Goal: Complete application form: Complete application form

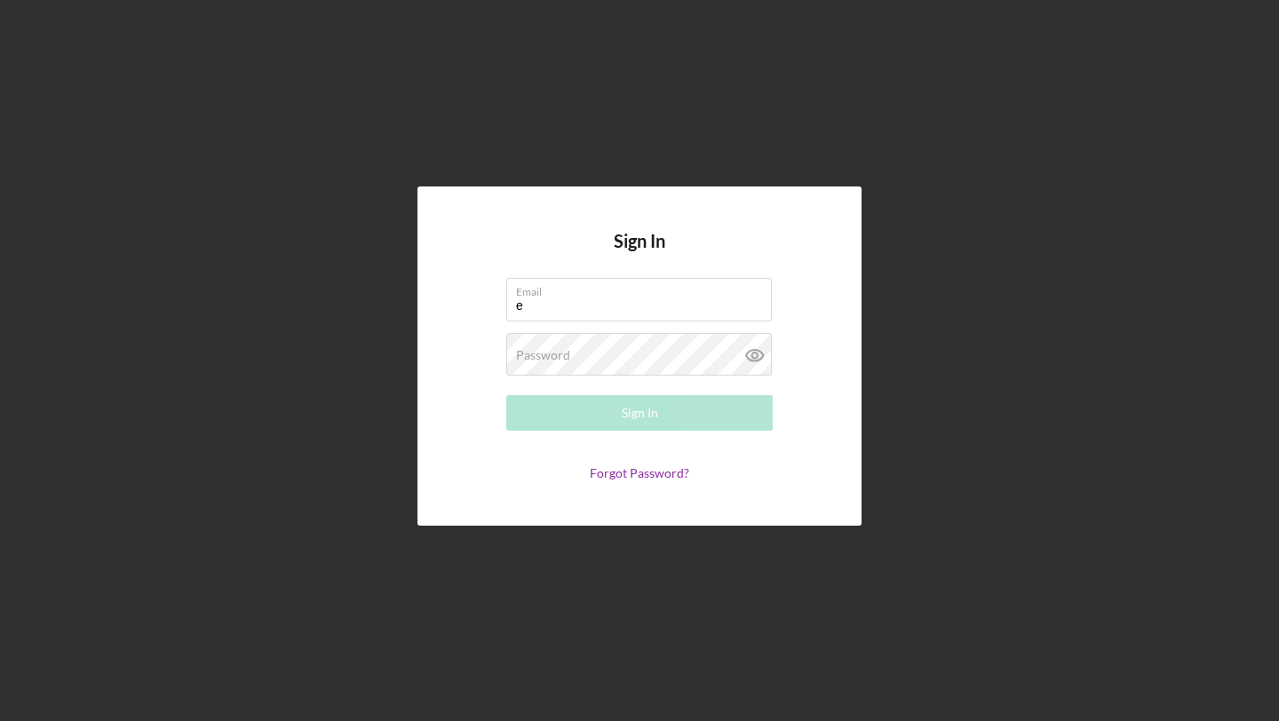
type input "[EMAIL_ADDRESS][DOMAIN_NAME]"
click at [649, 348] on div "Password Required" at bounding box center [639, 355] width 266 height 44
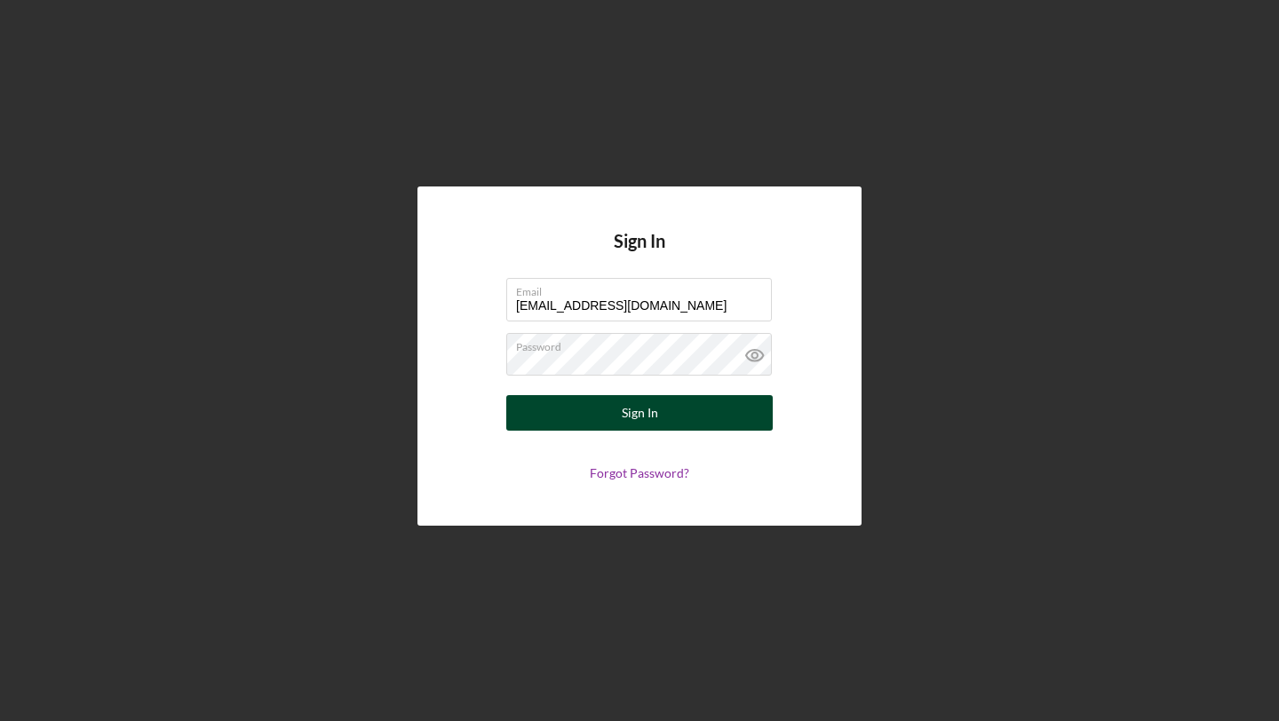
click at [613, 414] on button "Sign In" at bounding box center [639, 413] width 266 height 36
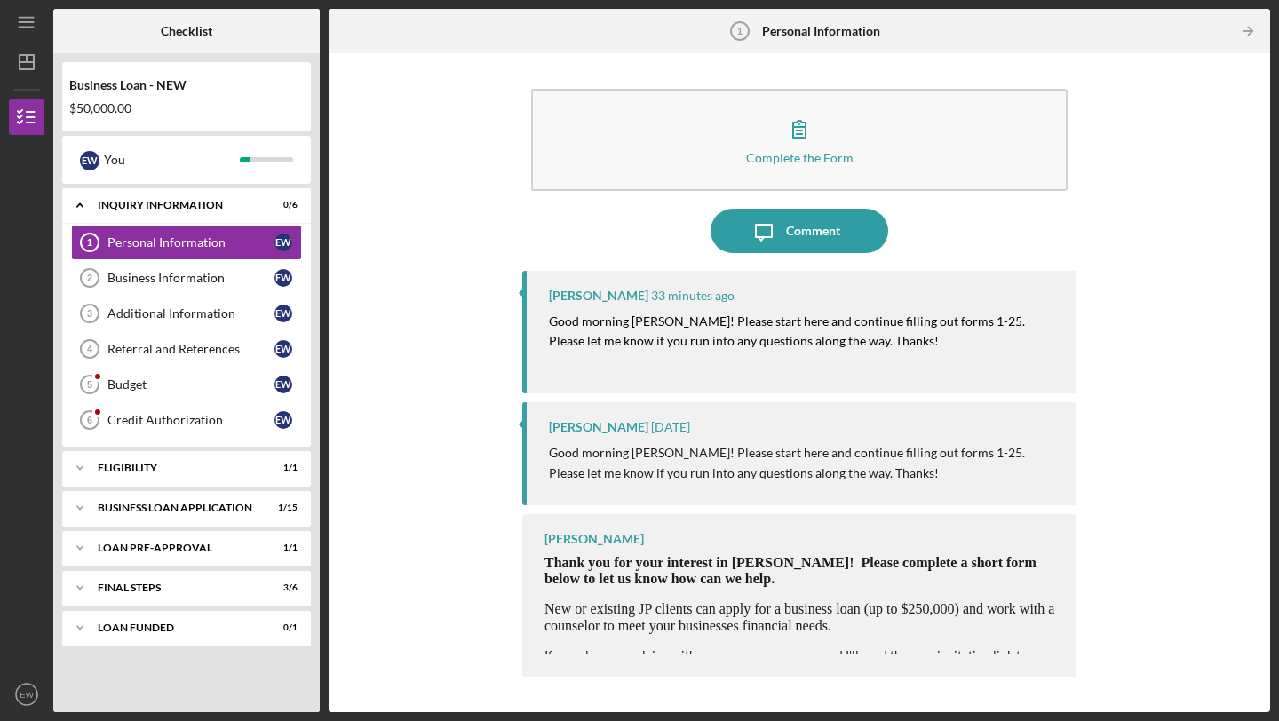
click at [812, 343] on mark "Good morning [PERSON_NAME]! Please start here and continue filling out forms 1-…" at bounding box center [788, 330] width 479 height 35
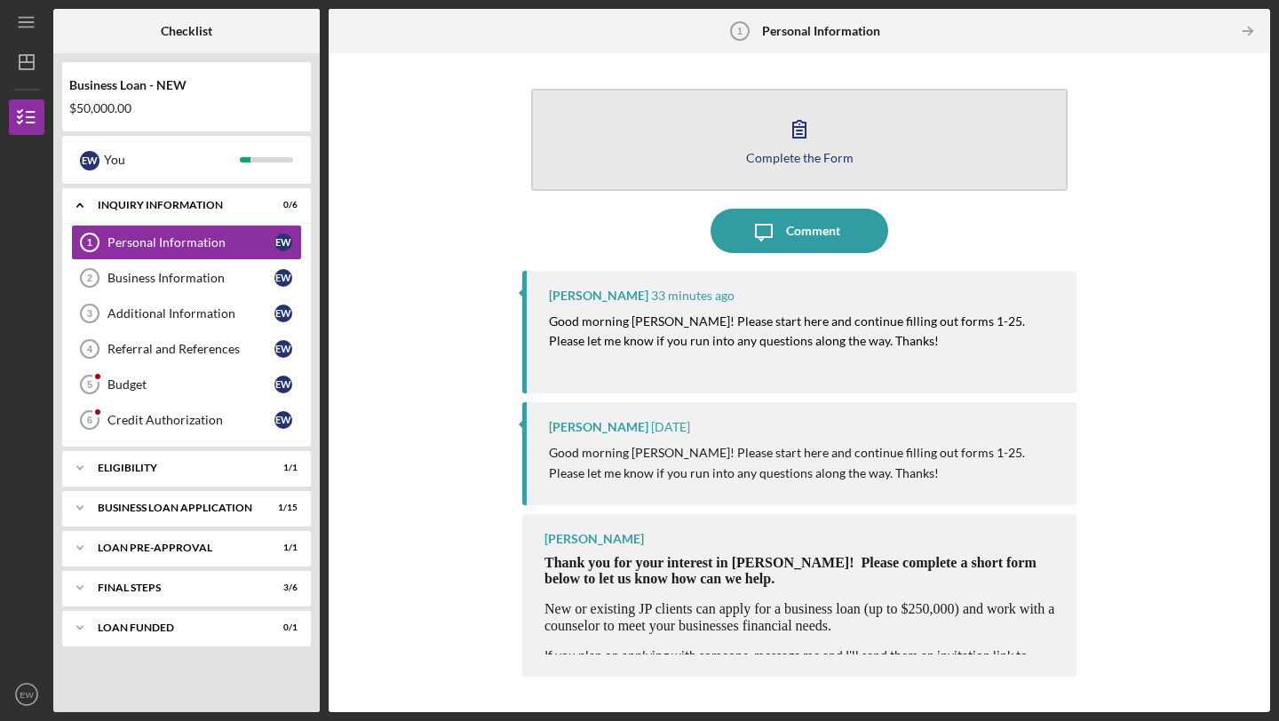
click at [765, 151] on div "Complete the Form" at bounding box center [799, 157] width 107 height 13
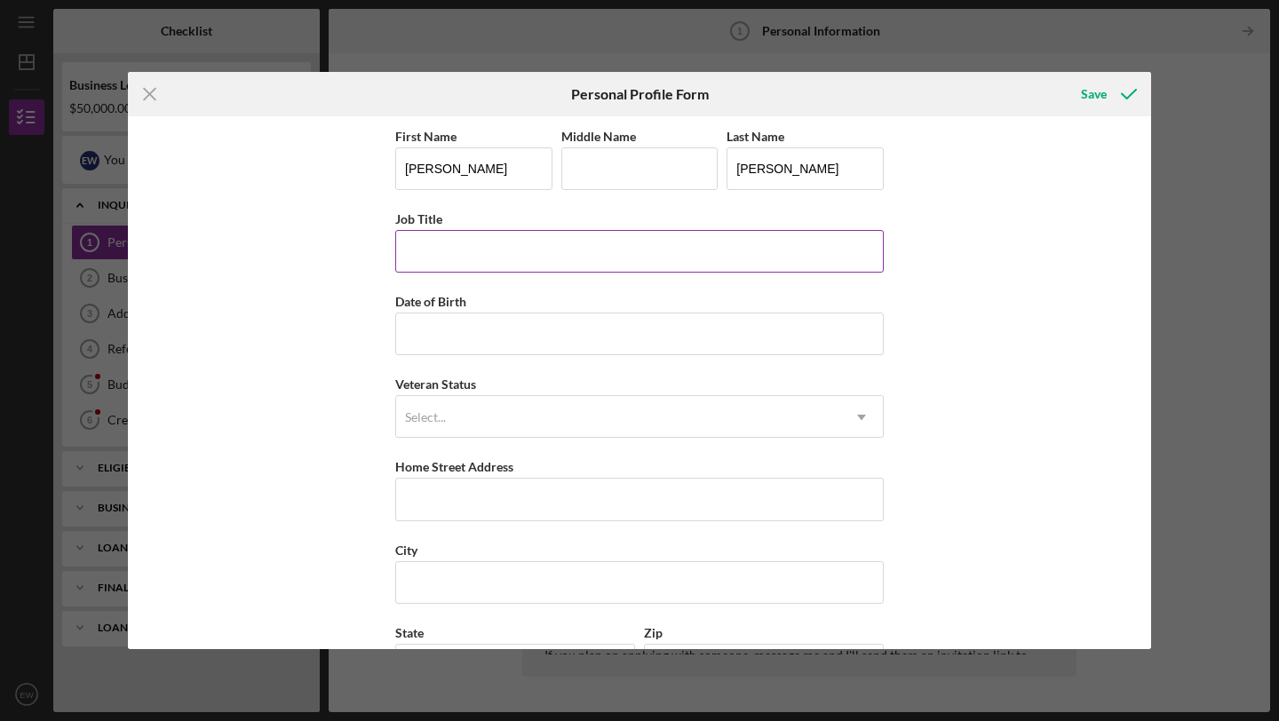
click at [488, 259] on input "Job Title" at bounding box center [639, 251] width 488 height 43
type input "Agency Manager"
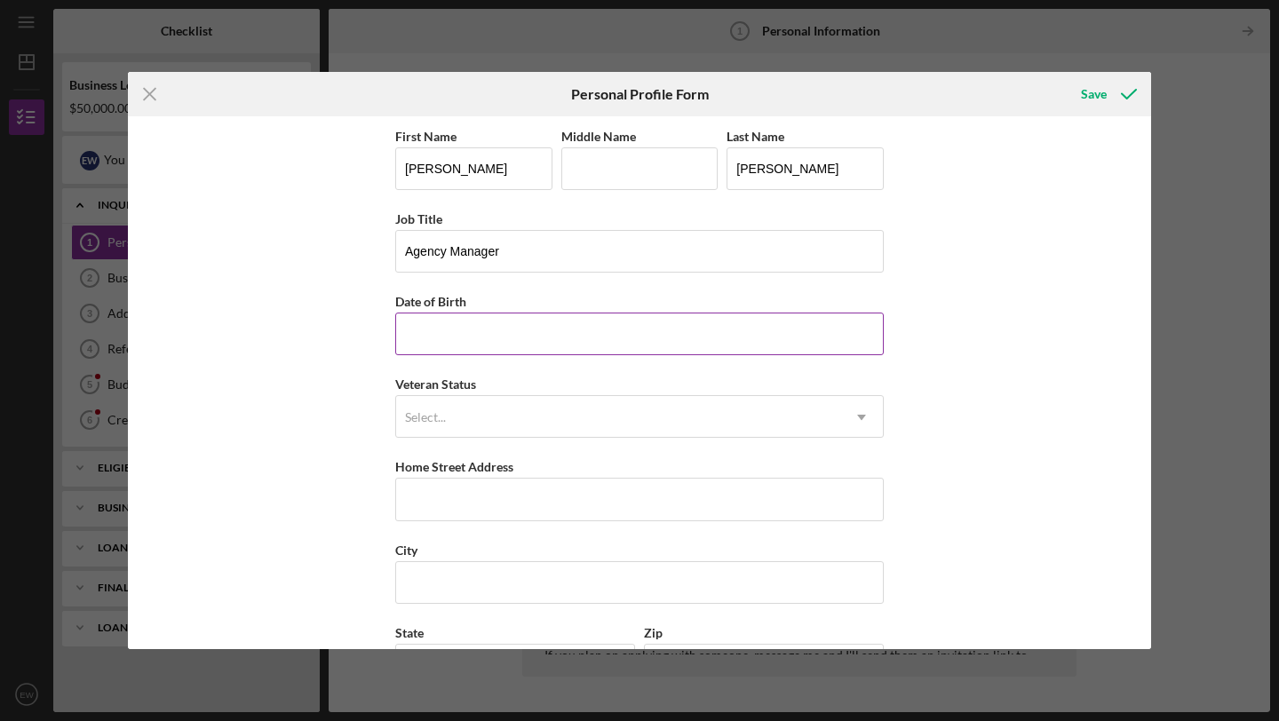
click at [459, 337] on input "Date of Birth" at bounding box center [639, 334] width 488 height 43
type input "03/22/1985"
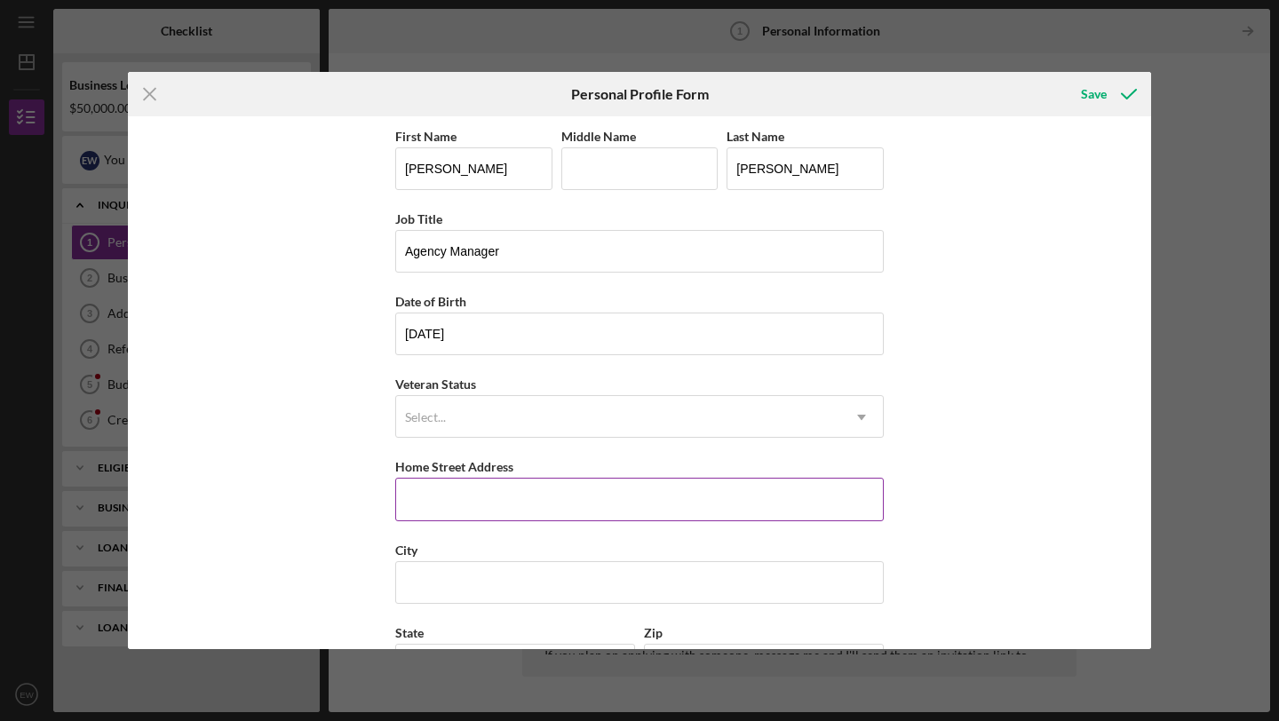
click at [441, 503] on input "Home Street Address" at bounding box center [639, 499] width 488 height 43
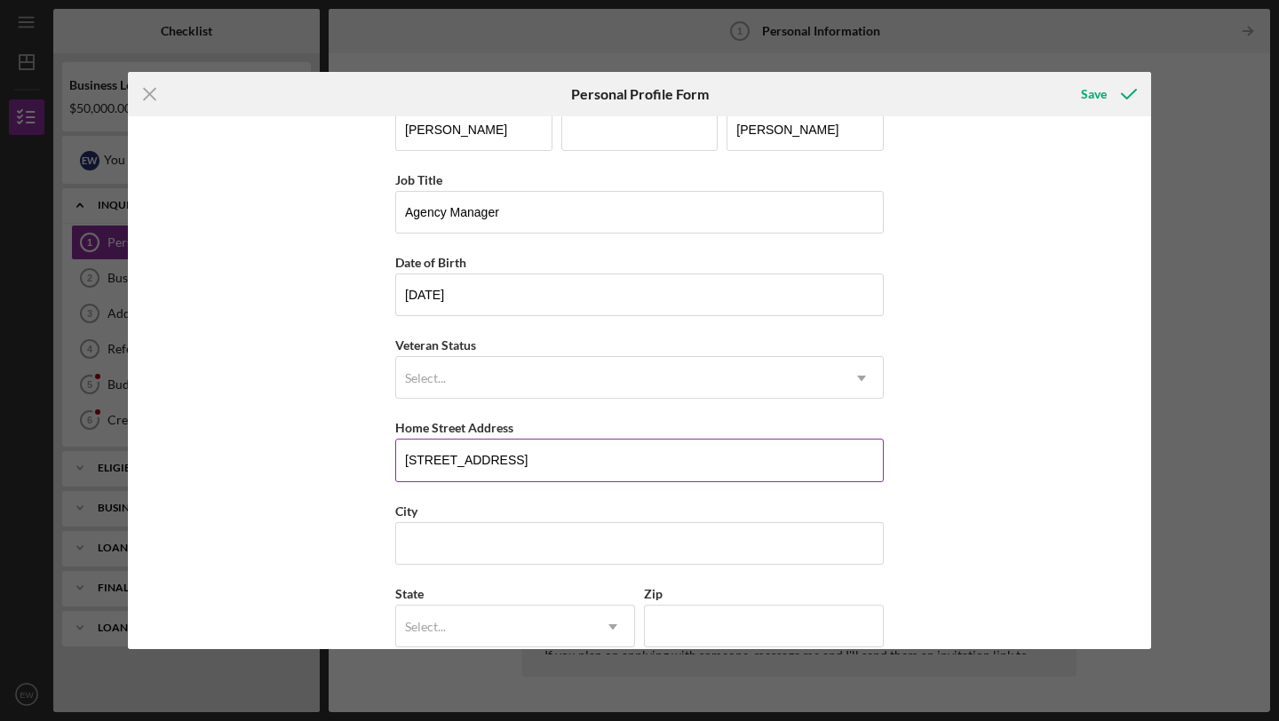
scroll to position [48, 0]
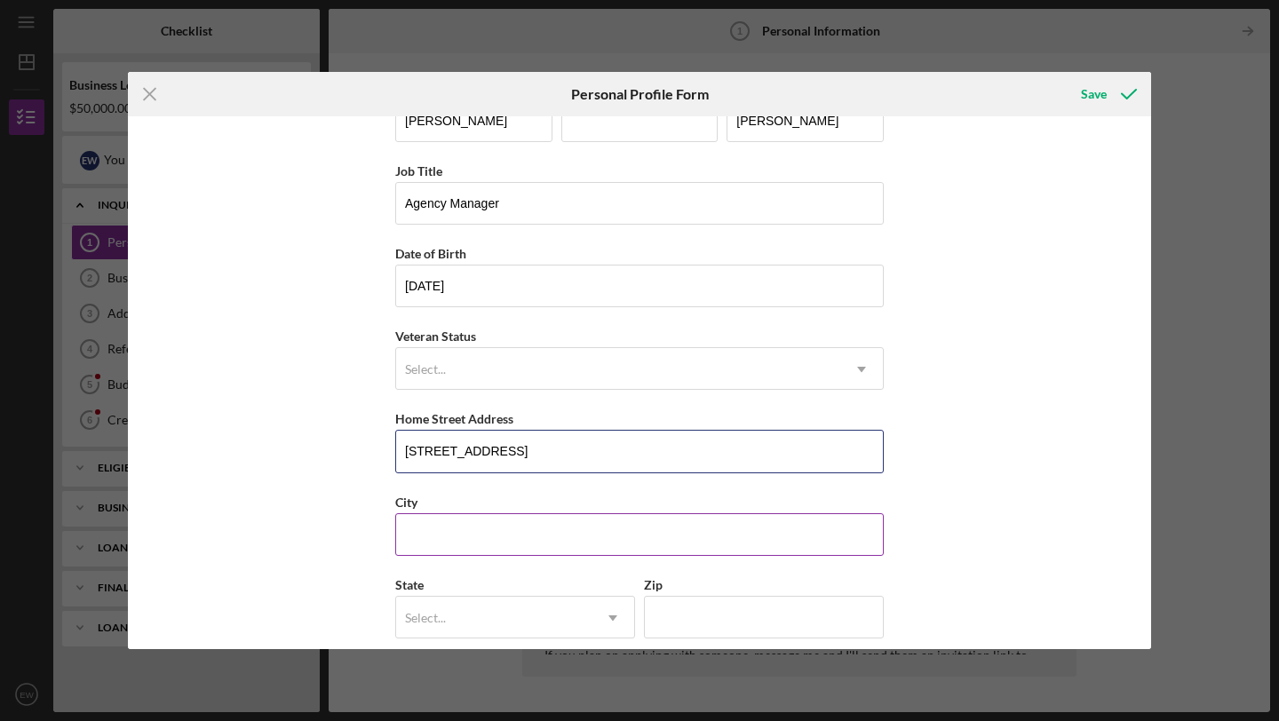
type input "11526 S Longwood Dr"
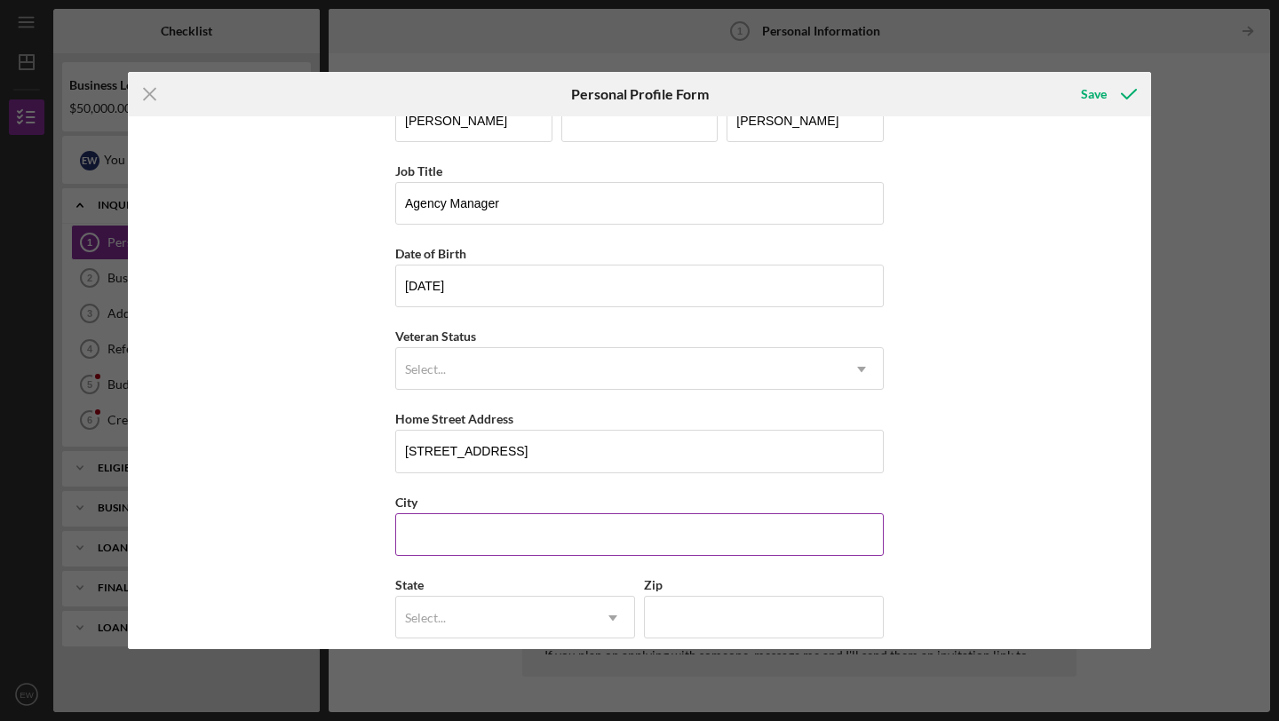
click at [440, 526] on input "City" at bounding box center [639, 534] width 488 height 43
type input "Chicago"
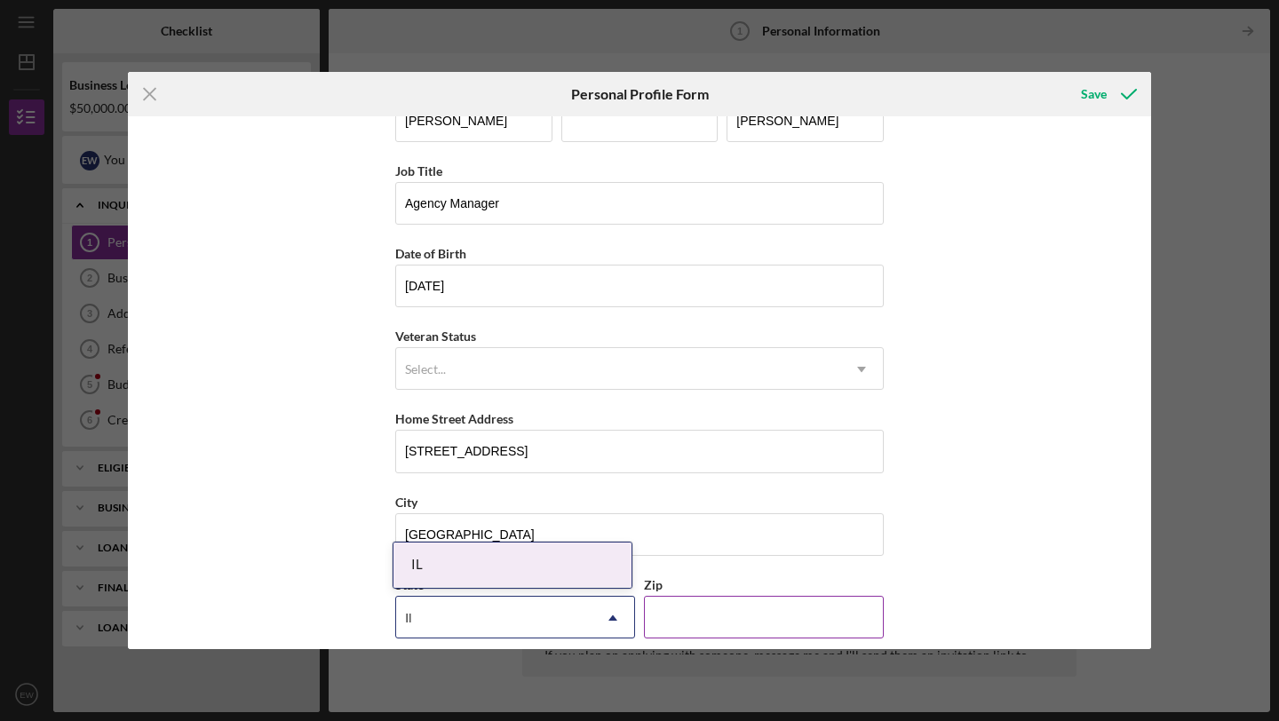
type input "Il"
click at [689, 637] on input "Zip" at bounding box center [764, 617] width 240 height 43
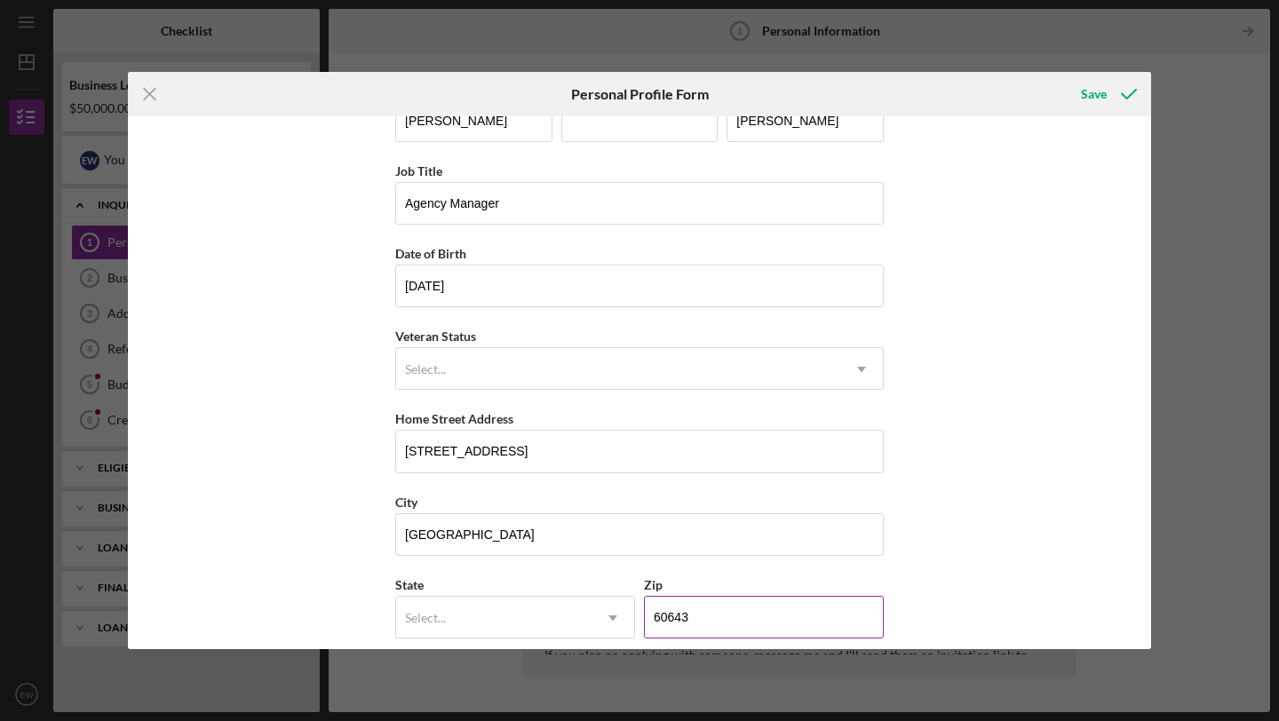
scroll to position [147, 0]
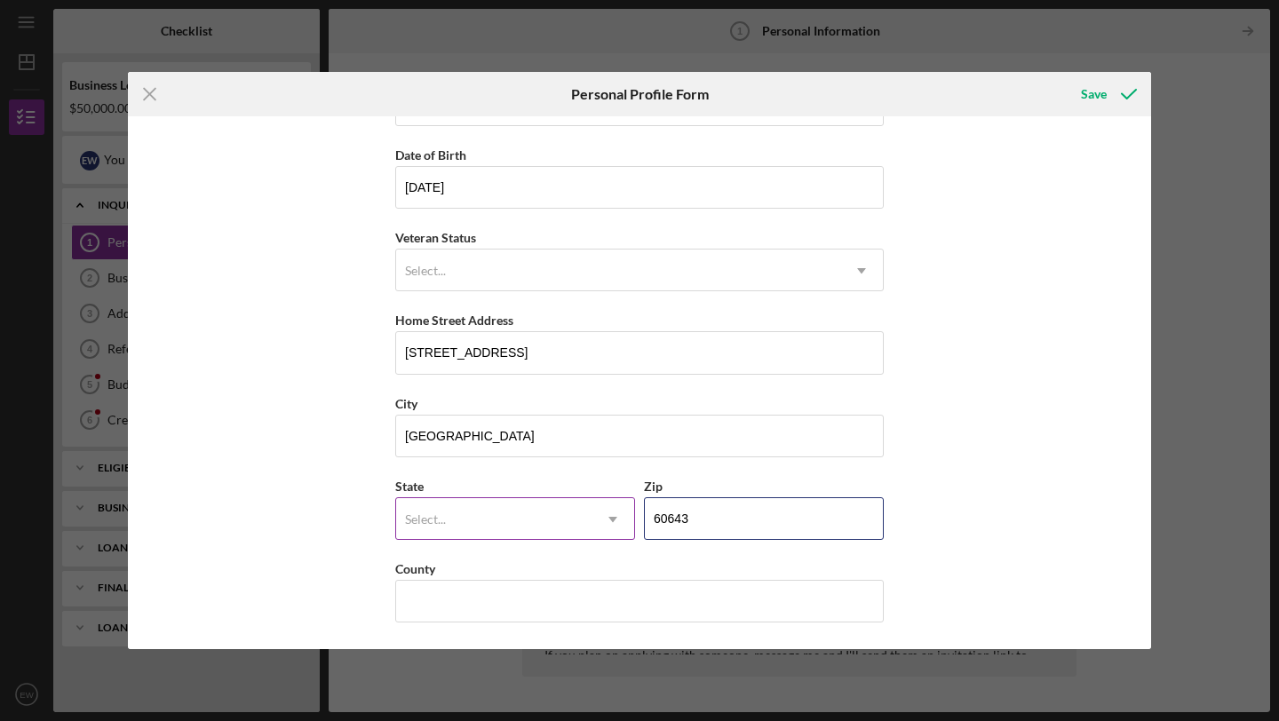
type input "60643"
click at [587, 510] on div "Select..." at bounding box center [493, 519] width 195 height 41
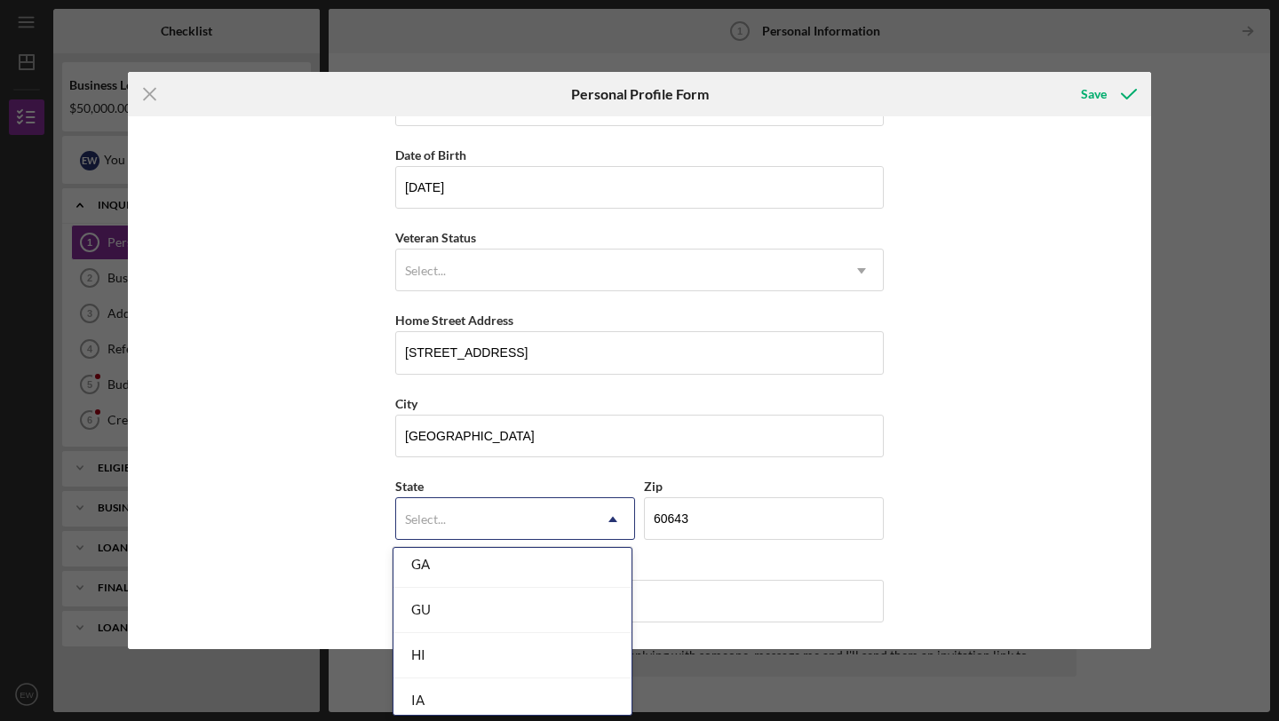
scroll to position [956, 0]
click at [480, 663] on div "IL" at bounding box center [512, 655] width 238 height 45
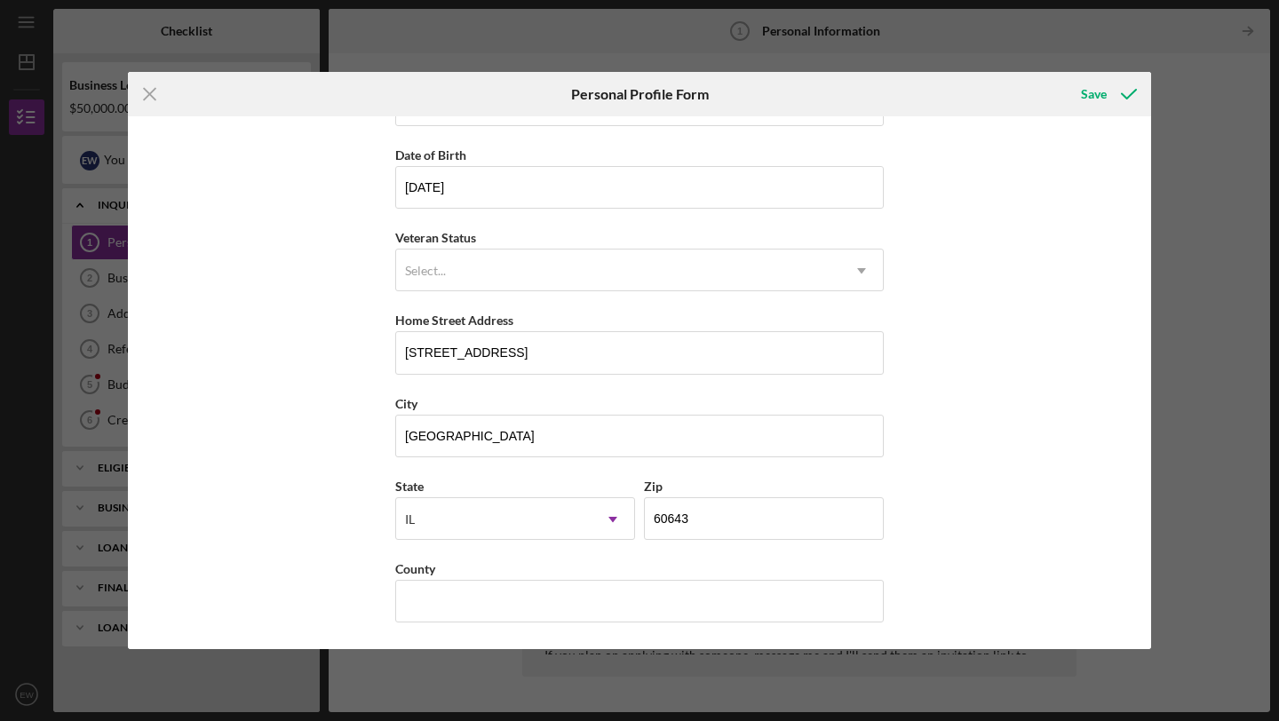
click at [884, 523] on div "First Name Erica Middle Name Last Name Wilson Job Title Agency Manager Date of …" at bounding box center [639, 382] width 1023 height 533
click at [741, 609] on input "County" at bounding box center [639, 601] width 488 height 43
click at [969, 502] on div "First Name Erica Middle Name Last Name Wilson Job Title Agency Manager Date of …" at bounding box center [639, 382] width 1023 height 533
click at [699, 606] on input "County" at bounding box center [639, 601] width 488 height 43
type input "cook"
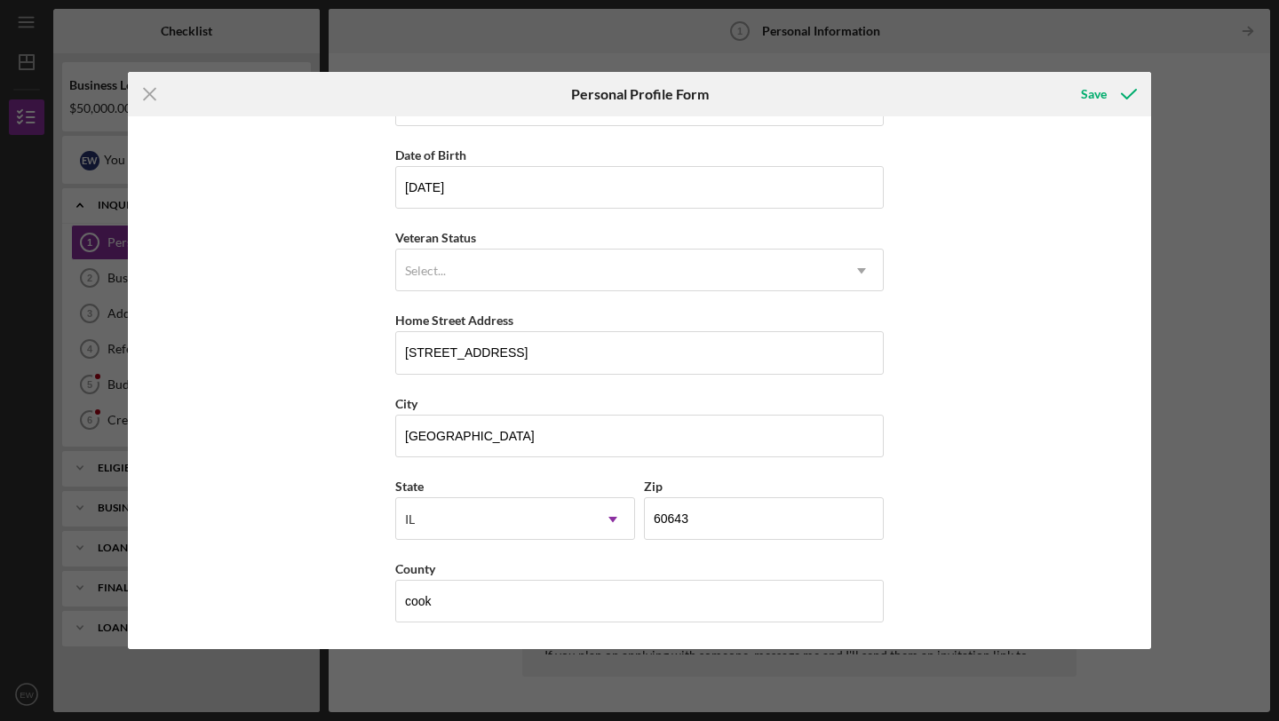
click at [959, 586] on div "First Name Erica Middle Name Last Name Wilson Job Title Agency Manager Date of …" at bounding box center [639, 382] width 1023 height 533
click at [1082, 99] on div "Save" at bounding box center [1094, 94] width 26 height 36
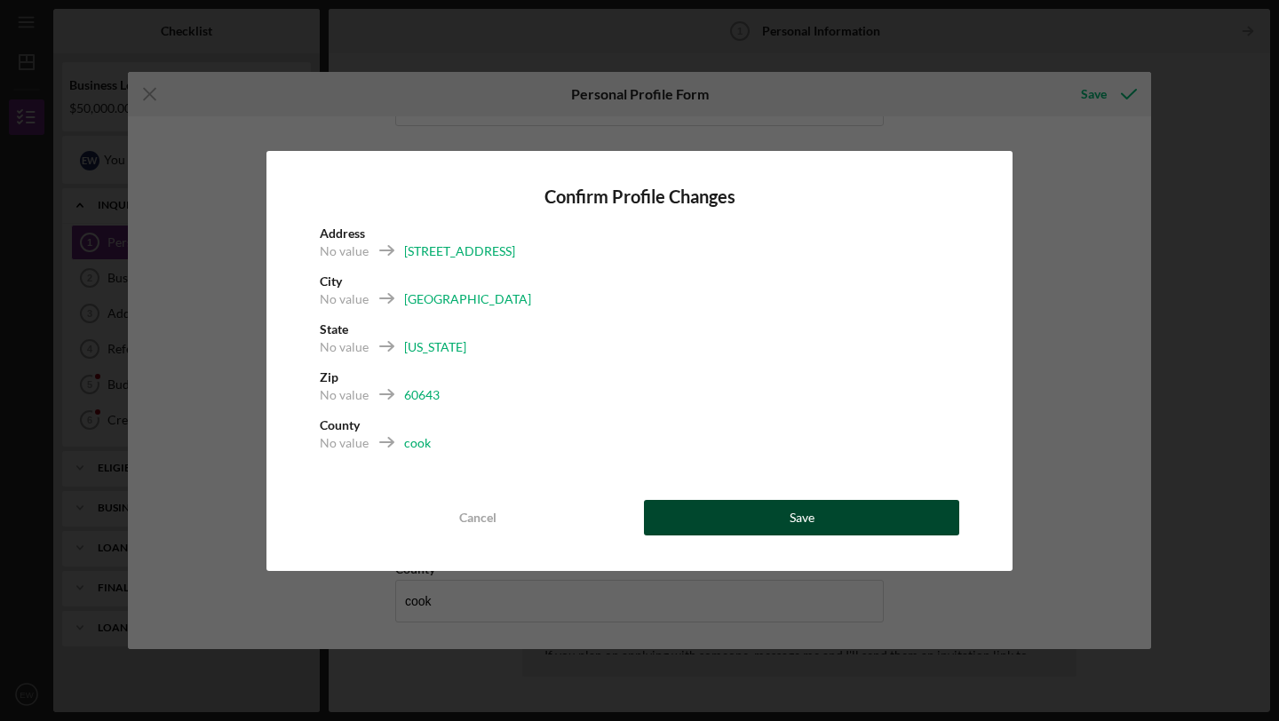
click at [749, 525] on button "Save" at bounding box center [801, 518] width 315 height 36
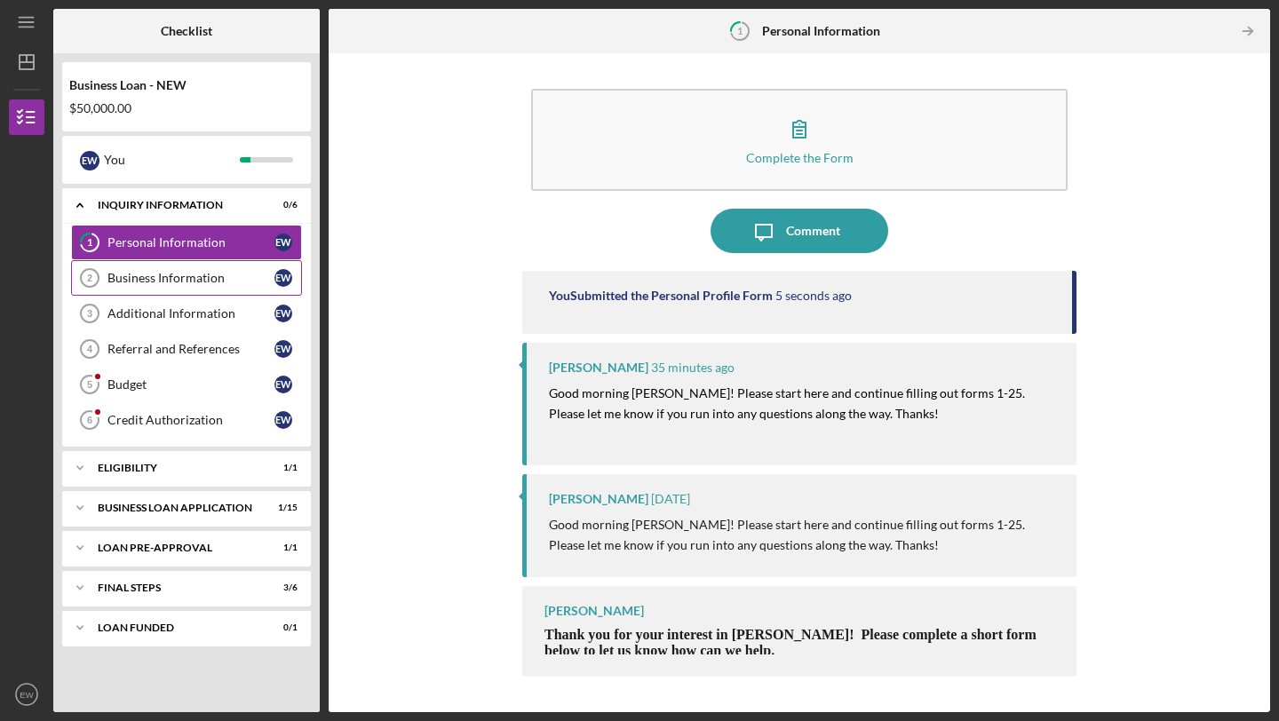
click at [210, 284] on div "Business Information" at bounding box center [190, 278] width 167 height 14
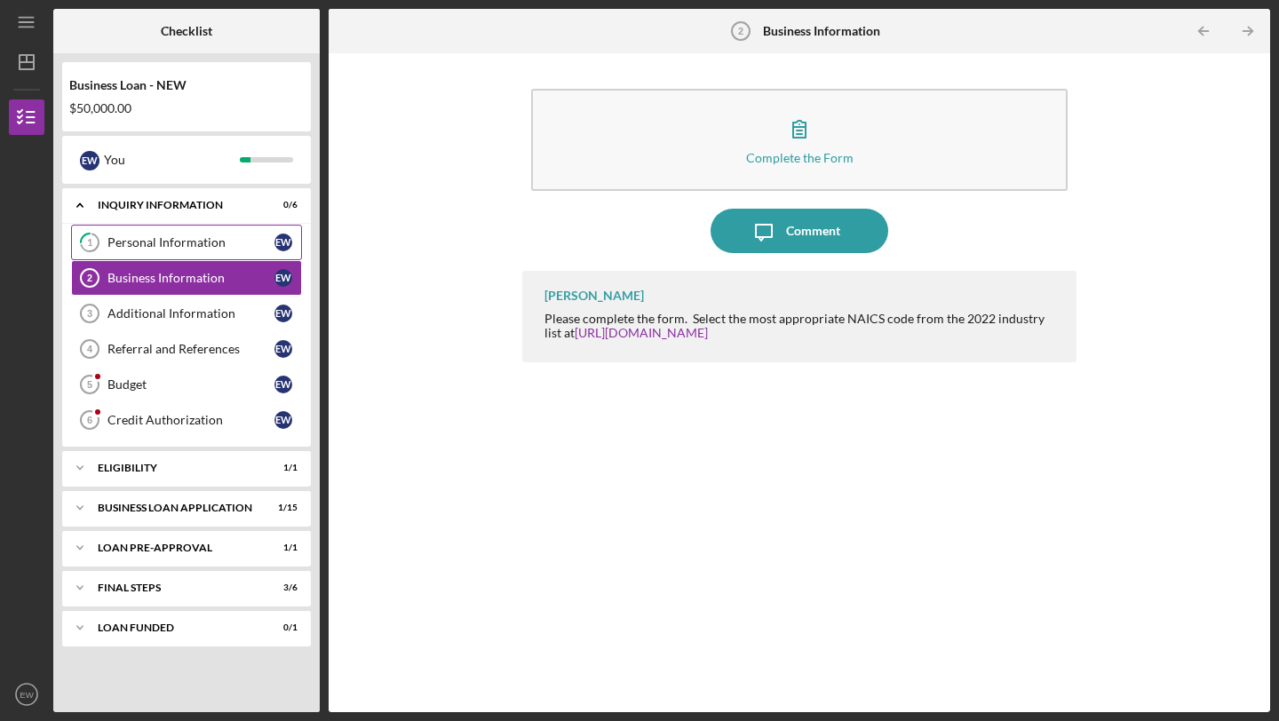
click at [171, 235] on div "Personal Information" at bounding box center [190, 242] width 167 height 14
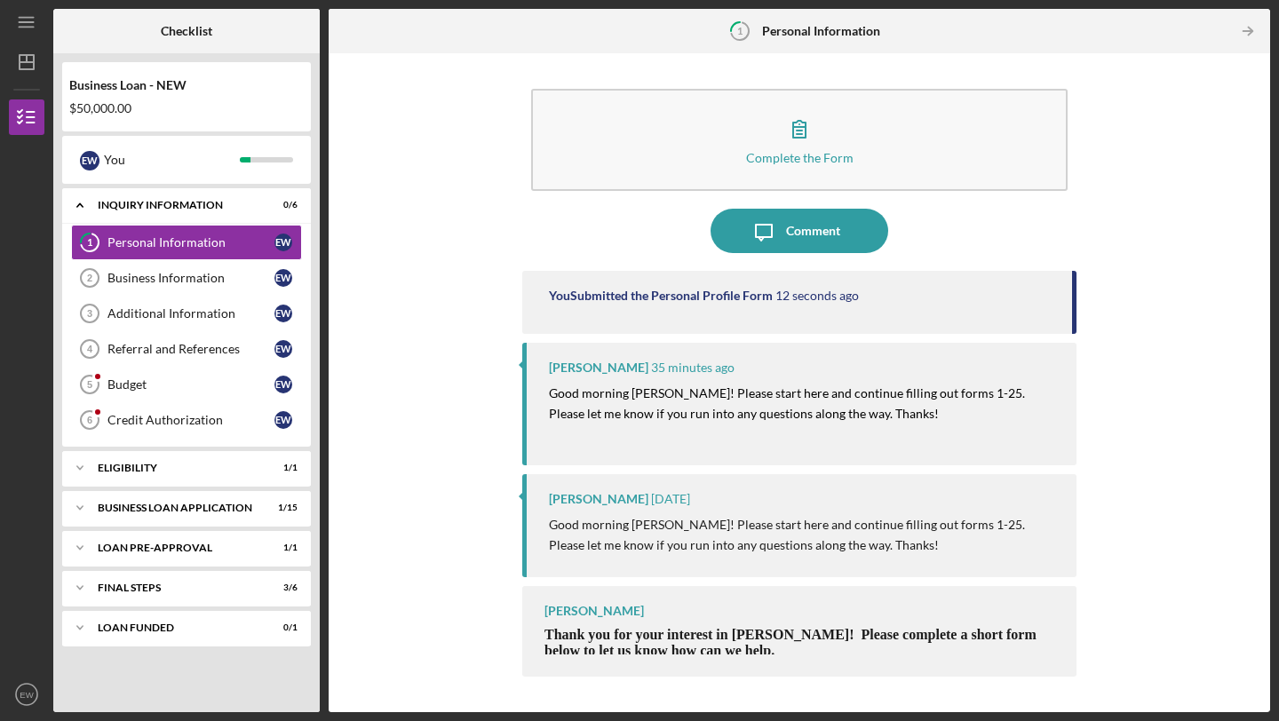
click at [924, 629] on span "Thank you for your interest in Justine PETERSEN! Please complete a short form b…" at bounding box center [790, 642] width 492 height 31
click at [1007, 285] on div "You Submitted the Personal Profile Form 13 seconds ago" at bounding box center [799, 302] width 554 height 63
click at [158, 270] on link "Business Information 2 Business Information E W" at bounding box center [186, 278] width 231 height 36
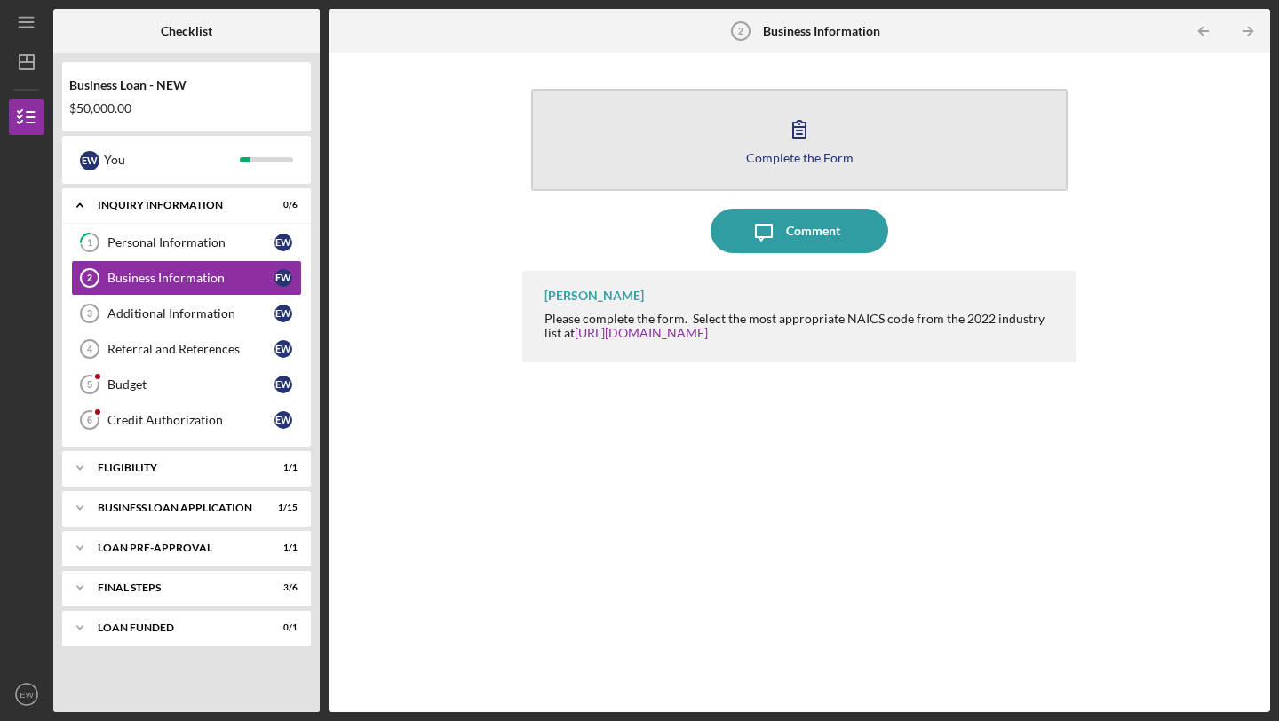
click at [813, 139] on icon "button" at bounding box center [799, 129] width 44 height 44
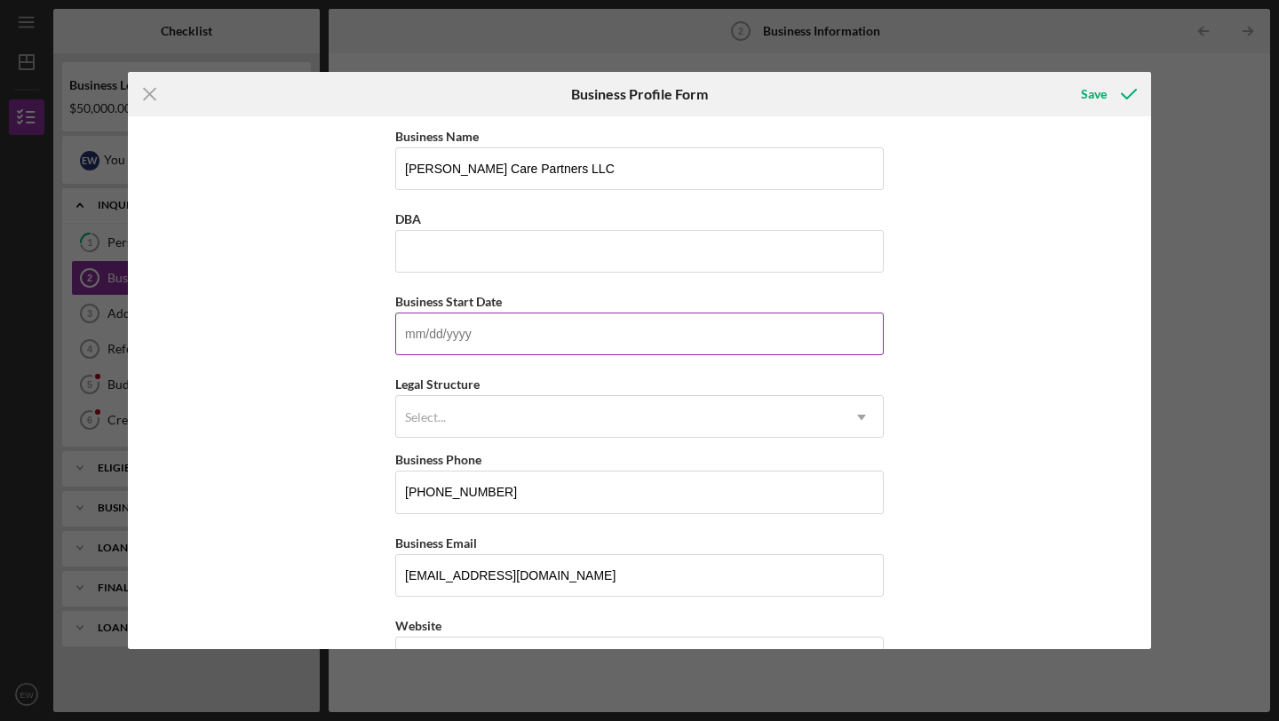
click at [535, 333] on input "Business Start Date" at bounding box center [639, 334] width 488 height 43
type input "03/08/2017"
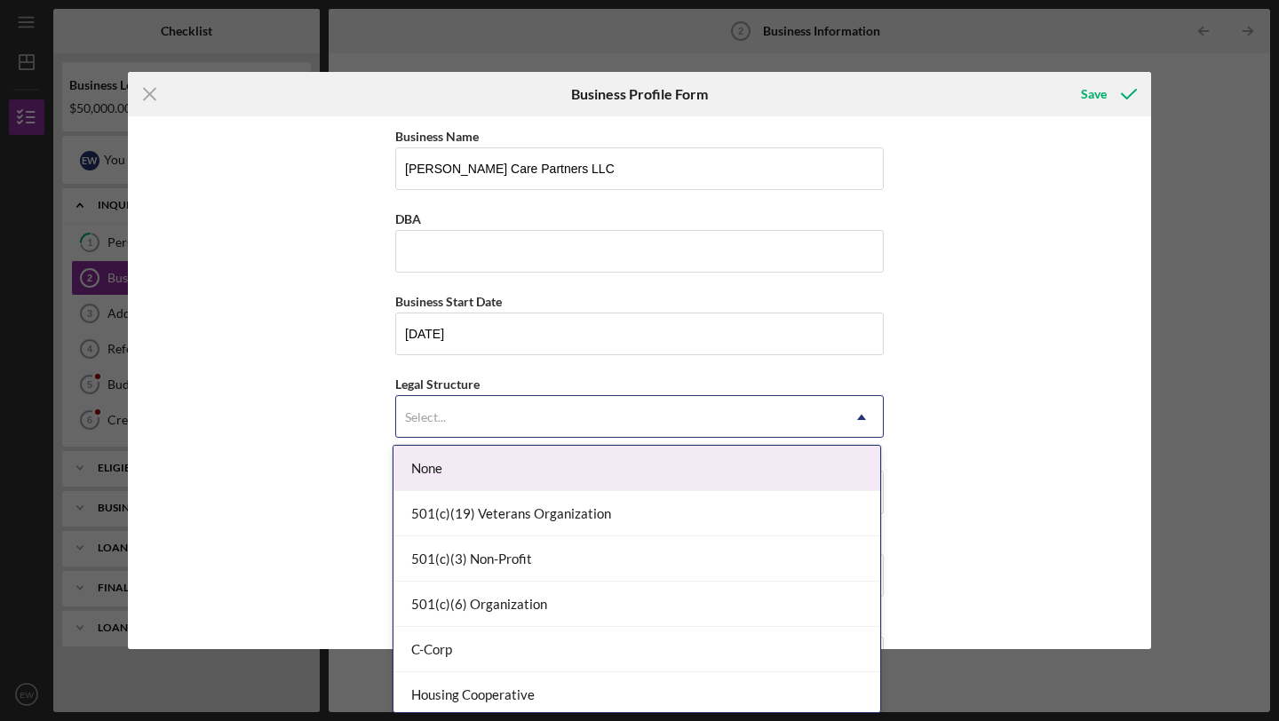
click at [467, 400] on div "Select..." at bounding box center [618, 417] width 444 height 41
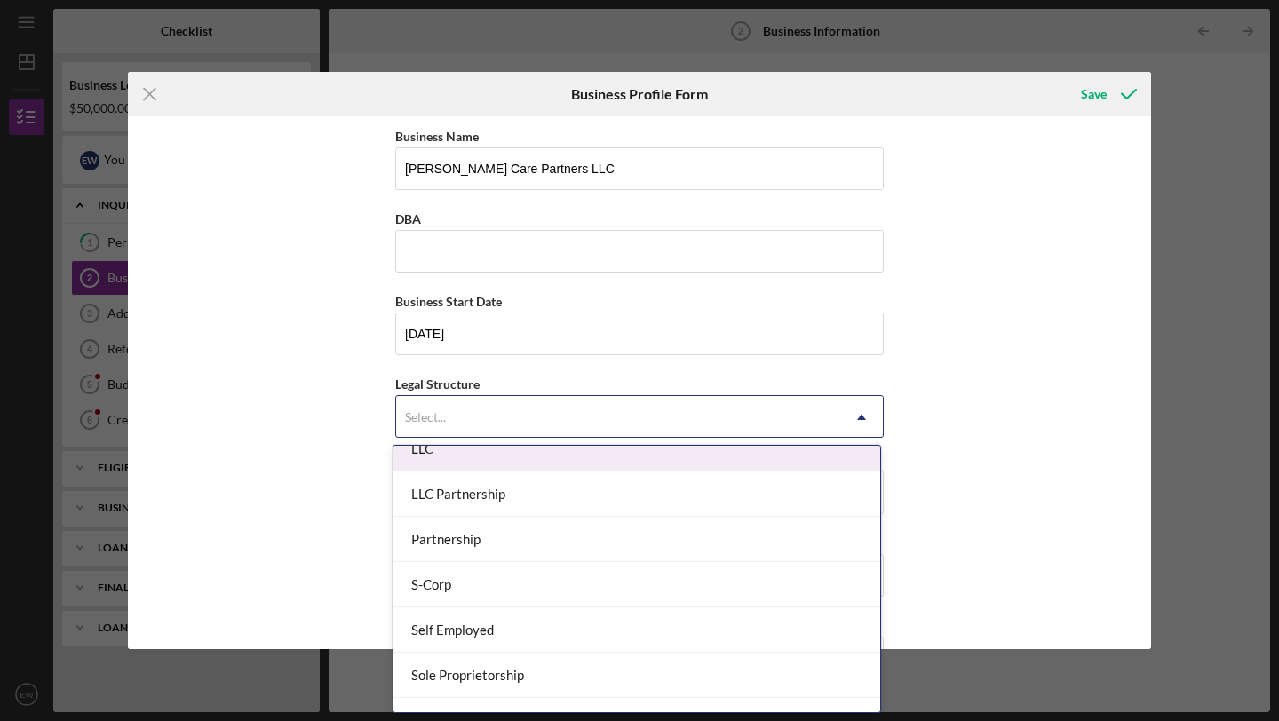
scroll to position [357, 0]
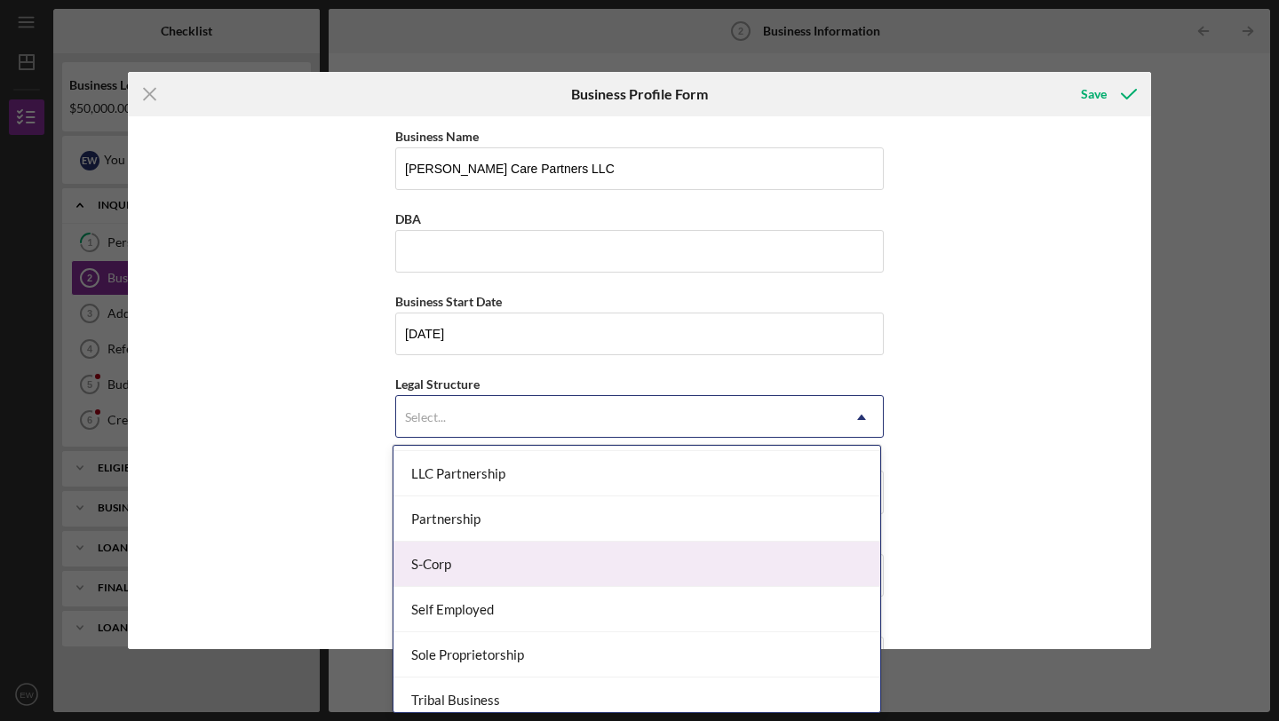
click at [506, 570] on div "S-Corp" at bounding box center [636, 564] width 487 height 45
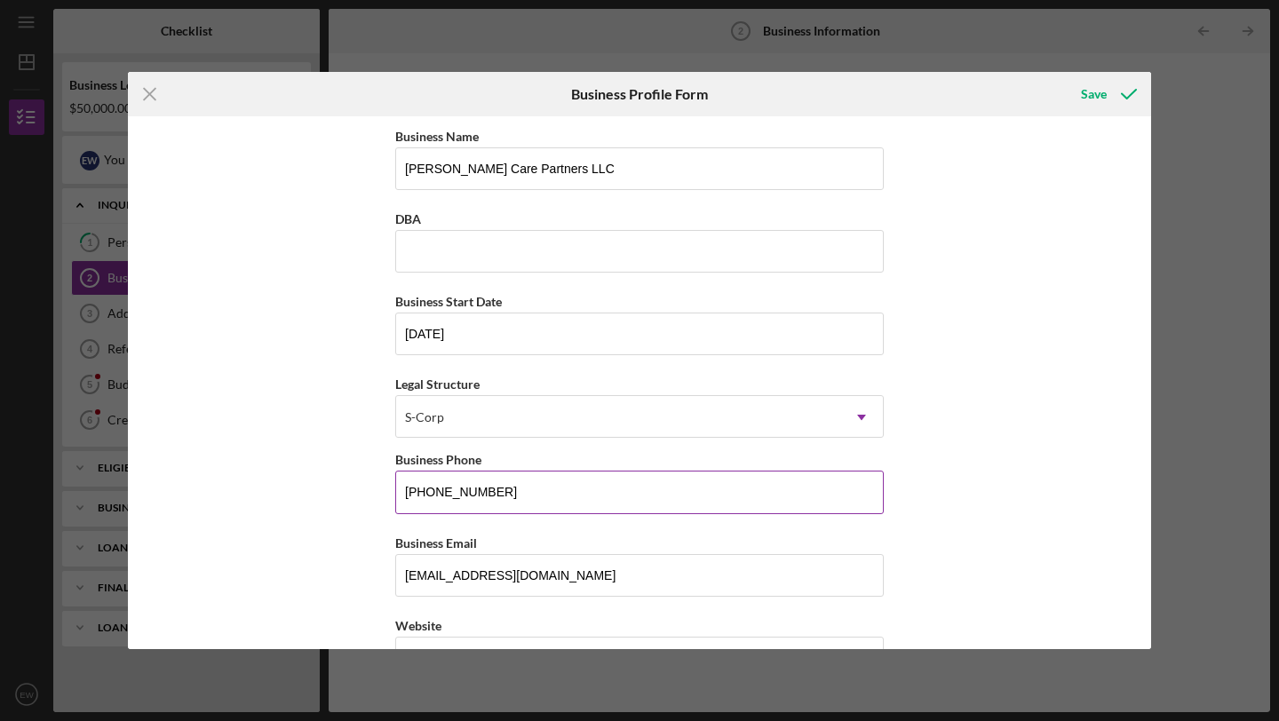
drag, startPoint x: 498, startPoint y: 489, endPoint x: 432, endPoint y: 491, distance: 66.6
click at [432, 491] on input "(773) 412-1751" at bounding box center [639, 492] width 488 height 43
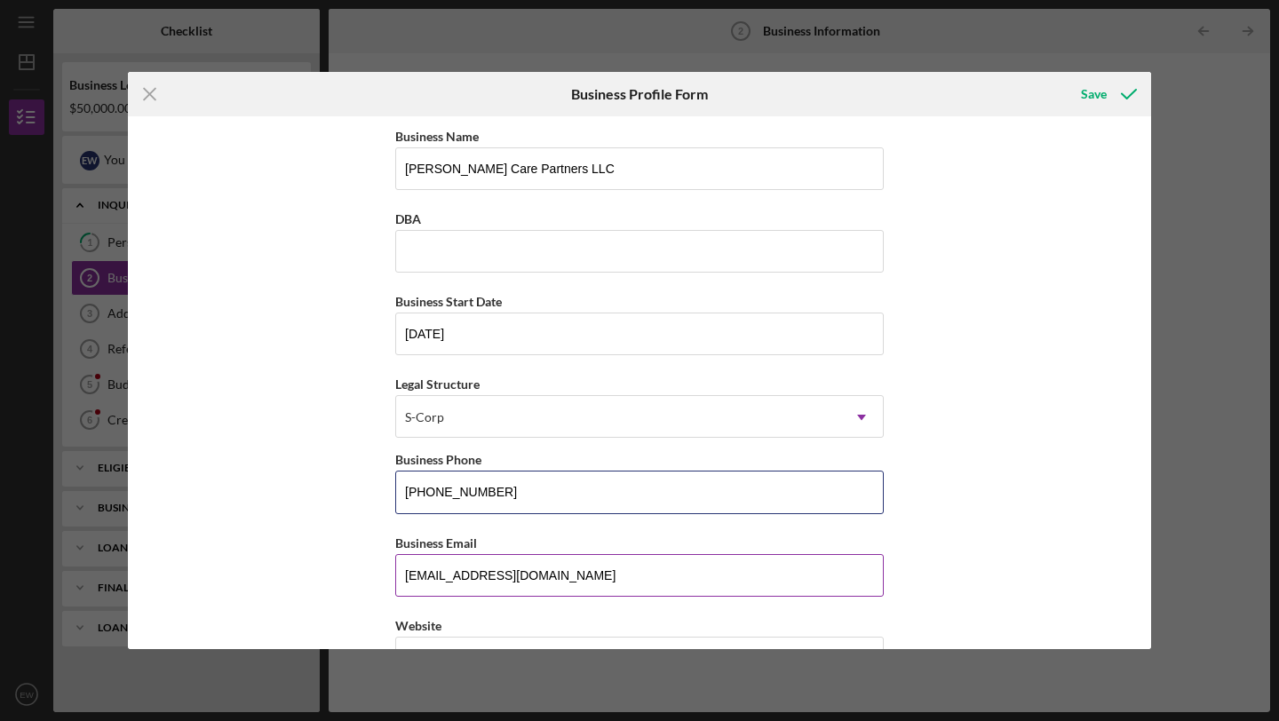
type input "(773) 941-8665"
drag, startPoint x: 555, startPoint y: 580, endPoint x: 333, endPoint y: 563, distance: 222.6
click at [336, 565] on div "Business Name Meredith Care Partners LLC DBA Business Start Date 03/08/2017 Leg…" at bounding box center [639, 382] width 1023 height 533
type input "info@mcarepartner.com"
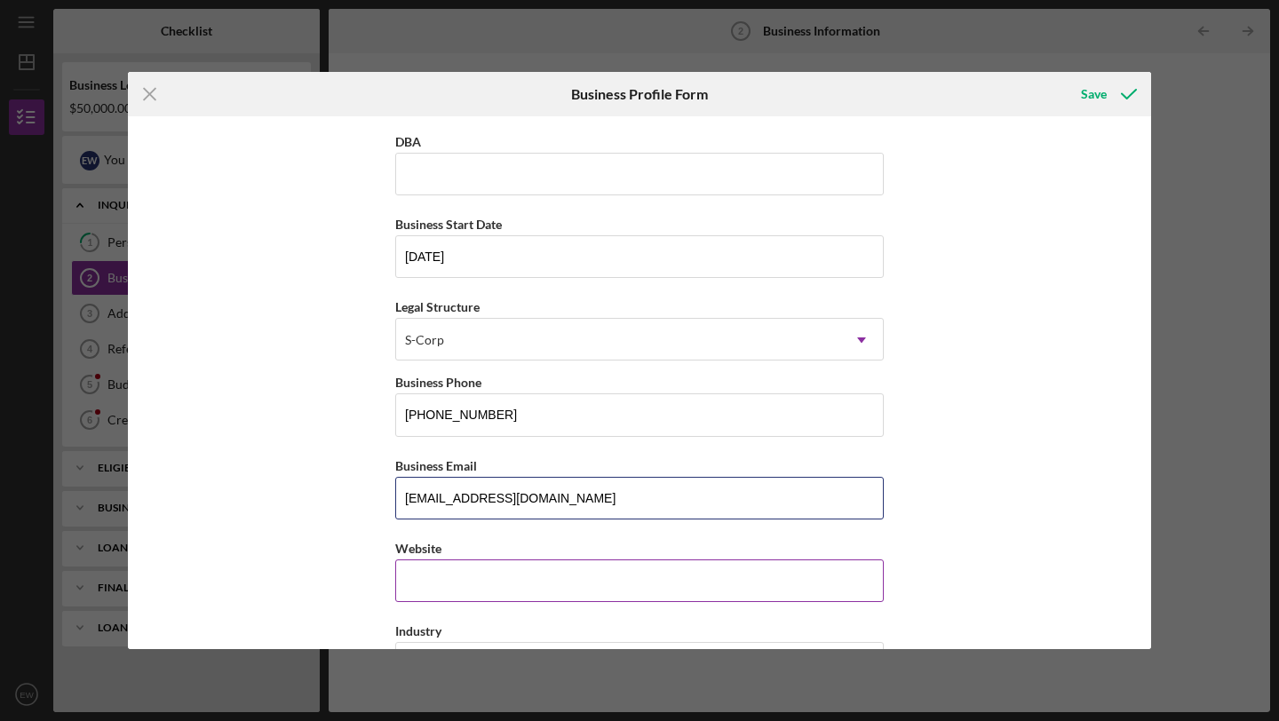
scroll to position [193, 0]
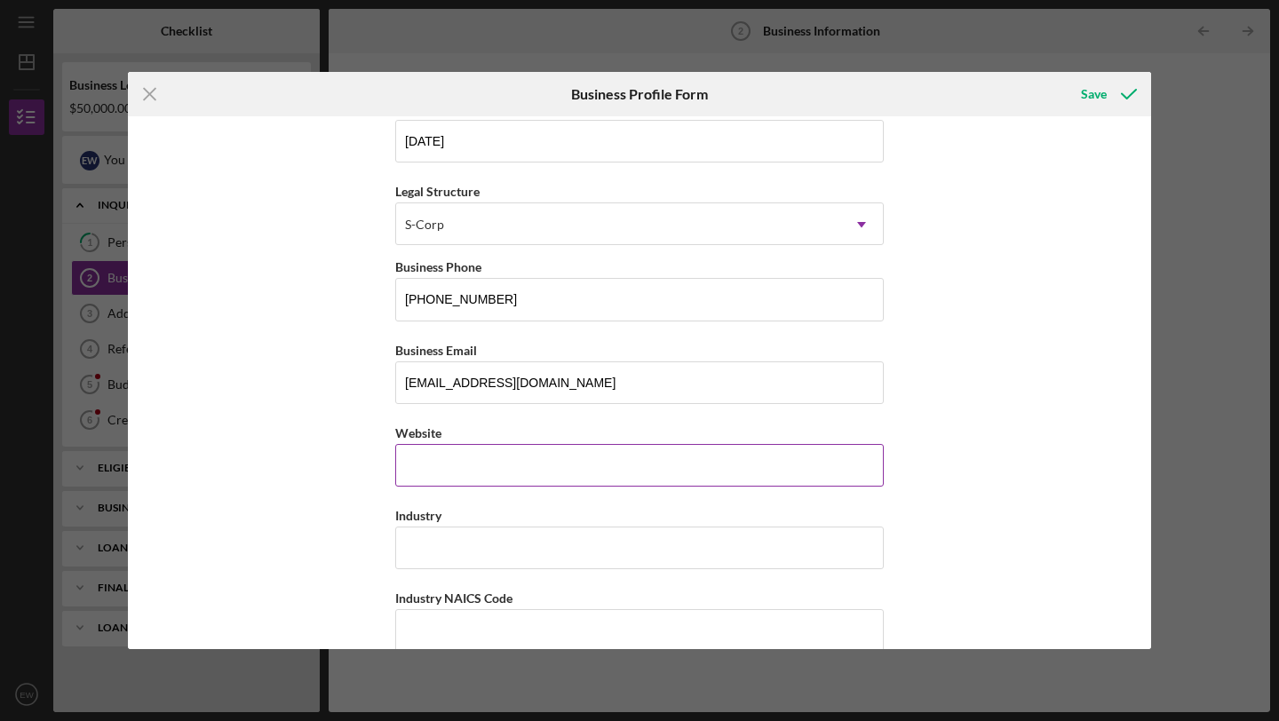
click at [518, 464] on input "Website" at bounding box center [639, 465] width 488 height 43
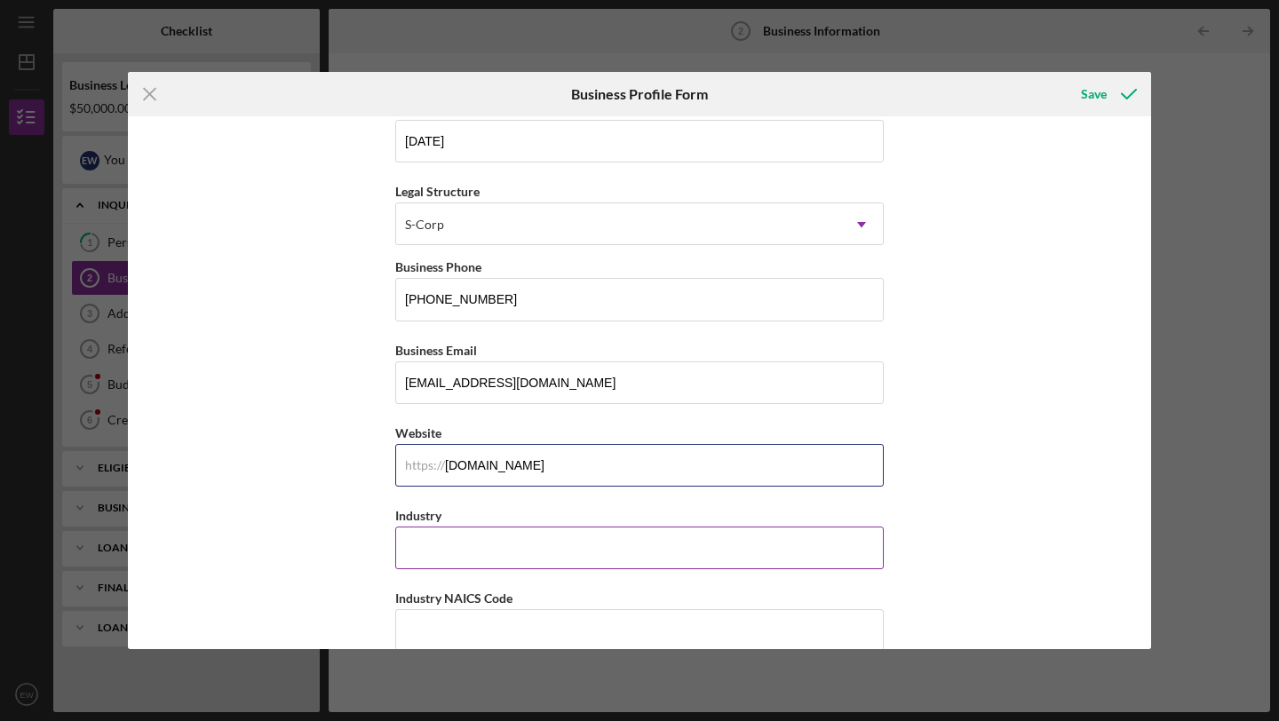
type input "www.mcarepartner.com"
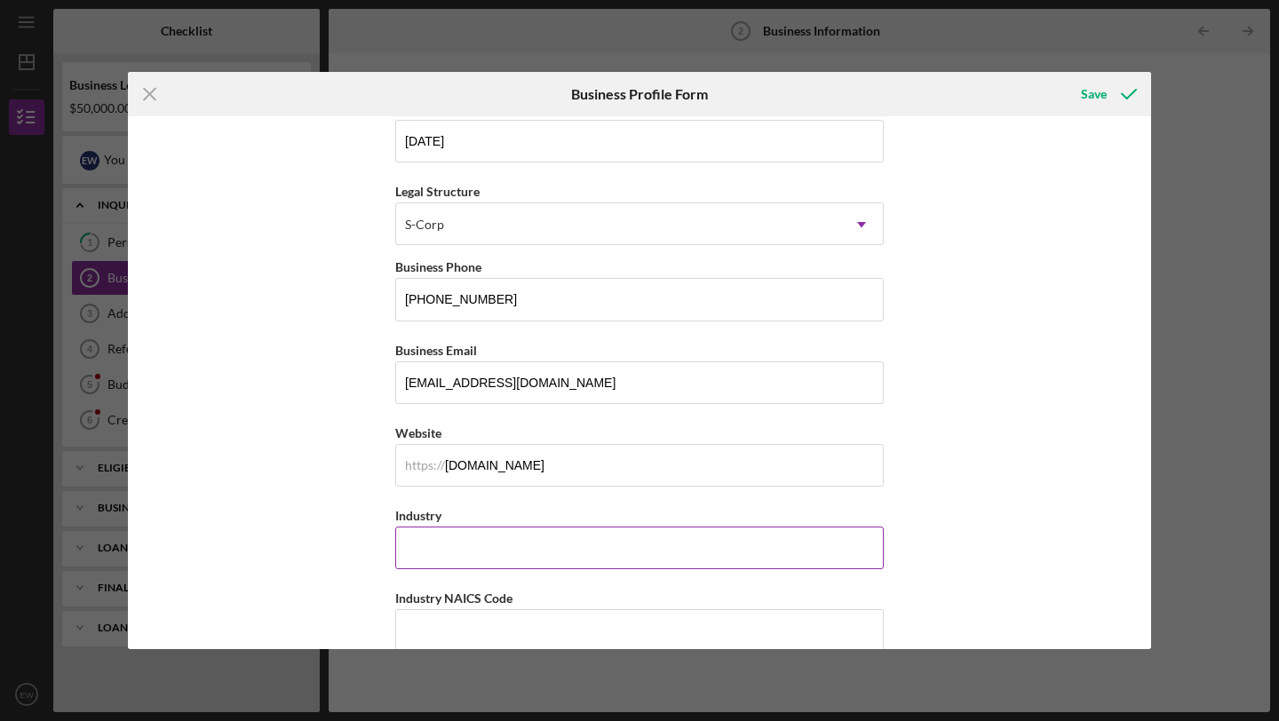
click at [499, 560] on input "Industry" at bounding box center [639, 548] width 488 height 43
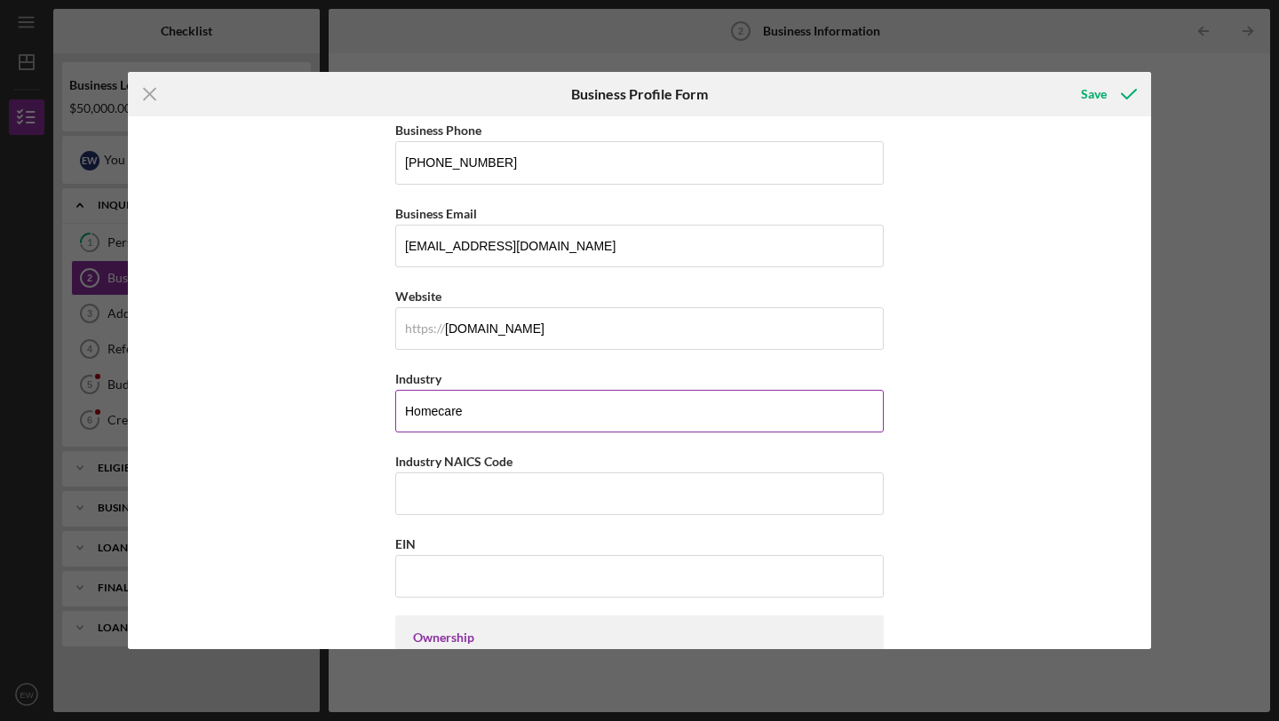
scroll to position [445, 0]
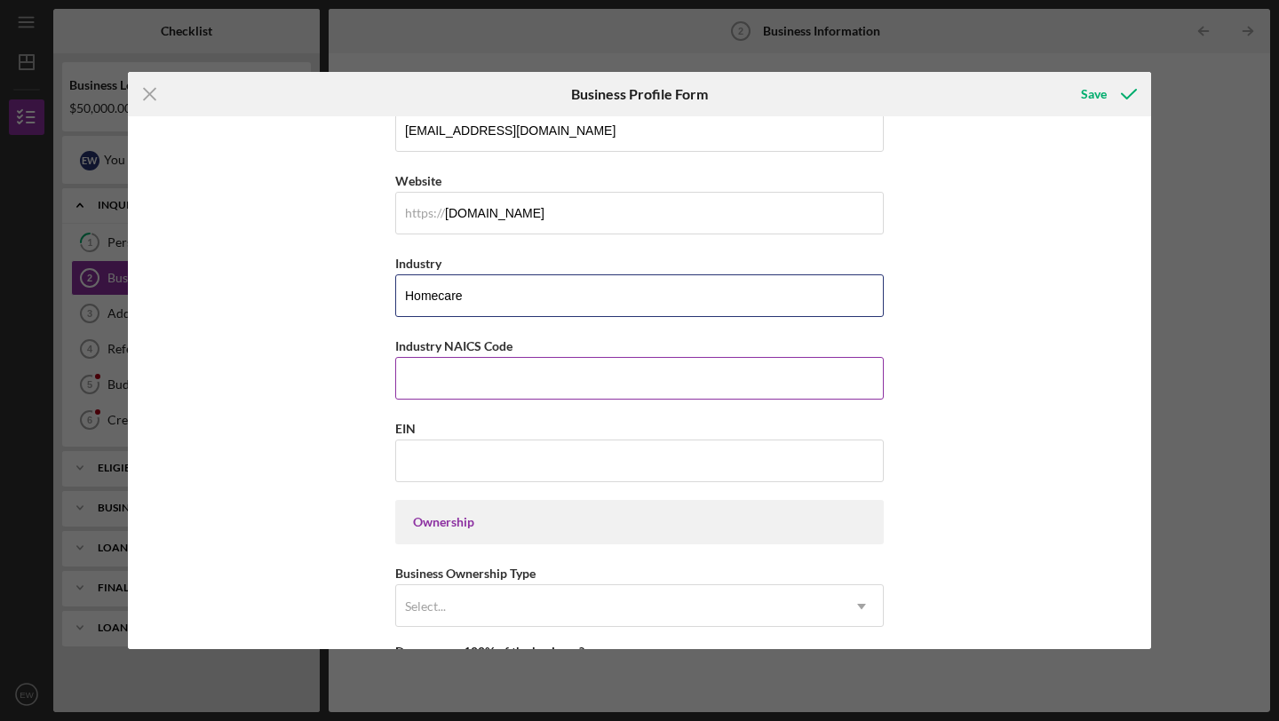
type input "Homecare"
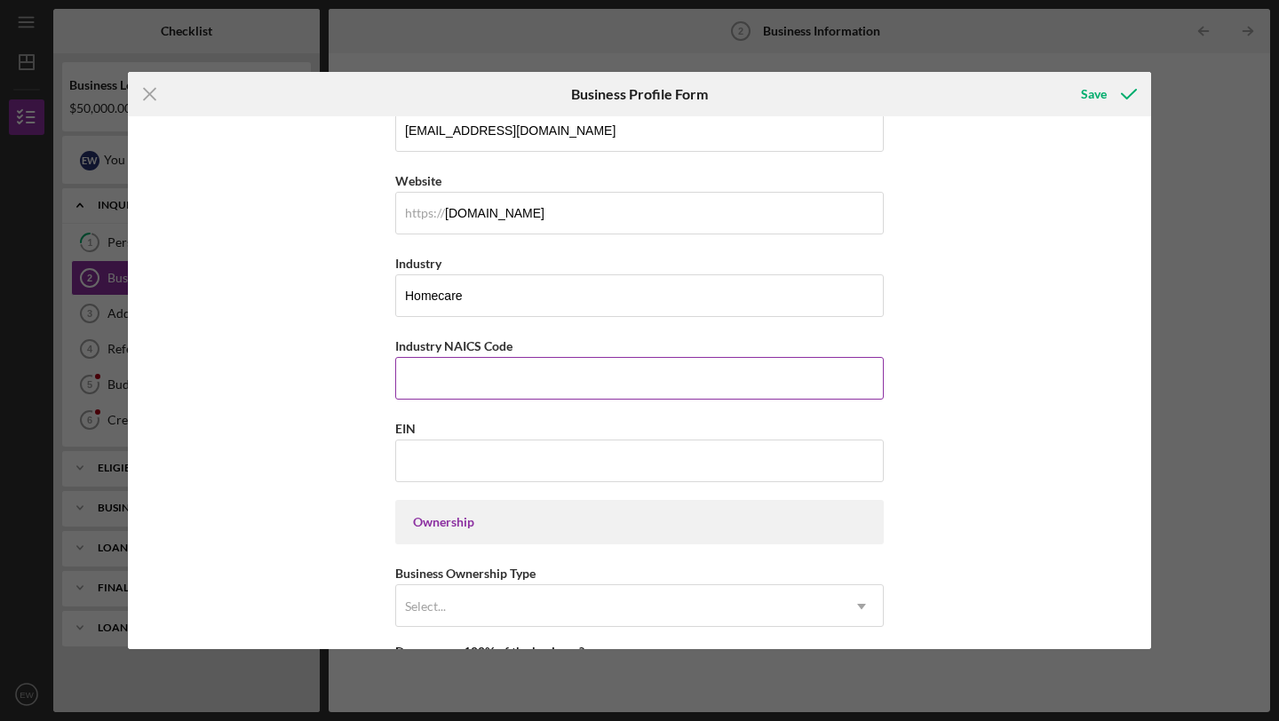
click at [541, 382] on input "Industry NAICS Code" at bounding box center [639, 378] width 488 height 43
click at [591, 460] on input "EIN" at bounding box center [639, 461] width 488 height 43
type input "82-0747222"
click at [534, 377] on input "Industry NAICS Code" at bounding box center [639, 378] width 488 height 43
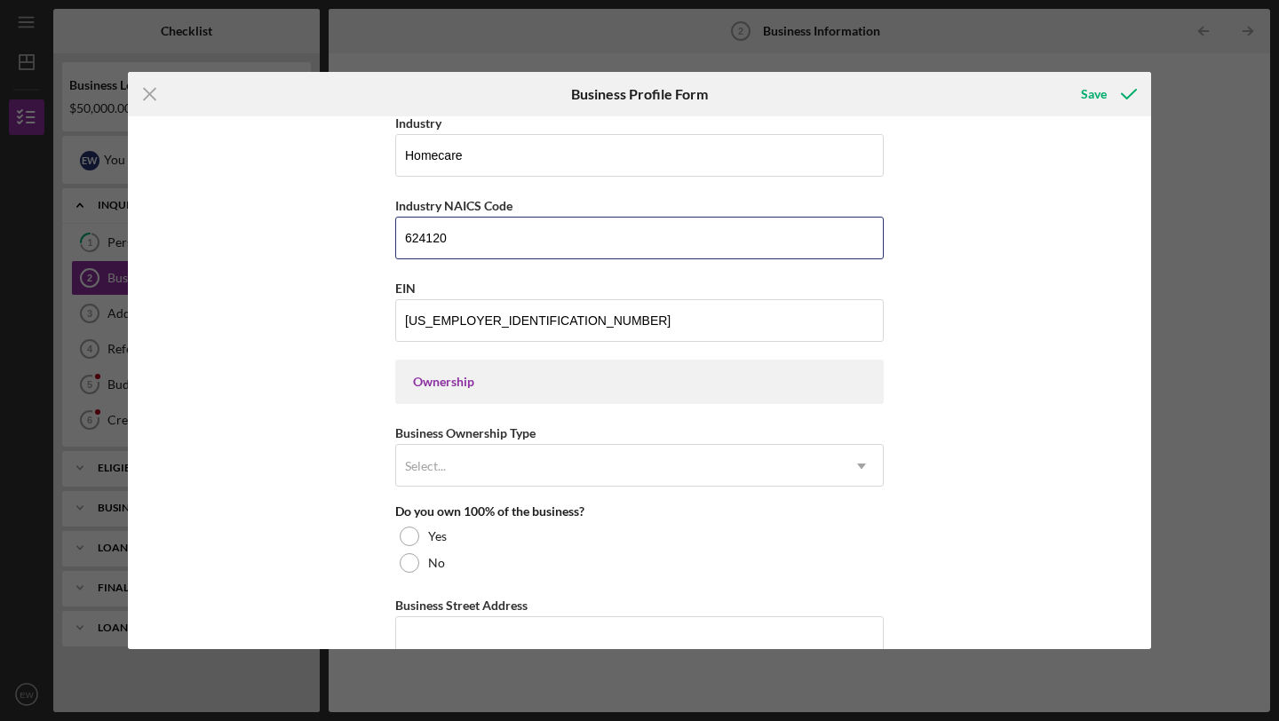
scroll to position [607, 0]
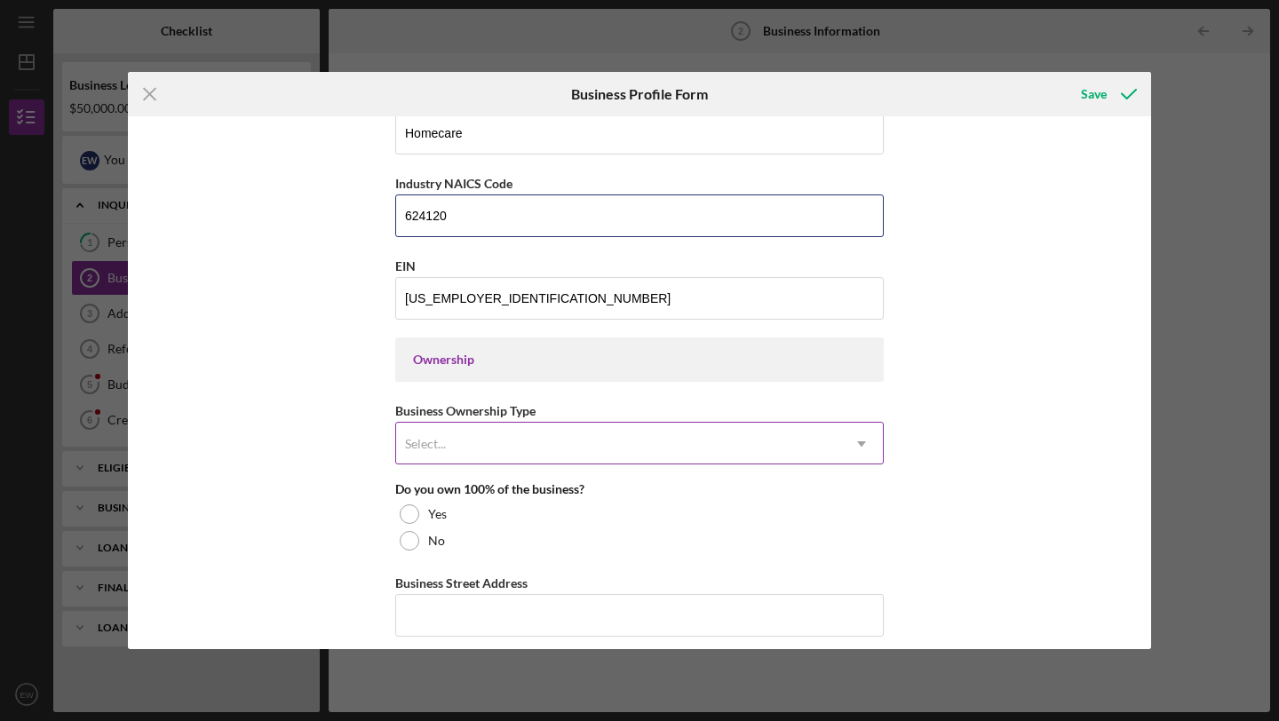
type input "624120"
click at [551, 446] on div "Select..." at bounding box center [618, 444] width 444 height 41
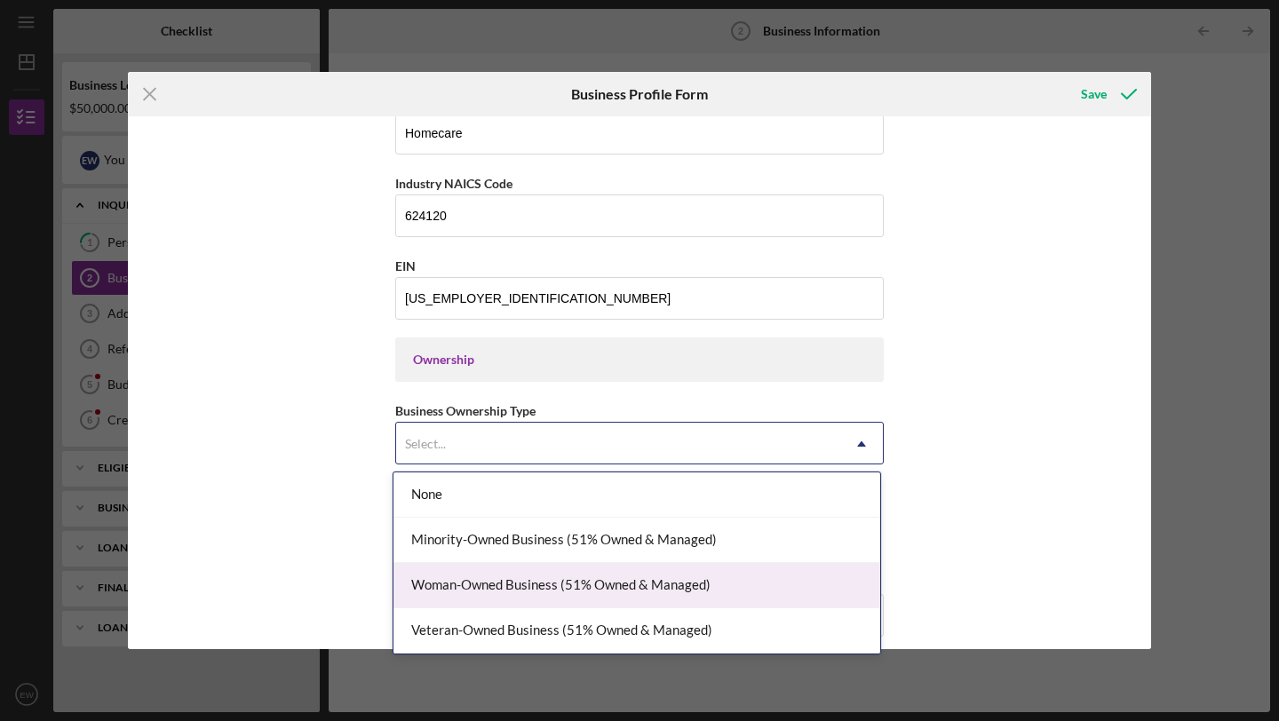
click at [672, 571] on div "Woman-Owned Business (51% Owned & Managed)" at bounding box center [636, 585] width 487 height 45
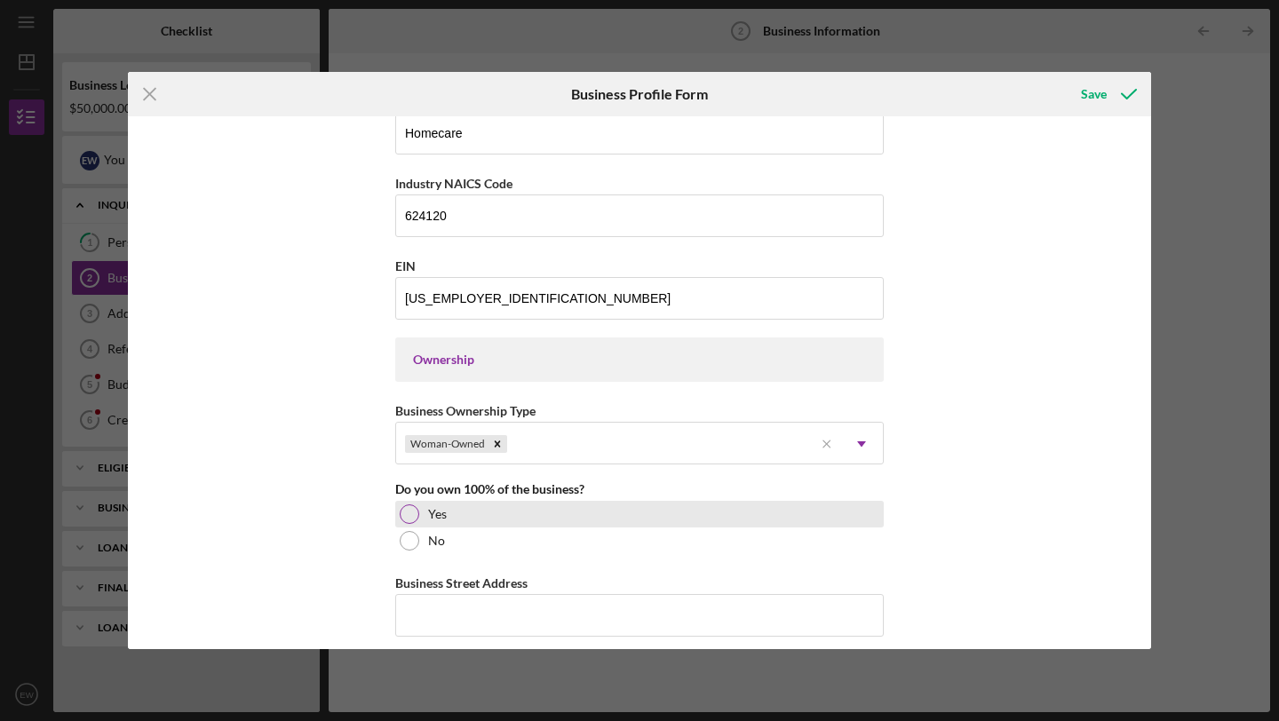
click at [411, 519] on div at bounding box center [410, 514] width 20 height 20
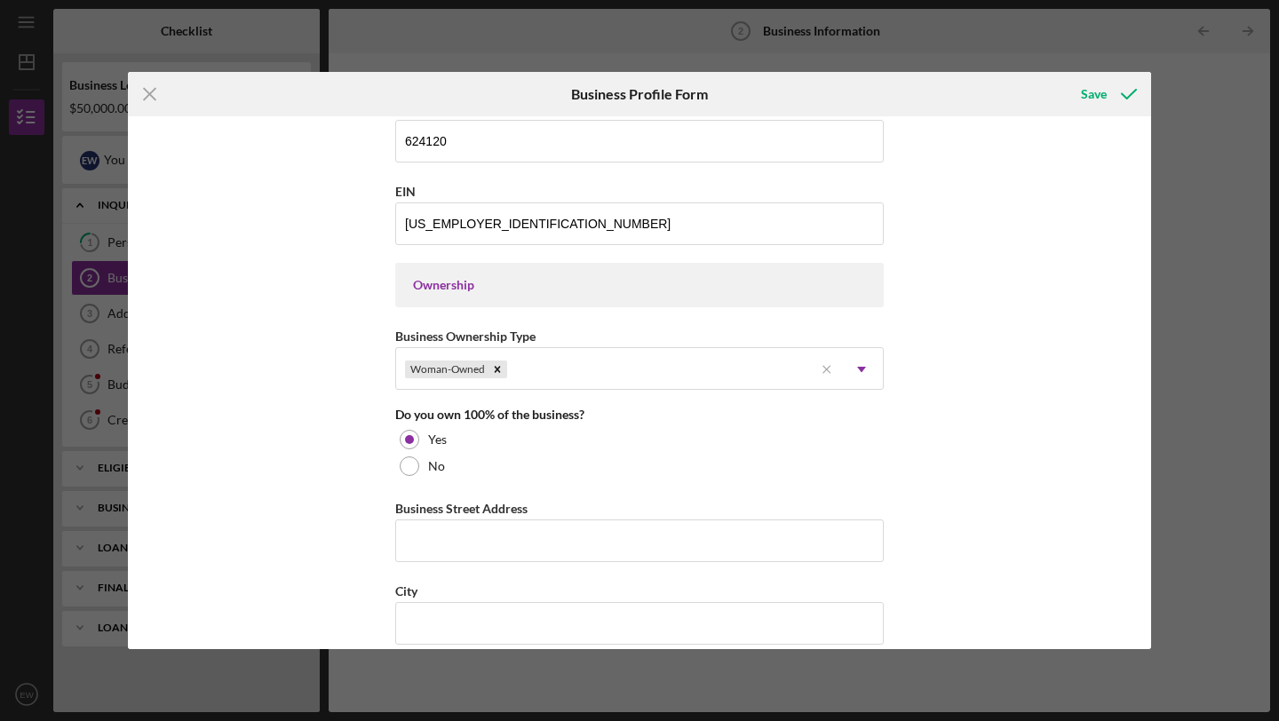
scroll to position [713, 0]
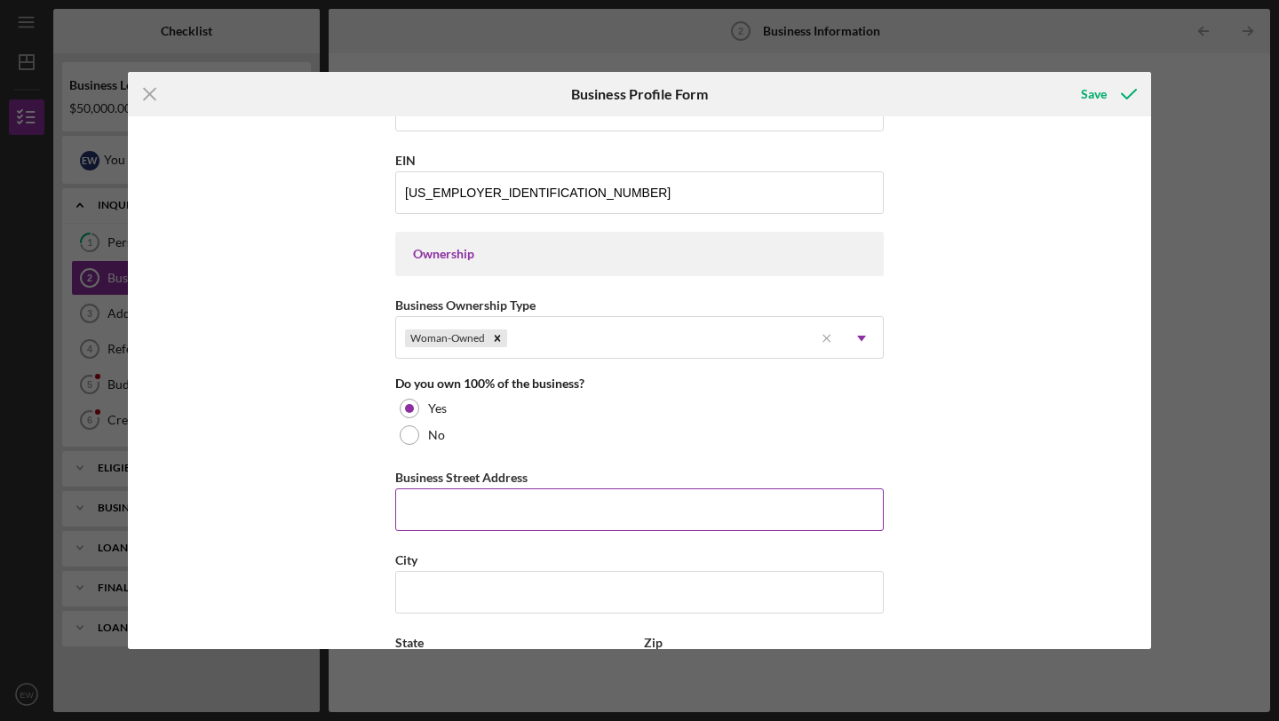
click at [450, 508] on input "Business Street Address" at bounding box center [639, 509] width 488 height 43
type input "11130 S Western Ave"
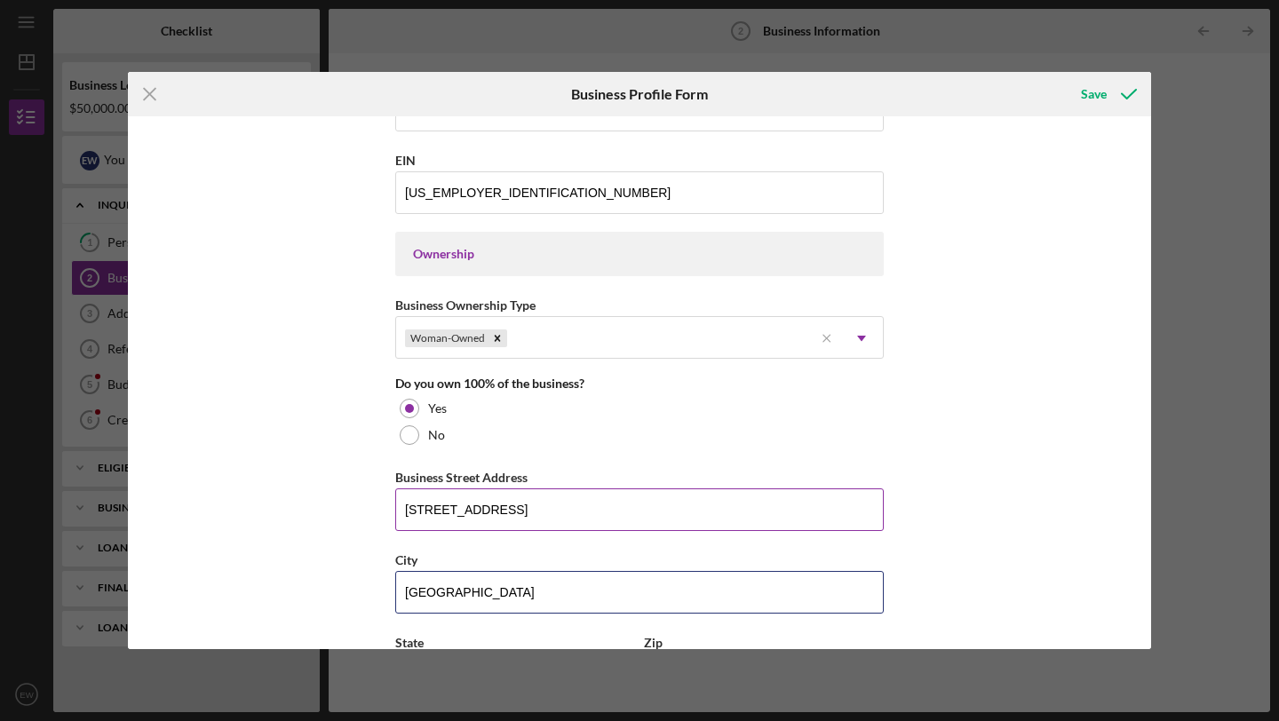
type input "Chicago"
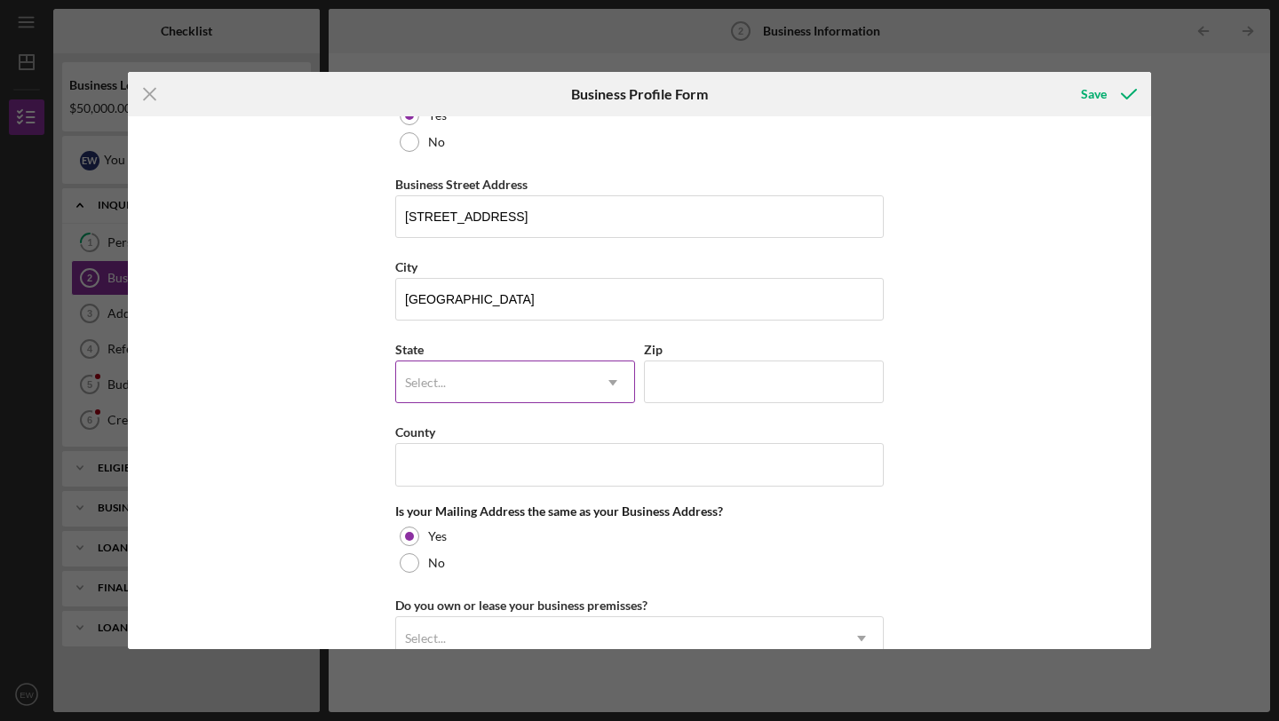
type input "IL"
type input "60617"
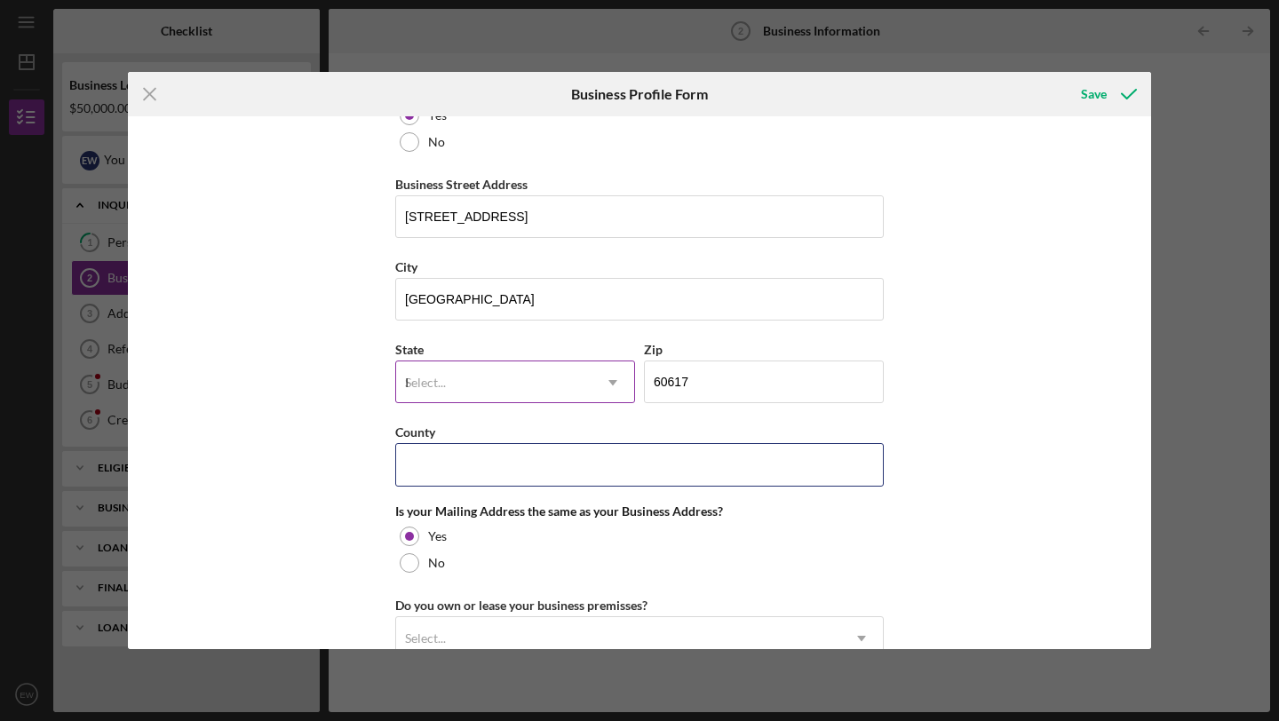
type input "IL"
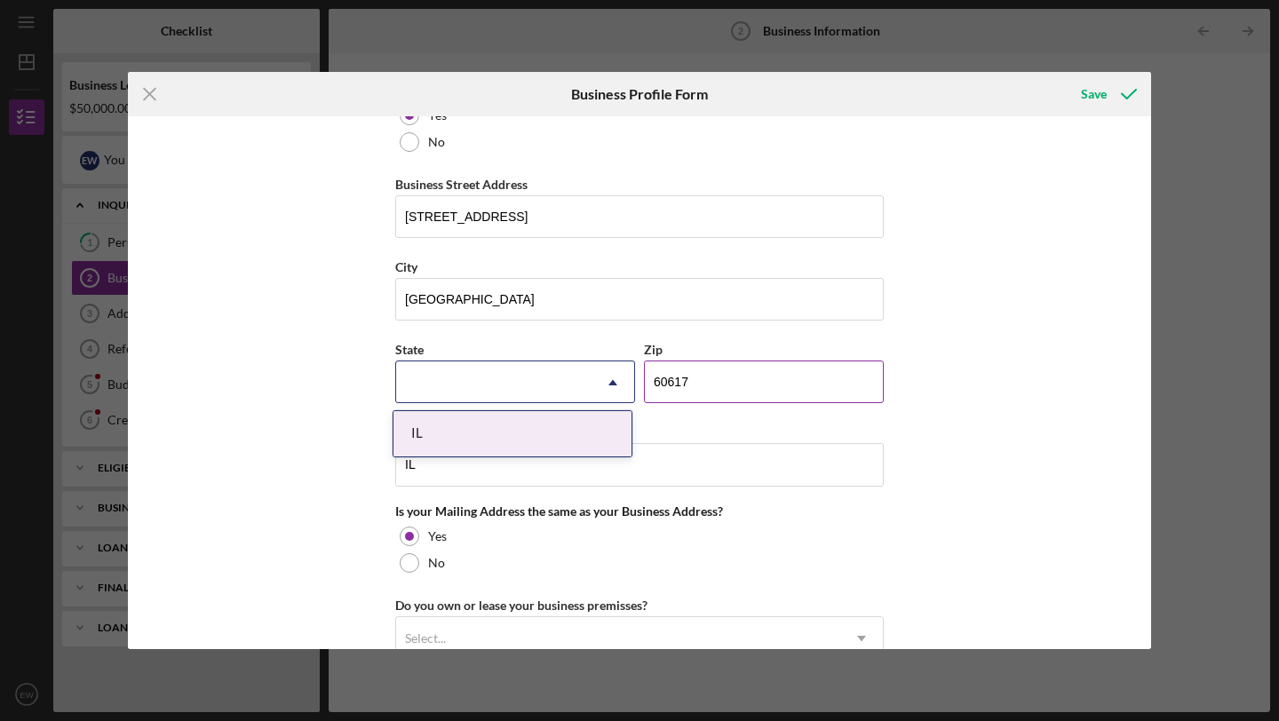
click at [726, 386] on input "60617" at bounding box center [764, 382] width 240 height 43
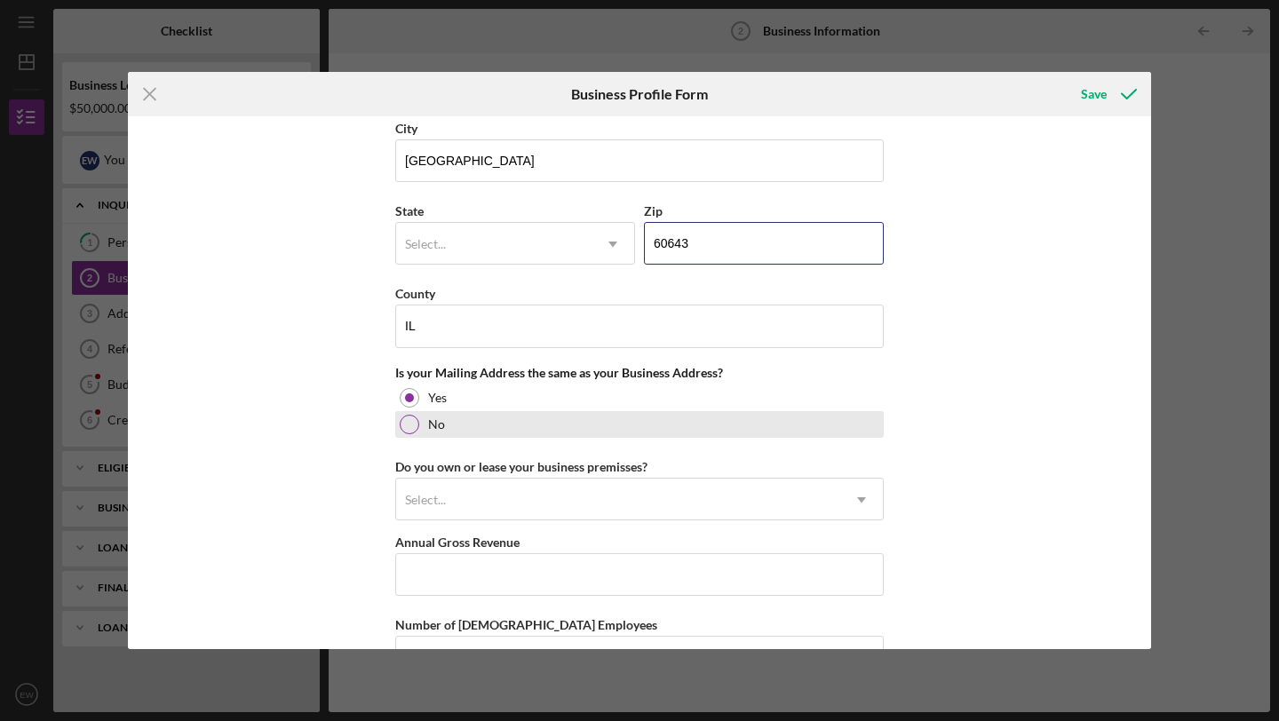
scroll to position [1148, 0]
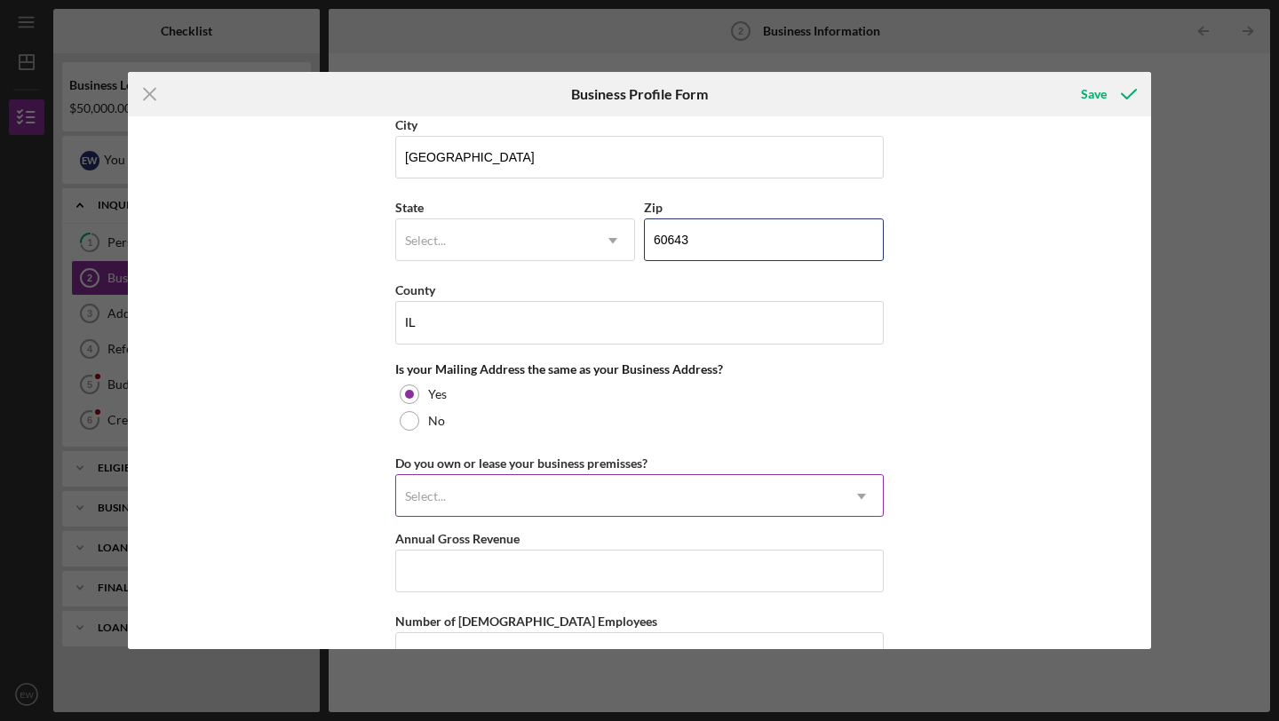
type input "60643"
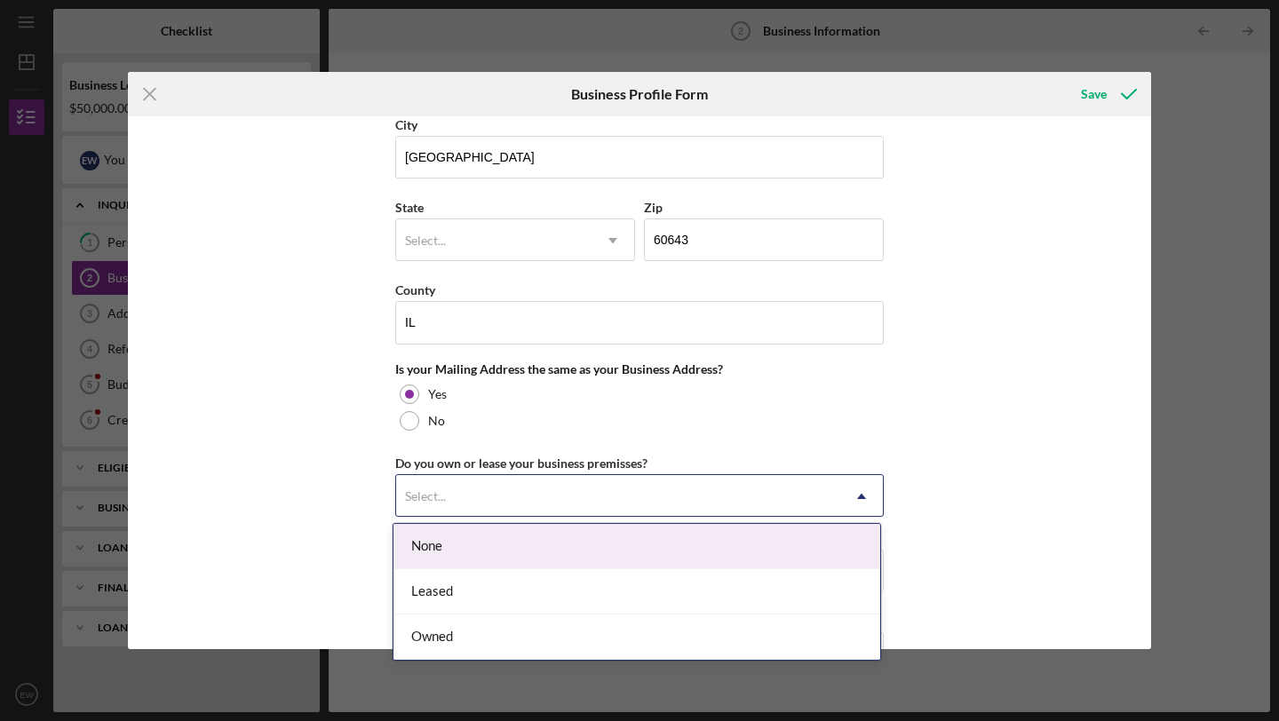
click at [514, 496] on div "Select..." at bounding box center [618, 496] width 444 height 41
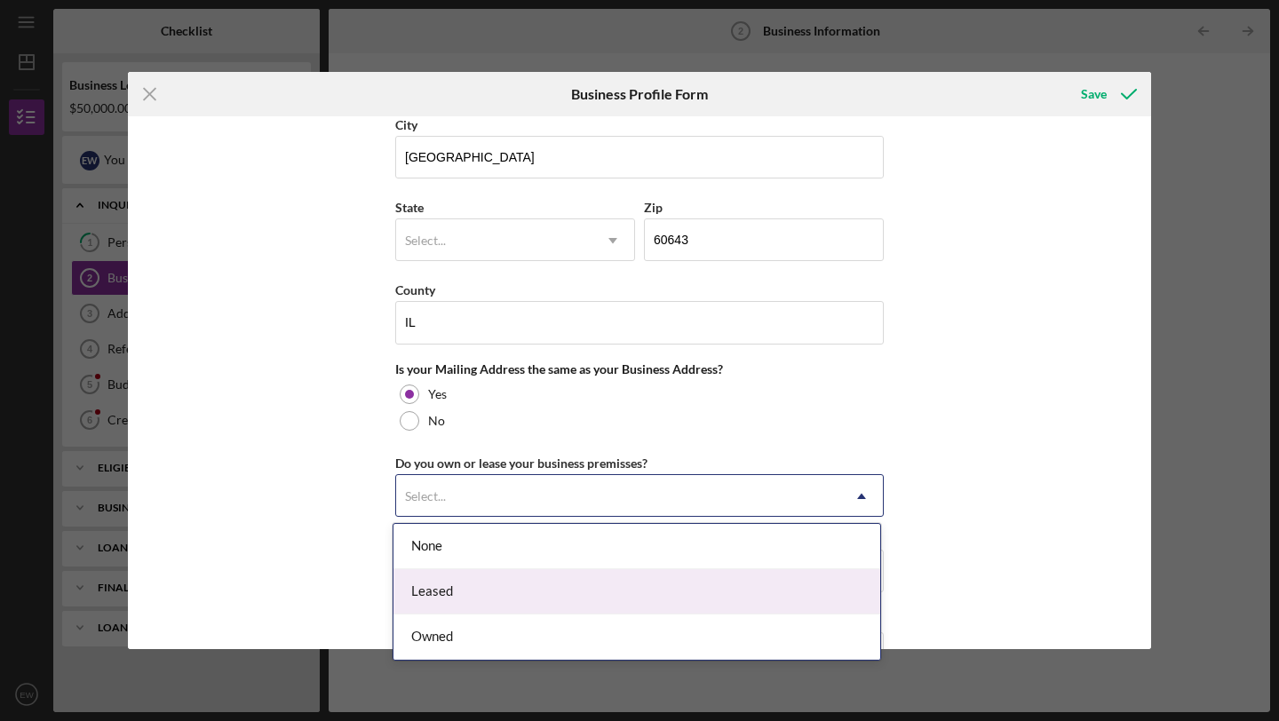
click at [504, 575] on div "Leased" at bounding box center [636, 591] width 487 height 45
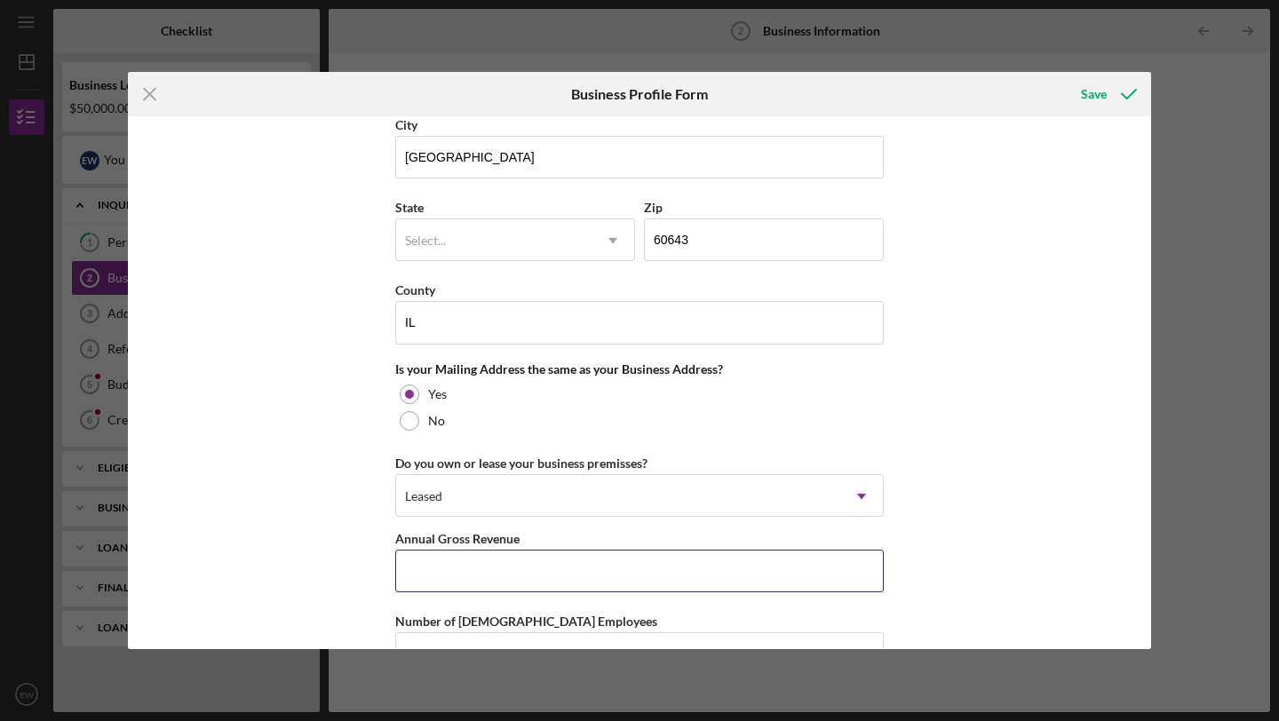
click at [504, 575] on input "Annual Gross Revenue" at bounding box center [639, 571] width 488 height 43
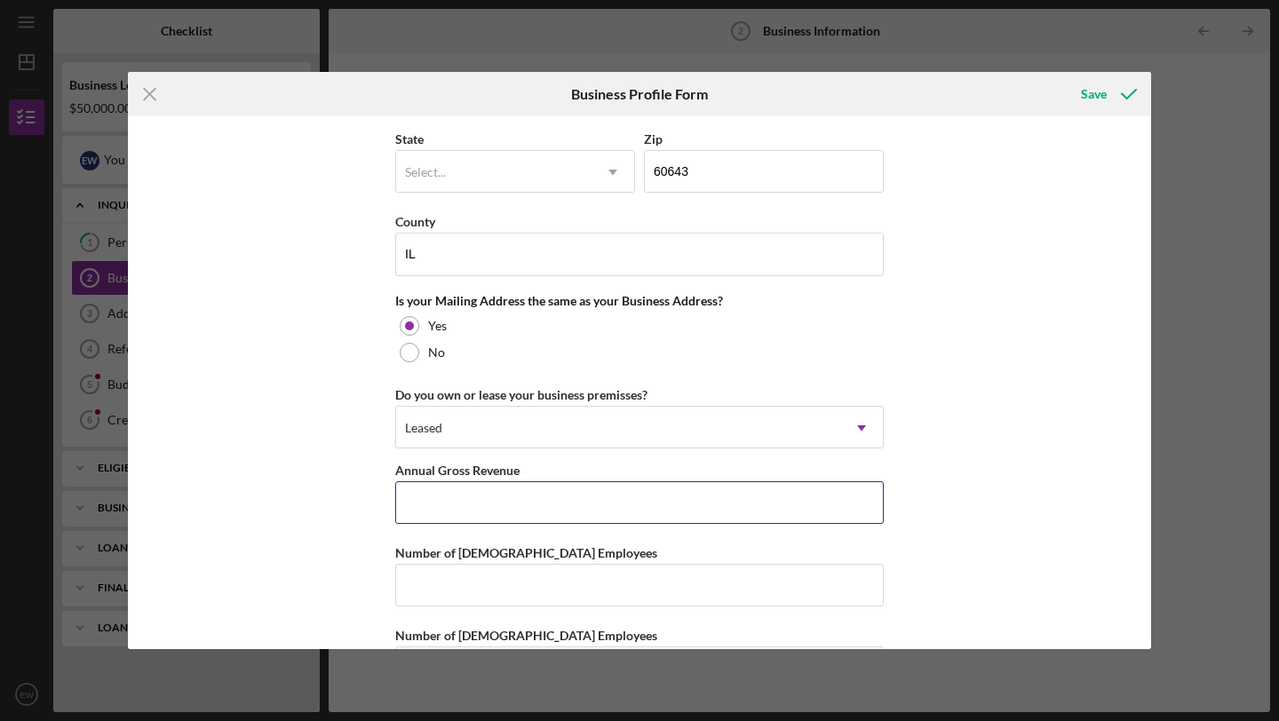
scroll to position [1283, 0]
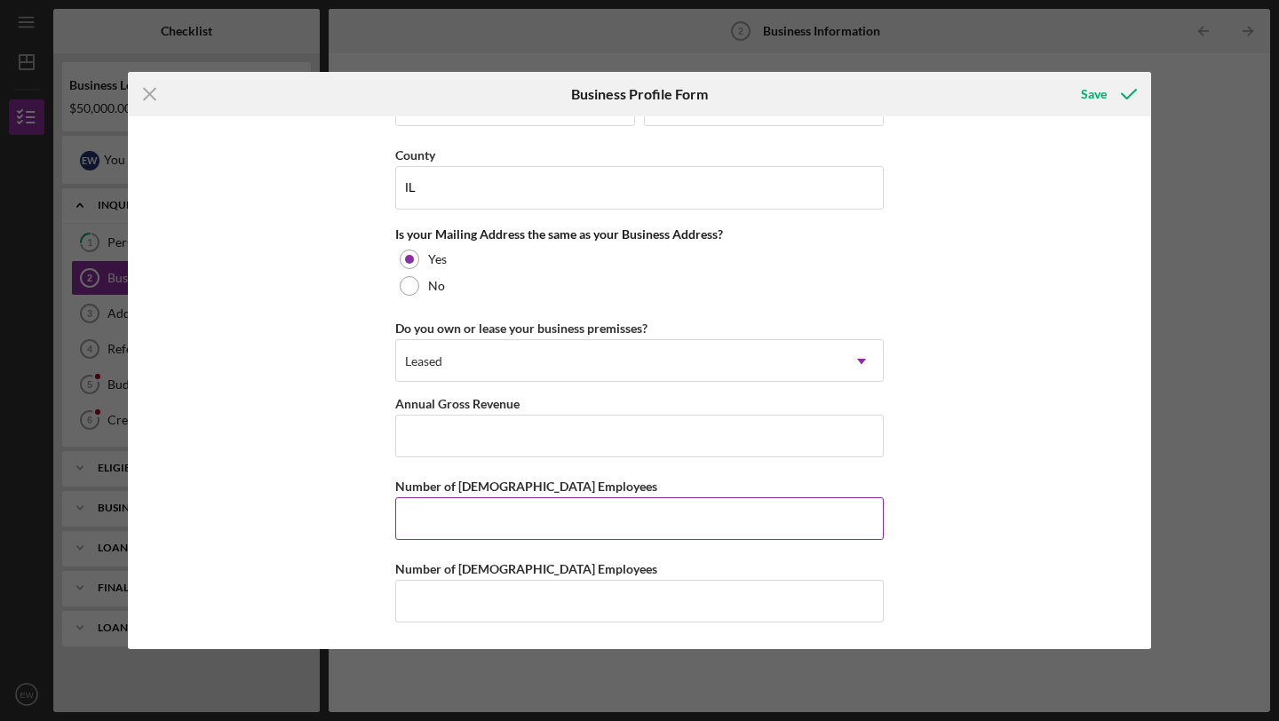
click at [539, 526] on input "Number of Full-Time Employees" at bounding box center [639, 518] width 488 height 43
type input "2"
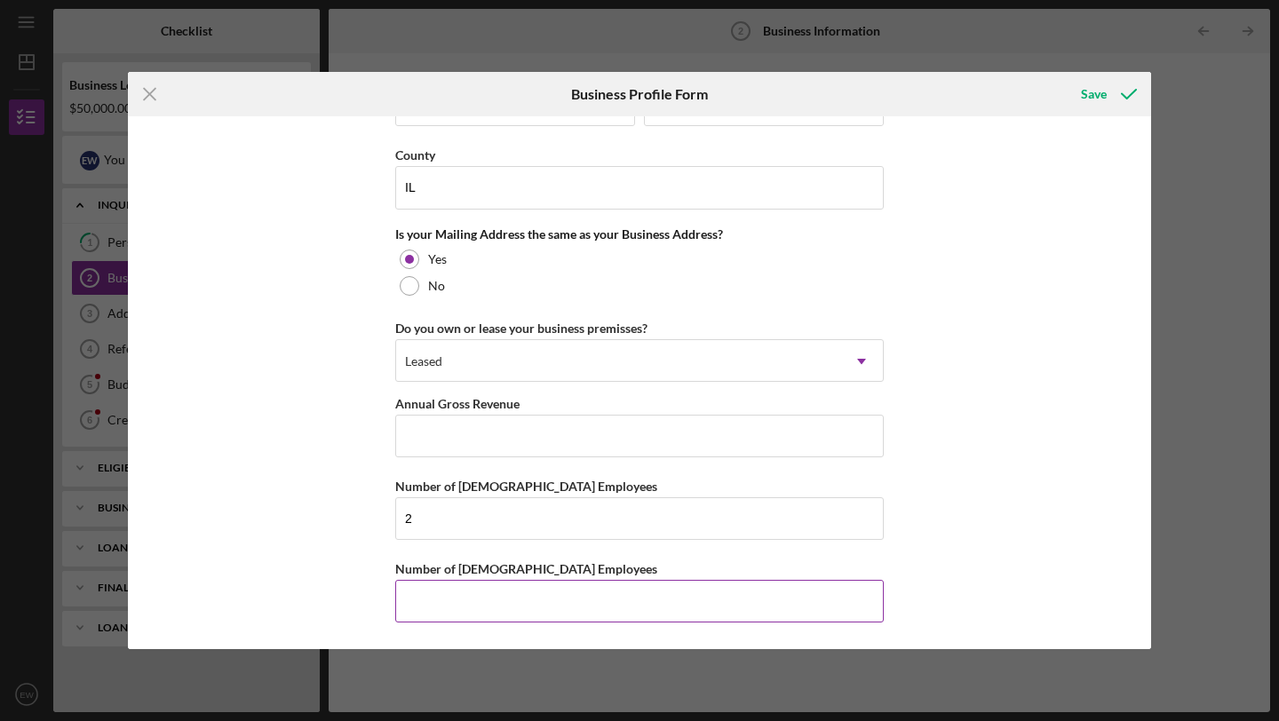
click at [510, 615] on input "Number of Part-Time Employees" at bounding box center [639, 601] width 488 height 43
type input "20"
click at [992, 514] on div "Business Name Meredith Care Partners LLC DBA Business Start Date 03/08/2017 Leg…" at bounding box center [639, 382] width 1023 height 533
click at [448, 450] on input "Annual Gross Revenue" at bounding box center [639, 436] width 488 height 43
type input "$250,000"
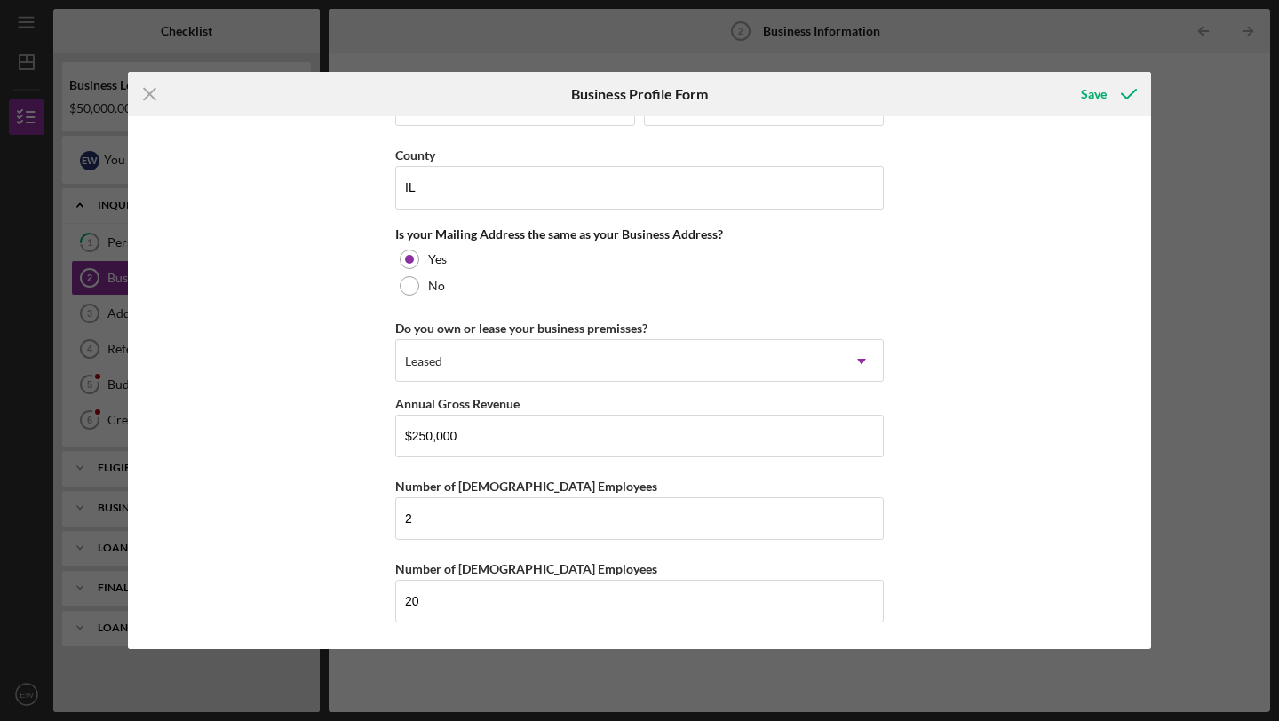
click at [976, 561] on div "Business Name Meredith Care Partners LLC DBA Business Start Date 03/08/2017 Leg…" at bounding box center [639, 382] width 1023 height 533
click at [975, 567] on div "Business Name Meredith Care Partners LLC DBA Business Start Date 03/08/2017 Leg…" at bounding box center [639, 382] width 1023 height 533
click at [1094, 94] on div "Save" at bounding box center [1094, 94] width 26 height 36
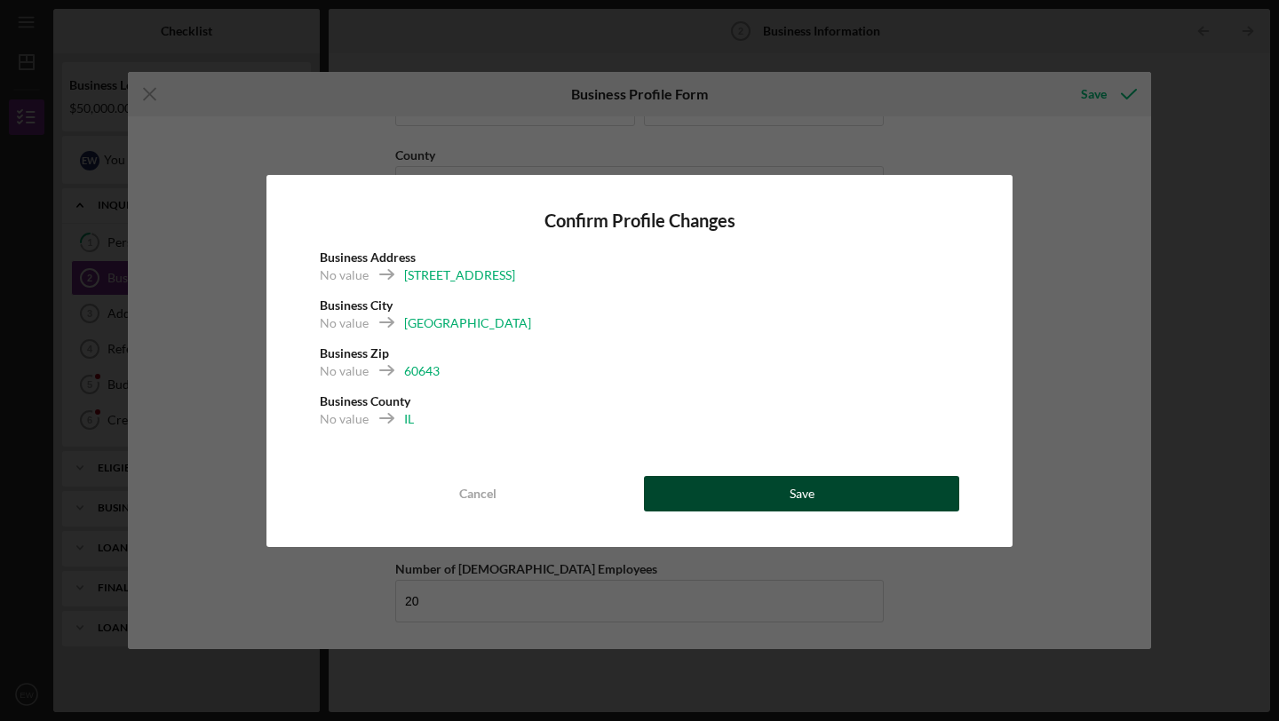
click at [738, 496] on button "Save" at bounding box center [801, 494] width 315 height 36
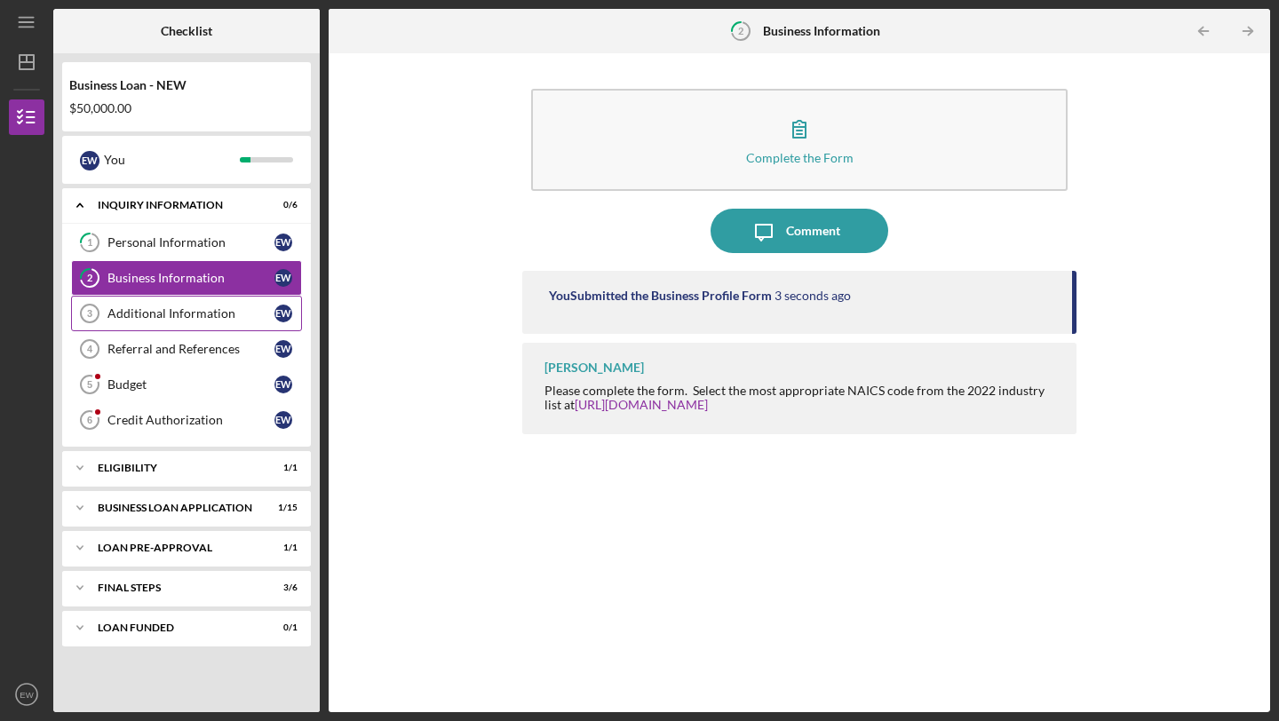
click at [155, 307] on div "Additional Information" at bounding box center [190, 313] width 167 height 14
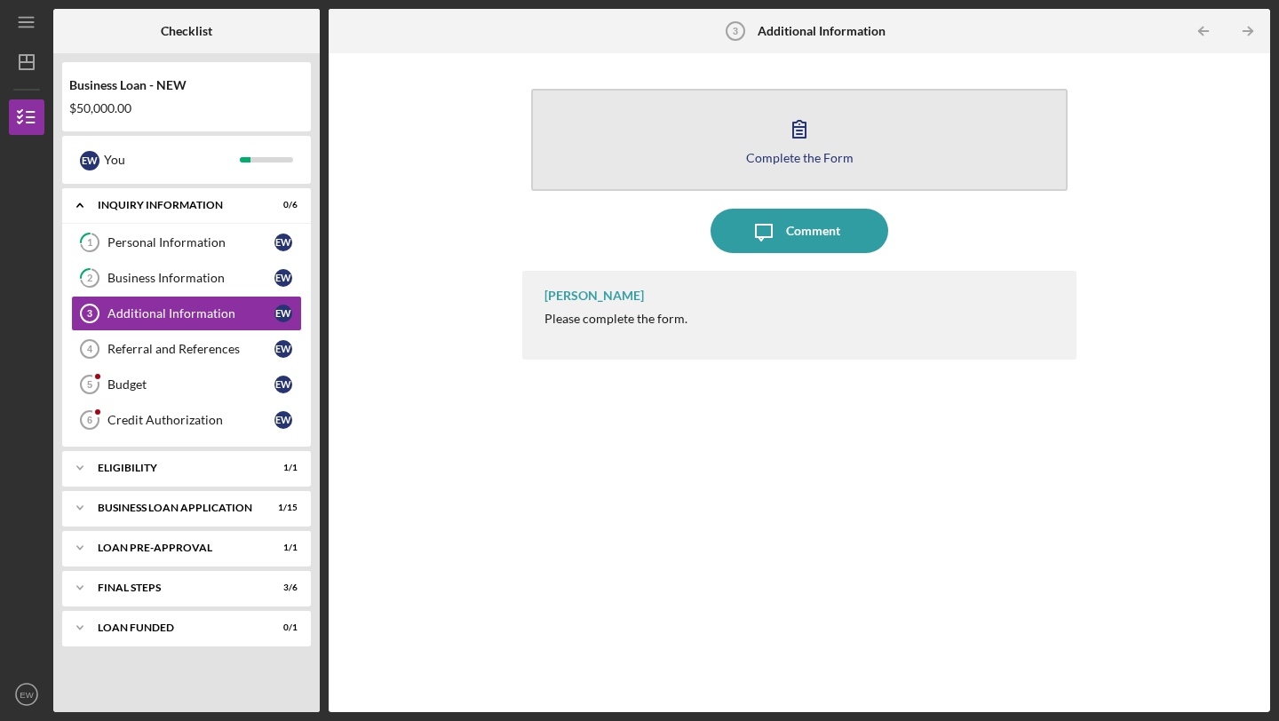
click at [773, 126] on button "Complete the Form Form" at bounding box center [799, 140] width 536 height 102
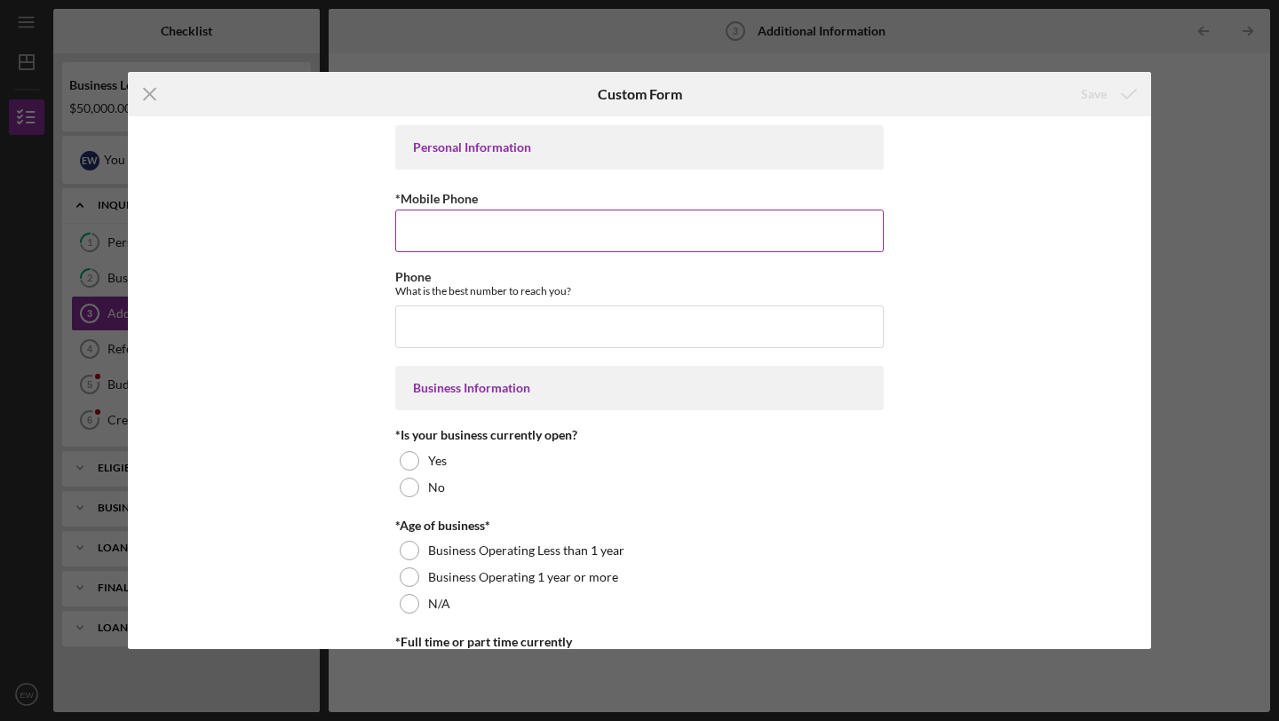
click at [536, 237] on input "*Mobile Phone" at bounding box center [639, 231] width 488 height 43
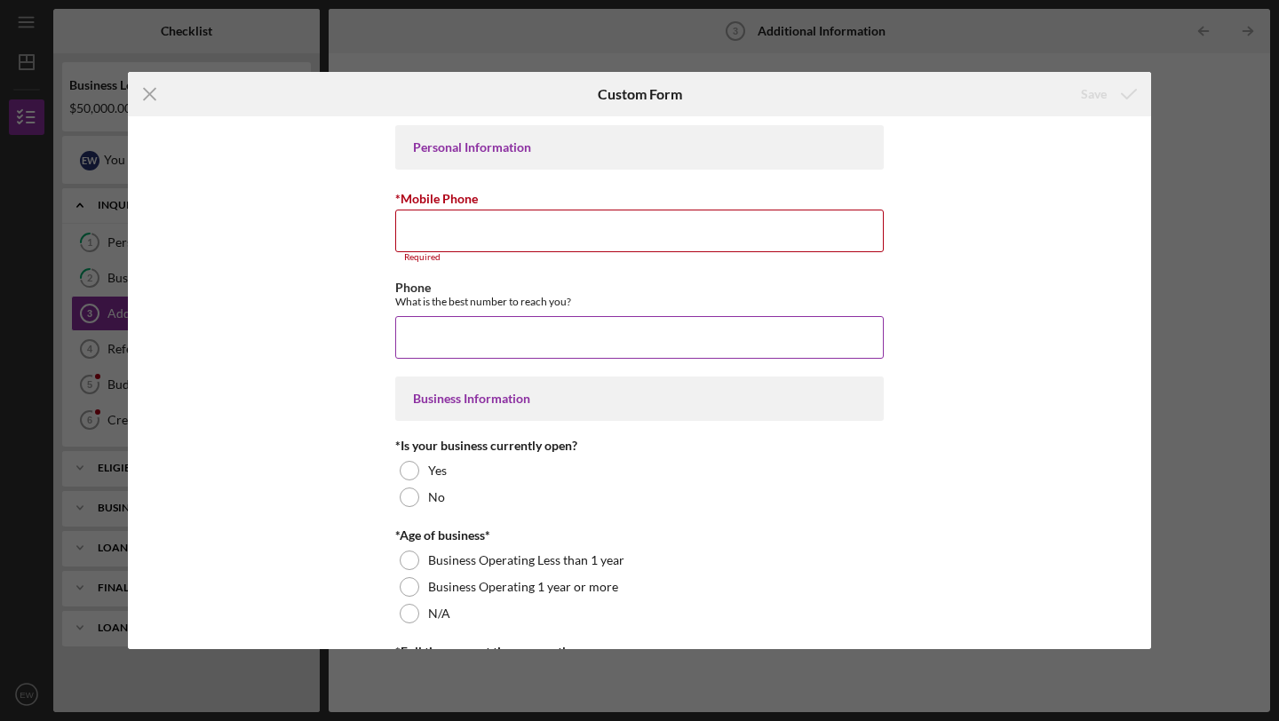
click at [512, 316] on input "Phone" at bounding box center [639, 337] width 488 height 43
click at [502, 239] on input "*Mobile Phone" at bounding box center [639, 231] width 488 height 43
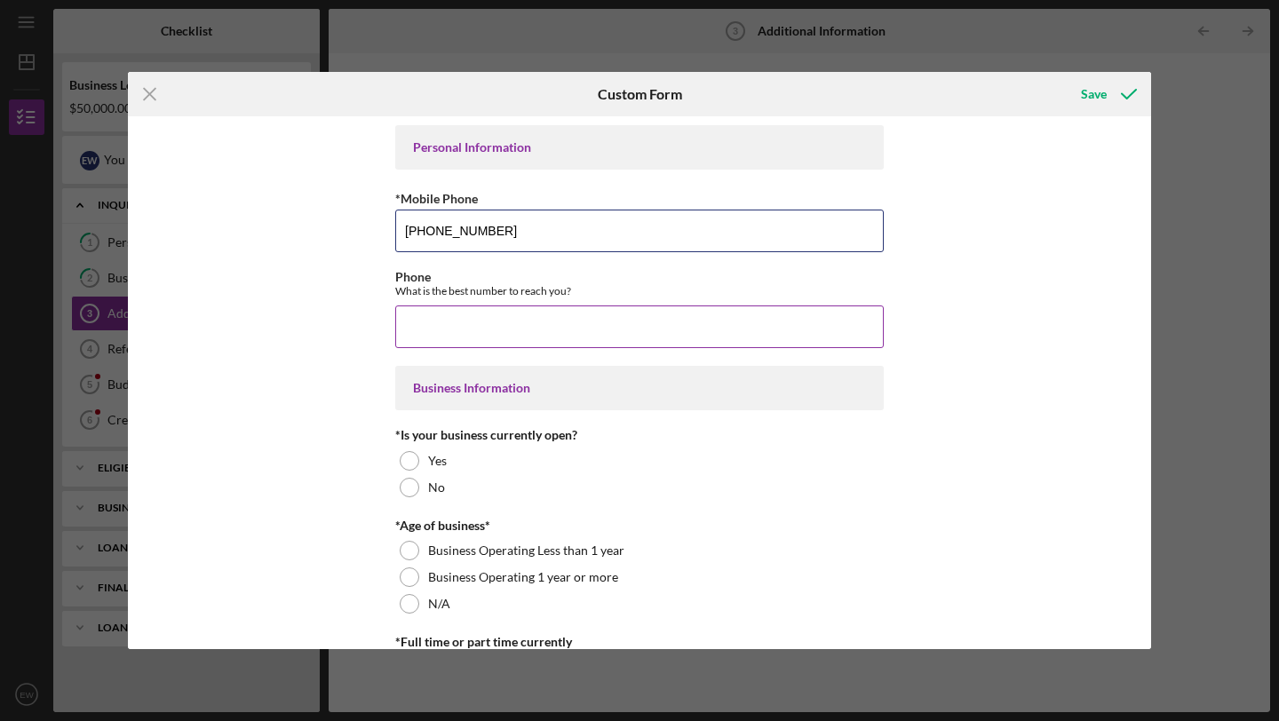
type input "(773) 412-1751"
click at [502, 323] on input "Phone" at bounding box center [639, 326] width 488 height 43
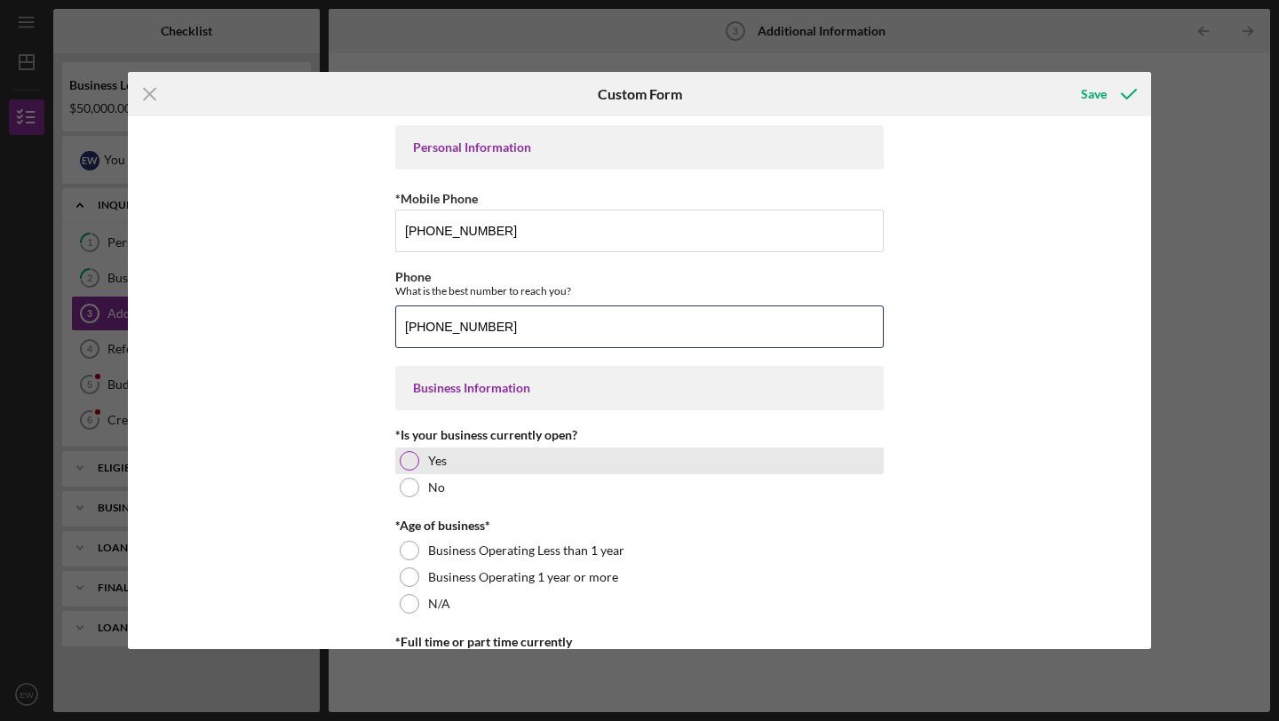
type input "(773) 412-1751"
click at [404, 465] on div at bounding box center [410, 461] width 20 height 20
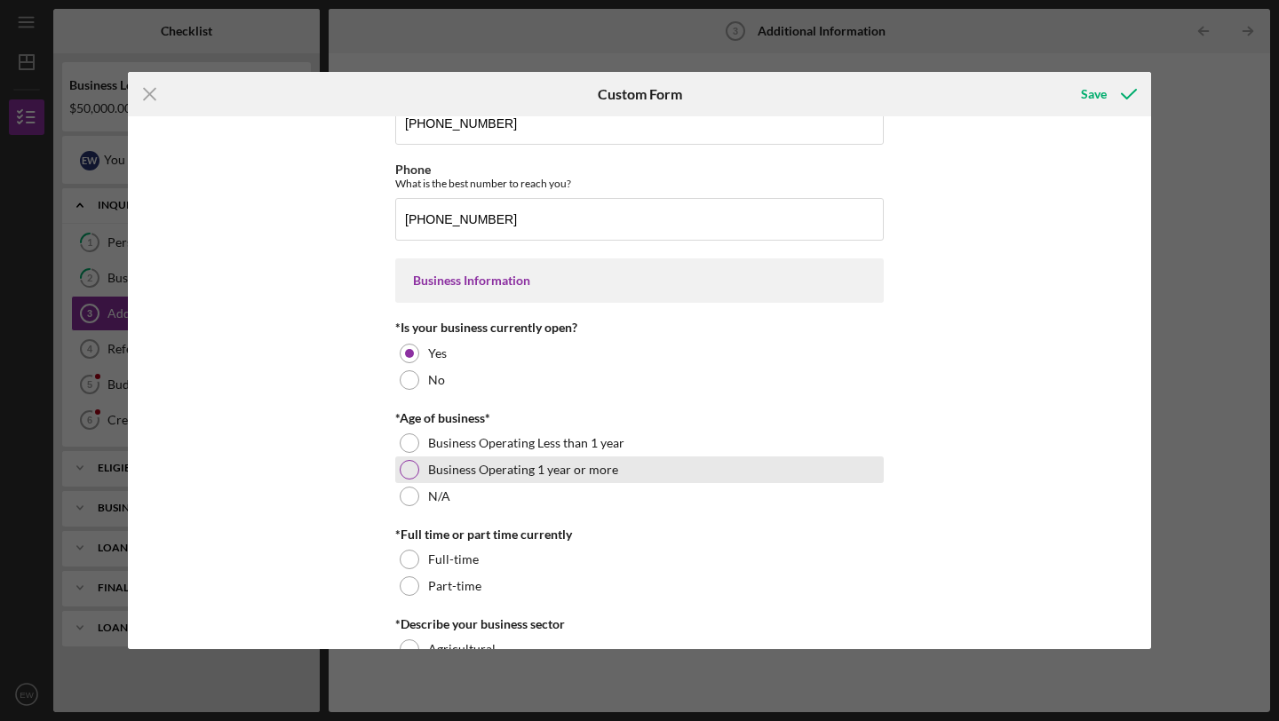
scroll to position [115, 0]
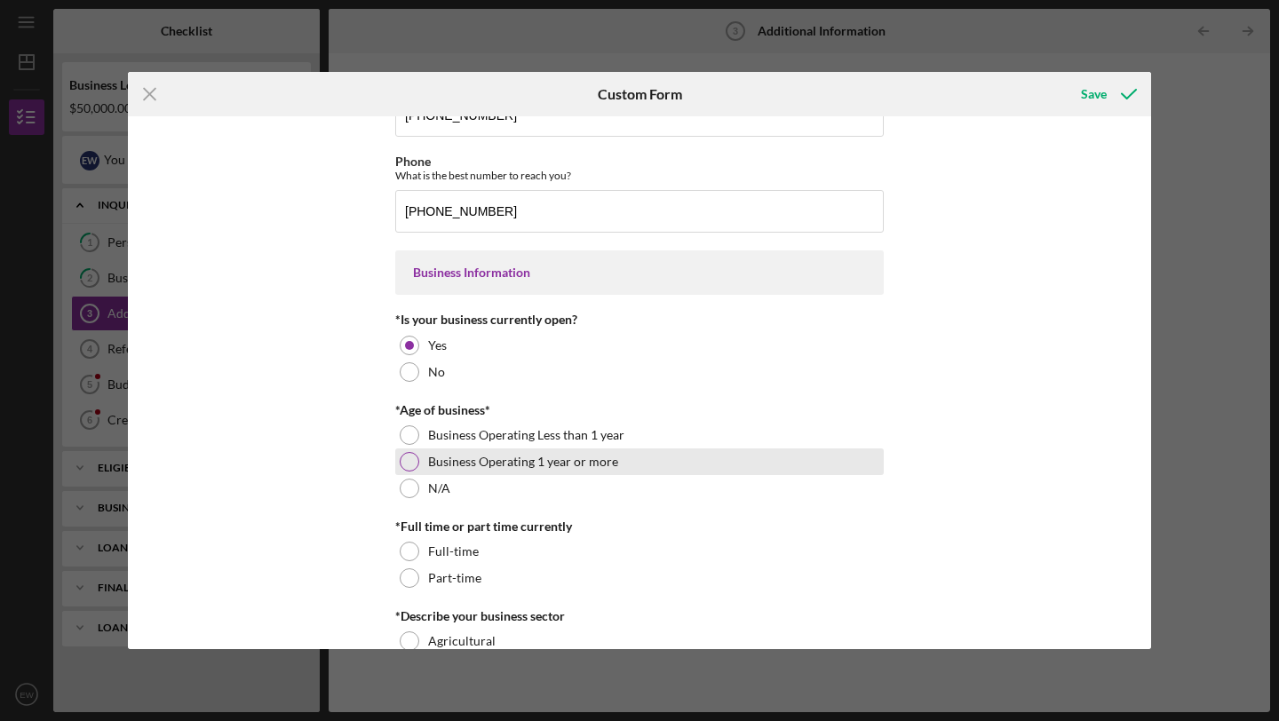
click at [411, 457] on div at bounding box center [410, 462] width 20 height 20
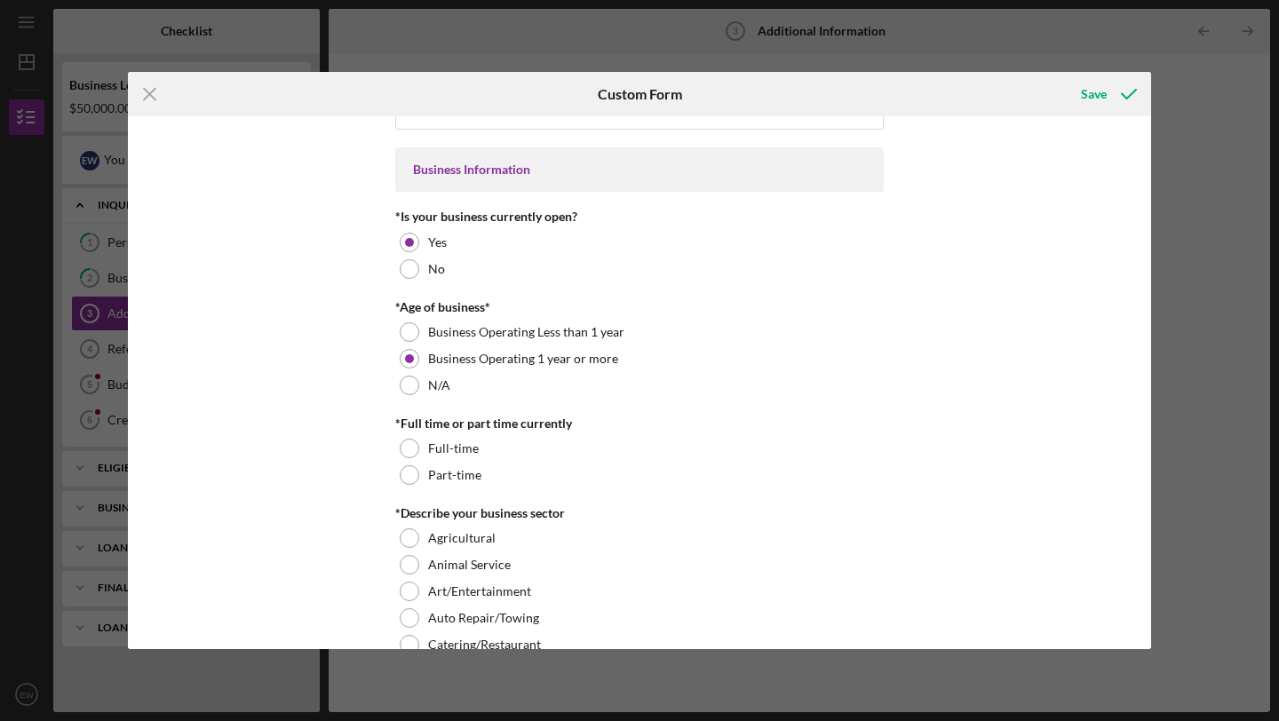
scroll to position [235, 0]
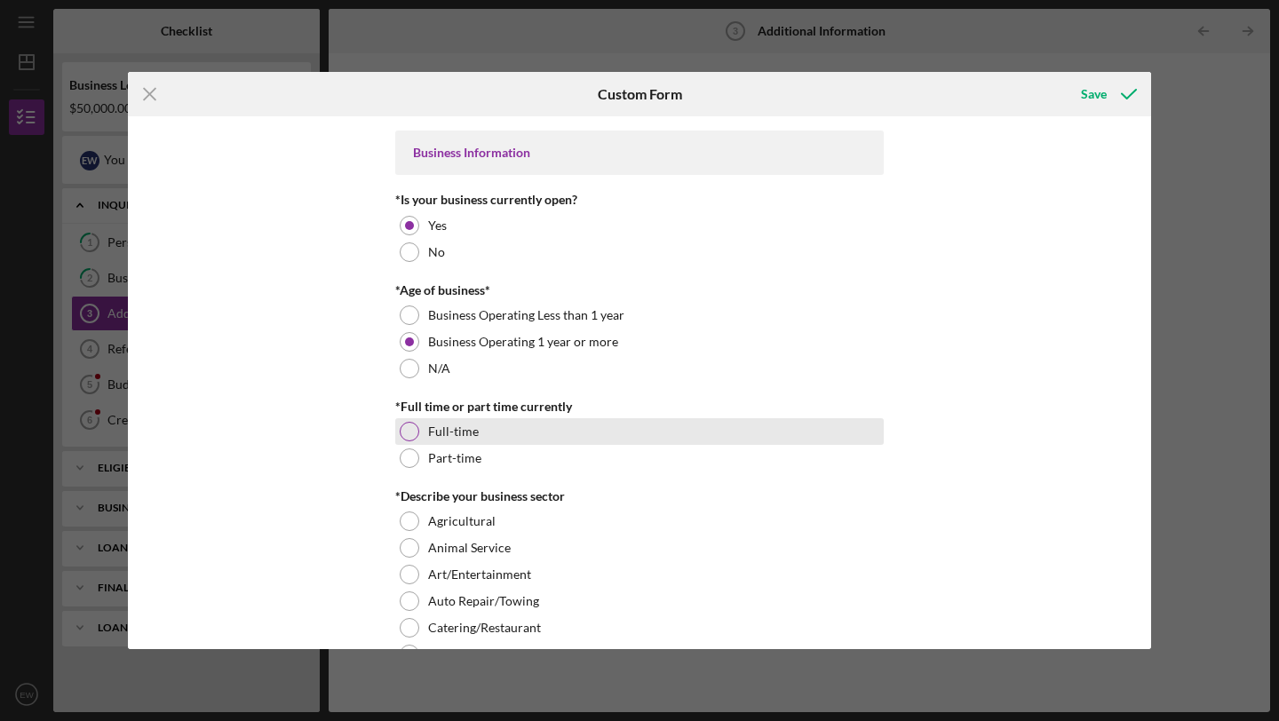
click at [402, 434] on div at bounding box center [410, 432] width 20 height 20
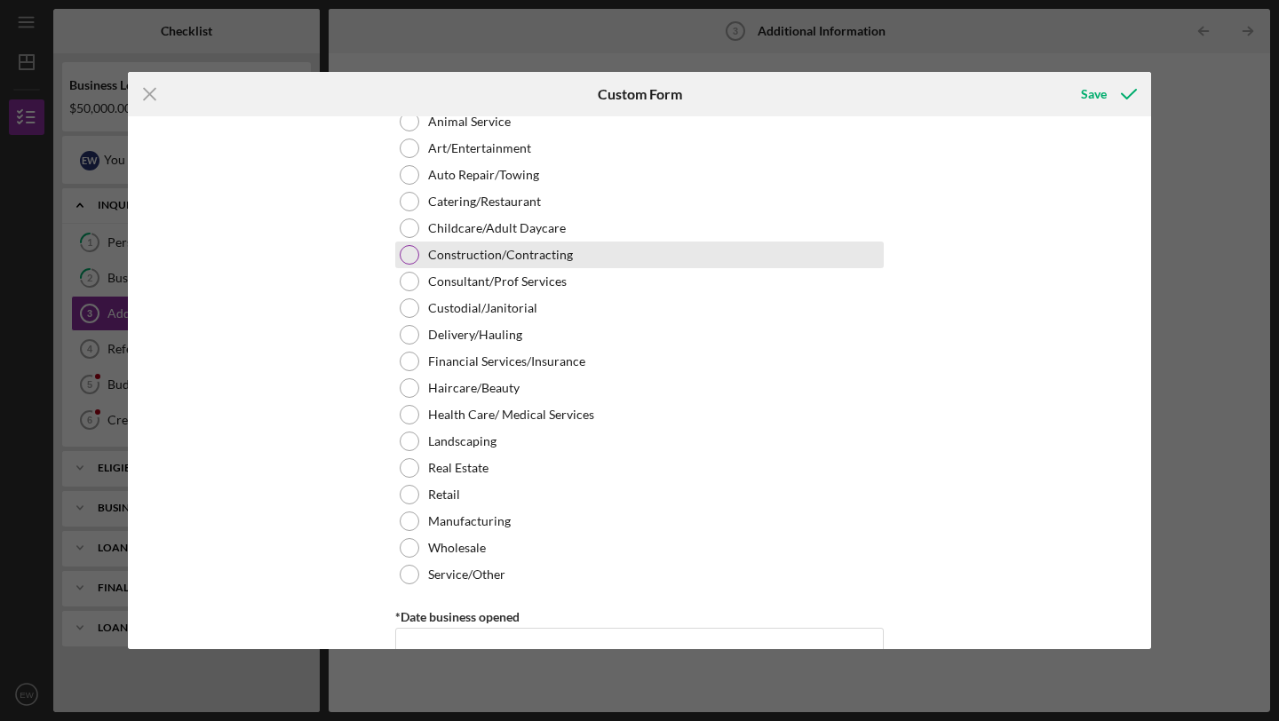
scroll to position [669, 0]
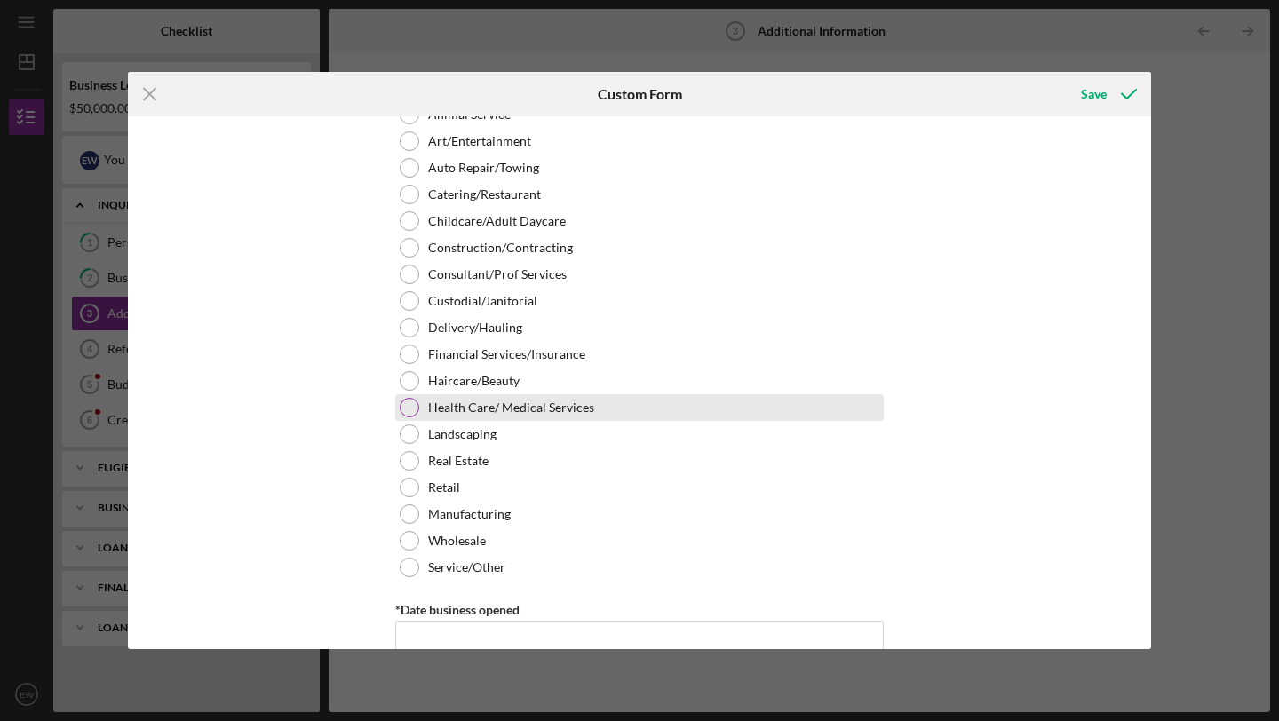
click at [408, 405] on div at bounding box center [410, 408] width 20 height 20
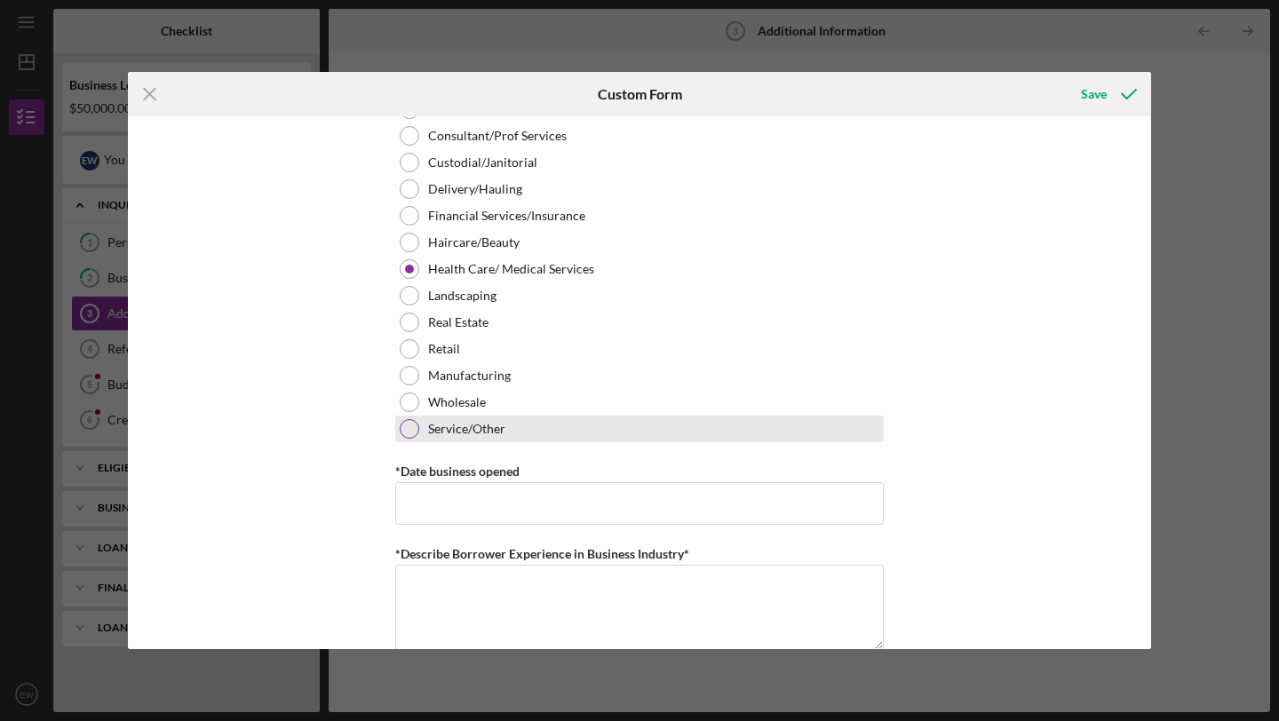
scroll to position [824, 0]
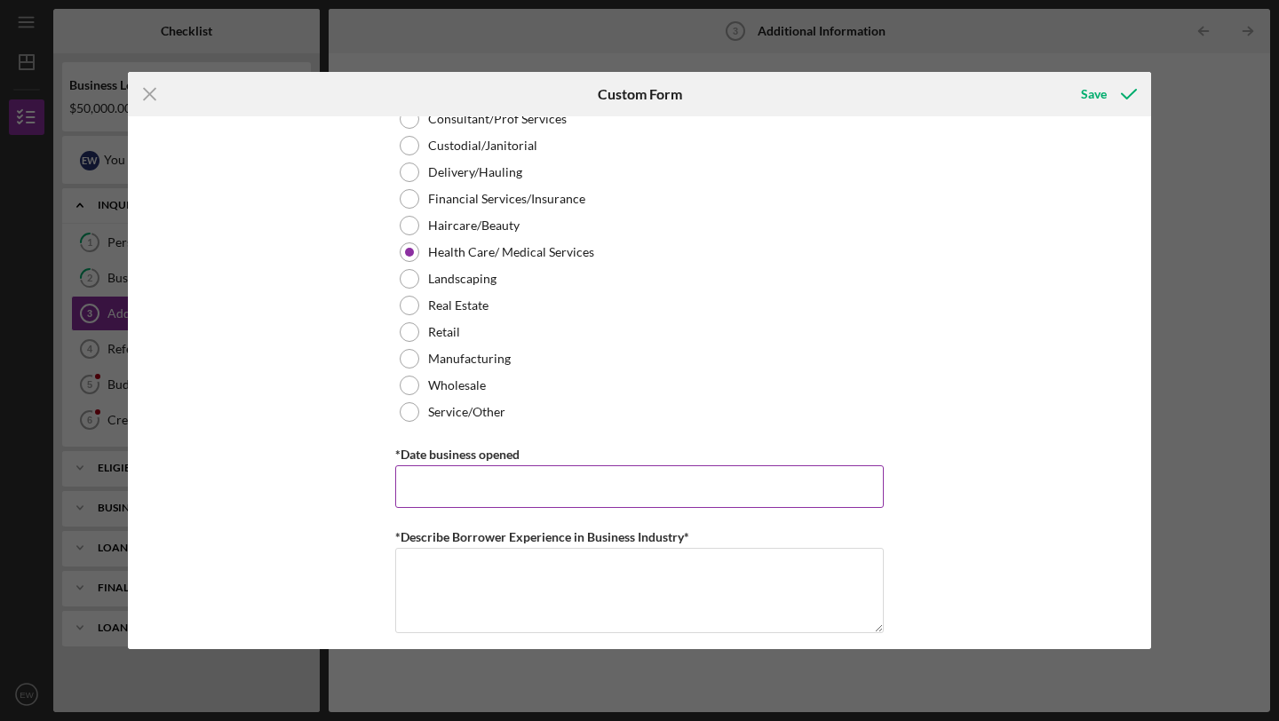
click at [435, 495] on input "*Date business opened" at bounding box center [639, 486] width 488 height 43
type input "03/08/2017"
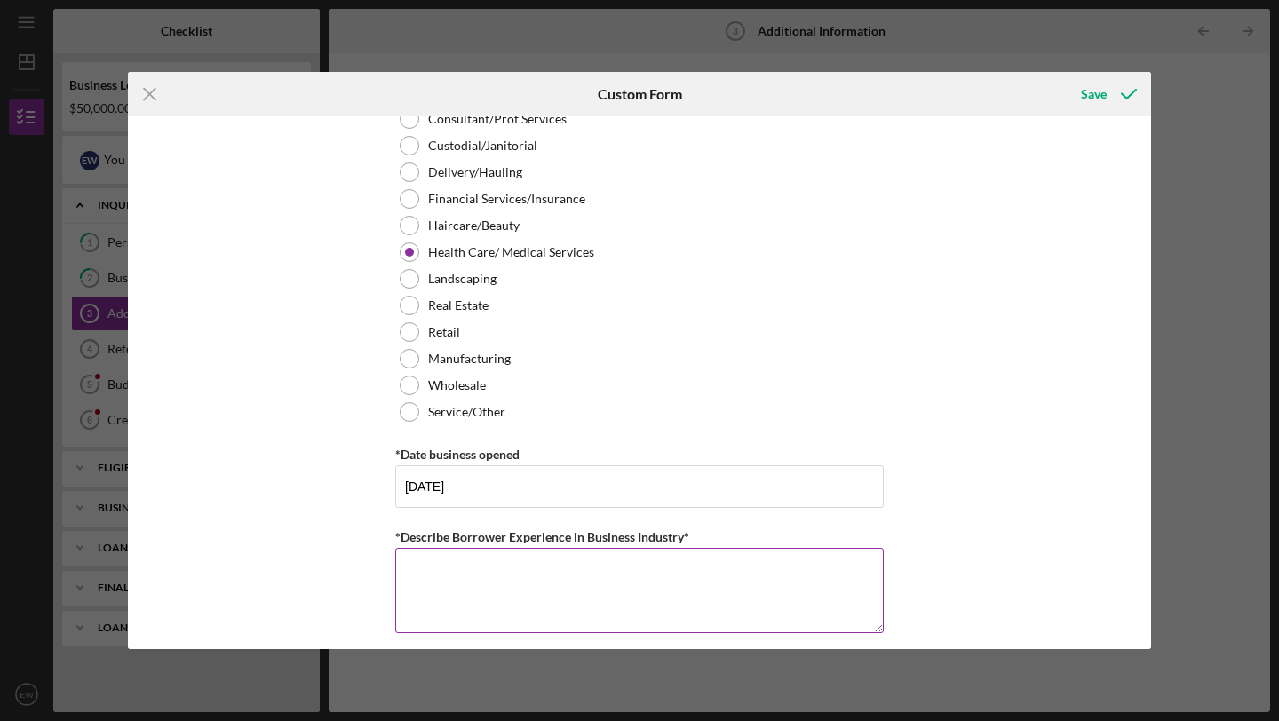
click at [465, 585] on textarea "*Describe Borrower Experience in Business Industry*" at bounding box center [639, 590] width 488 height 85
click at [509, 577] on textarea "Registered nursining rofessional" at bounding box center [639, 590] width 488 height 85
click at [508, 574] on textarea "Registered nursining rofessional" at bounding box center [639, 590] width 488 height 85
click at [549, 569] on textarea "Registered nursing rofessional" at bounding box center [639, 590] width 488 height 85
click at [509, 568] on textarea "Registered nursing rofessional" at bounding box center [639, 590] width 488 height 85
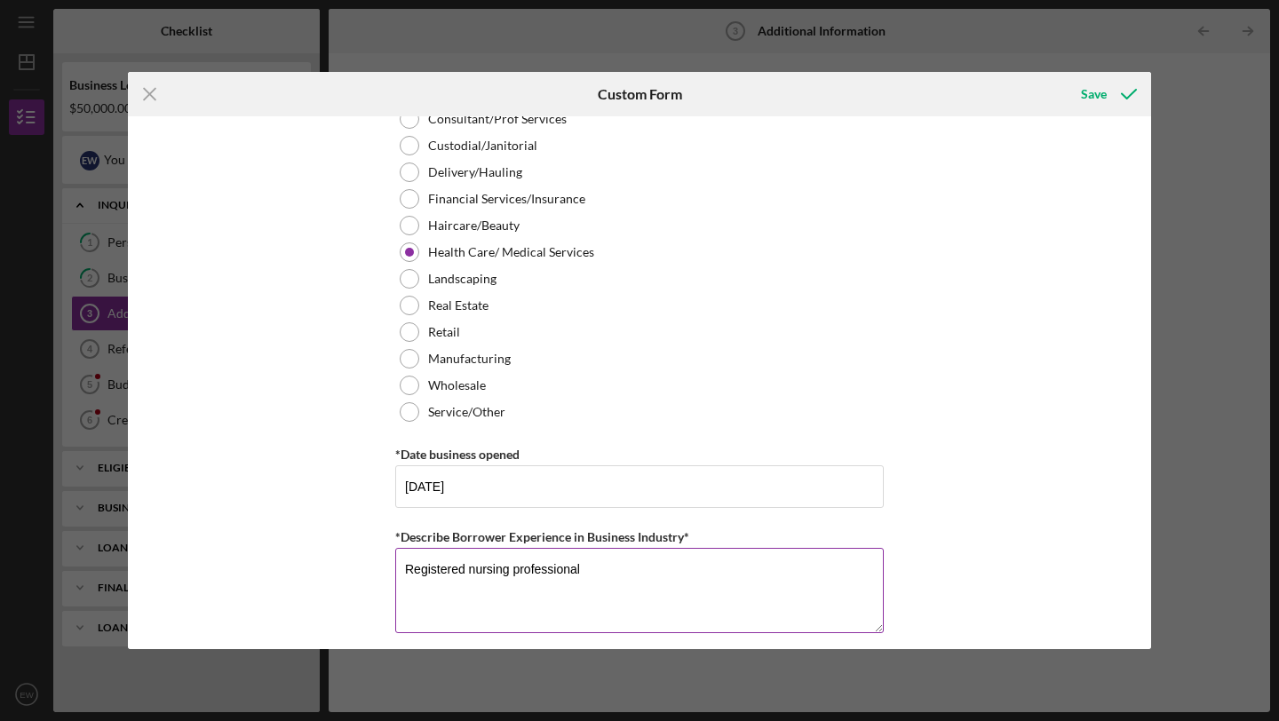
click at [603, 563] on textarea "Registered nursing professional" at bounding box center [639, 590] width 488 height 85
click at [743, 596] on textarea "Registered nursing professional with 15 years of experience in the industry and…" at bounding box center [639, 590] width 488 height 85
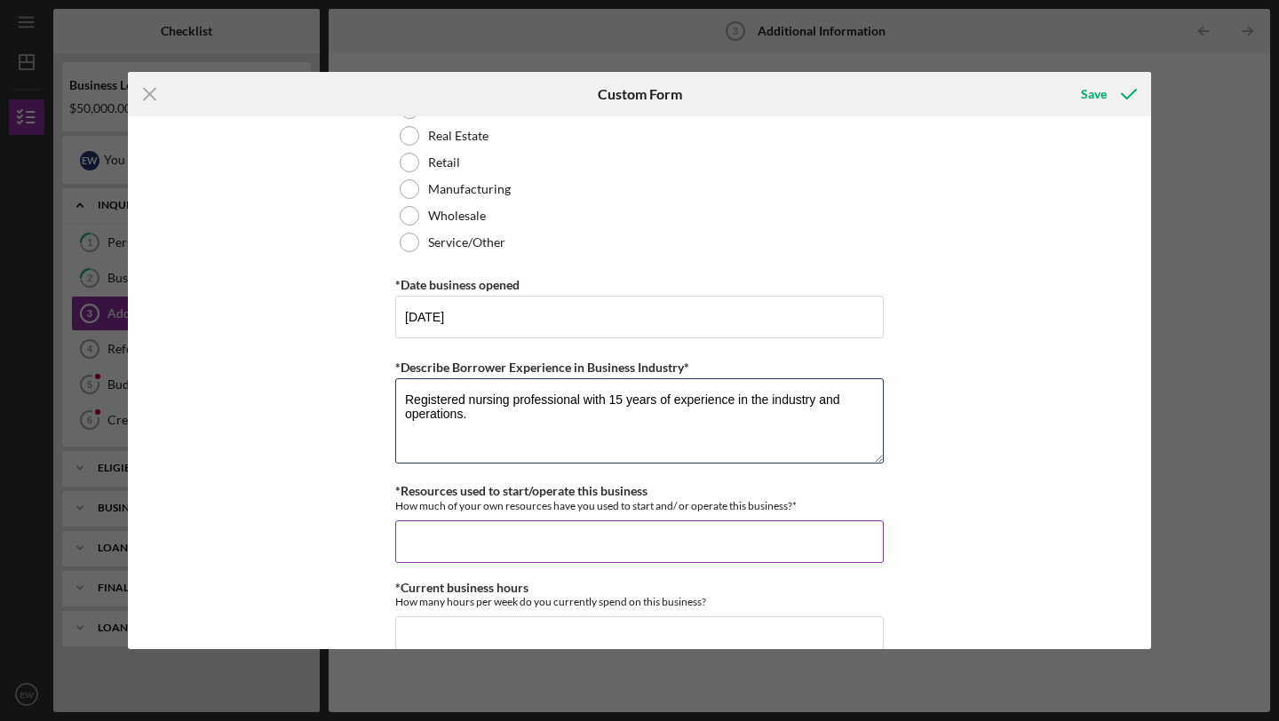
scroll to position [996, 0]
type textarea "Registered nursing professional with 15 years of experience in the industry and…"
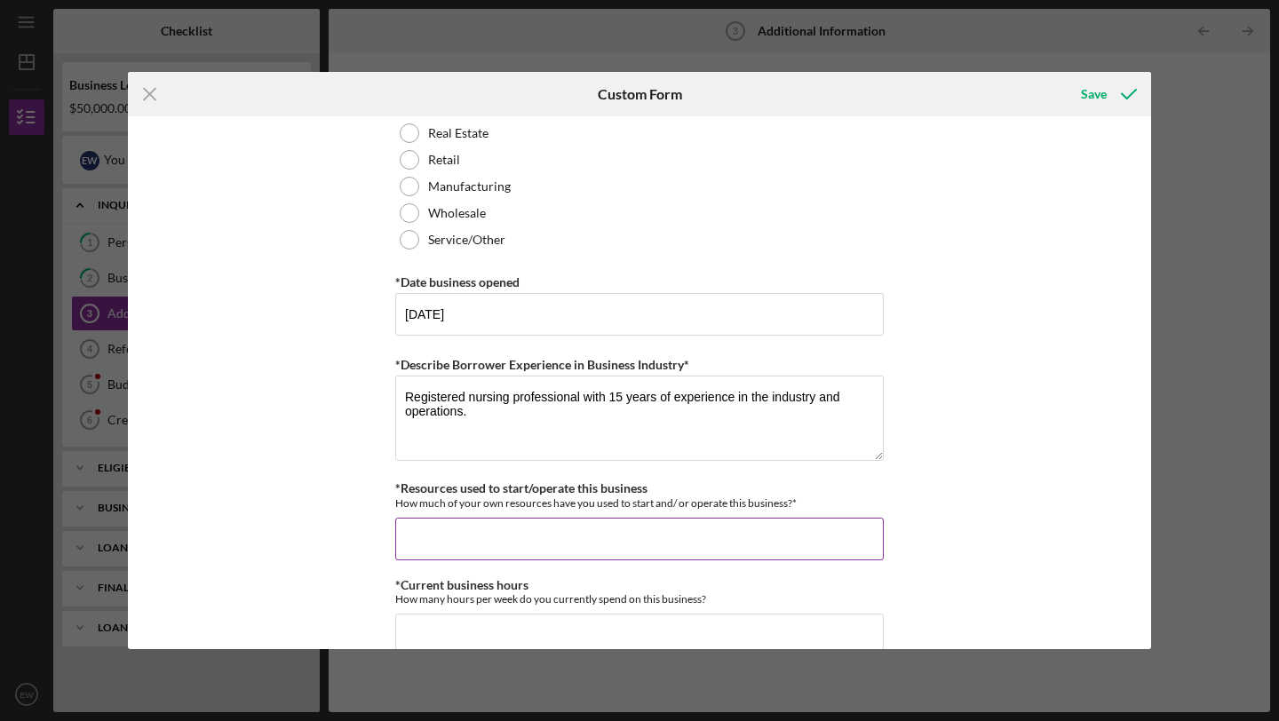
click at [642, 551] on input "*Resources used to start/operate this business" at bounding box center [639, 539] width 488 height 43
type input "$1"
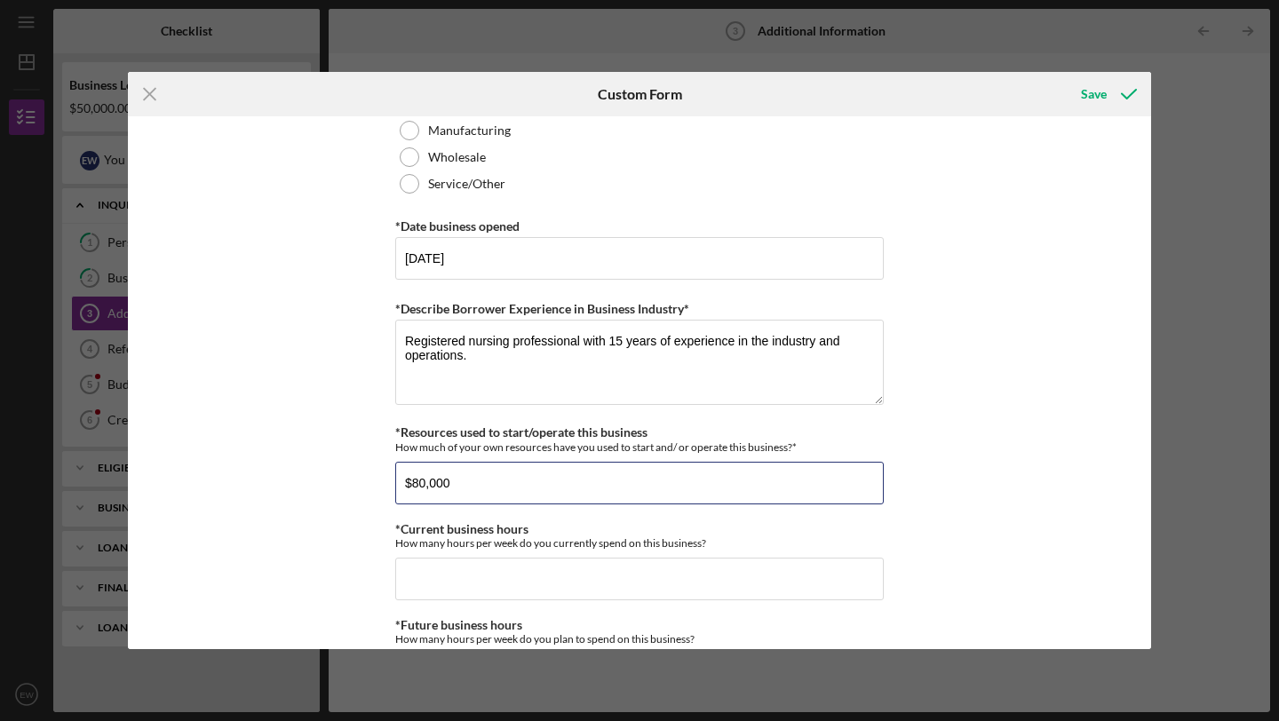
scroll to position [1059, 0]
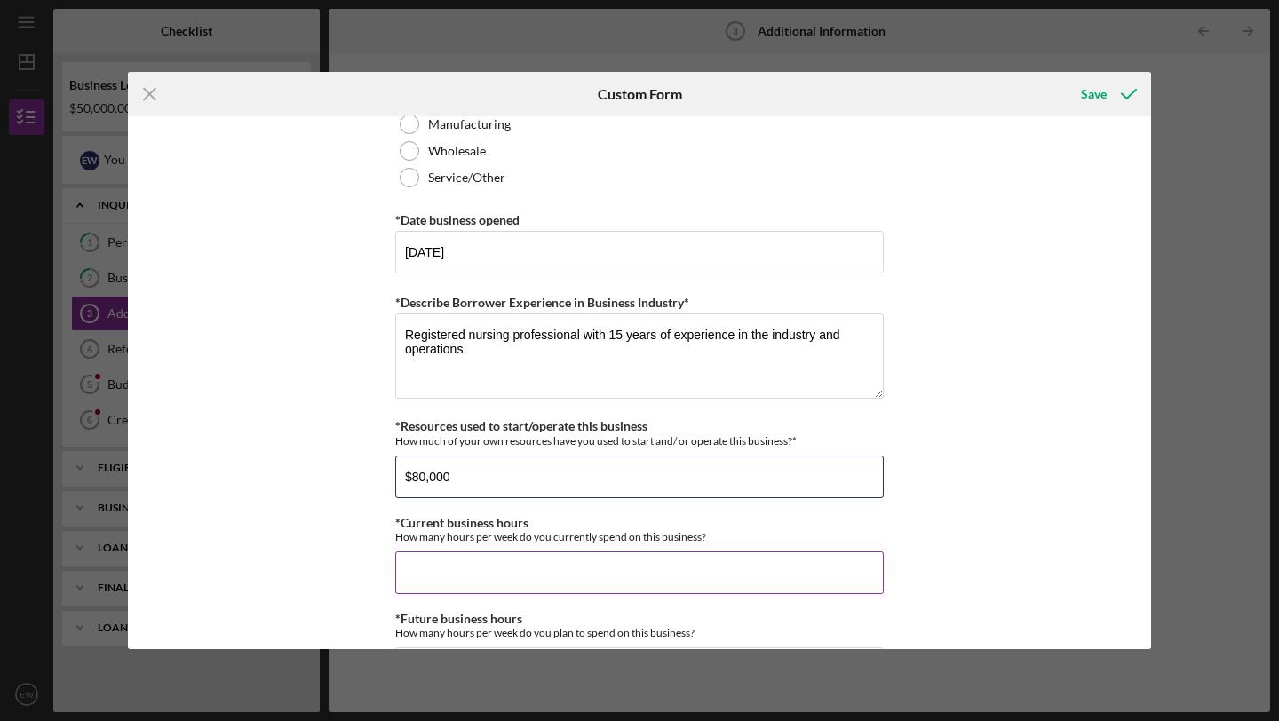
type input "$80,000"
click at [655, 560] on input "*Current business hours" at bounding box center [639, 572] width 488 height 43
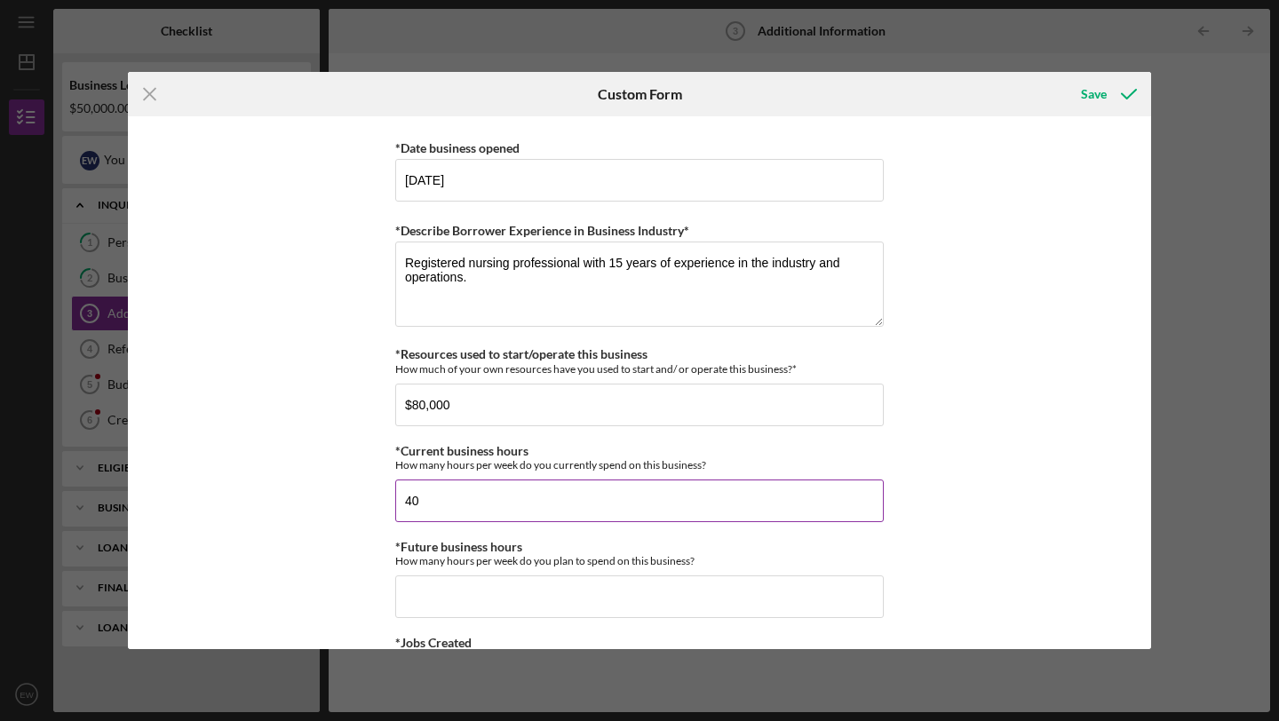
scroll to position [1196, 0]
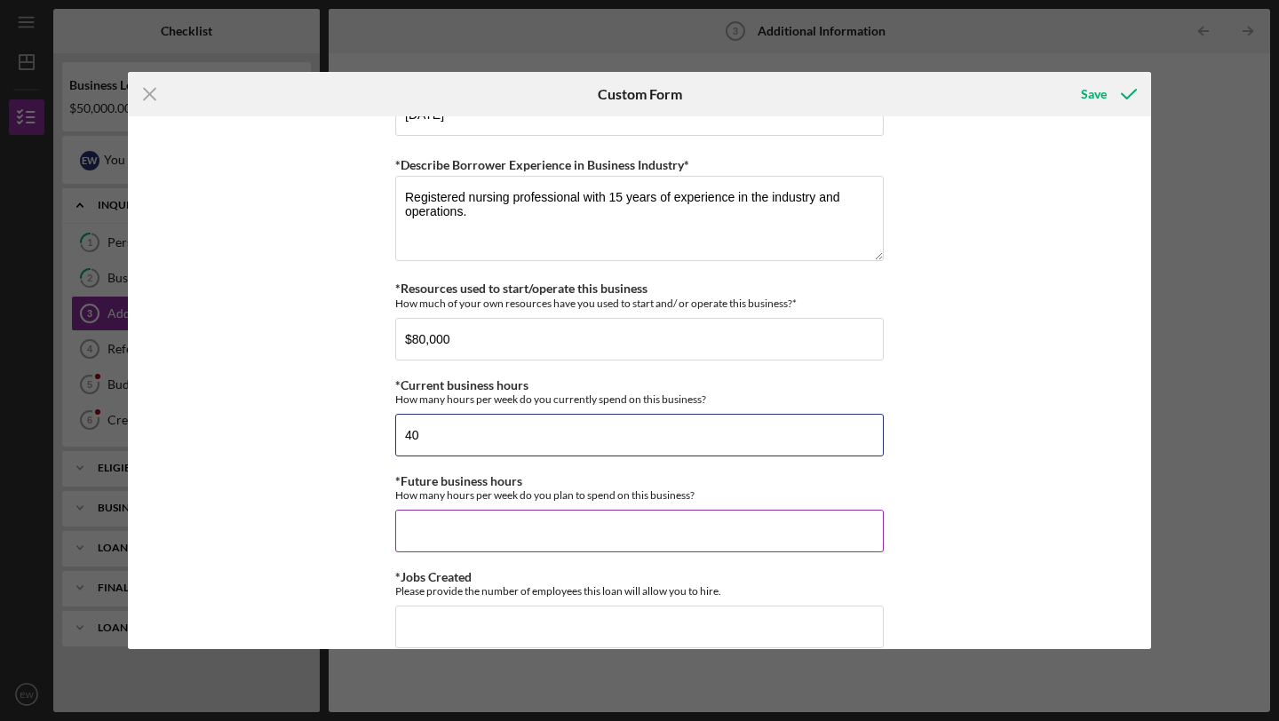
type input "40"
click at [649, 538] on input "*Future business hours" at bounding box center [639, 531] width 488 height 43
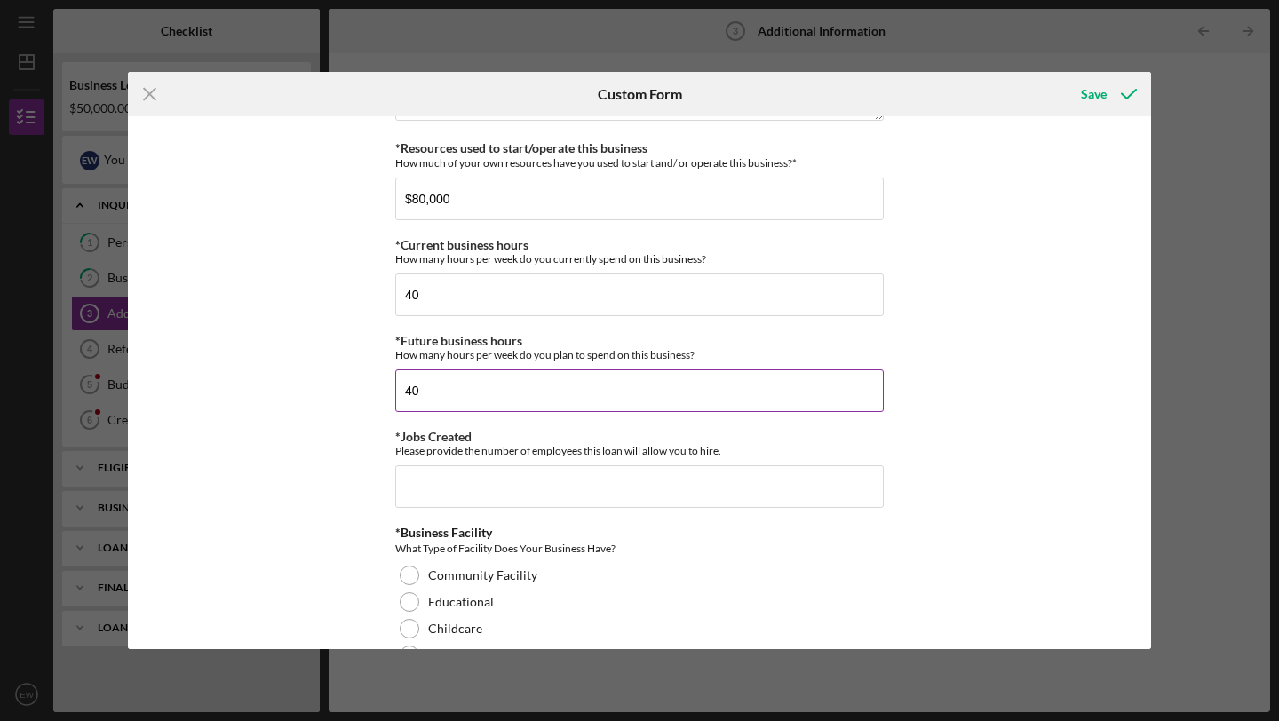
scroll to position [1354, 0]
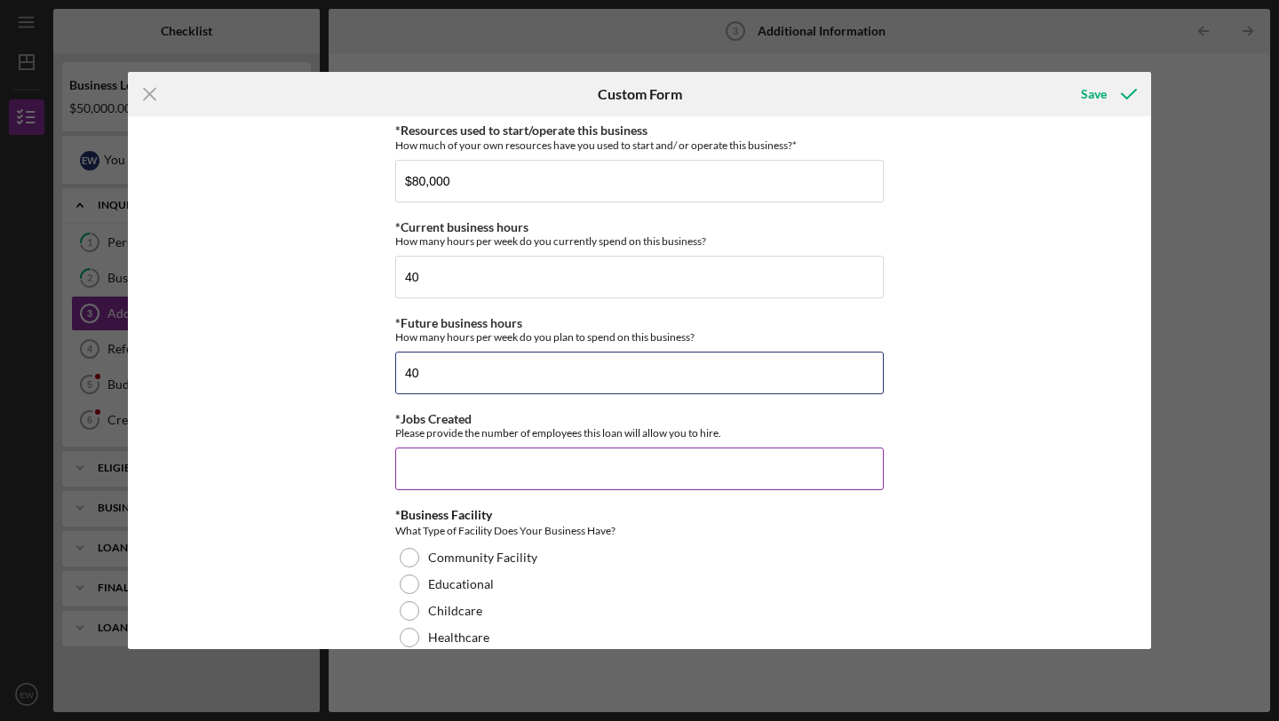
type input "40"
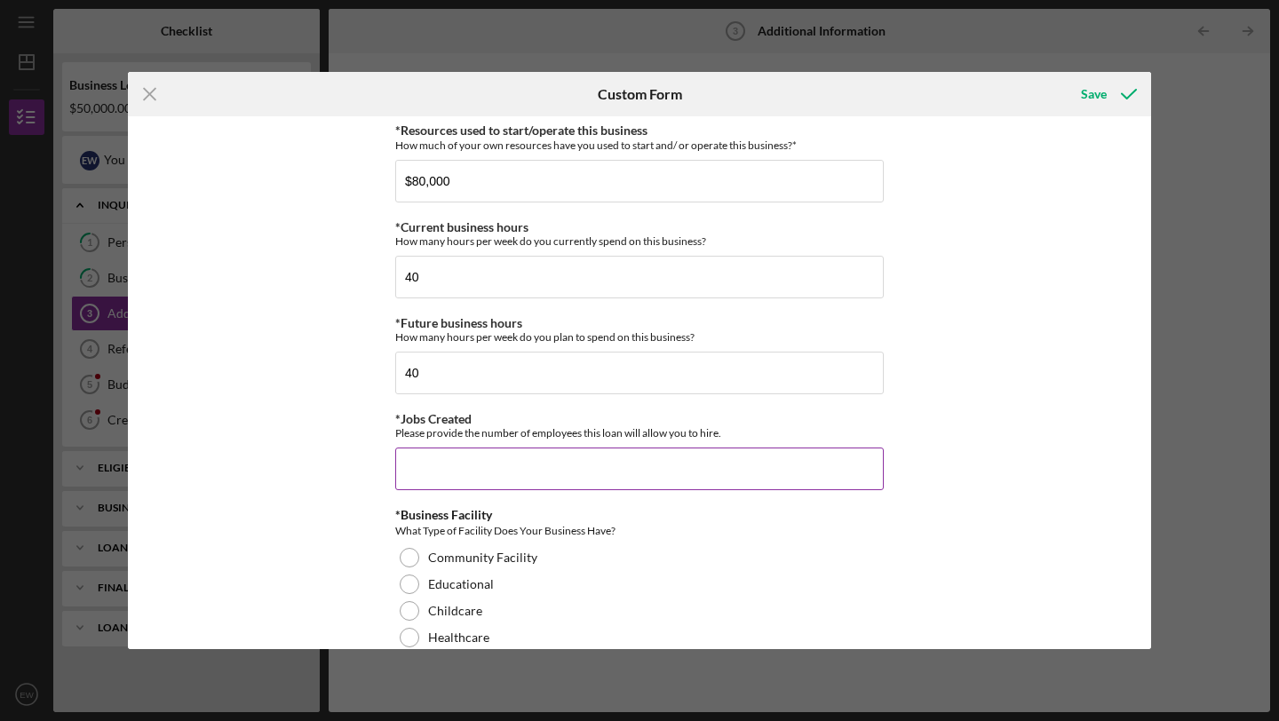
click at [615, 471] on input "*Jobs Created" at bounding box center [639, 469] width 488 height 43
click at [852, 486] on input "20" at bounding box center [639, 469] width 488 height 43
click at [632, 482] on input "20" at bounding box center [639, 469] width 488 height 43
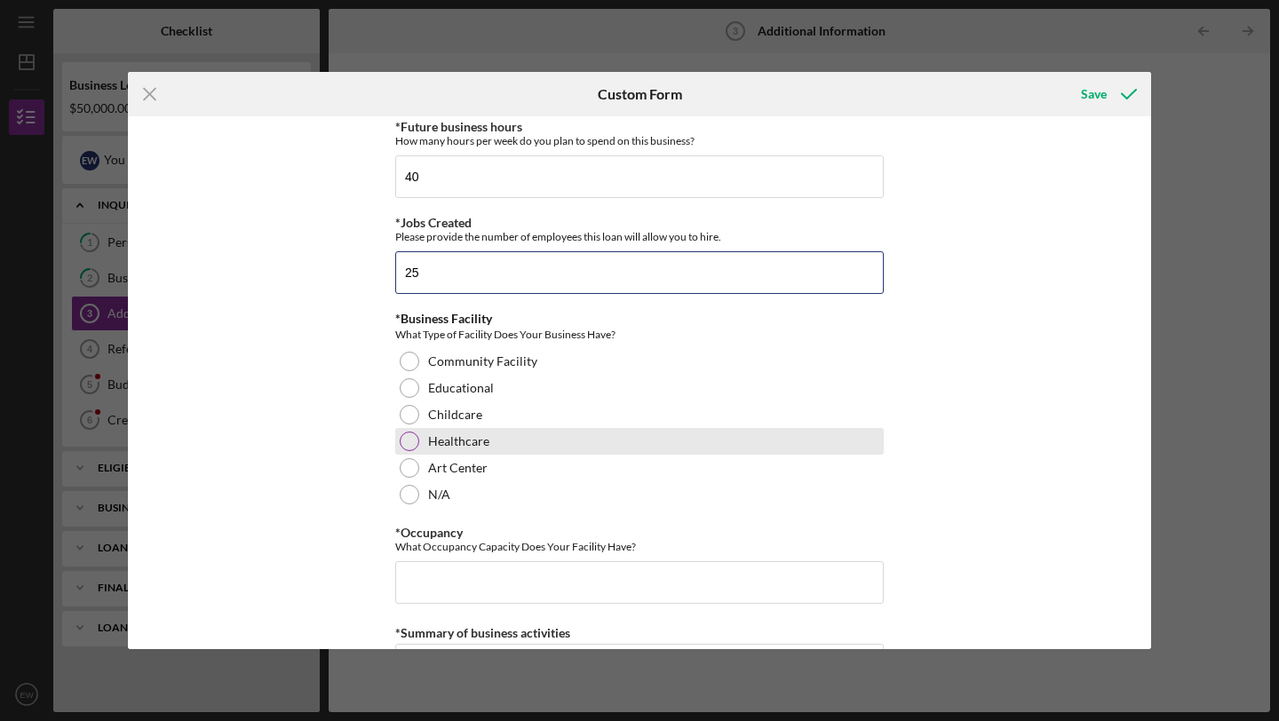
scroll to position [1564, 0]
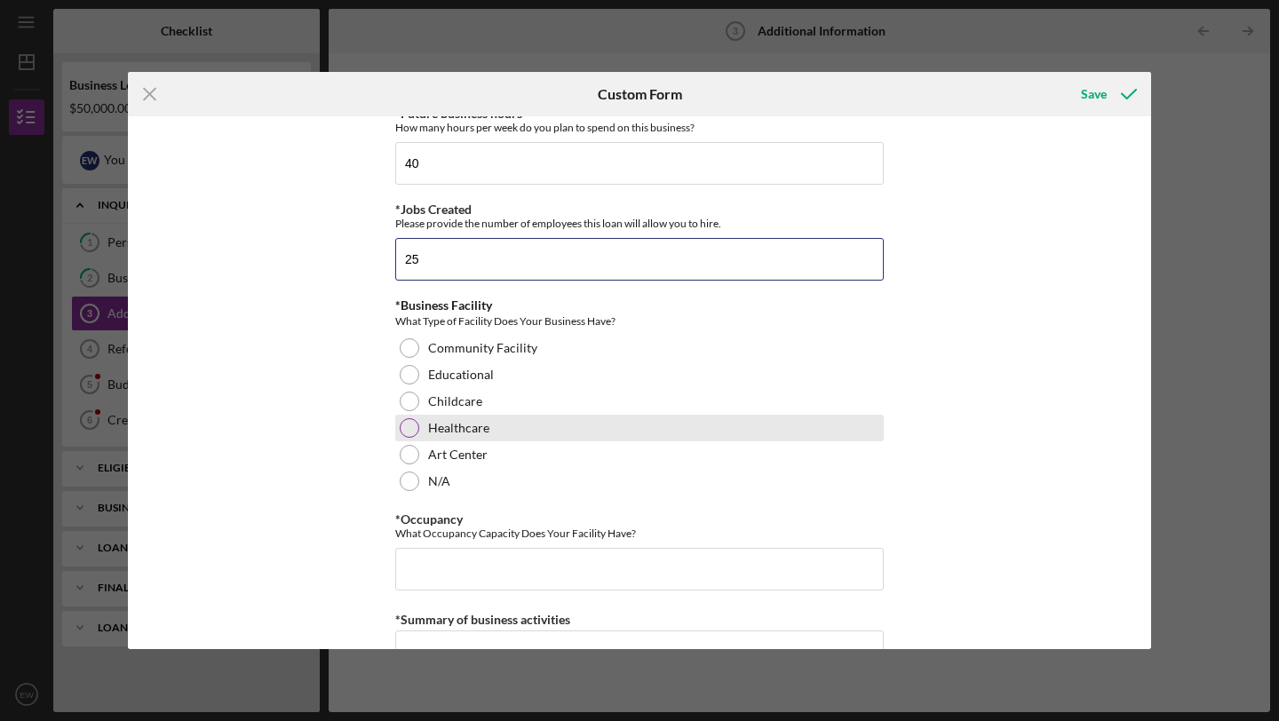
type input "25"
click at [400, 428] on div at bounding box center [410, 428] width 20 height 20
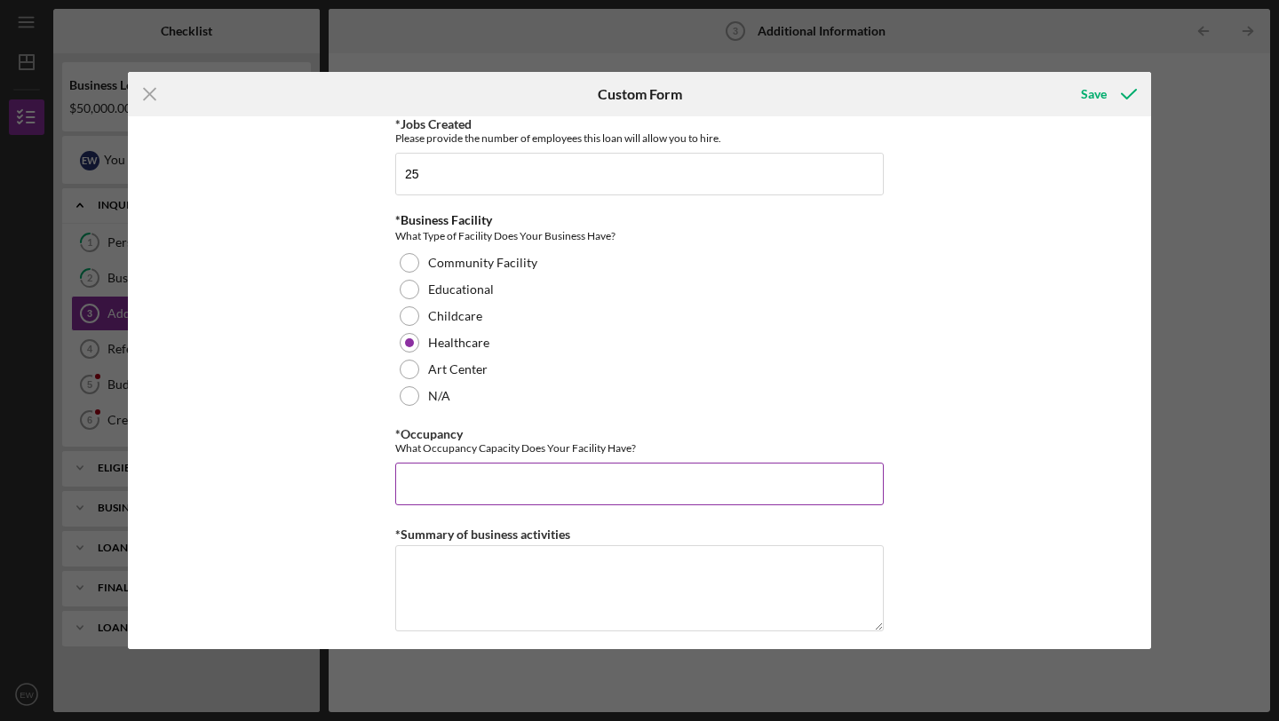
scroll to position [1652, 0]
click at [477, 487] on input "*Occupancy" at bounding box center [639, 481] width 488 height 43
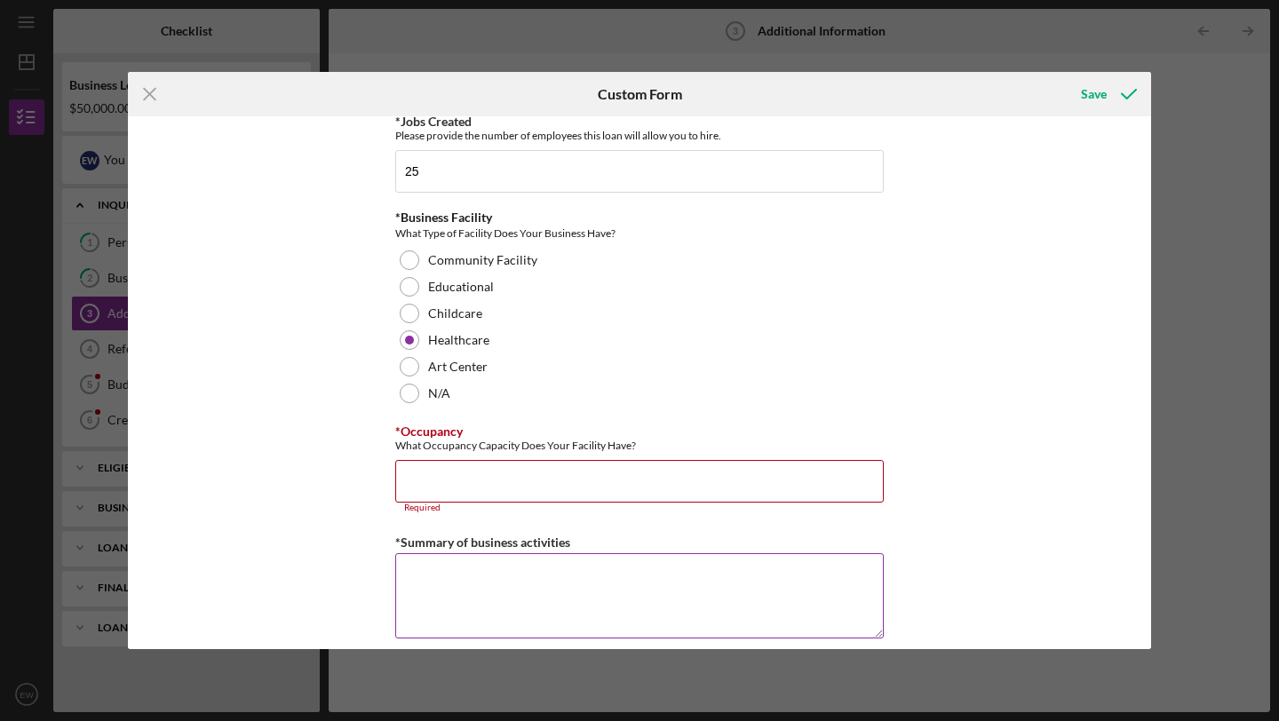
click at [506, 581] on textarea "*Summary of business activities" at bounding box center [639, 595] width 488 height 85
click at [488, 480] on input "*Occupancy" at bounding box center [639, 481] width 488 height 43
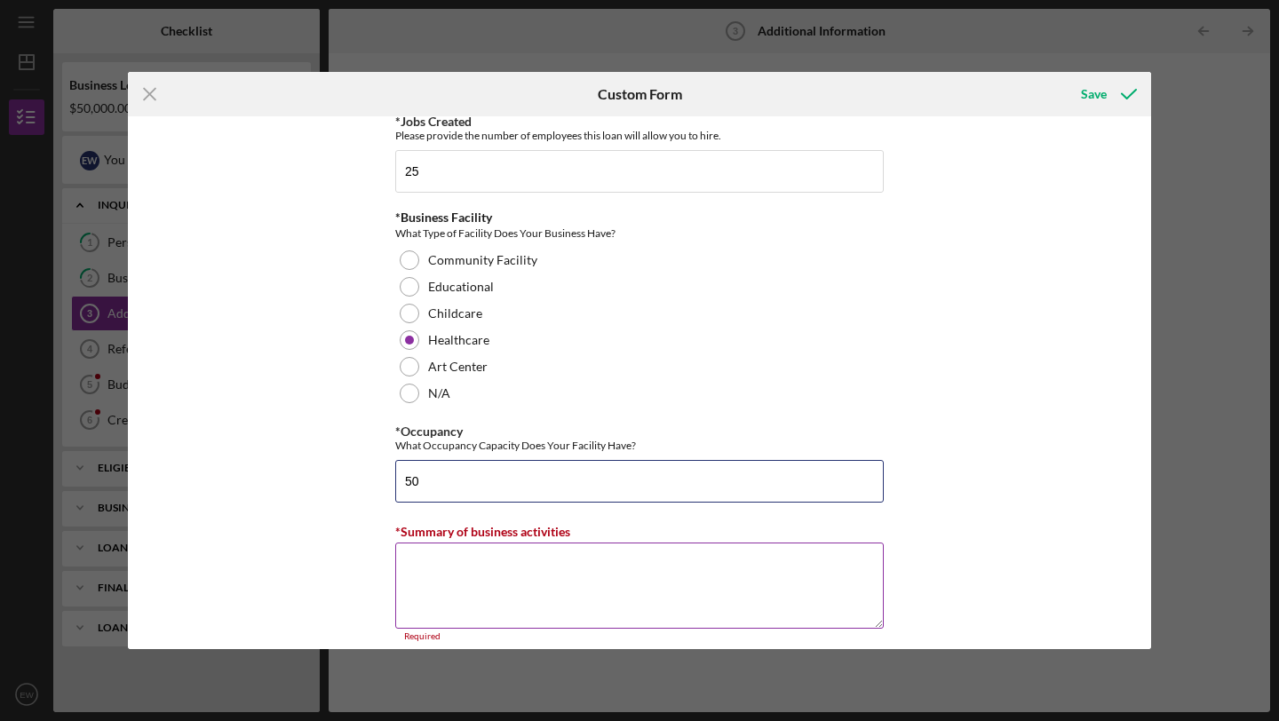
type input "50"
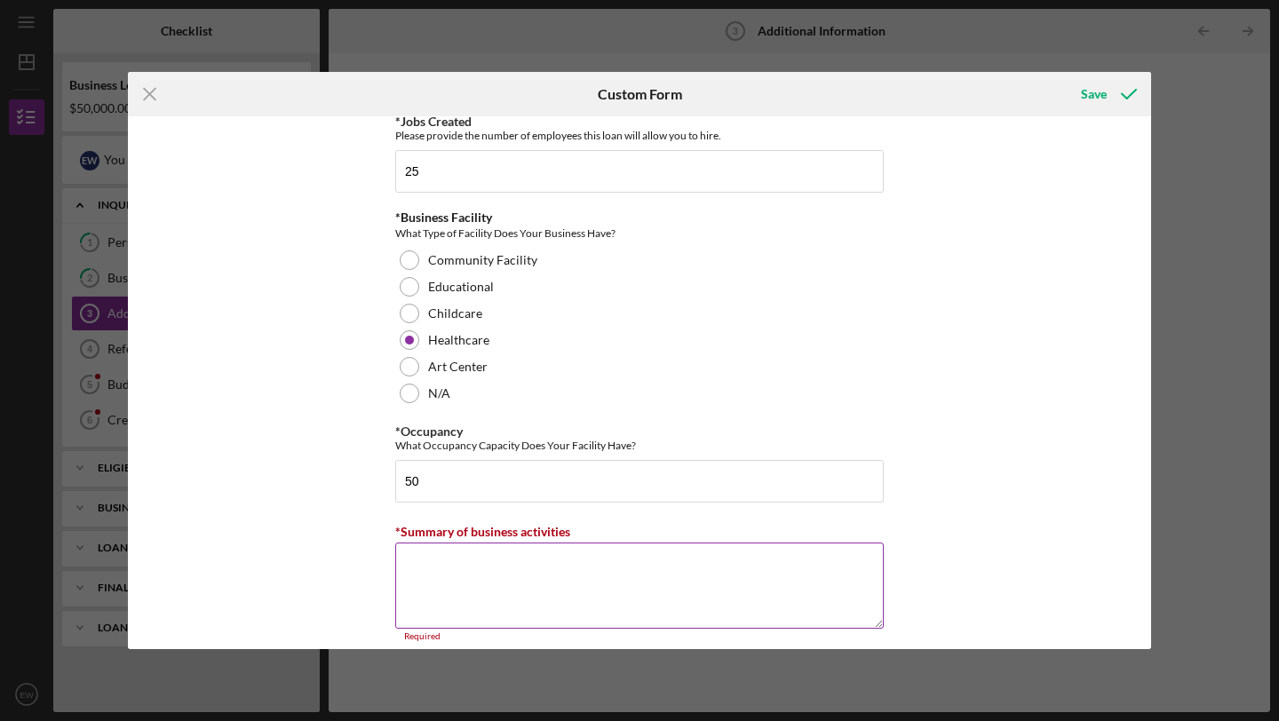
click at [503, 587] on textarea "*Summary of business activities" at bounding box center [639, 585] width 488 height 85
click at [456, 569] on textarea "*Summary of business activities" at bounding box center [639, 585] width 488 height 85
paste textarea "we provide exceptional non-medical home care services designed to enhance the l…"
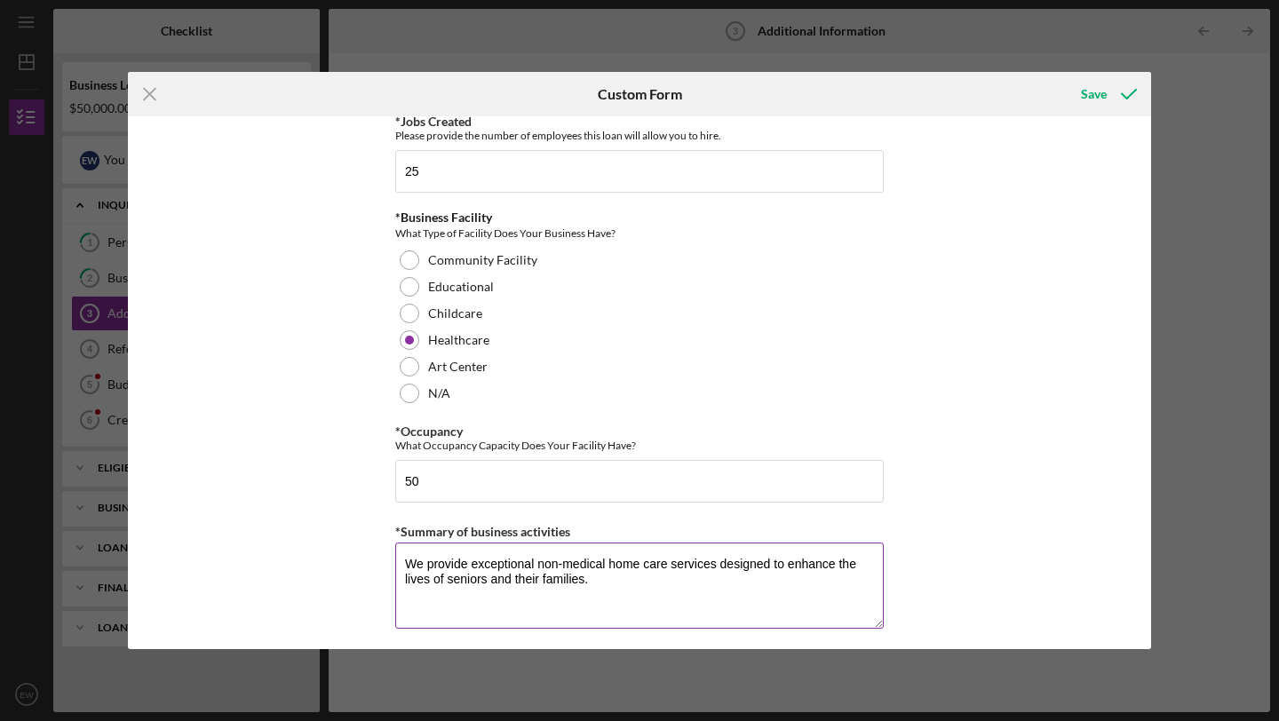
click at [593, 594] on textarea "We provide exceptional non-medical home care services designed to enhance the l…" at bounding box center [639, 585] width 488 height 85
click at [609, 586] on textarea "We provide exceptional non-medical home care services designed to enhance the l…" at bounding box center [639, 585] width 488 height 85
paste textarea "Our Services Include: • Companion Care • Personal Care • Health Monitoring • Sp…"
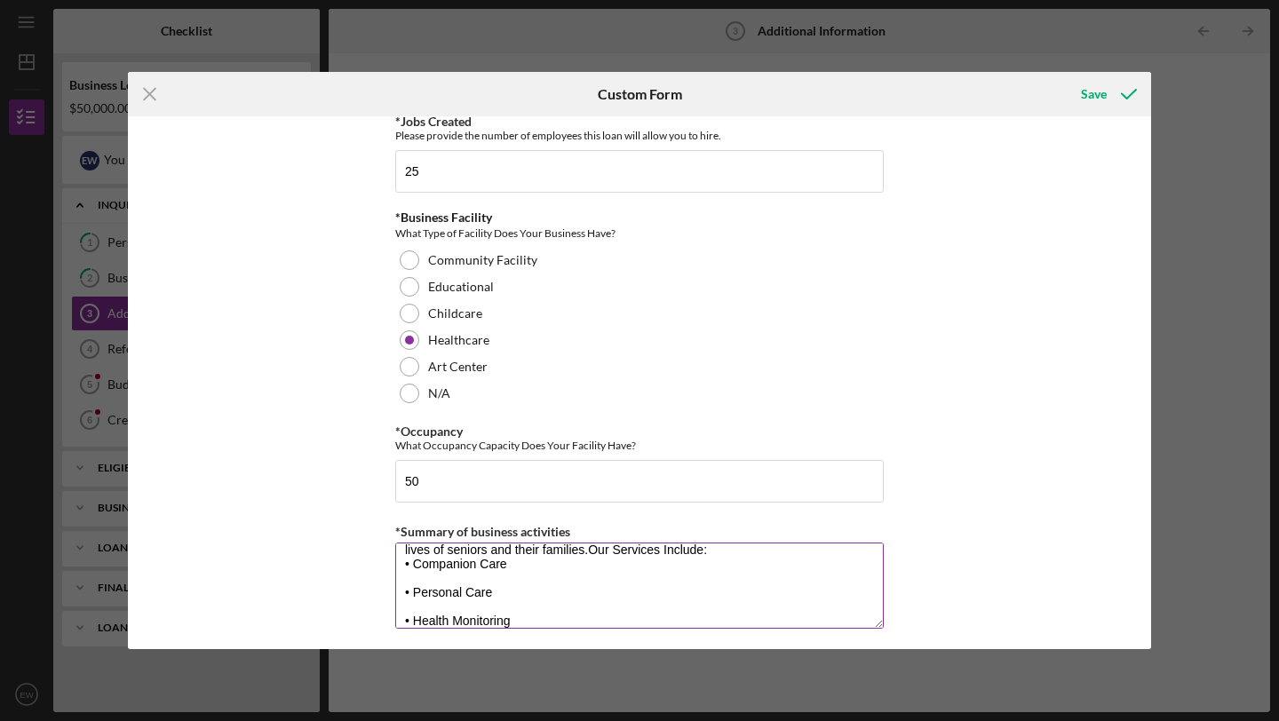
scroll to position [0, 0]
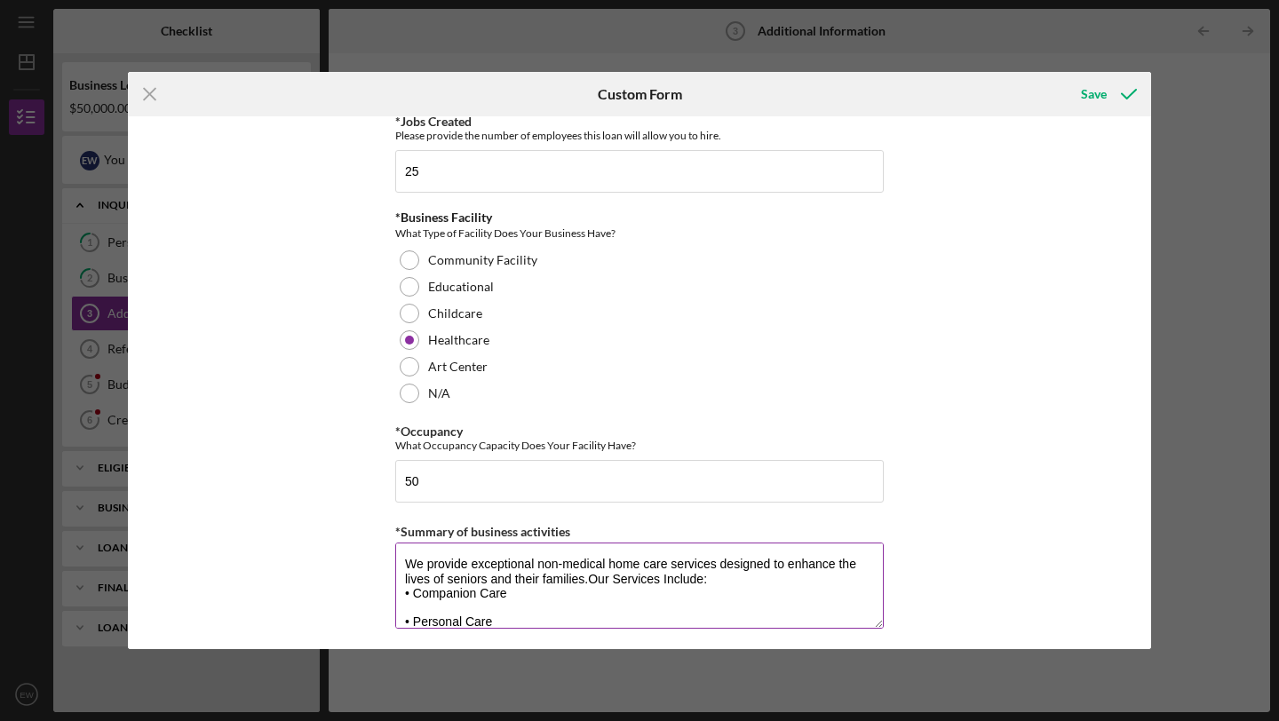
drag, startPoint x: 581, startPoint y: 607, endPoint x: 399, endPoint y: 615, distance: 182.2
click at [399, 615] on textarea "We provide exceptional non-medical home care services designed to enhance the l…" at bounding box center [639, 585] width 488 height 85
click at [717, 584] on textarea "We provide exceptional non-medical home care services designed to enhance the l…" at bounding box center [639, 585] width 488 height 85
click at [778, 580] on textarea "We provide exceptional non-medical home care services designed to enhance the l…" at bounding box center [639, 585] width 488 height 85
click at [598, 592] on textarea "We provide exceptional non-medical home care services designed to enhance the l…" at bounding box center [639, 585] width 488 height 85
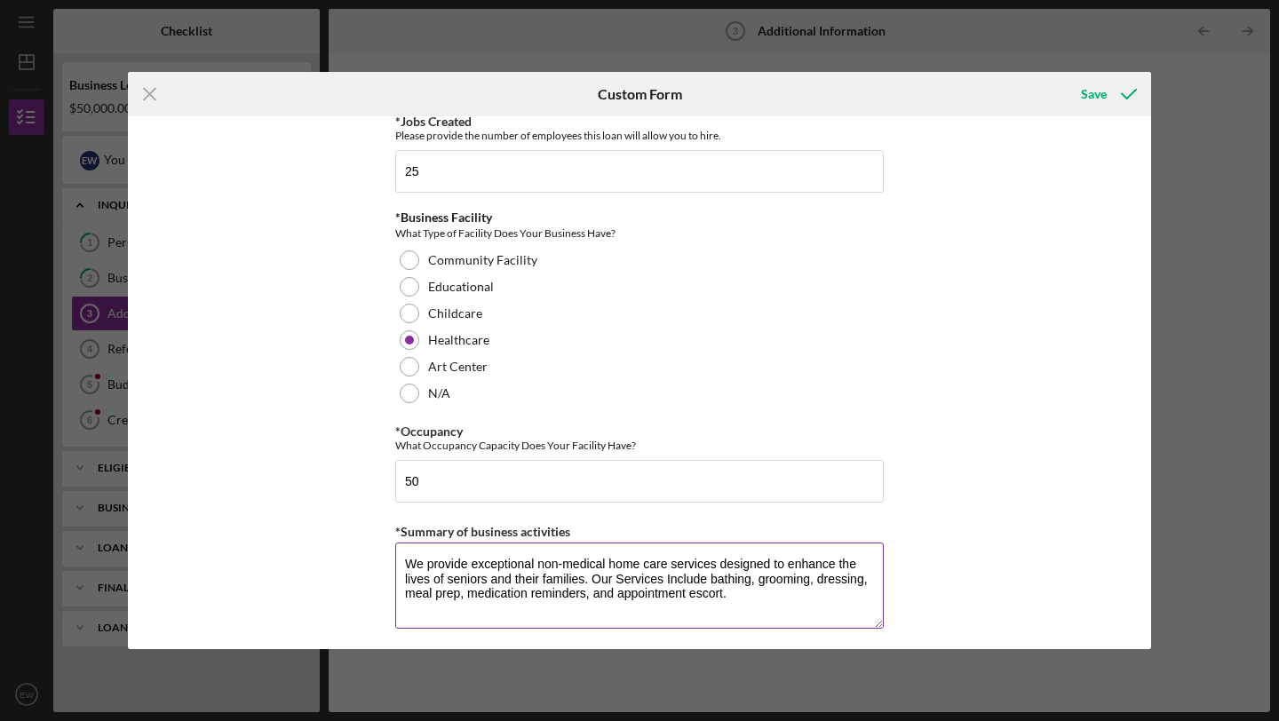
click at [731, 594] on textarea "We provide exceptional non-medical home care services designed to enhance the l…" at bounding box center [639, 585] width 488 height 85
click at [717, 592] on textarea "We provide exceptional non-medical home care services designed to enhance the l…" at bounding box center [639, 585] width 488 height 85
click at [771, 583] on textarea "We provide exceptional non-medical home care services designed to enhance the l…" at bounding box center [639, 585] width 488 height 85
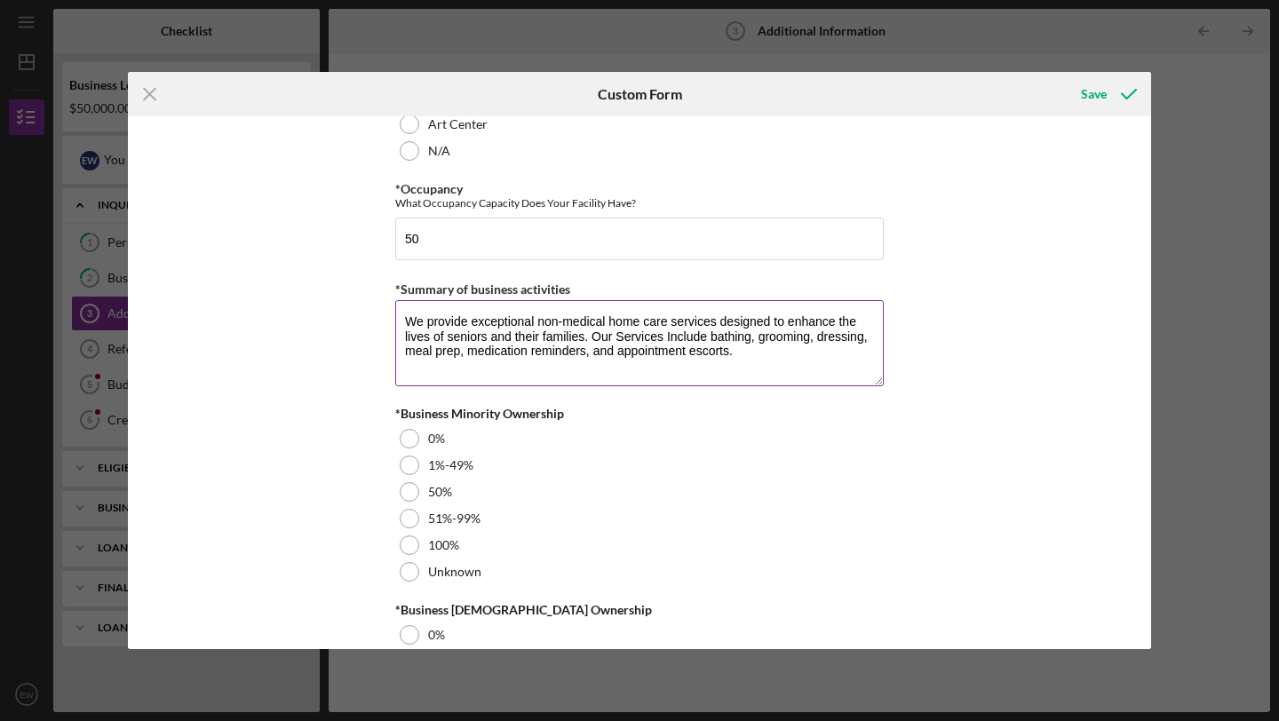
scroll to position [1900, 0]
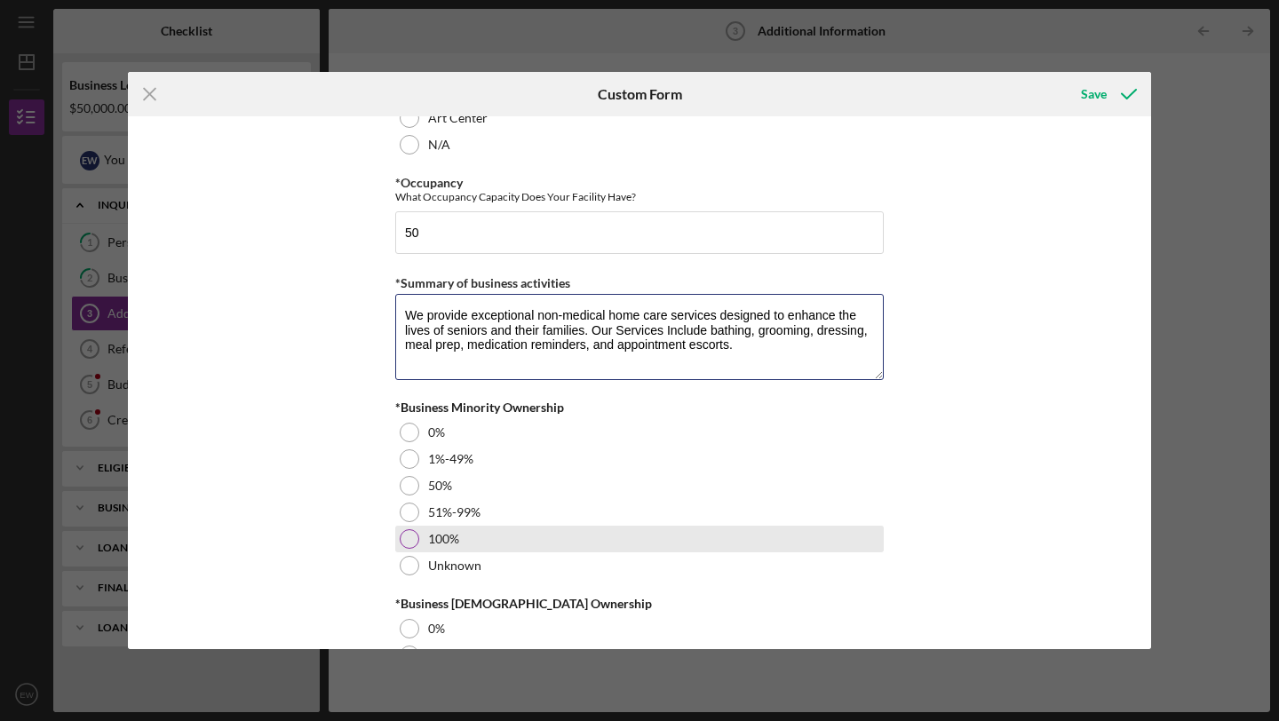
type textarea "We provide exceptional non-medical home care services designed to enhance the l…"
click at [400, 534] on div at bounding box center [410, 539] width 20 height 20
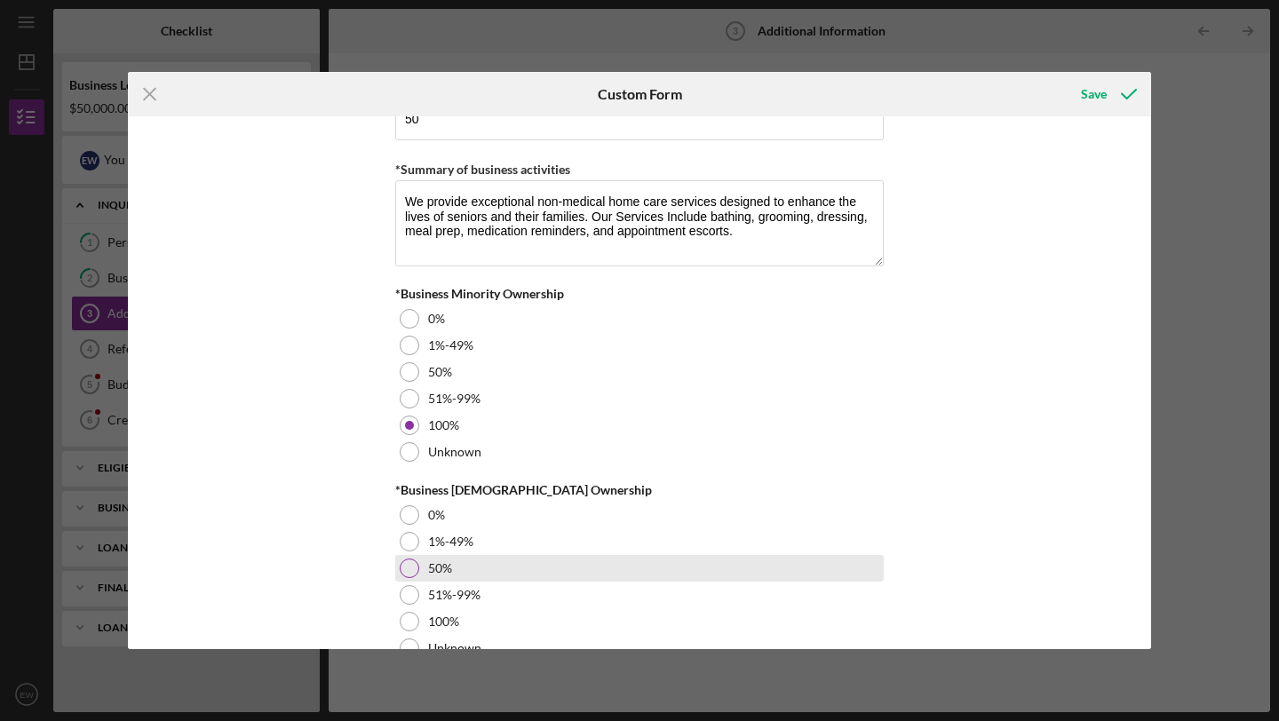
scroll to position [2052, 0]
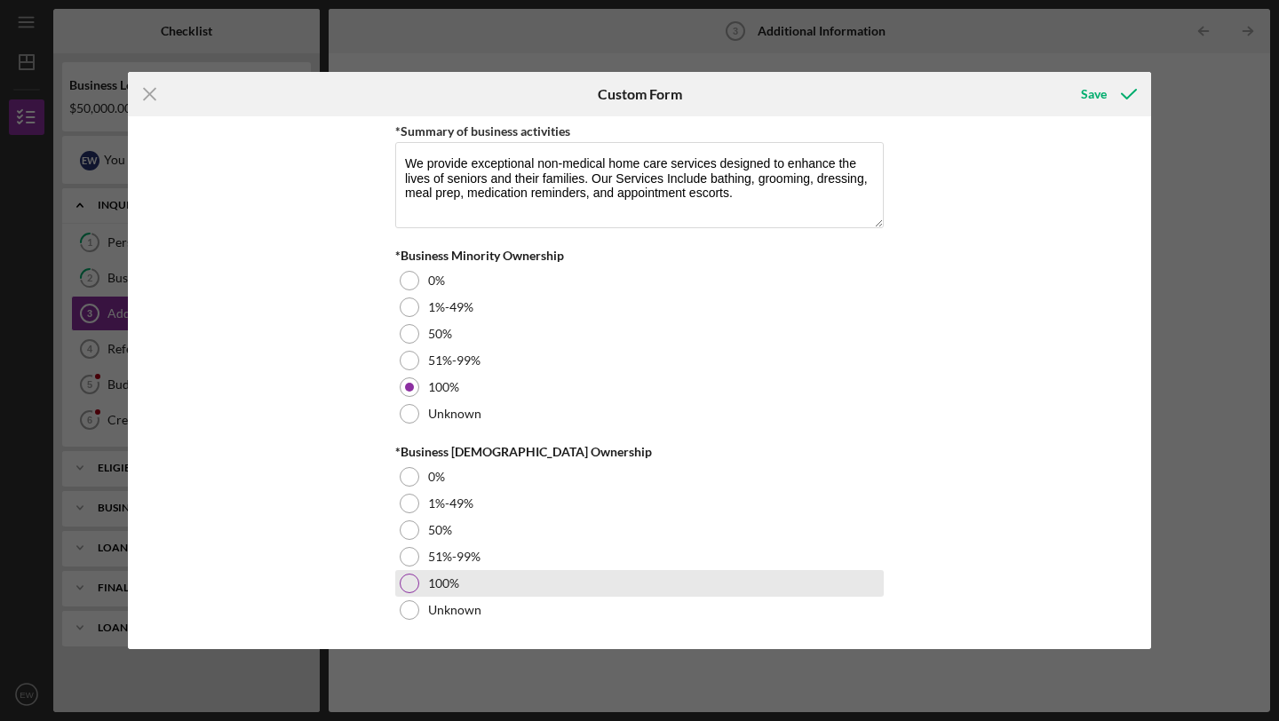
click at [407, 584] on div at bounding box center [410, 584] width 20 height 20
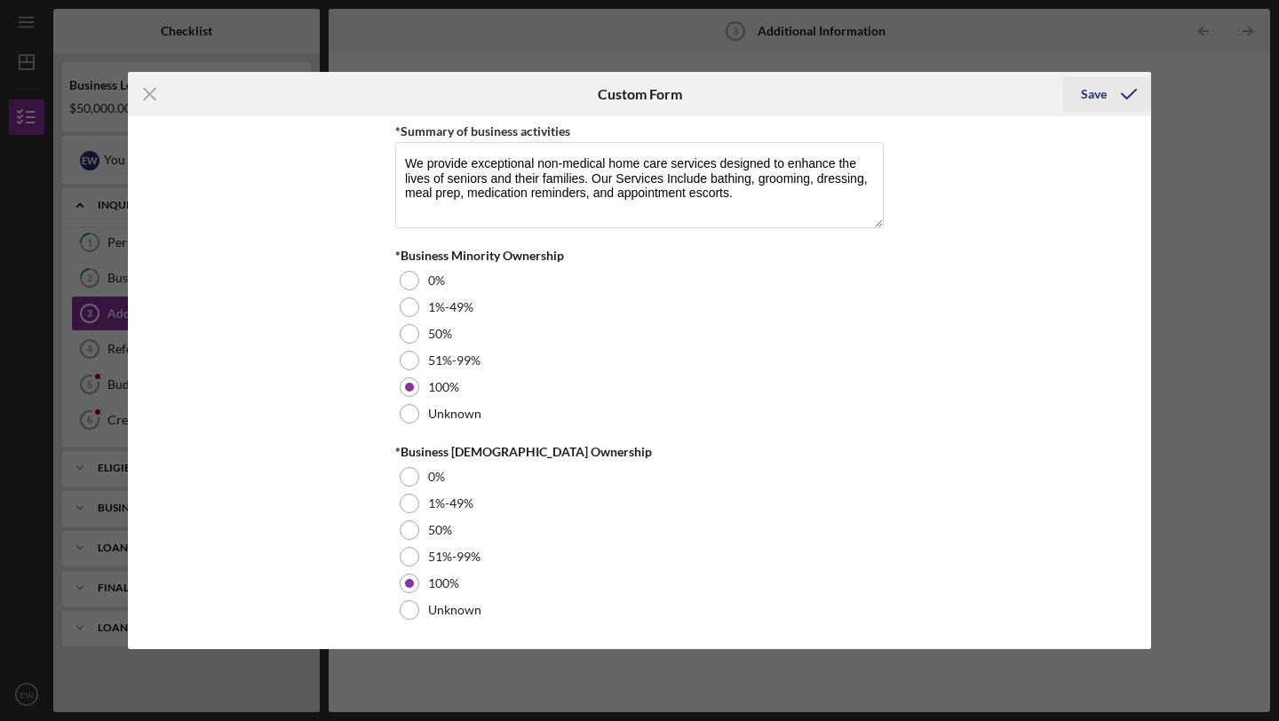
click at [1092, 107] on div "Save" at bounding box center [1094, 94] width 26 height 36
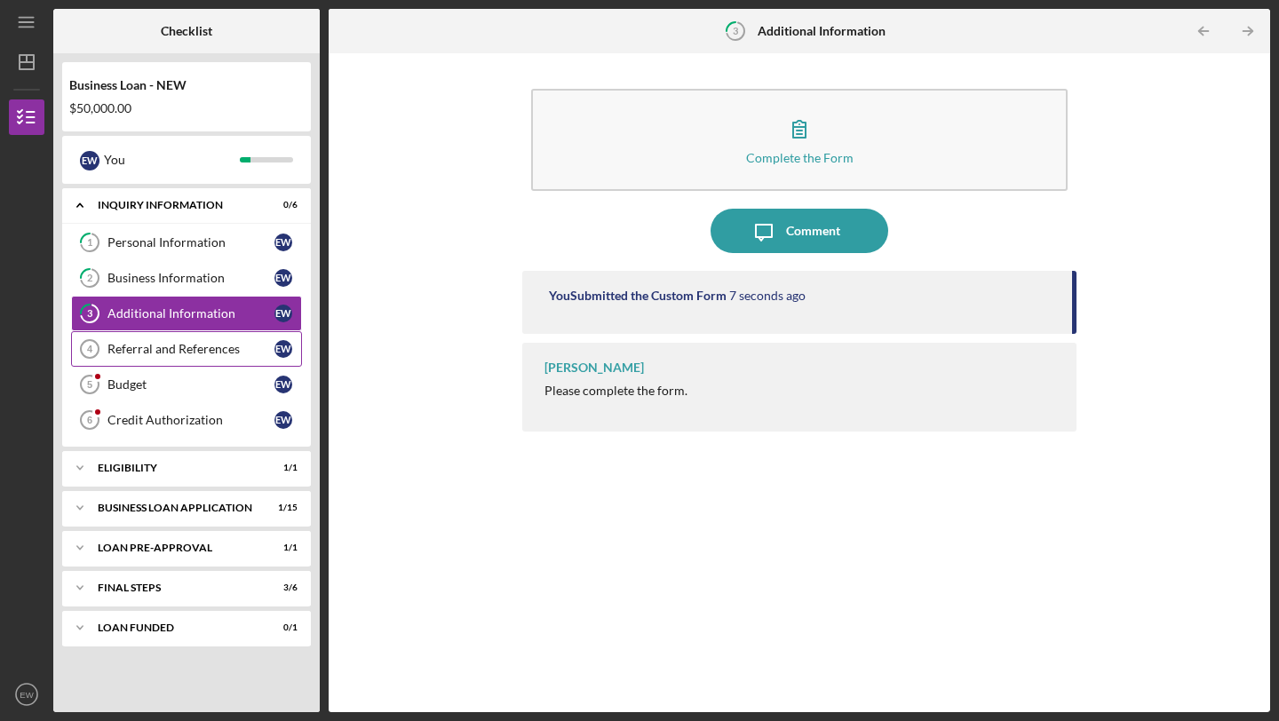
click at [161, 349] on div "Referral and References" at bounding box center [190, 349] width 167 height 14
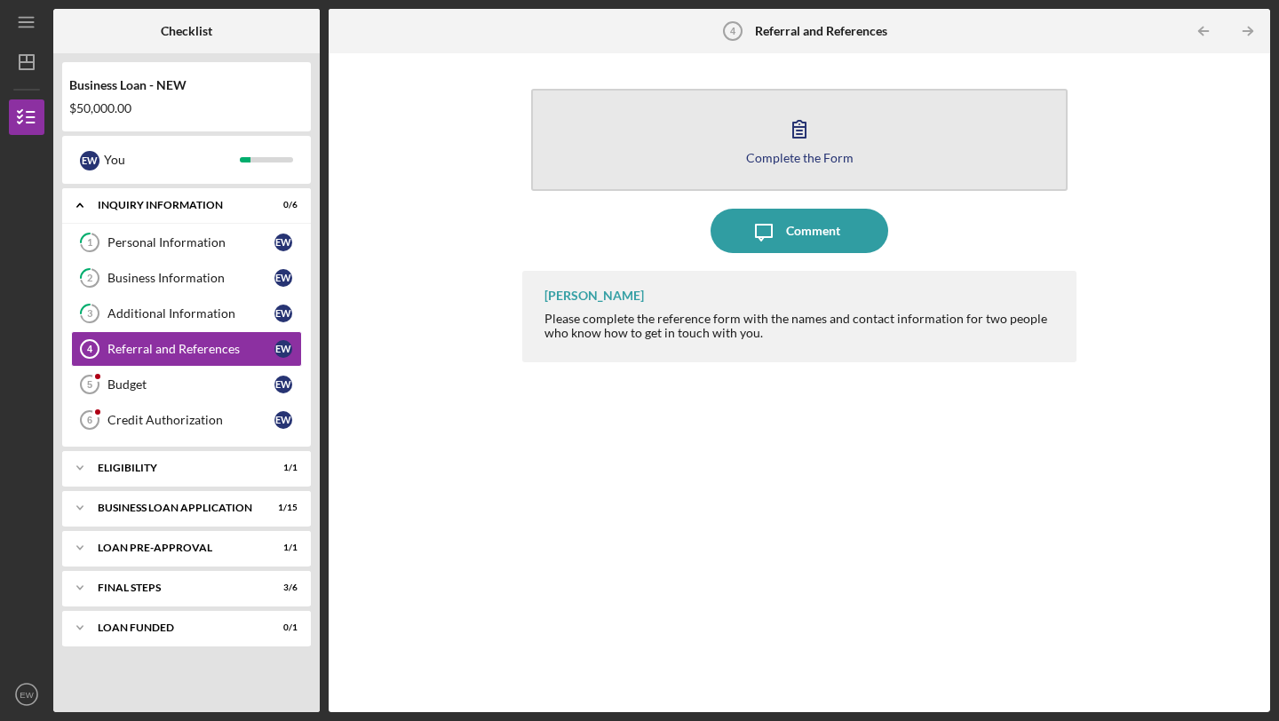
click at [790, 162] on div "Complete the Form" at bounding box center [799, 157] width 107 height 13
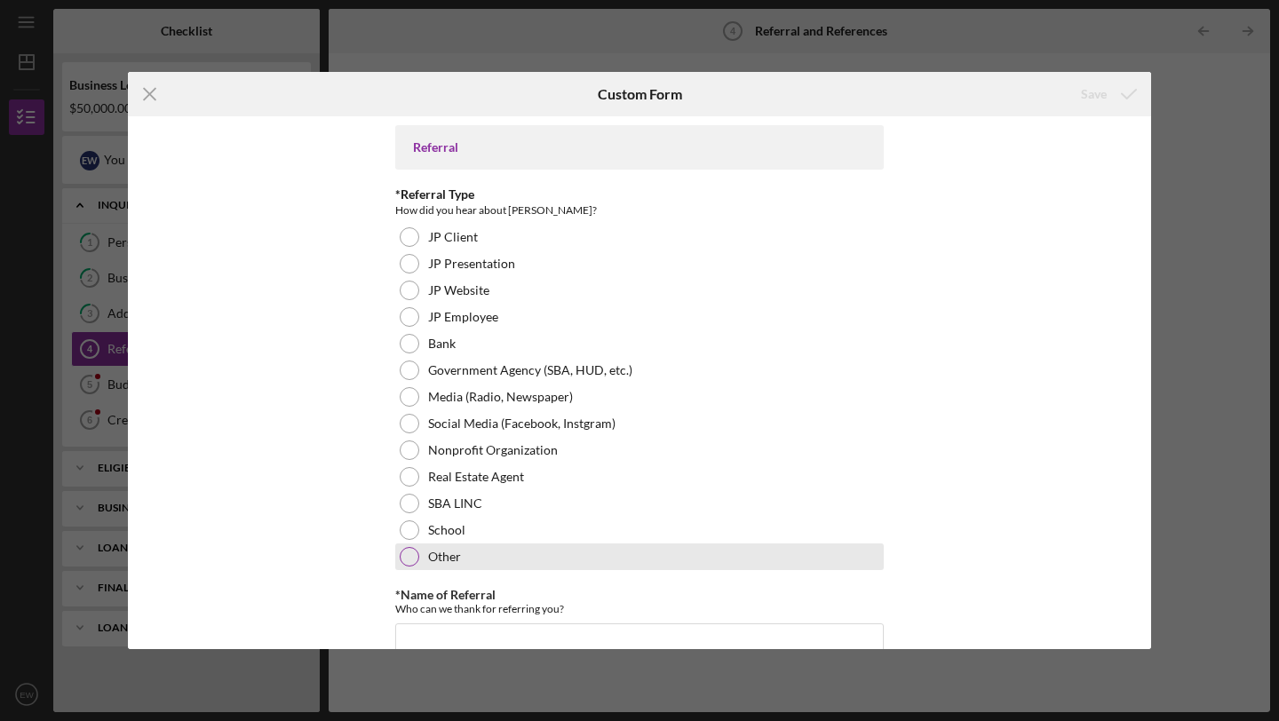
click at [407, 560] on div at bounding box center [410, 557] width 20 height 20
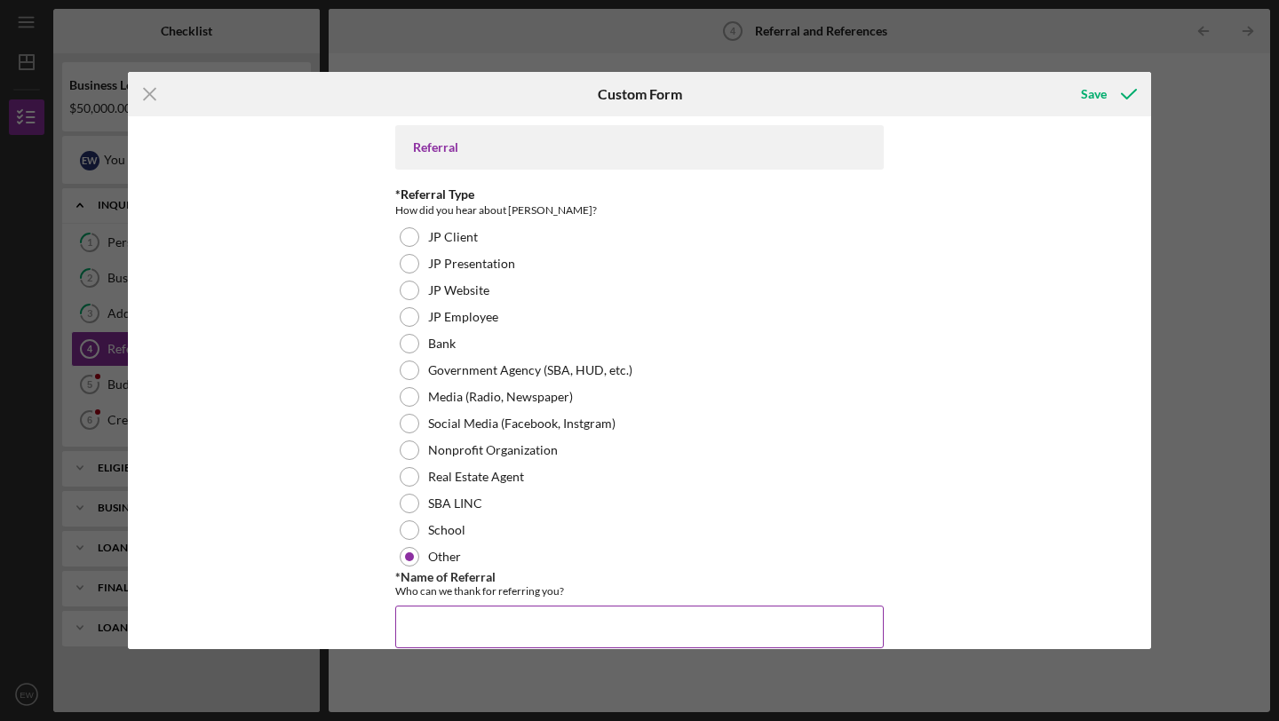
click at [435, 626] on input "*Name of Referral" at bounding box center [639, 627] width 488 height 43
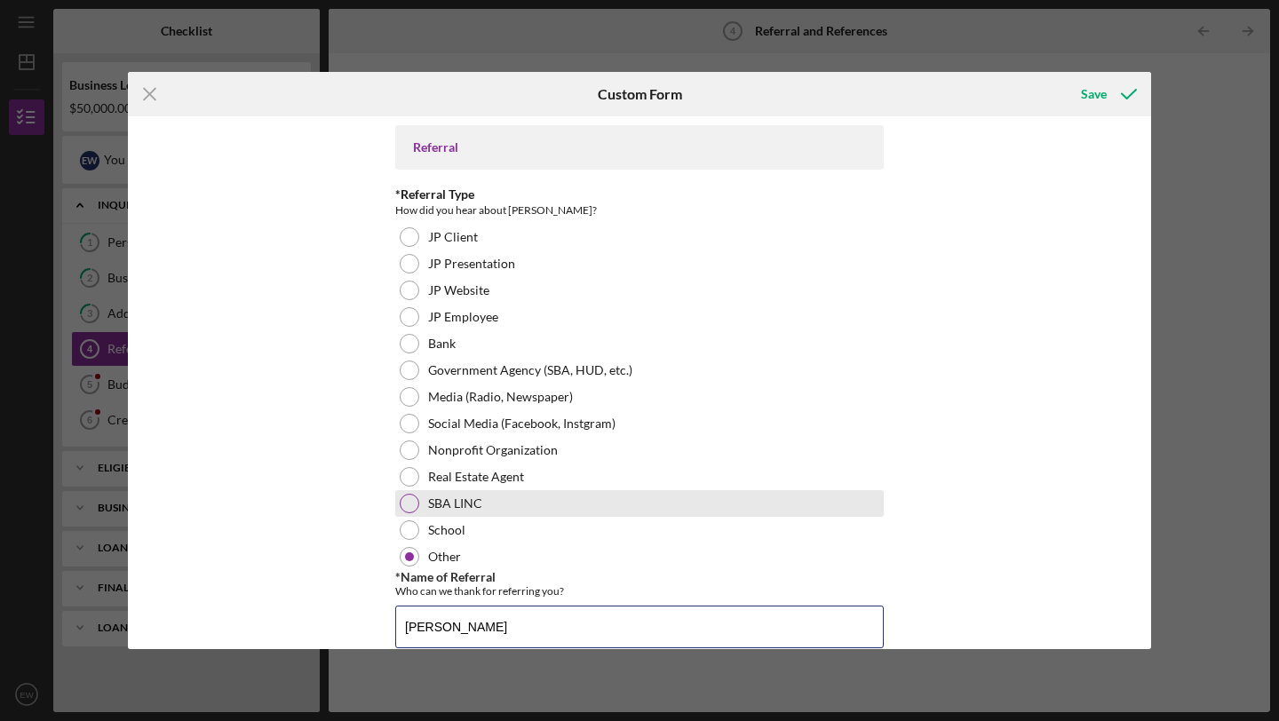
type input "Tristan Brown"
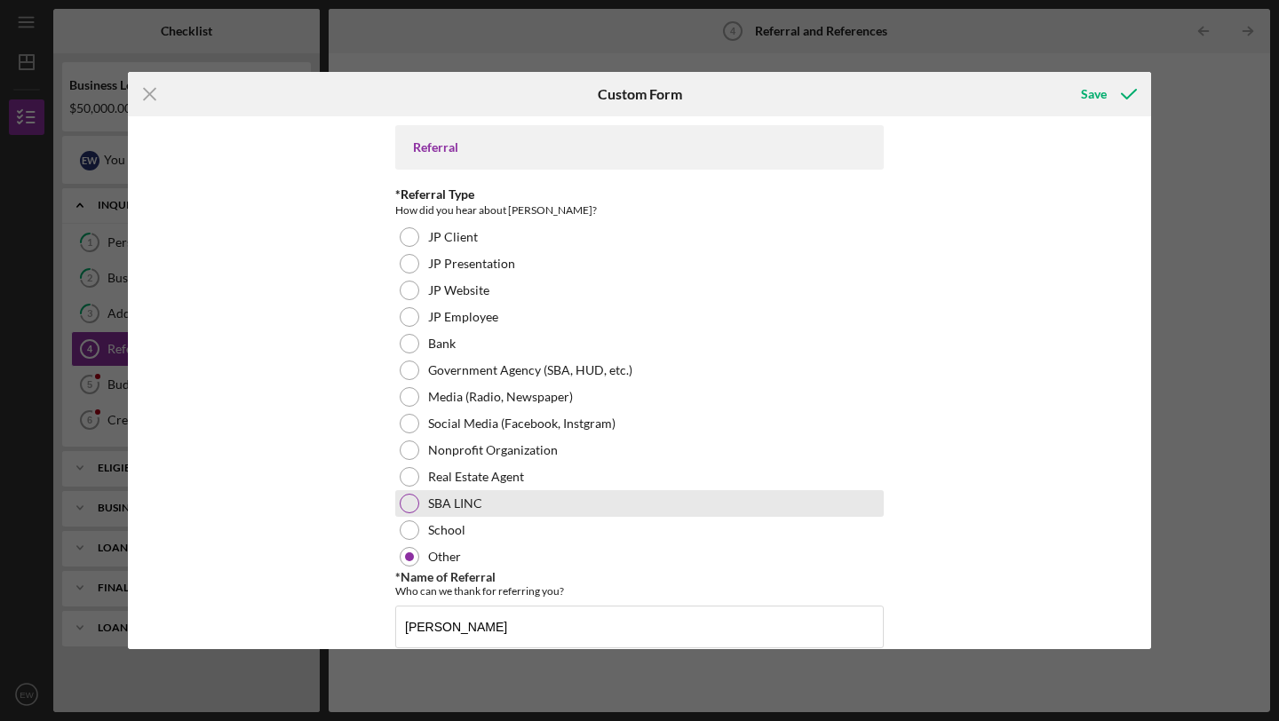
click at [633, 498] on div "SBA LINC" at bounding box center [639, 503] width 488 height 27
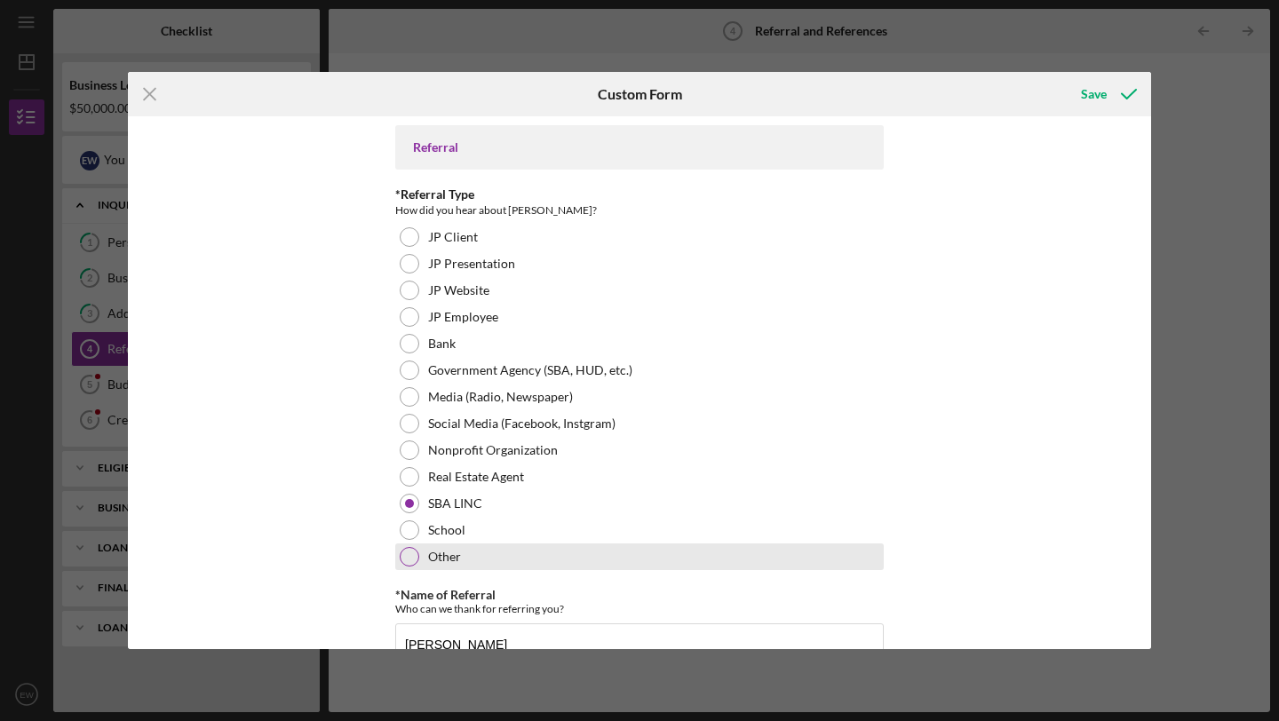
click at [451, 564] on label "Other" at bounding box center [444, 557] width 33 height 14
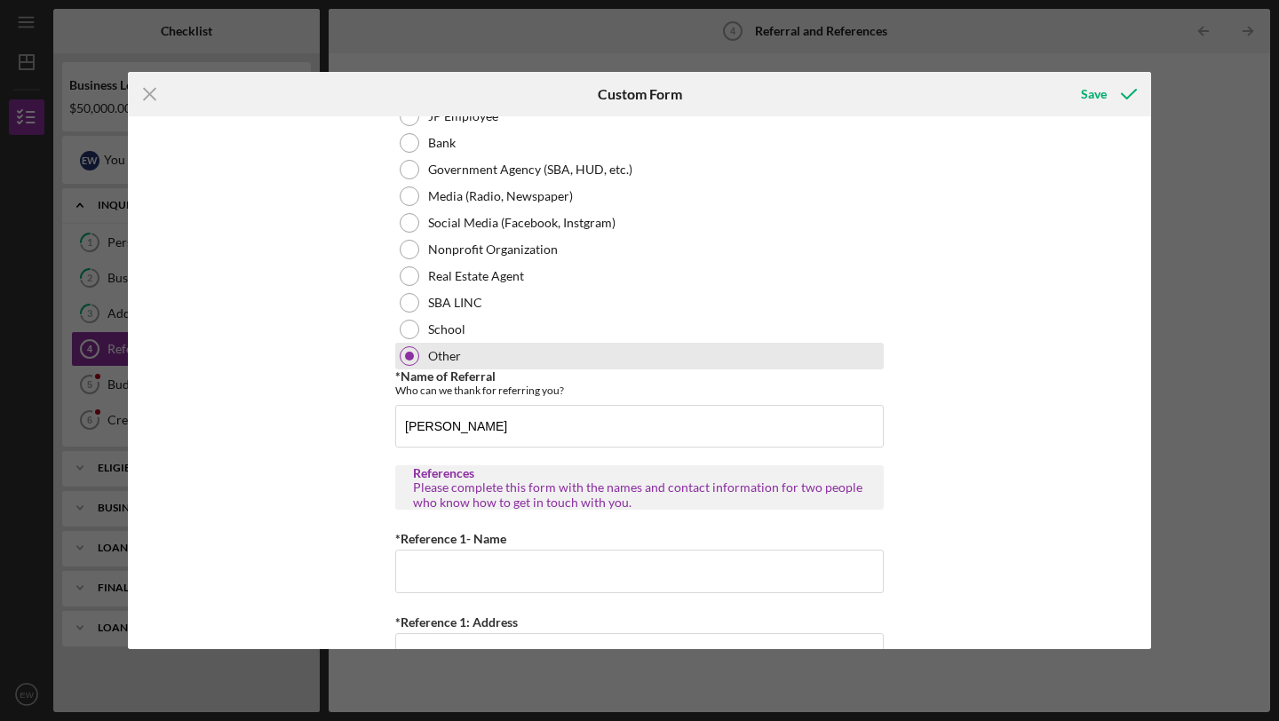
scroll to position [283, 0]
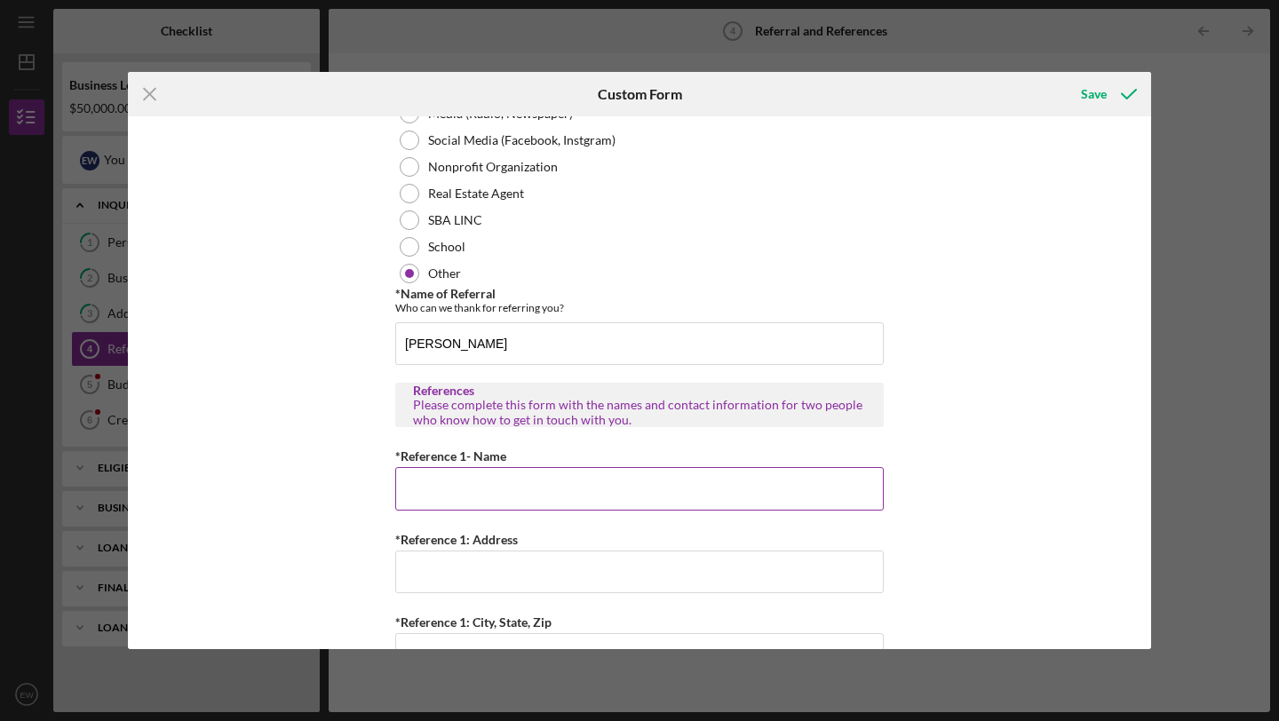
click at [529, 485] on input "*Reference 1- Name" at bounding box center [639, 488] width 488 height 43
type input "Kristin Hicks"
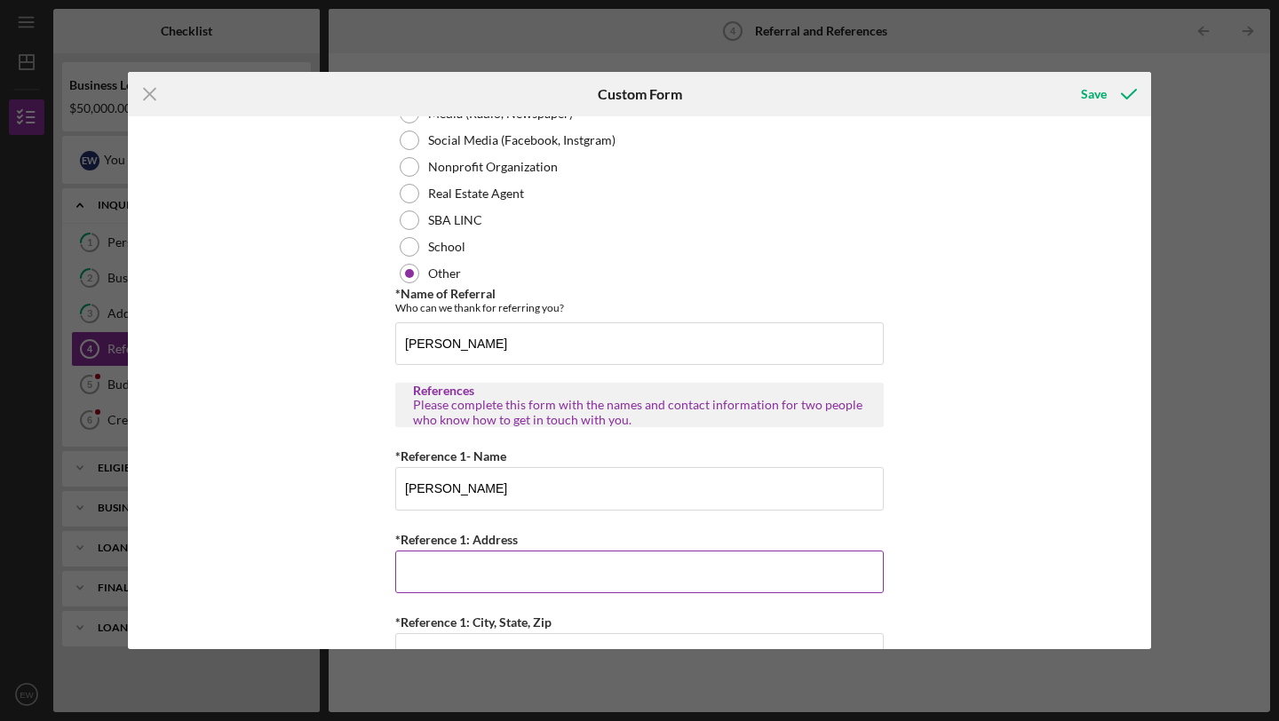
click at [527, 573] on input "*Reference 1: Address" at bounding box center [639, 572] width 488 height 43
type input "1"
type input "7315 S Oglesby"
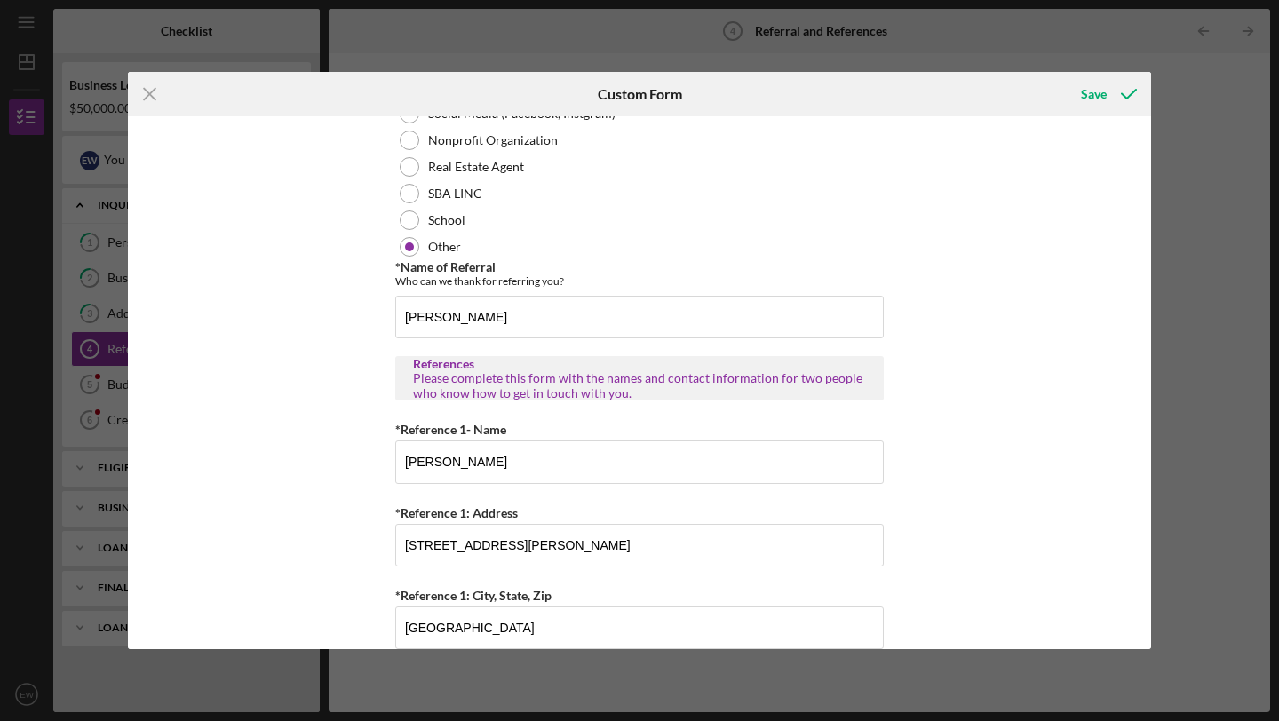
scroll to position [638, 0]
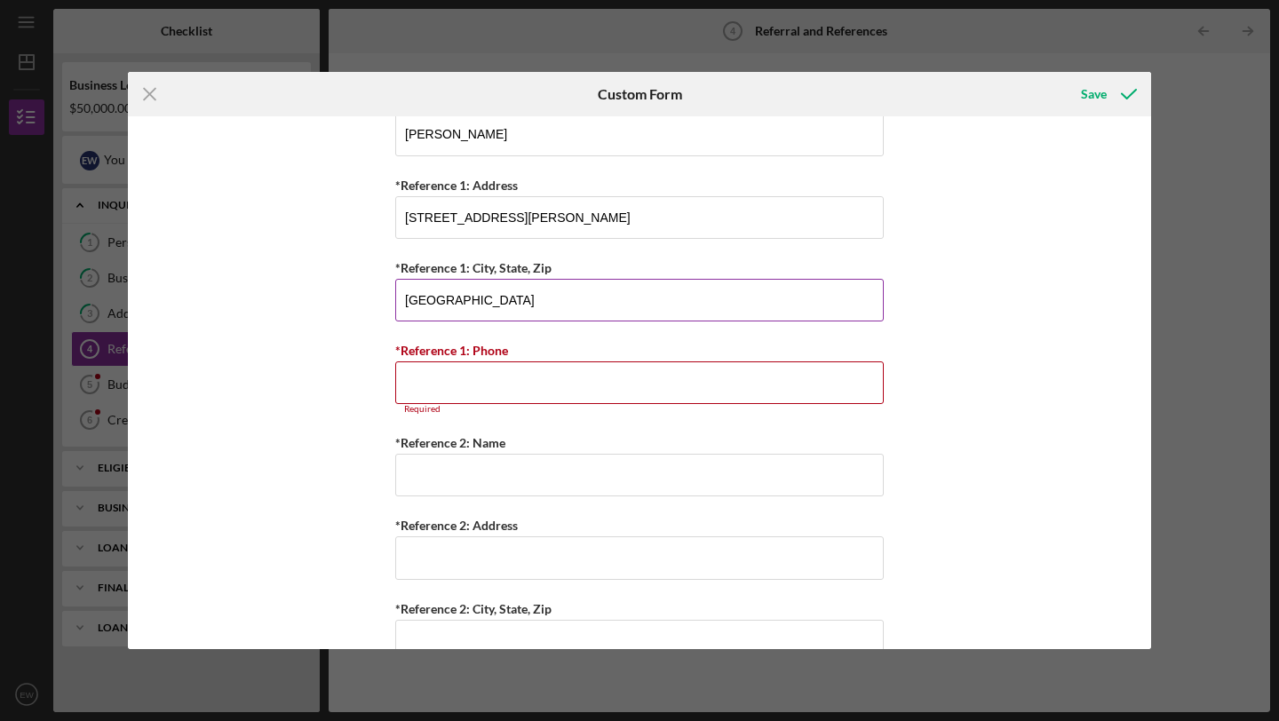
click at [563, 285] on input "Chicago" at bounding box center [639, 300] width 488 height 43
click at [560, 295] on input "Chicago" at bounding box center [639, 300] width 488 height 43
type input "Chicago, Il. 60643"
click at [559, 379] on input "*Reference 1: Phone" at bounding box center [639, 382] width 488 height 43
click at [567, 392] on input "*Reference 1: Phone" at bounding box center [639, 382] width 488 height 43
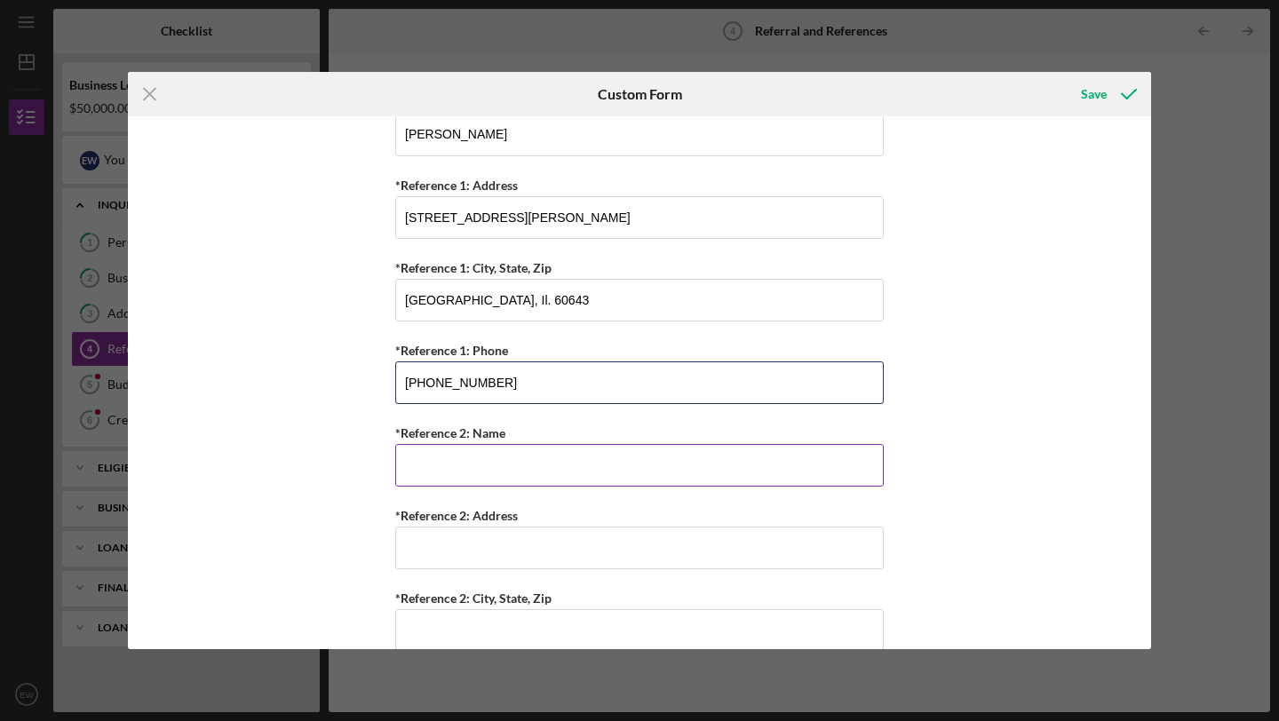
type input "(773) 991-8065"
click at [581, 463] on input "*Reference 2: Name" at bounding box center [639, 465] width 488 height 43
type input "Ashley Brooks"
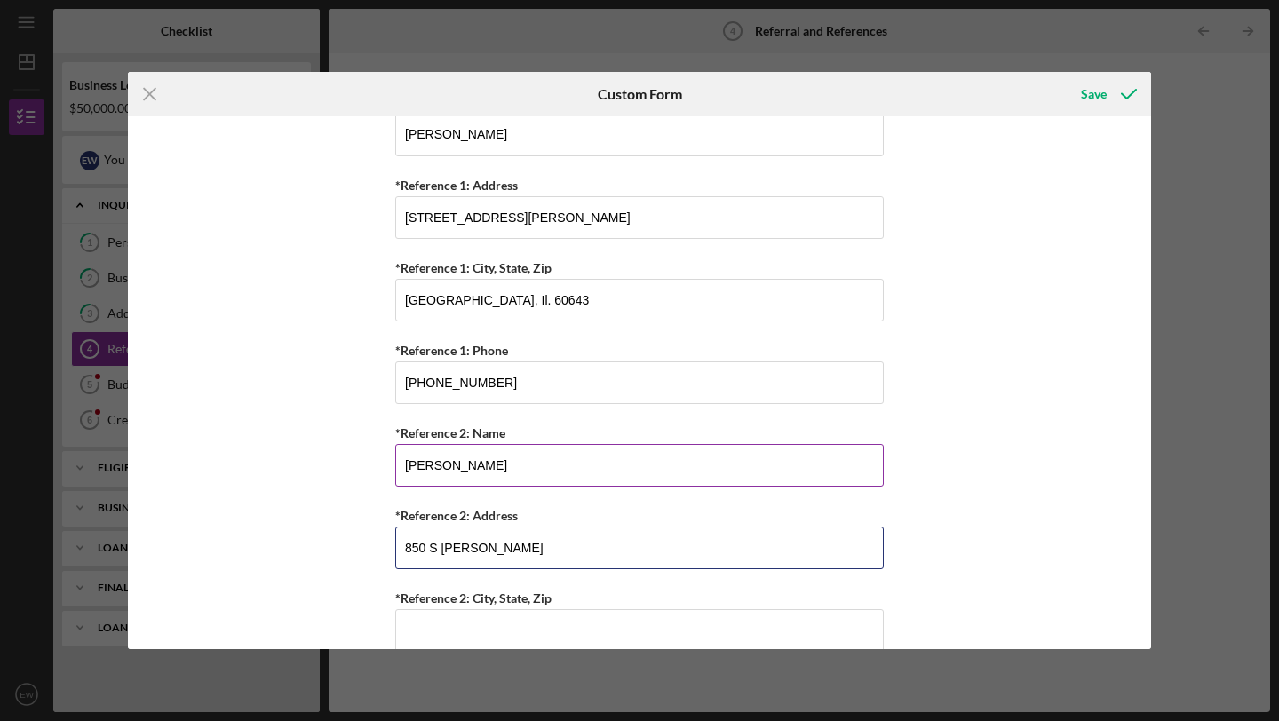
type input "850 S Clark"
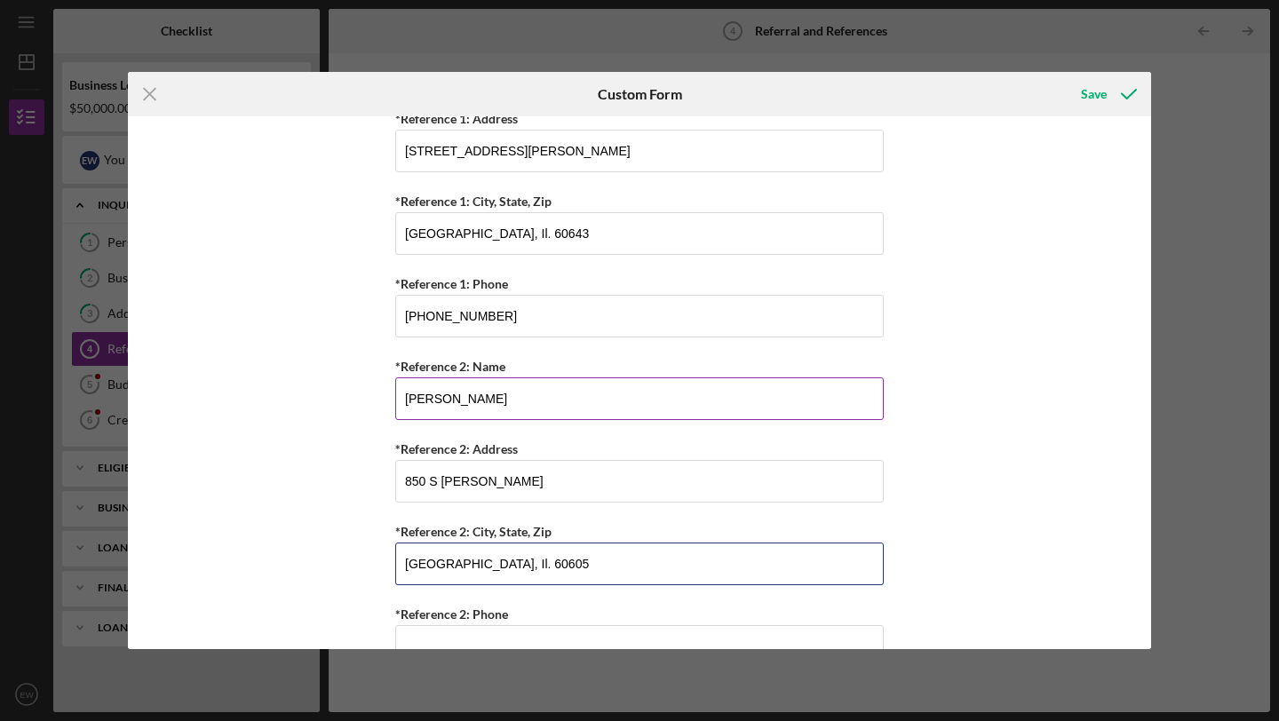
scroll to position [749, 0]
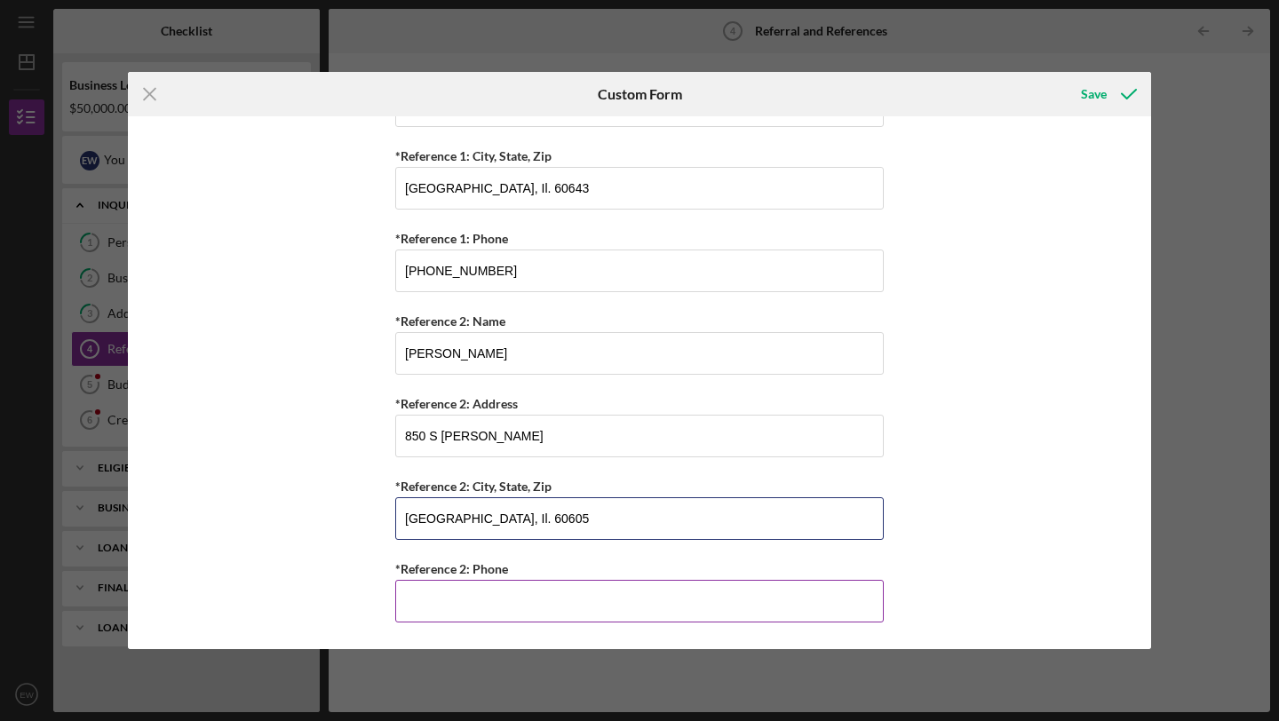
type input "Chicago, Il. 60605"
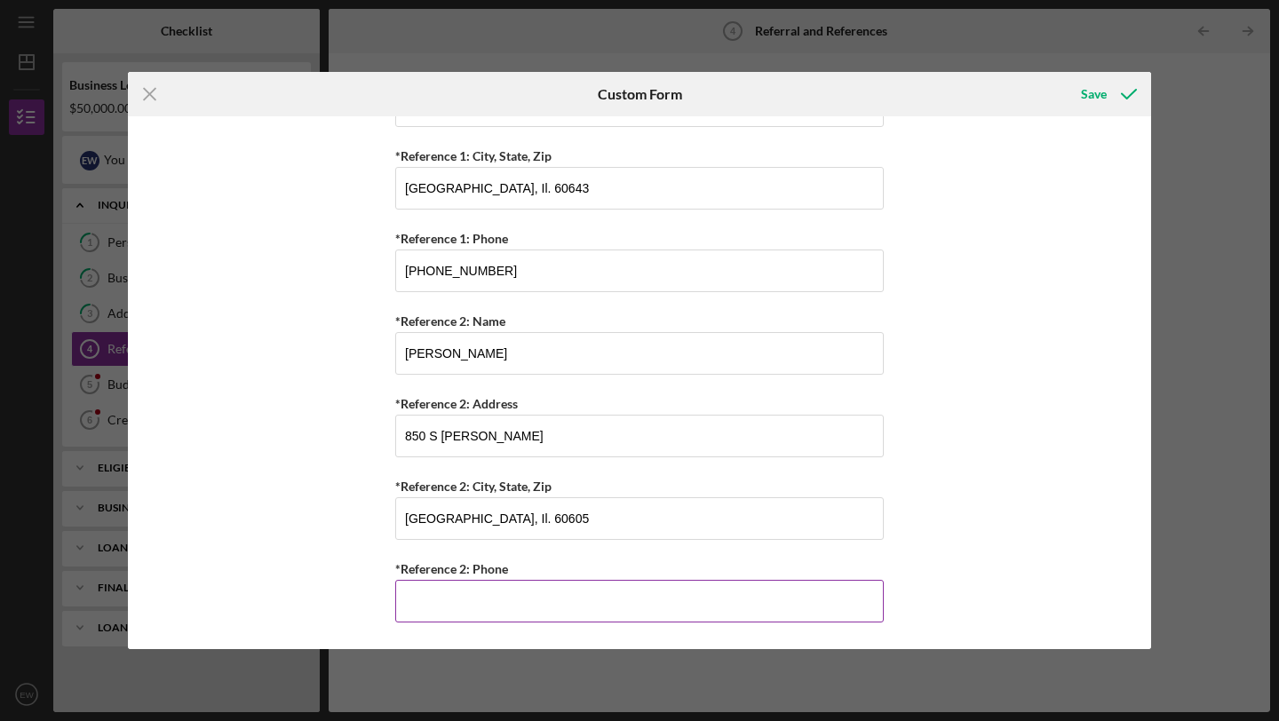
click at [522, 606] on input "*Reference 2: Phone" at bounding box center [639, 601] width 488 height 43
type input "(773) 573-6637"
click at [951, 425] on div "Referral *Referral Type How did you hear about Justine PETERSEN? JP Client JP P…" at bounding box center [639, 382] width 1023 height 533
click at [1090, 100] on div "Save" at bounding box center [1094, 94] width 26 height 36
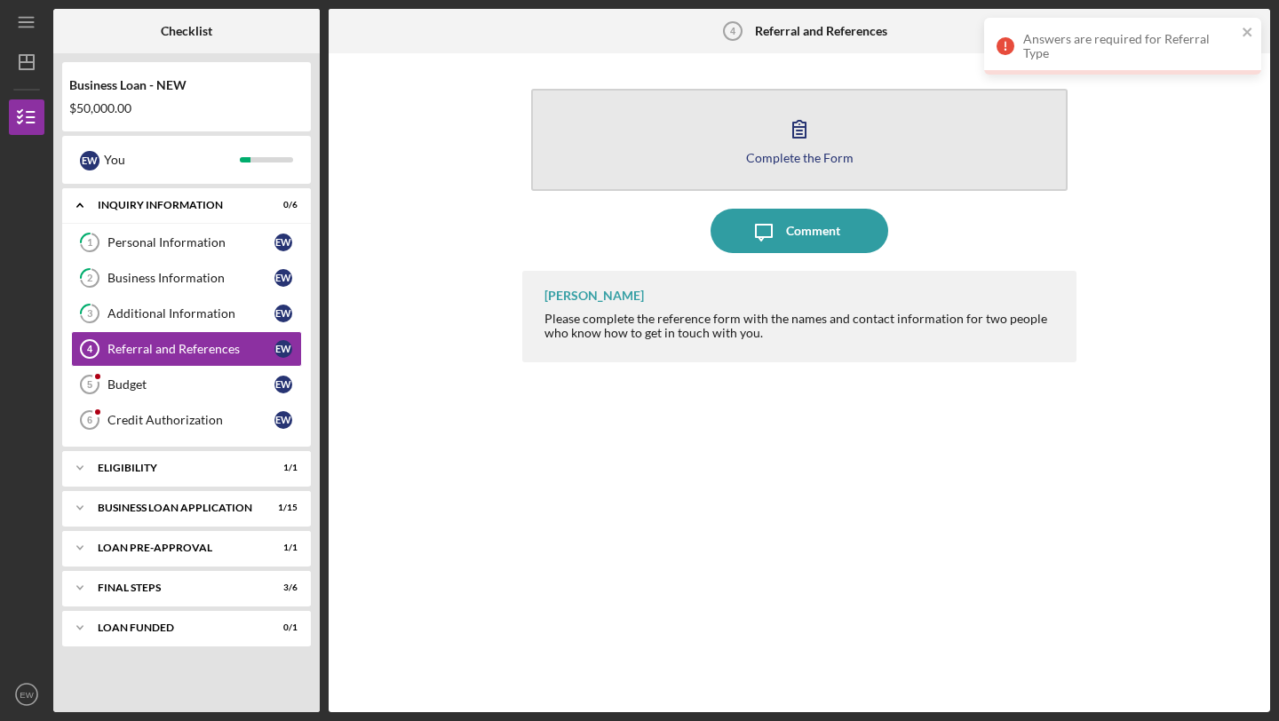
click at [837, 157] on div "Complete the Form" at bounding box center [799, 157] width 107 height 13
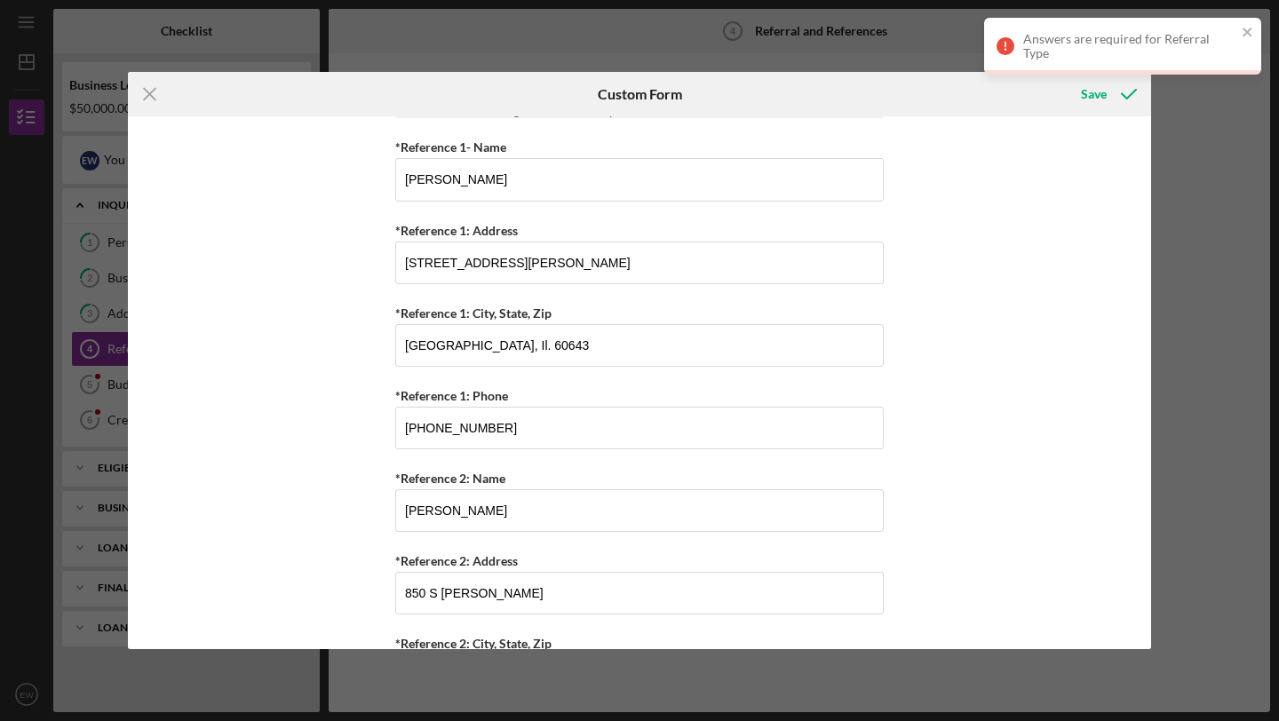
scroll to position [749, 0]
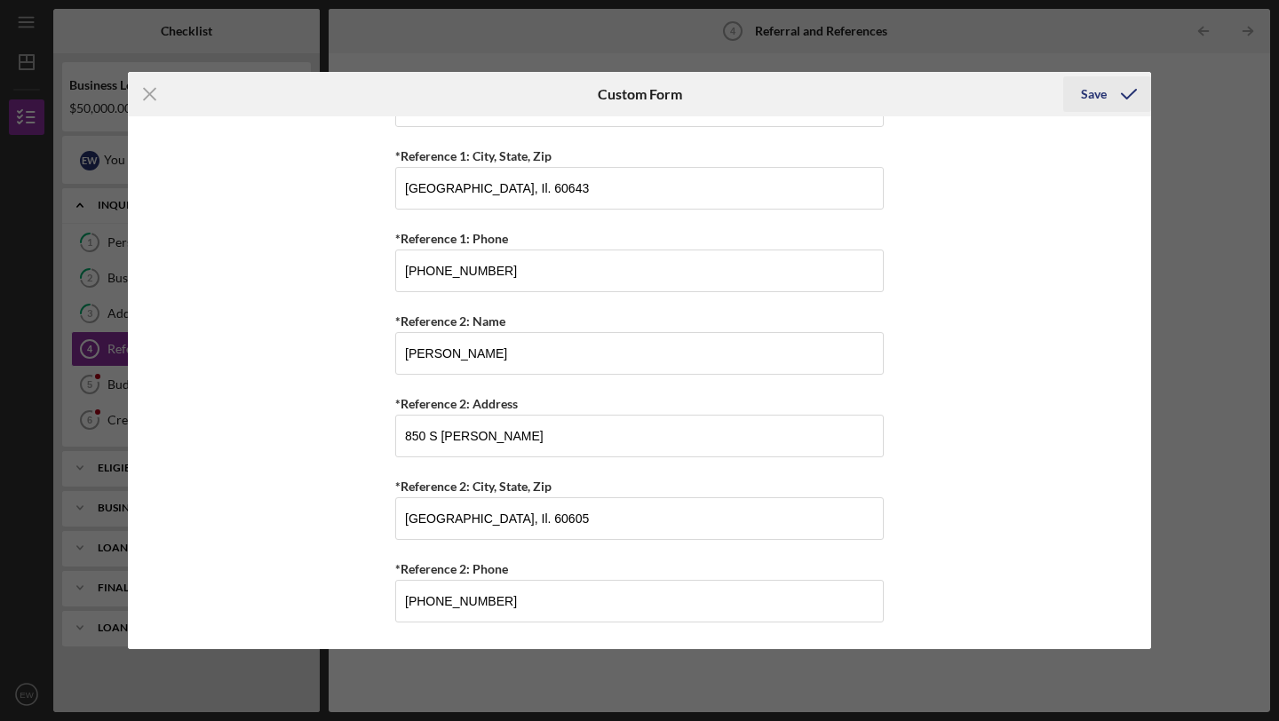
click at [1083, 102] on div "Save" at bounding box center [1094, 94] width 26 height 36
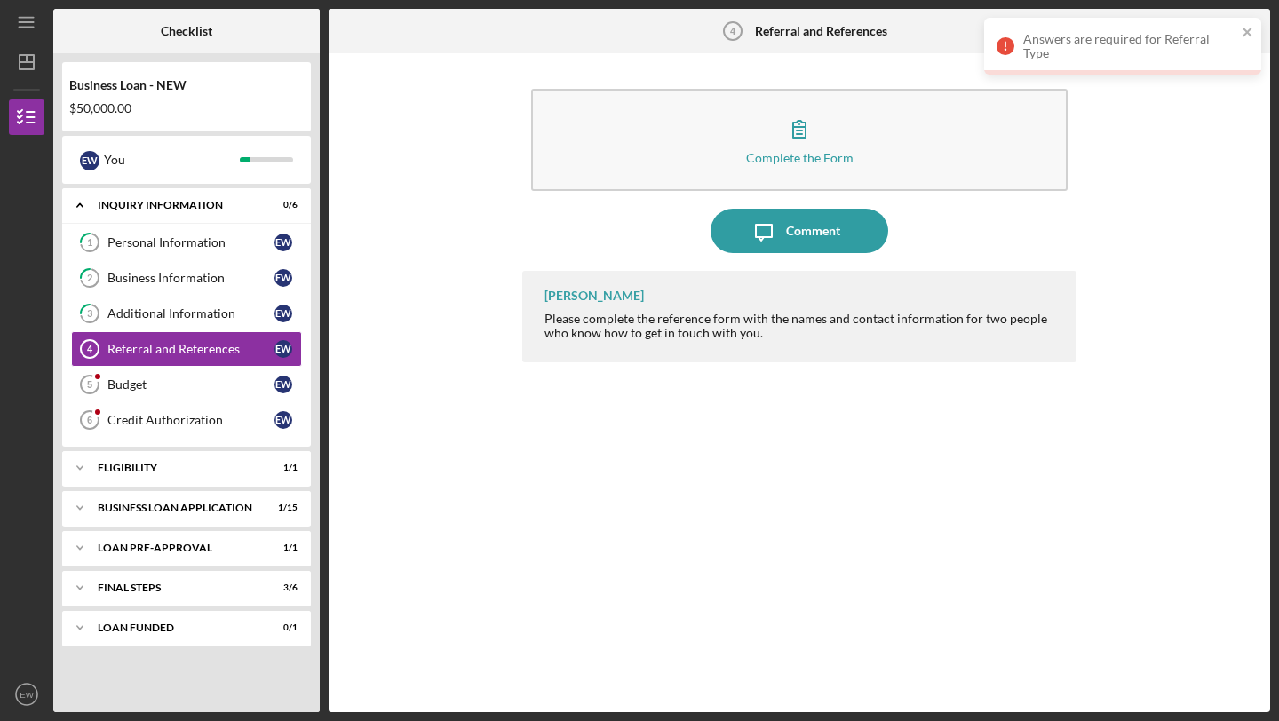
click at [1055, 50] on div "Answers are required for Referral Type" at bounding box center [1129, 46] width 213 height 28
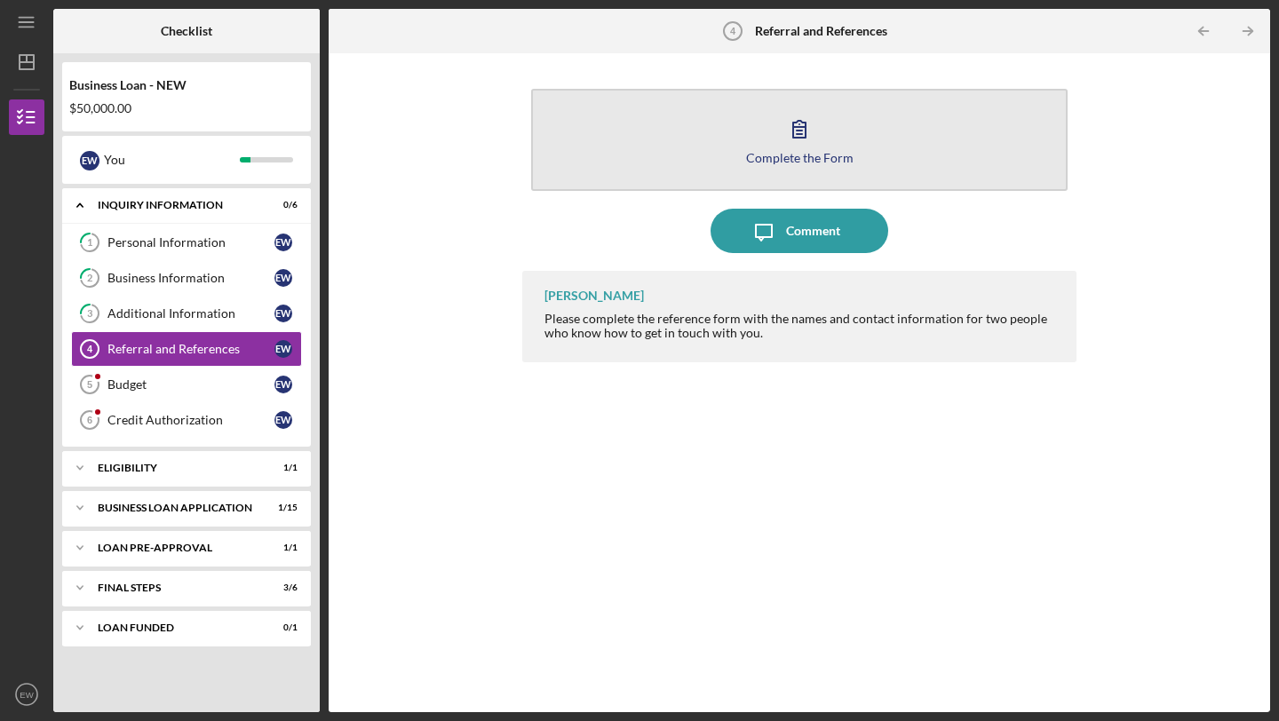
click at [851, 151] on button "Complete the Form Form" at bounding box center [799, 140] width 536 height 102
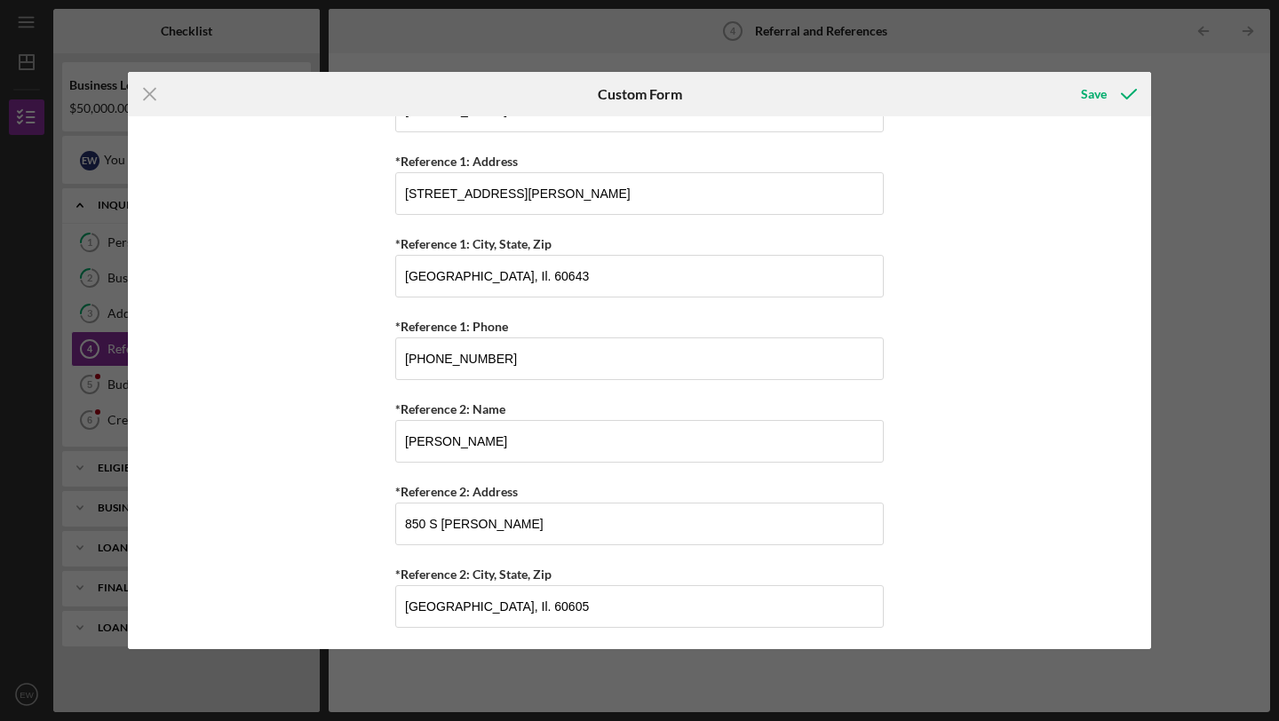
scroll to position [749, 0]
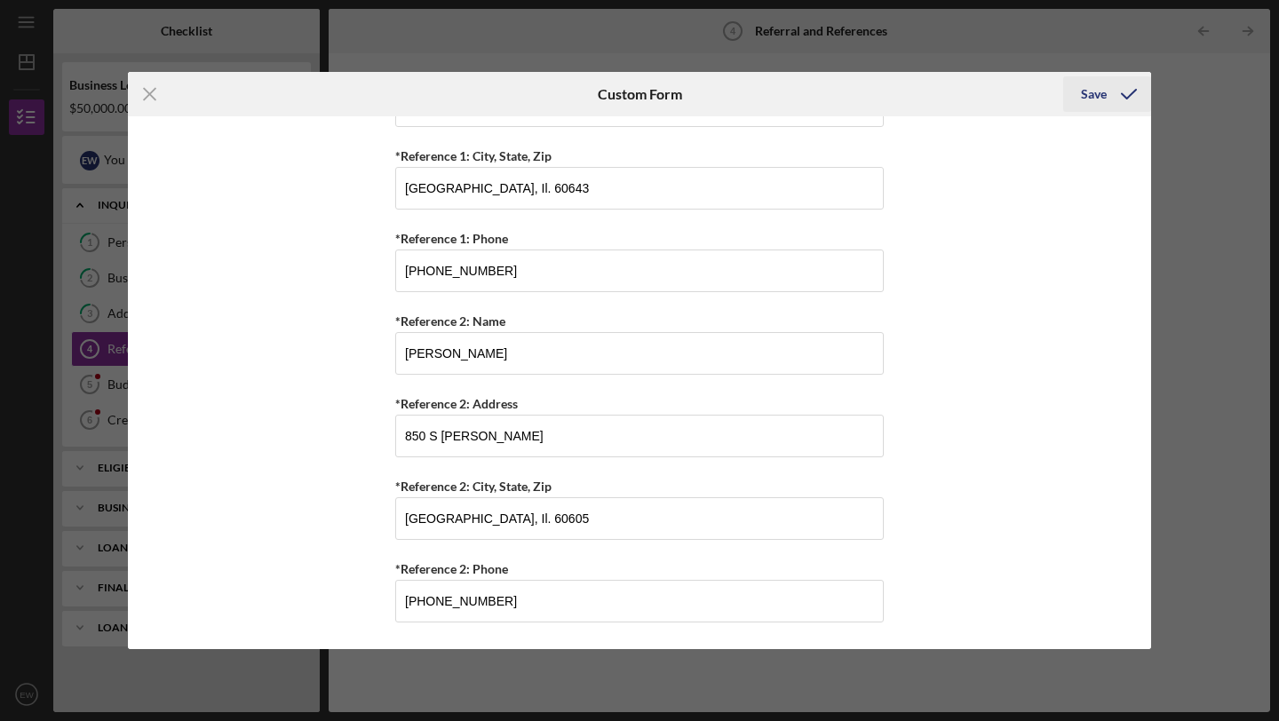
click at [1085, 102] on div "Save" at bounding box center [1094, 94] width 26 height 36
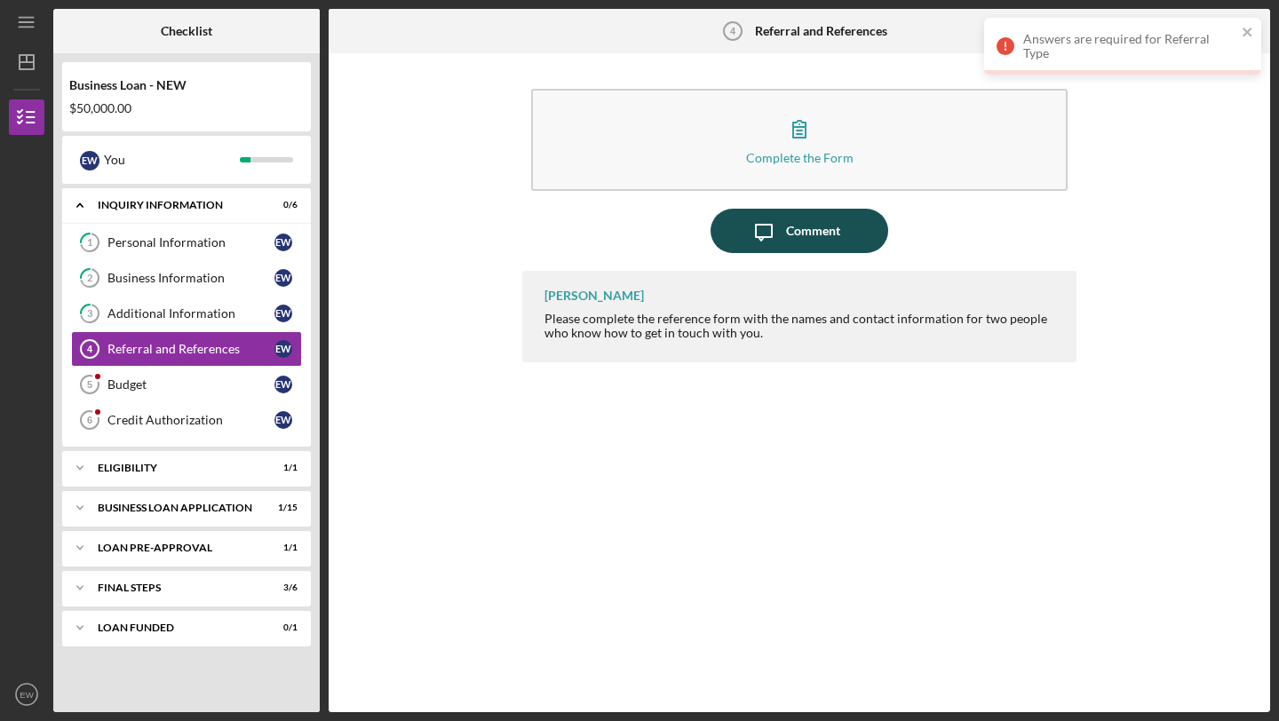
click at [777, 240] on icon "Icon/Message" at bounding box center [763, 231] width 44 height 44
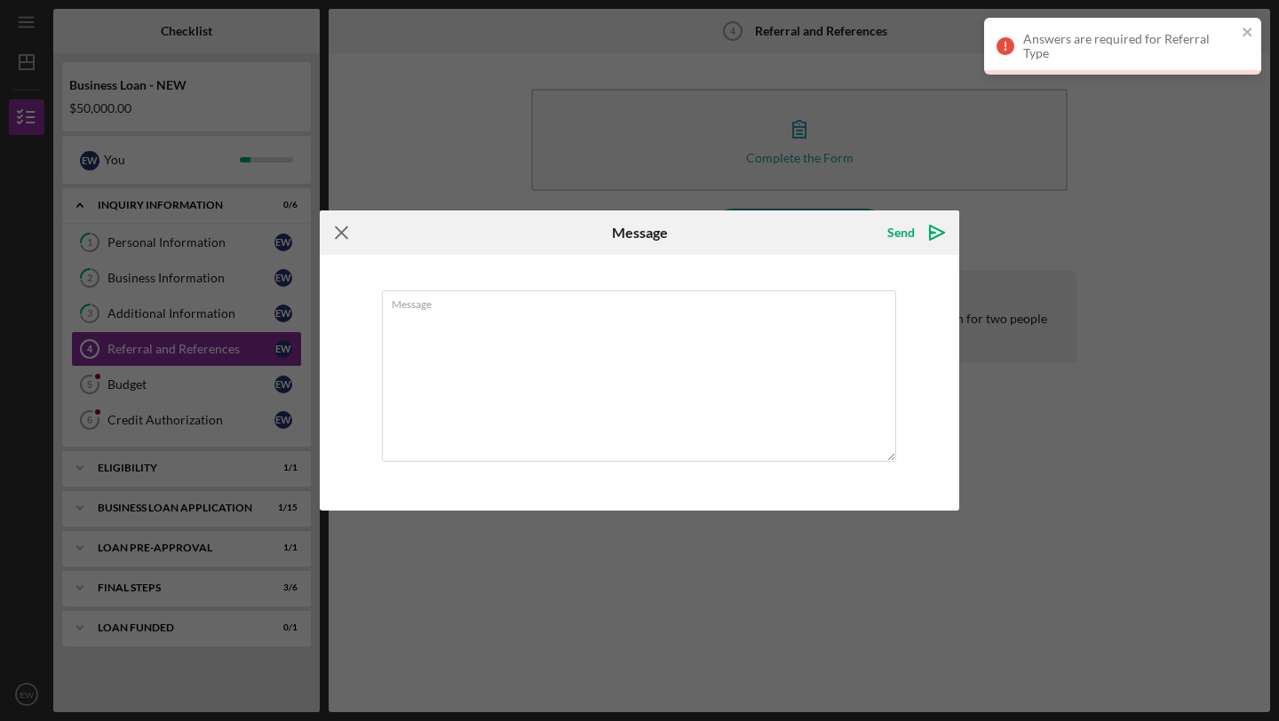
click at [342, 234] on icon "Icon/Menu Close" at bounding box center [342, 232] width 44 height 44
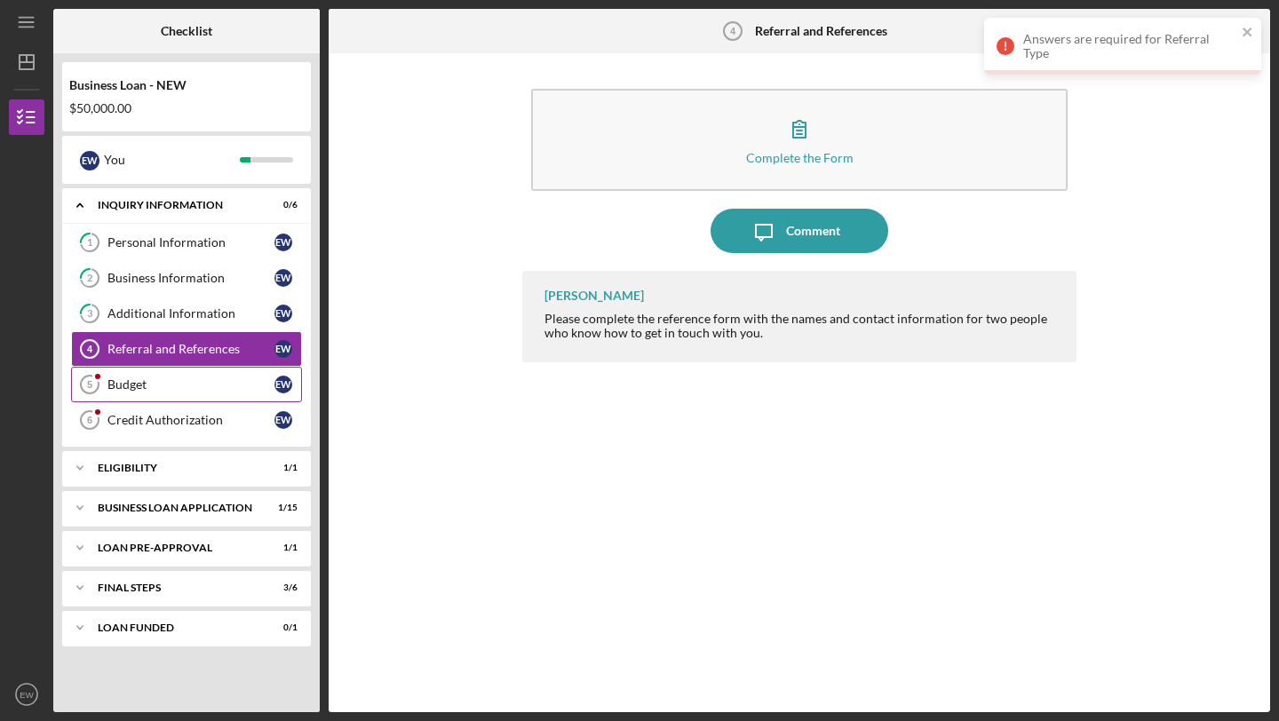
click at [147, 388] on div "Budget" at bounding box center [190, 384] width 167 height 14
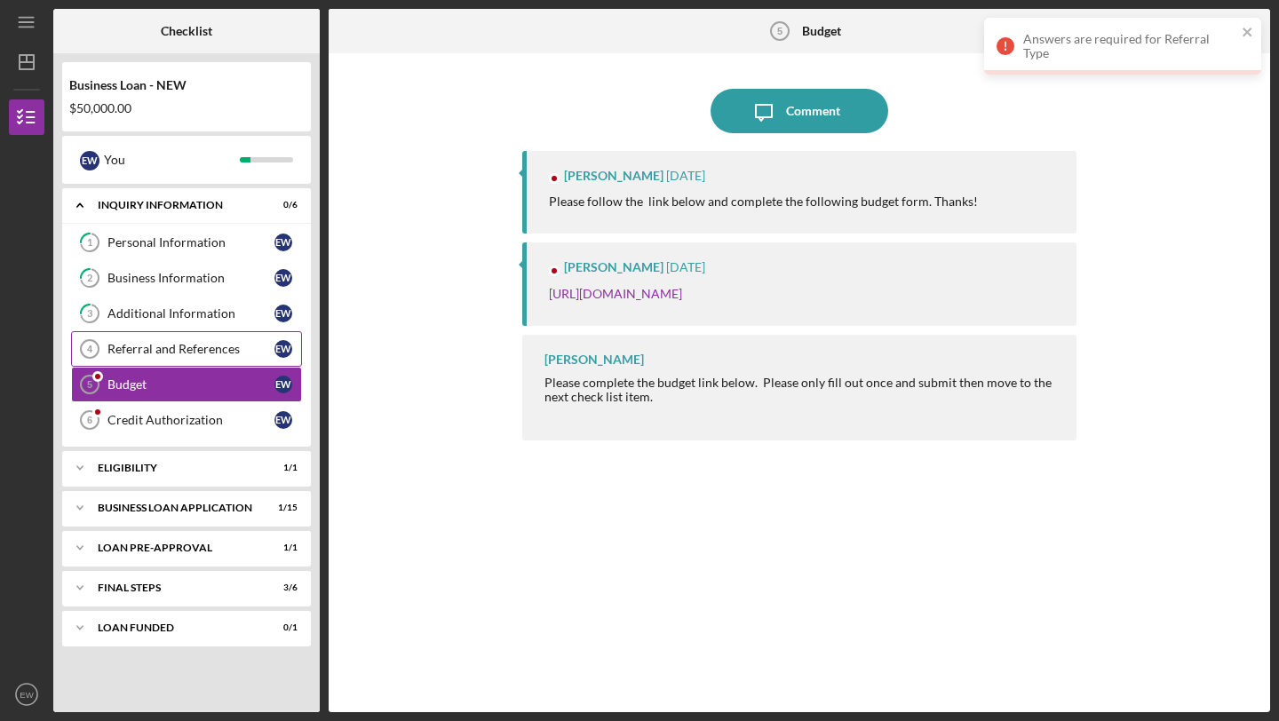
click at [172, 349] on div "Referral and References" at bounding box center [190, 349] width 167 height 14
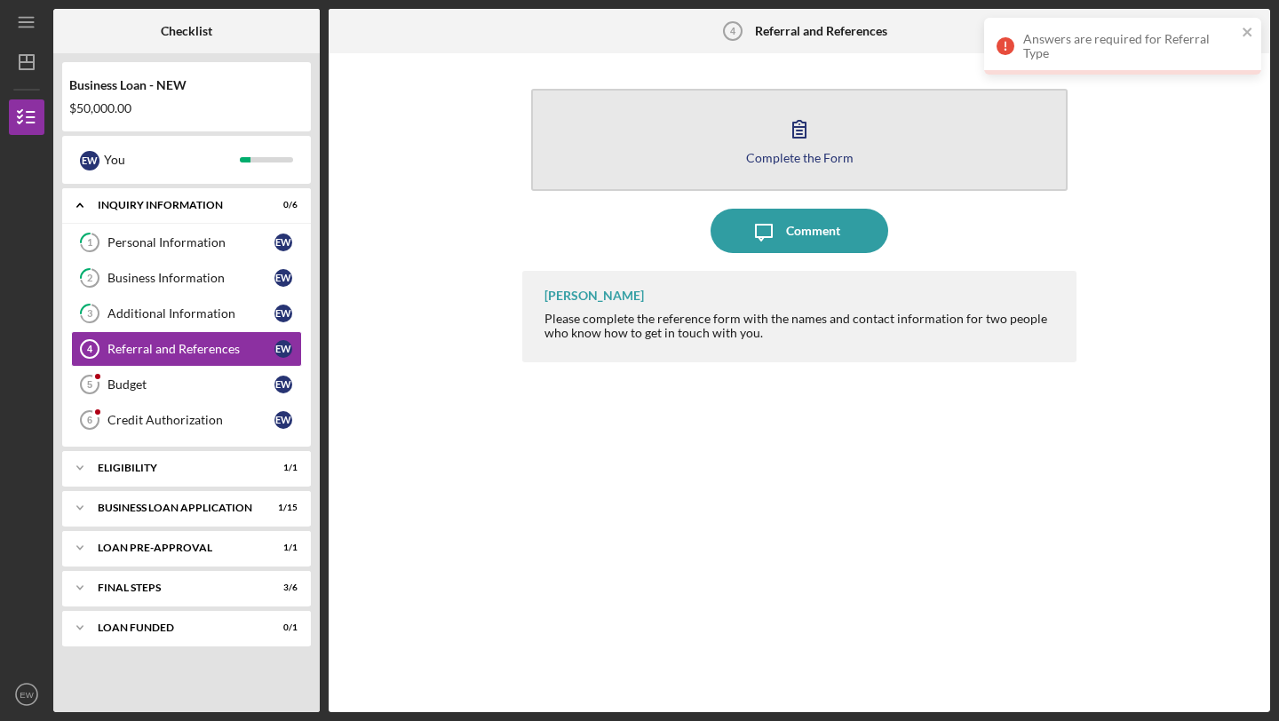
click at [813, 96] on button "Complete the Form Form" at bounding box center [799, 140] width 536 height 102
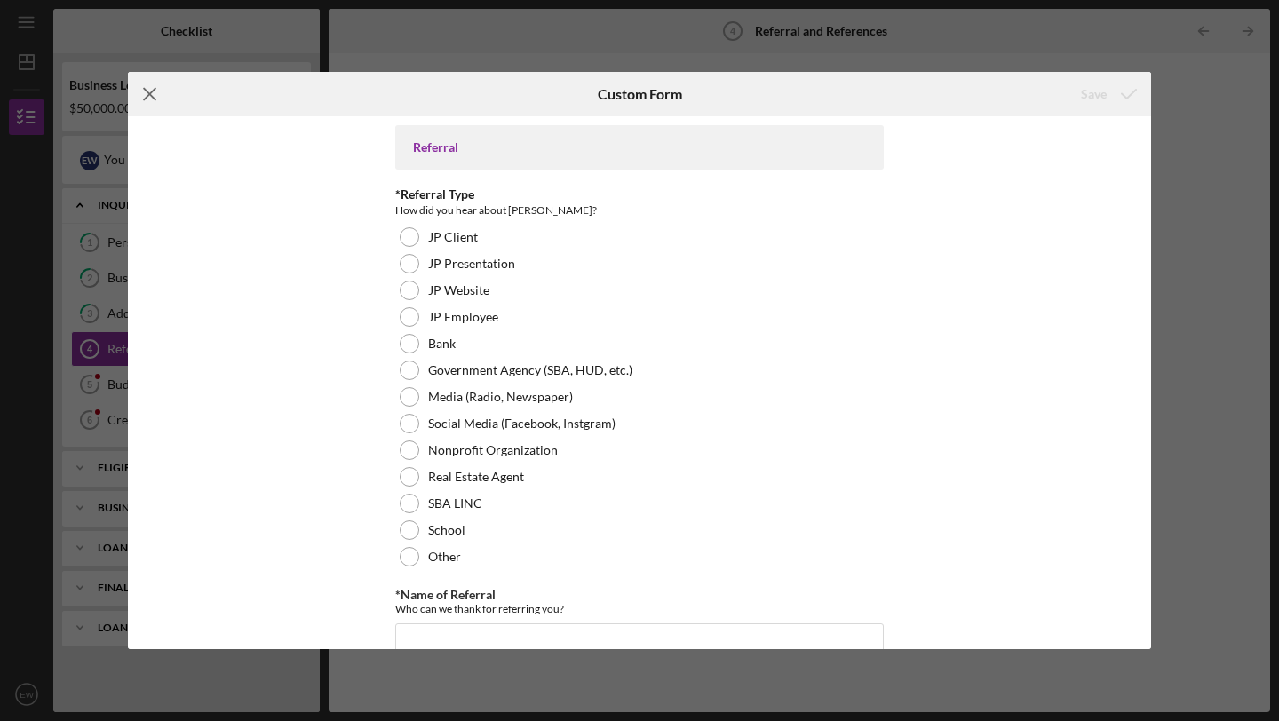
click at [160, 94] on icon "Icon/Menu Close" at bounding box center [150, 94] width 44 height 44
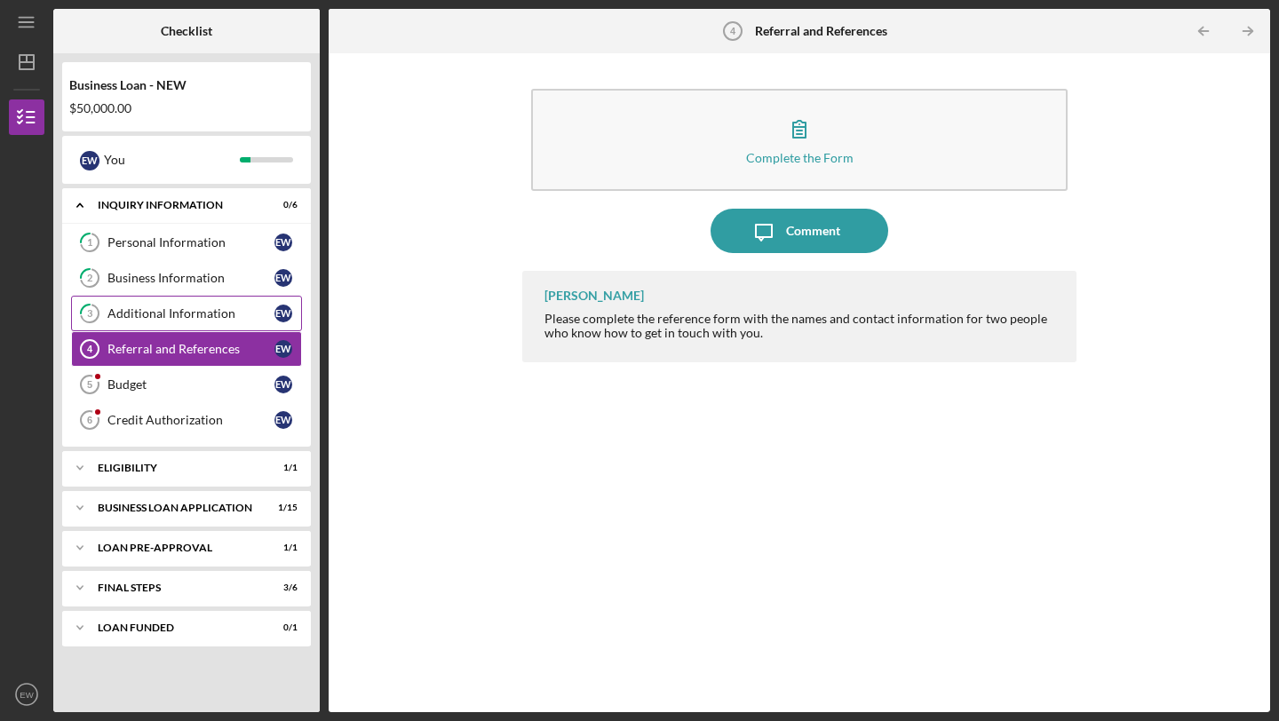
click at [172, 315] on div "Additional Information" at bounding box center [190, 313] width 167 height 14
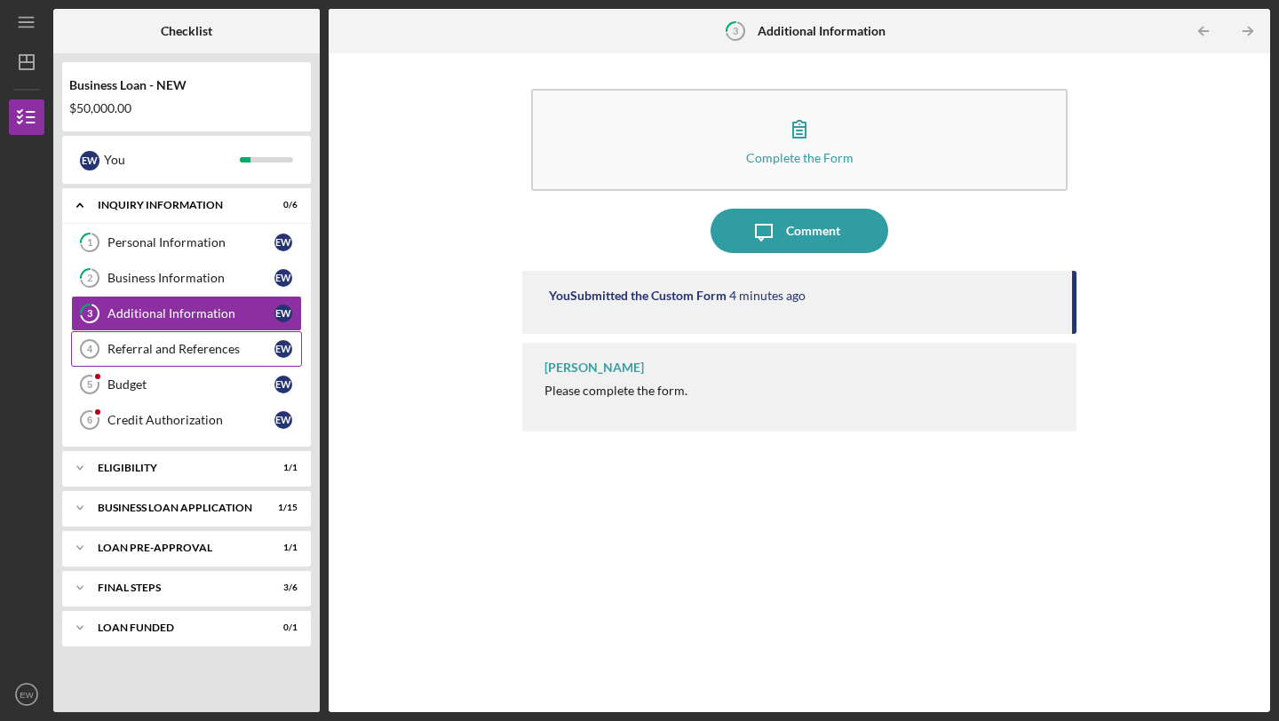
click at [166, 352] on div "Referral and References" at bounding box center [190, 349] width 167 height 14
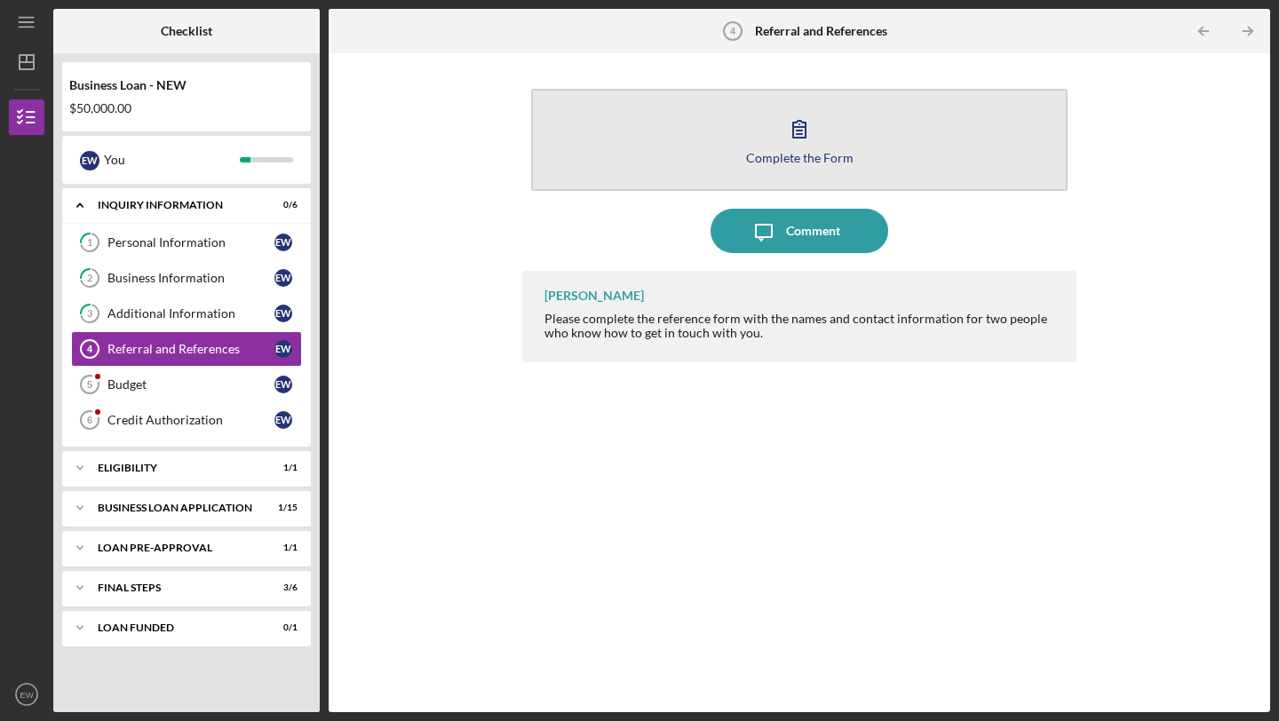
click at [812, 147] on icon "button" at bounding box center [799, 129] width 44 height 44
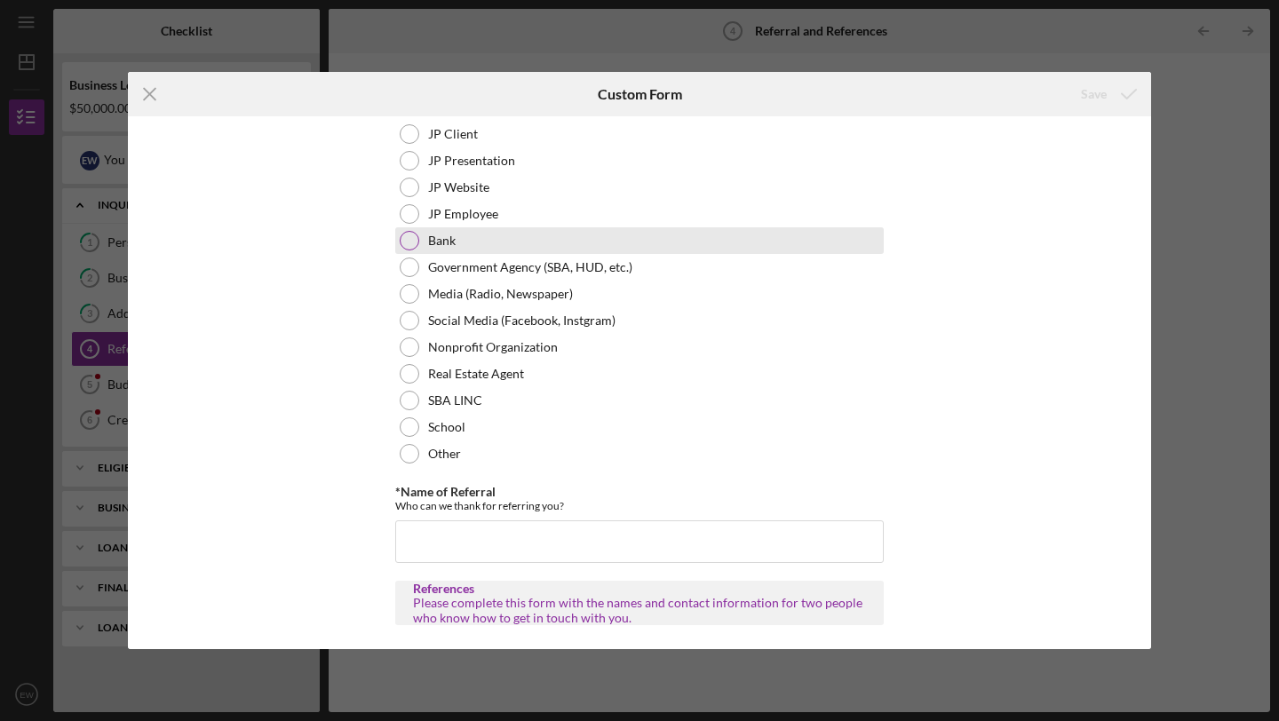
scroll to position [114, 0]
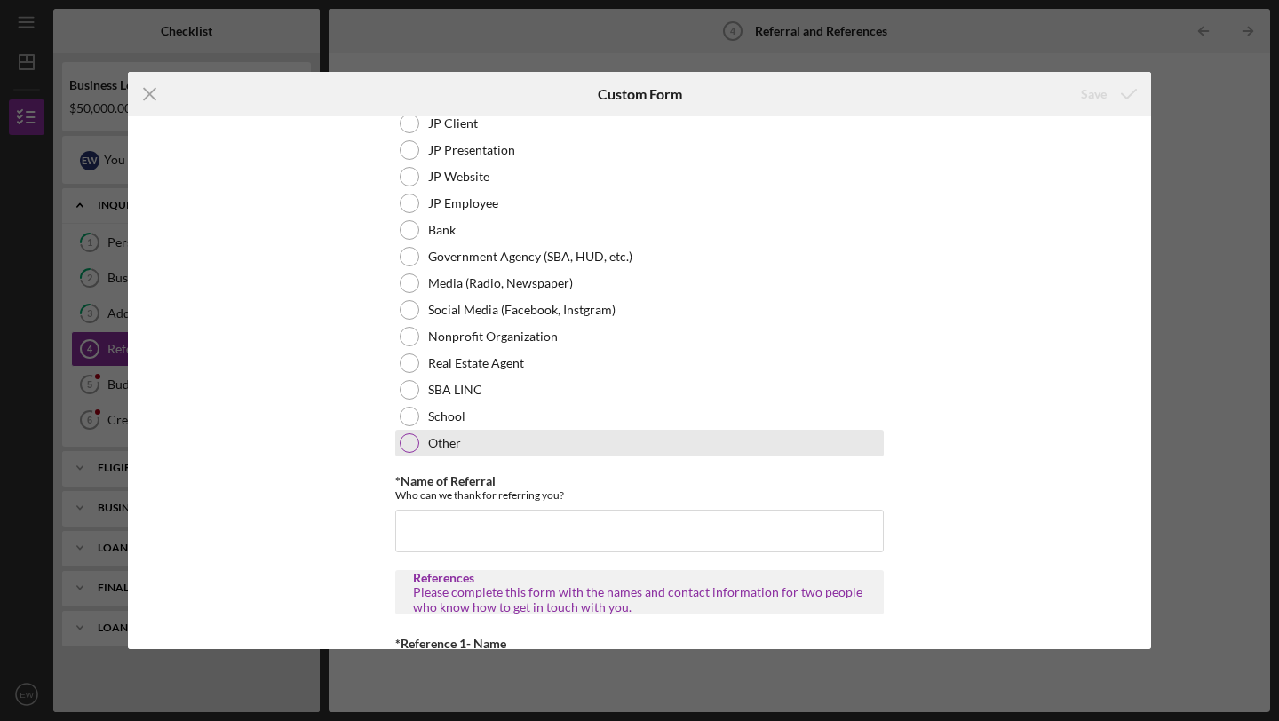
click at [405, 437] on div at bounding box center [410, 443] width 20 height 20
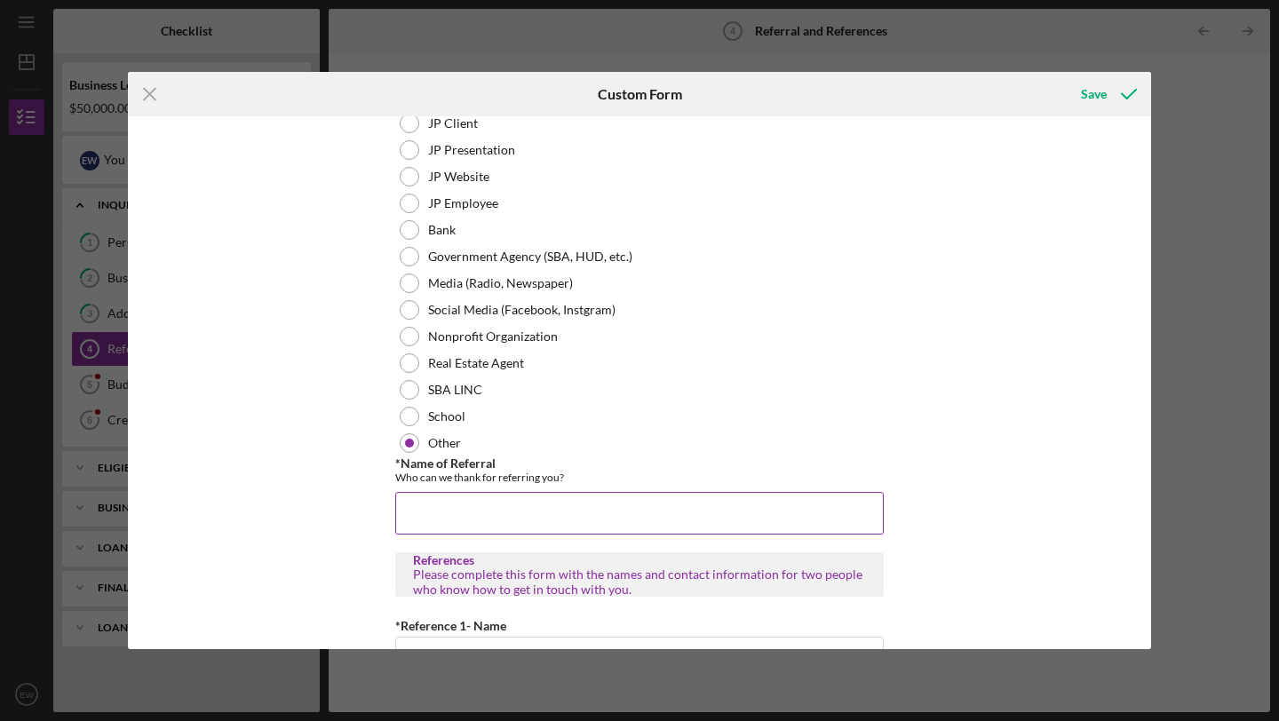
click at [433, 509] on input "*Name of Referral" at bounding box center [639, 513] width 488 height 43
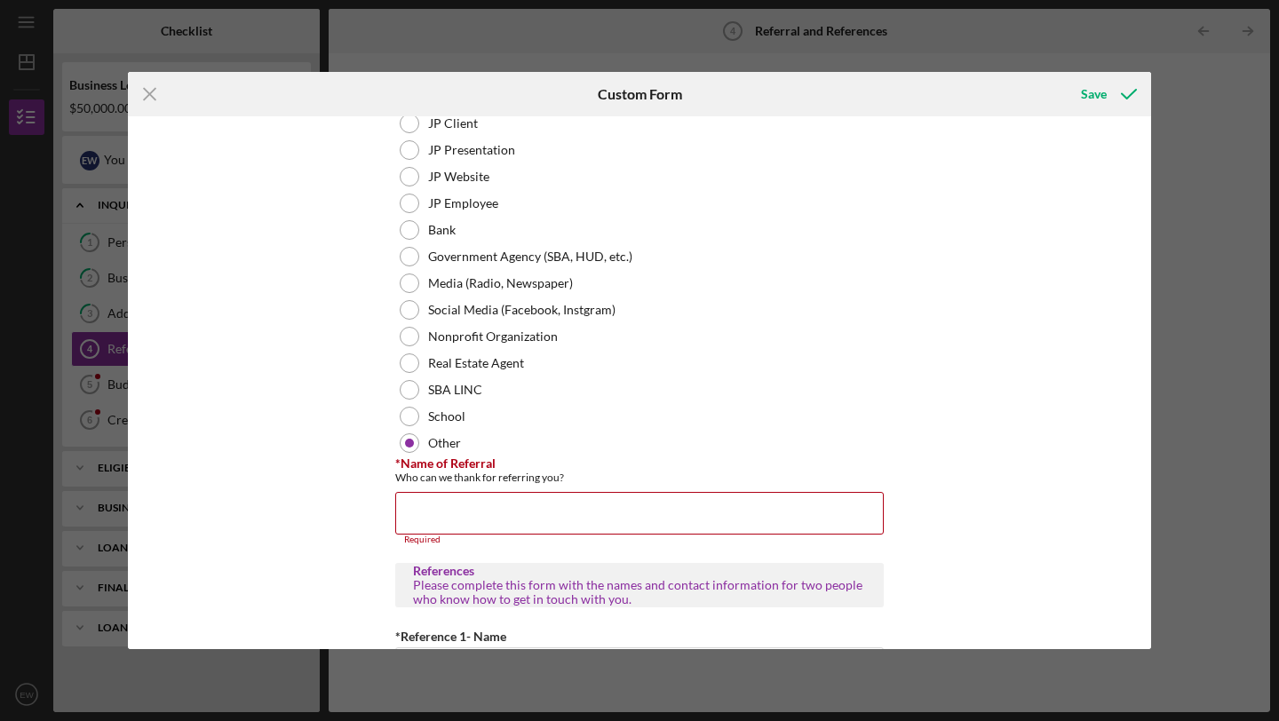
click at [545, 587] on div "Please complete this form with the names and contact information for two people…" at bounding box center [639, 592] width 453 height 28
click at [496, 515] on input "*Name of Referral" at bounding box center [639, 513] width 488 height 43
type input "Tristan Brown"
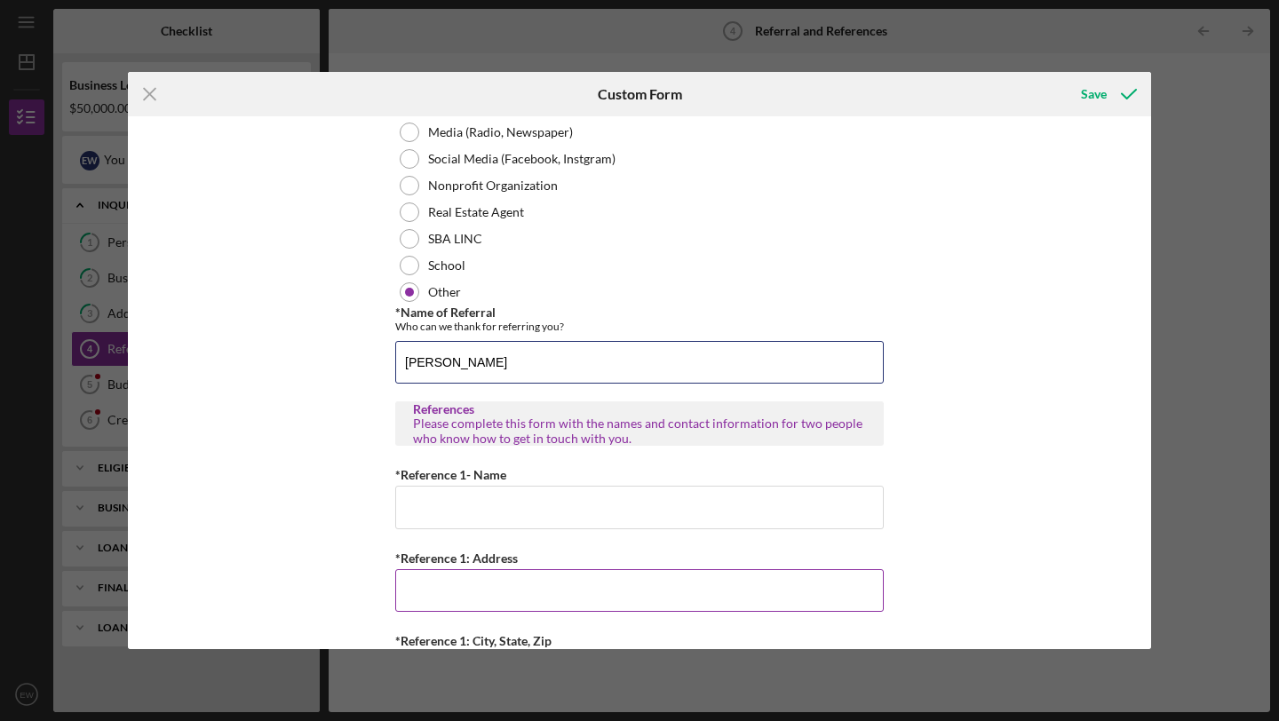
scroll to position [278, 0]
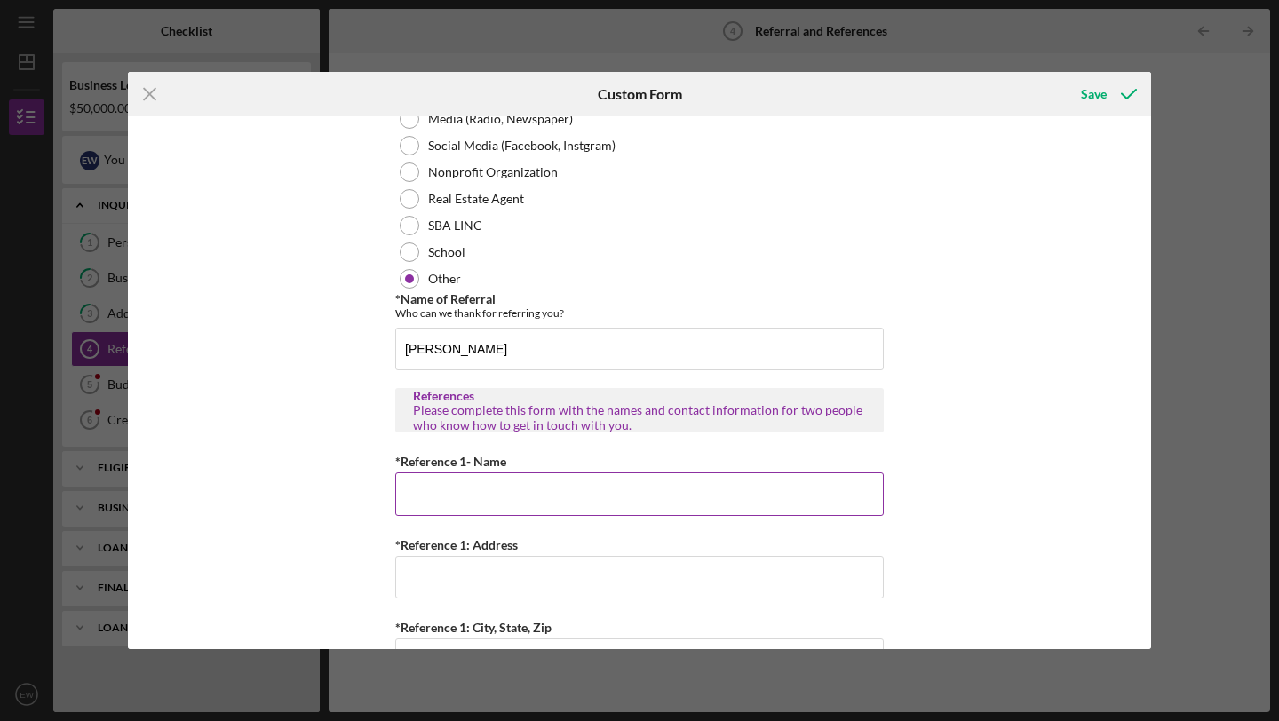
click at [506, 482] on input "*Reference 1- Name" at bounding box center [639, 493] width 488 height 43
type input "Kristin Hicks"
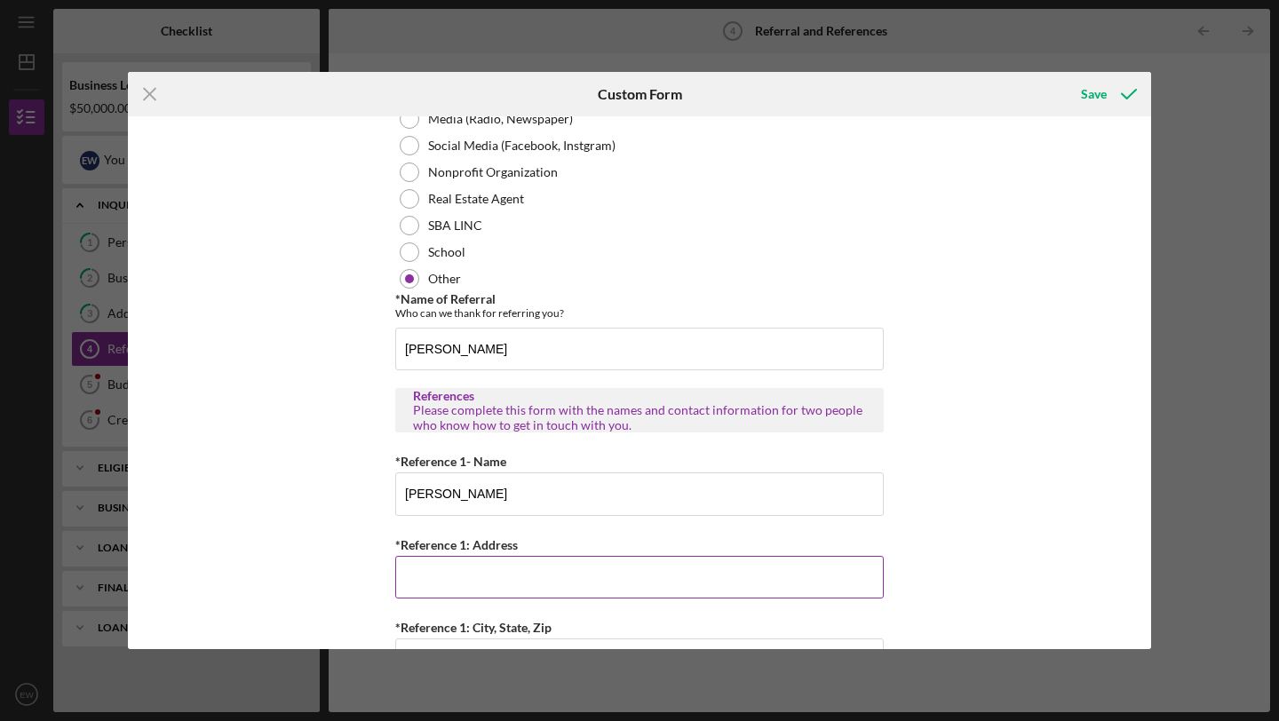
click at [518, 576] on input "*Reference 1: Address" at bounding box center [639, 577] width 488 height 43
click at [478, 577] on input "*Reference 1: Address" at bounding box center [639, 577] width 488 height 43
type input "7315 S Oglesby"
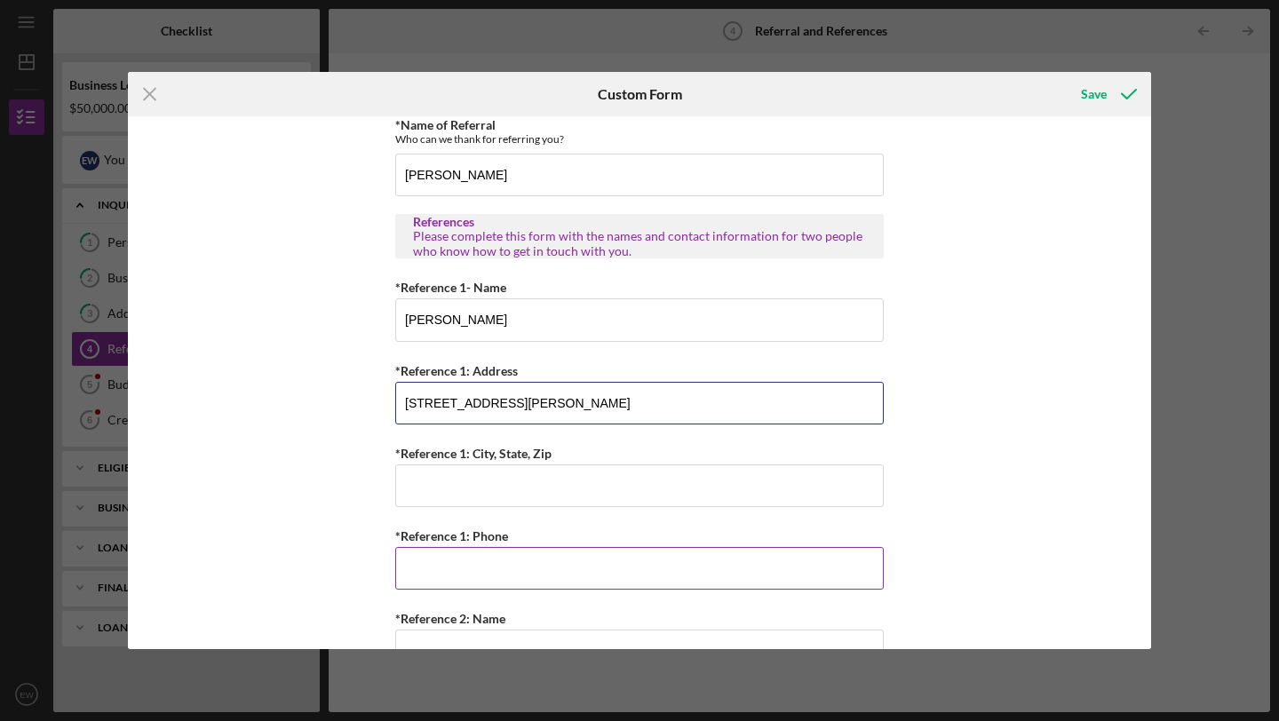
scroll to position [461, 0]
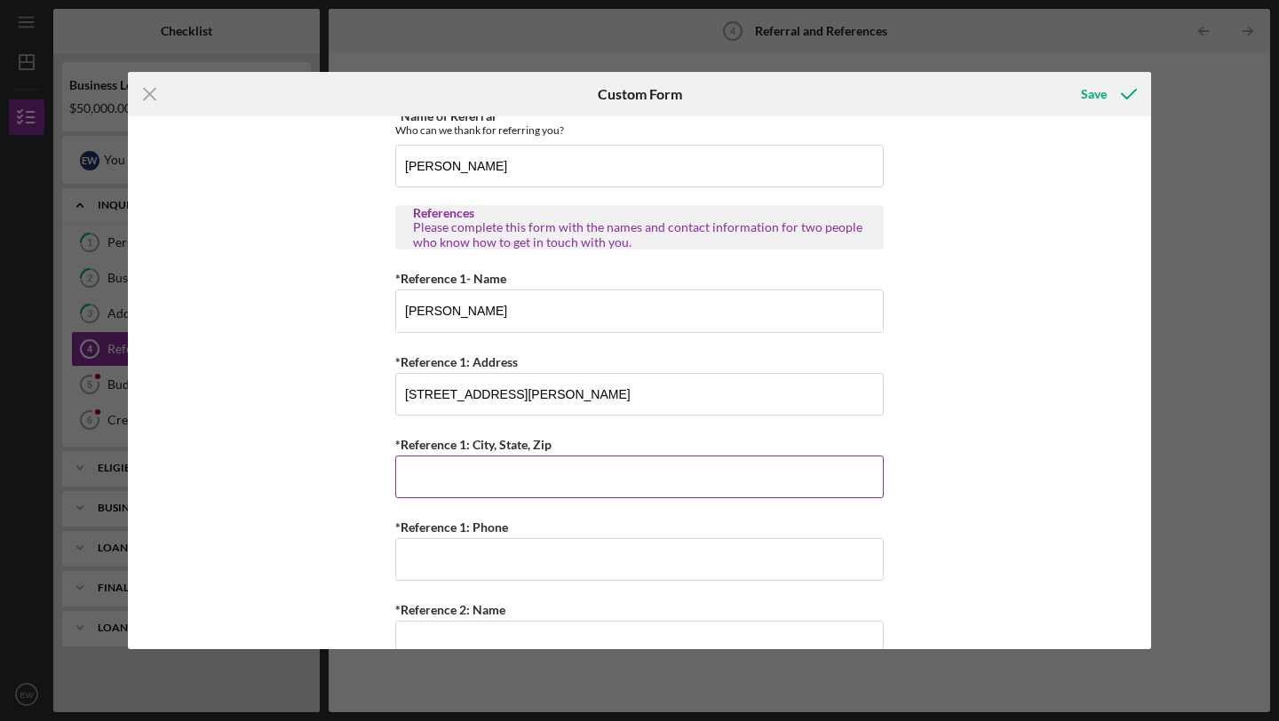
click at [538, 471] on input "*Reference 1: City, State, Zip" at bounding box center [639, 477] width 488 height 43
click at [496, 475] on input "Chicago" at bounding box center [639, 477] width 488 height 43
click at [460, 482] on input "Chicago, illinois" at bounding box center [639, 477] width 488 height 43
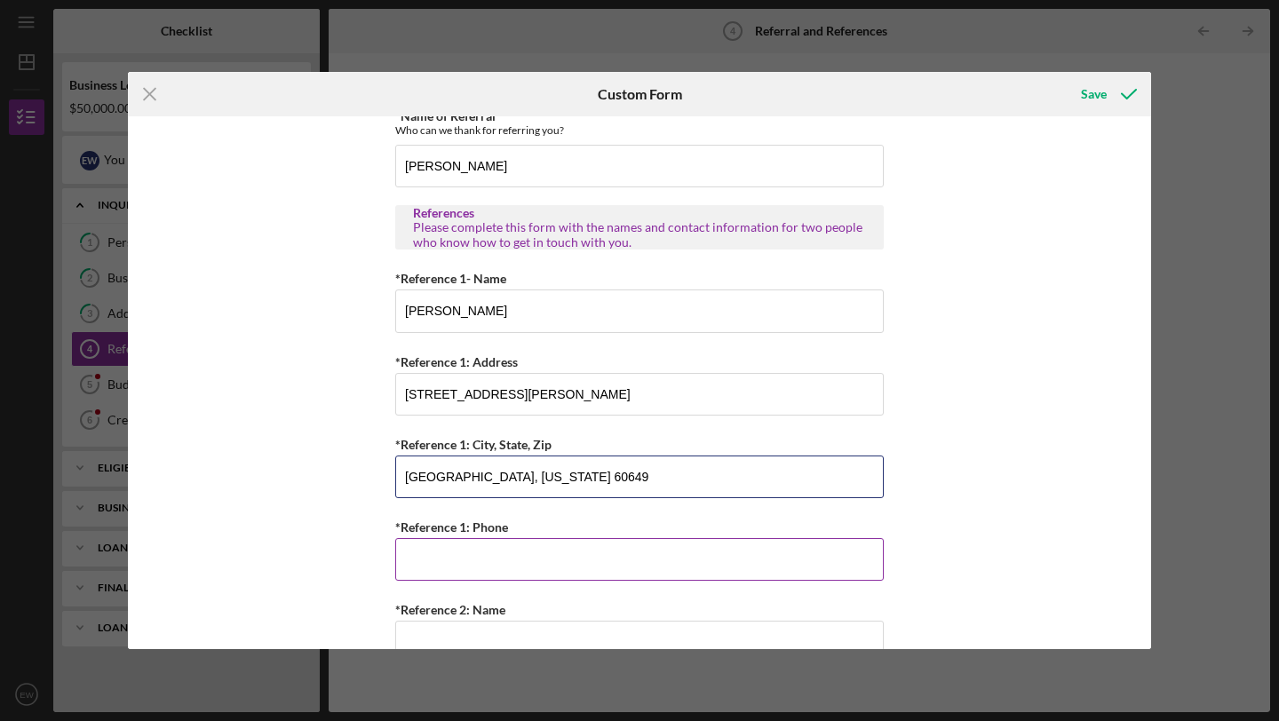
type input "Chicago, Illinois 60649"
click at [527, 561] on input "*Reference 1: Phone" at bounding box center [639, 559] width 488 height 43
type input "(773) 991-8065"
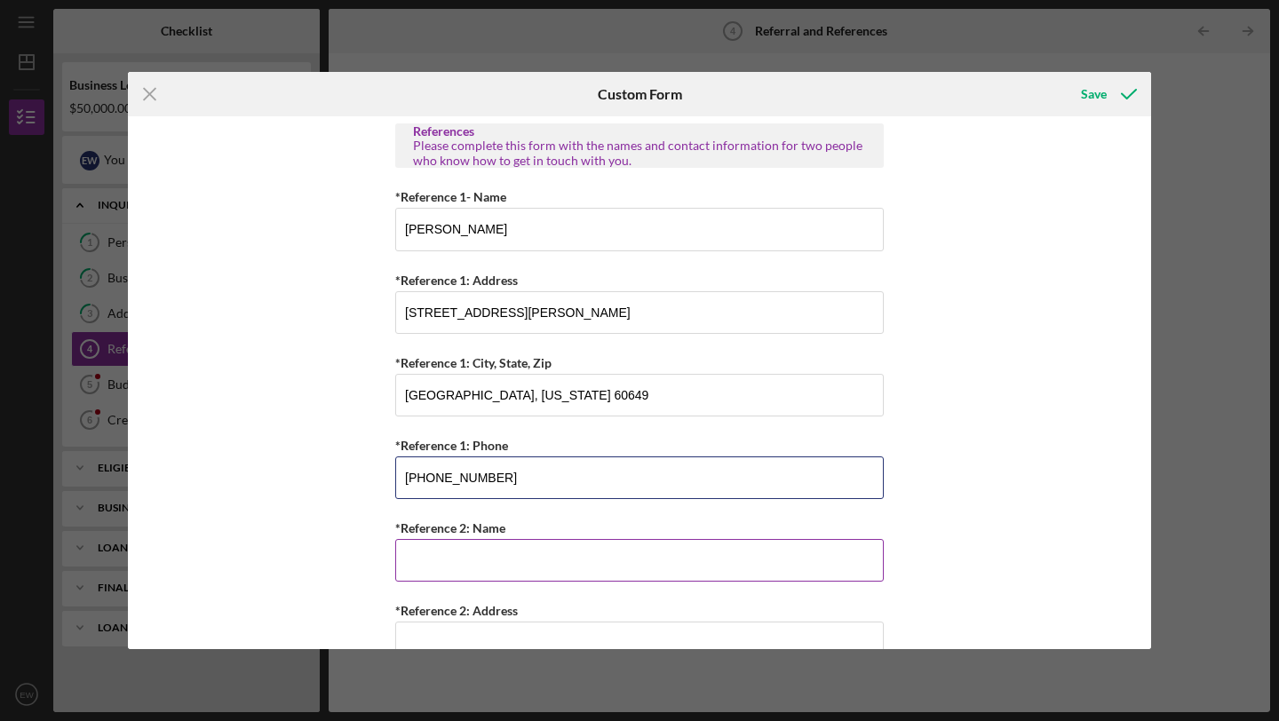
scroll to position [586, 0]
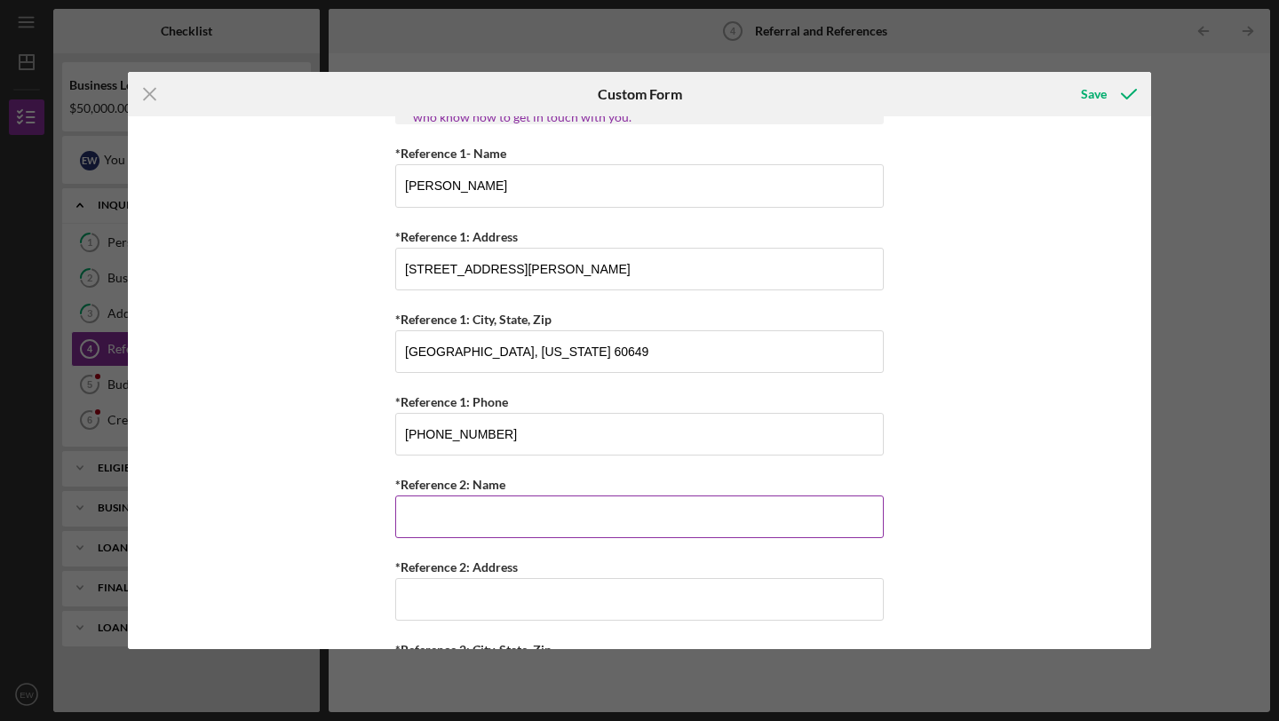
click at [549, 503] on input "*Reference 2: Name" at bounding box center [639, 517] width 488 height 43
type input "Ashley Brooks"
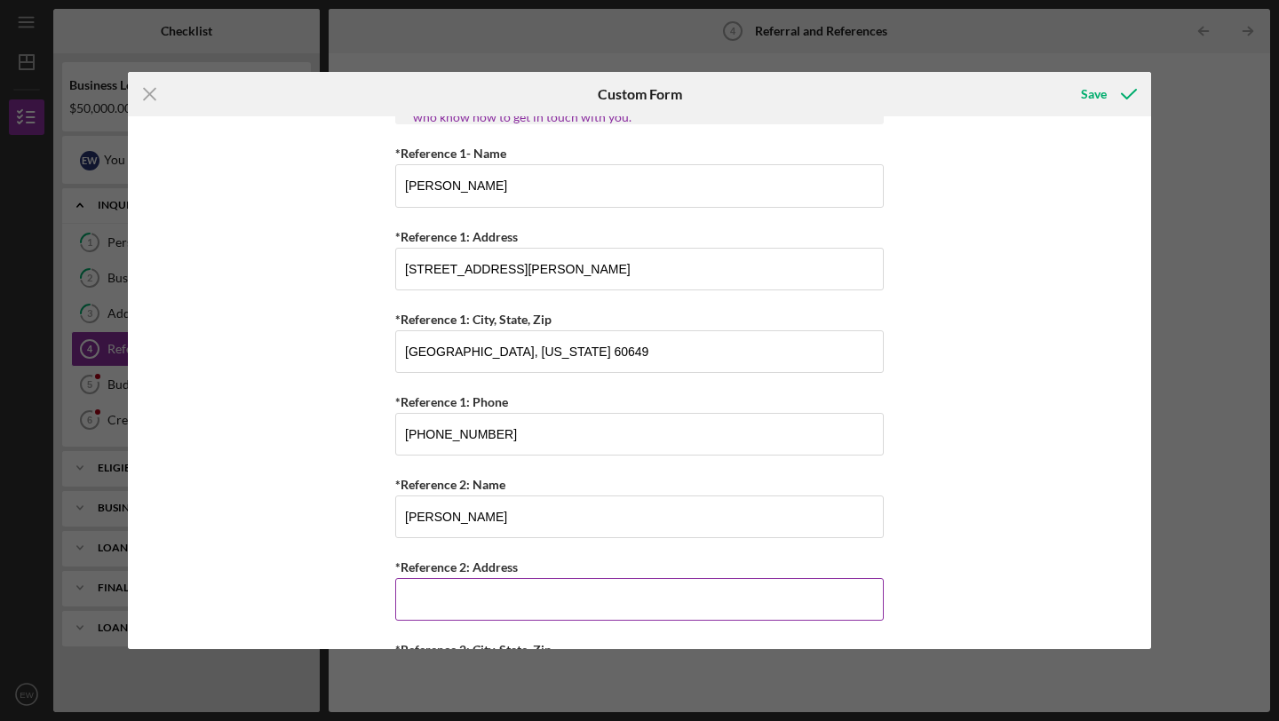
click at [528, 604] on input "*Reference 2: Address" at bounding box center [639, 599] width 488 height 43
type input "850 S Clark"
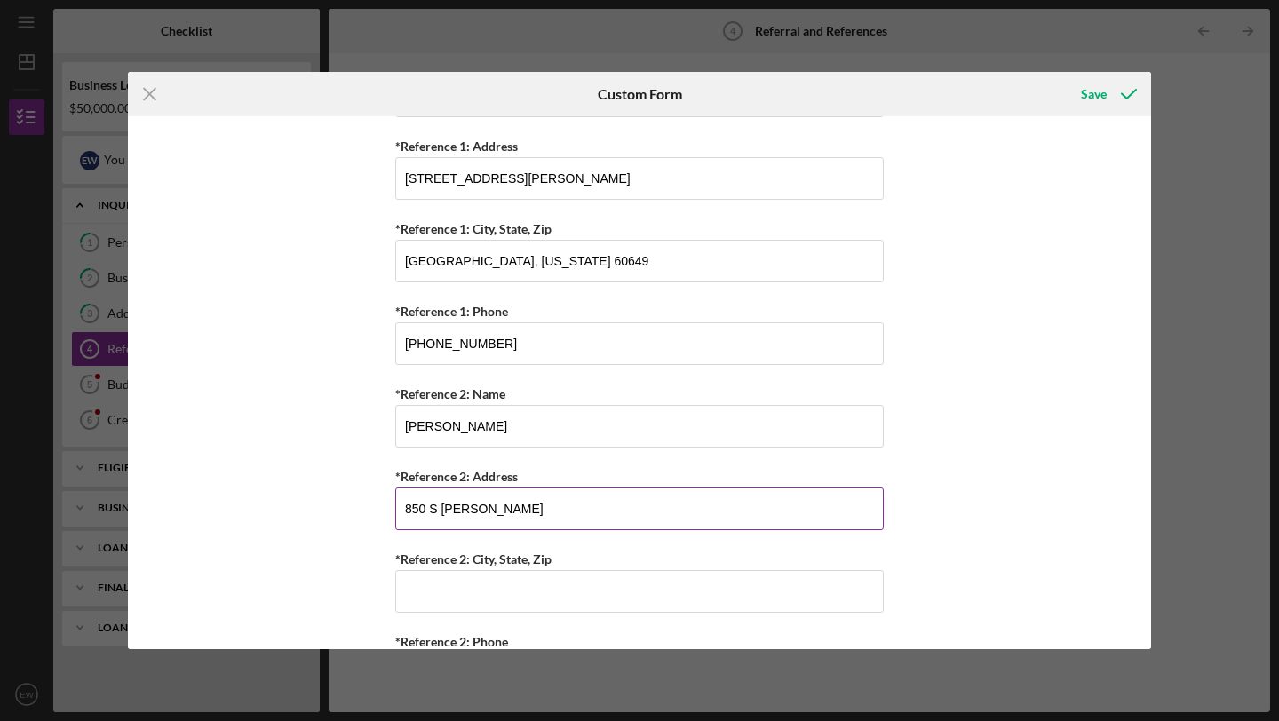
scroll to position [749, 0]
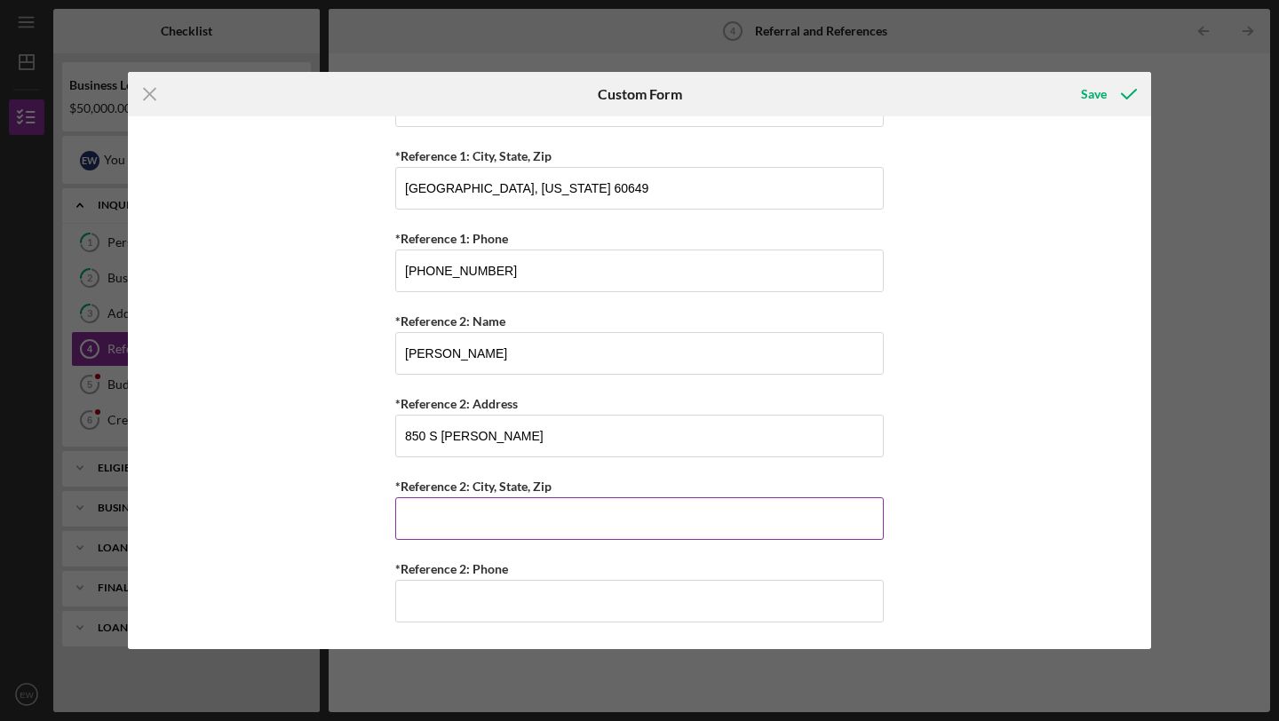
click at [555, 514] on input "*Reference 2: City, State, Zip" at bounding box center [639, 518] width 488 height 43
click at [484, 524] on input "Chicago illinois" at bounding box center [639, 518] width 488 height 43
click at [472, 520] on input "Chicago illinois" at bounding box center [639, 518] width 488 height 43
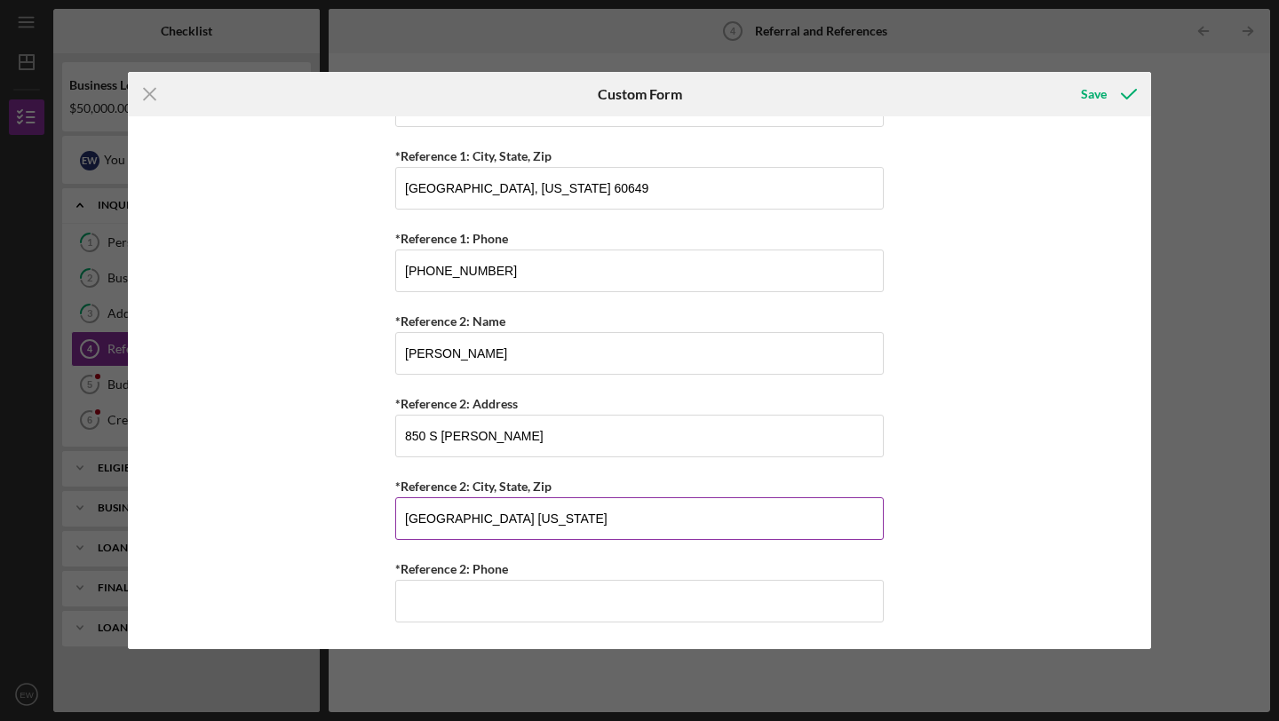
click at [472, 520] on input "Chicago illinois" at bounding box center [639, 518] width 488 height 43
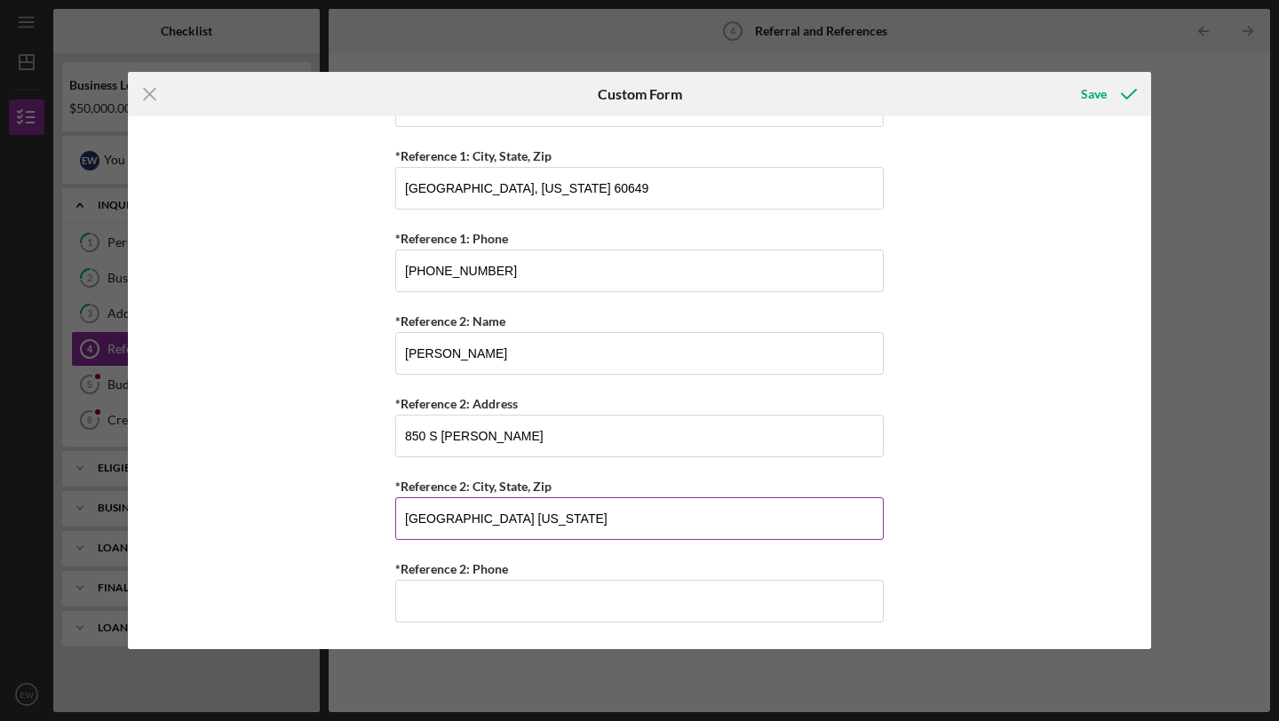
click at [453, 524] on input "Chicago illinois" at bounding box center [639, 518] width 488 height 43
click at [516, 519] on input "Chicago Illinois" at bounding box center [639, 518] width 488 height 43
type input "Chicago Illinois 60605"
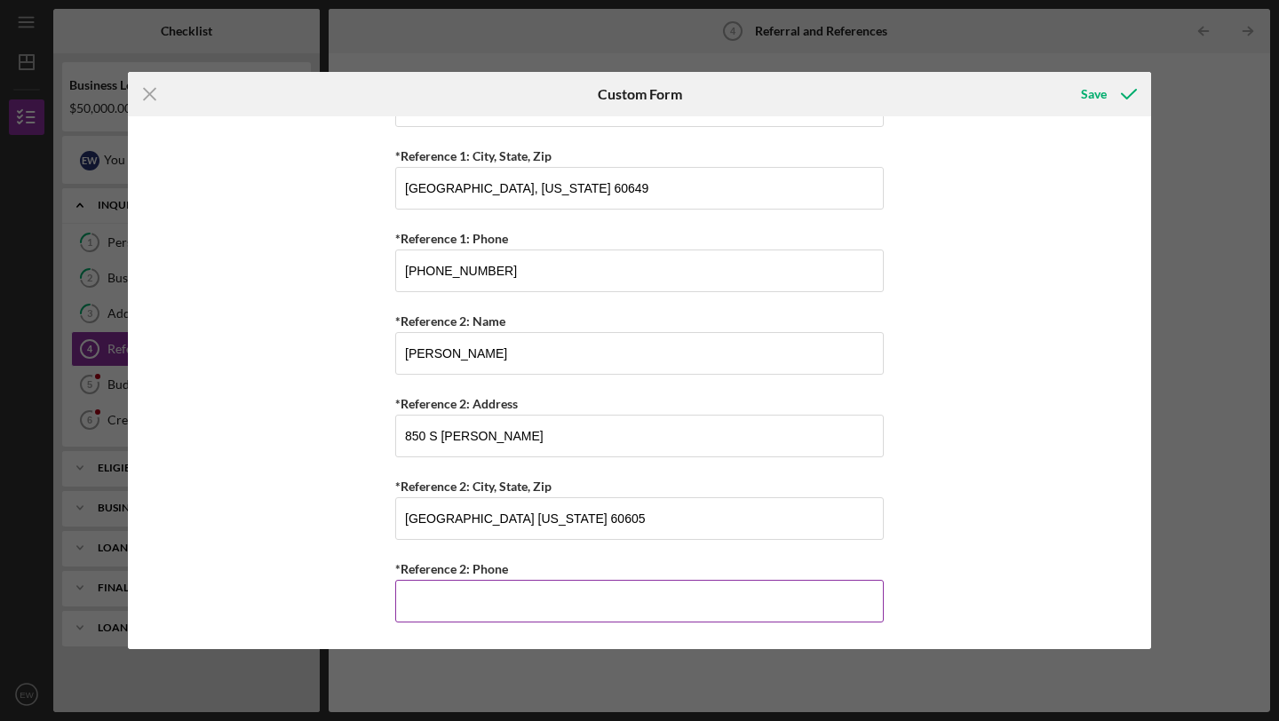
click at [483, 613] on input "*Reference 2: Phone" at bounding box center [639, 601] width 488 height 43
type input "(773) 573-6637"
click at [1083, 99] on div "Save" at bounding box center [1094, 94] width 26 height 36
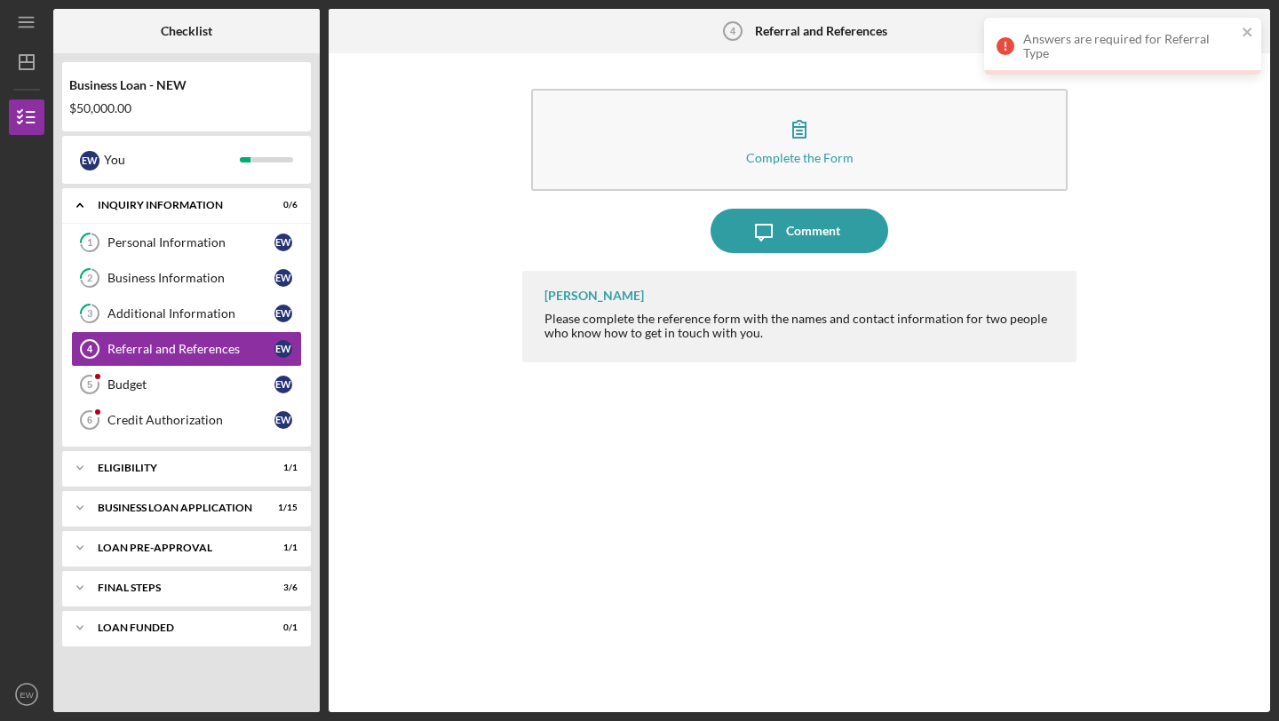
click at [1111, 62] on div "Answers are required for Referral Type" at bounding box center [1122, 46] width 277 height 57
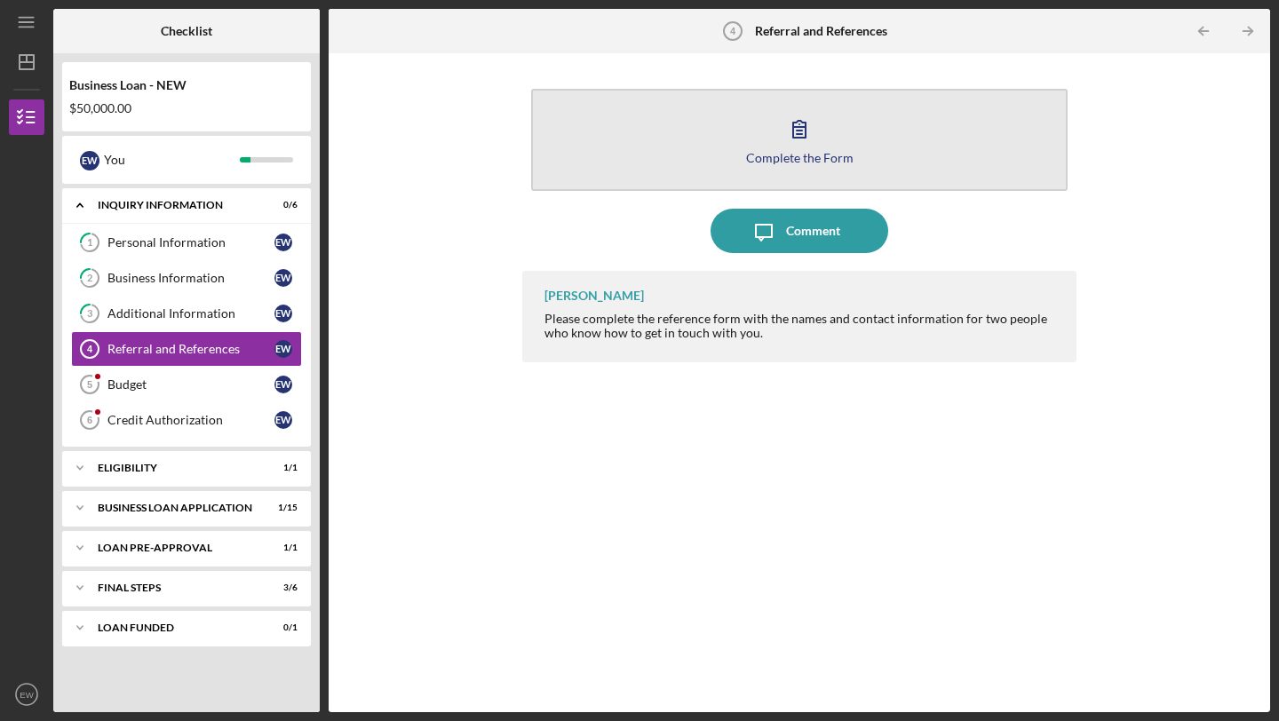
click at [844, 178] on button "Complete the Form Form" at bounding box center [799, 140] width 536 height 102
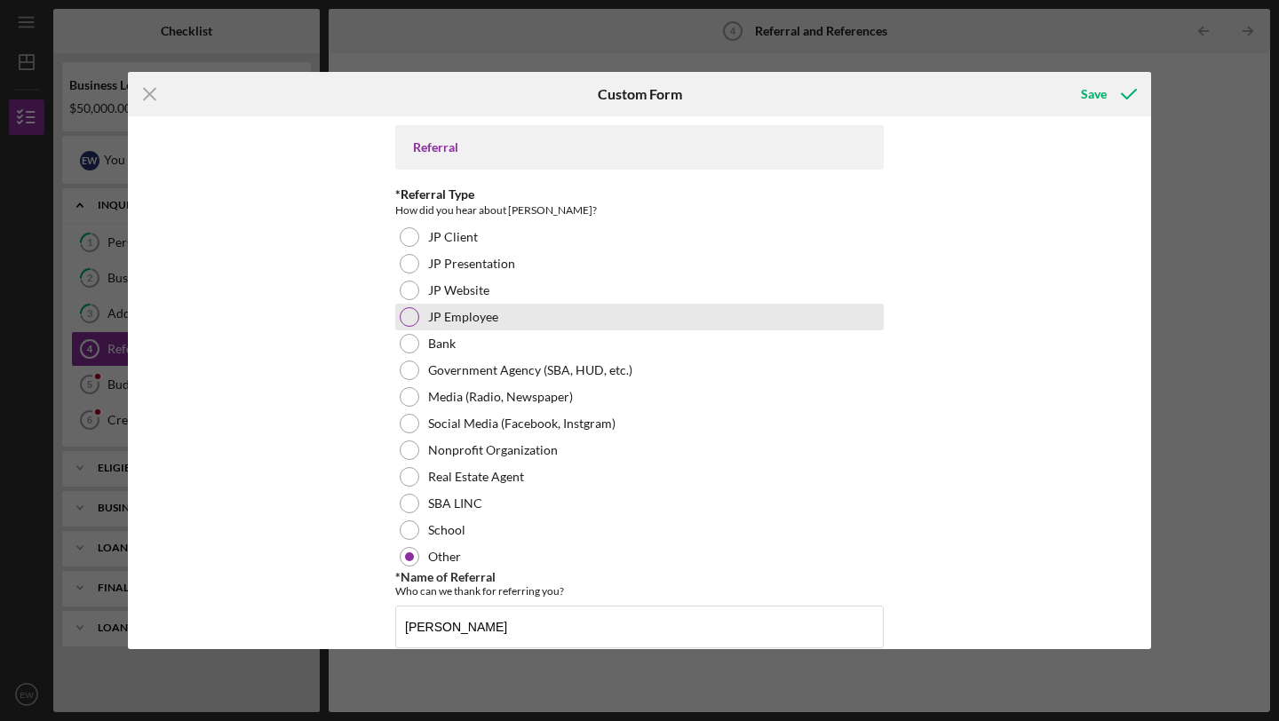
click at [415, 319] on div at bounding box center [410, 317] width 20 height 20
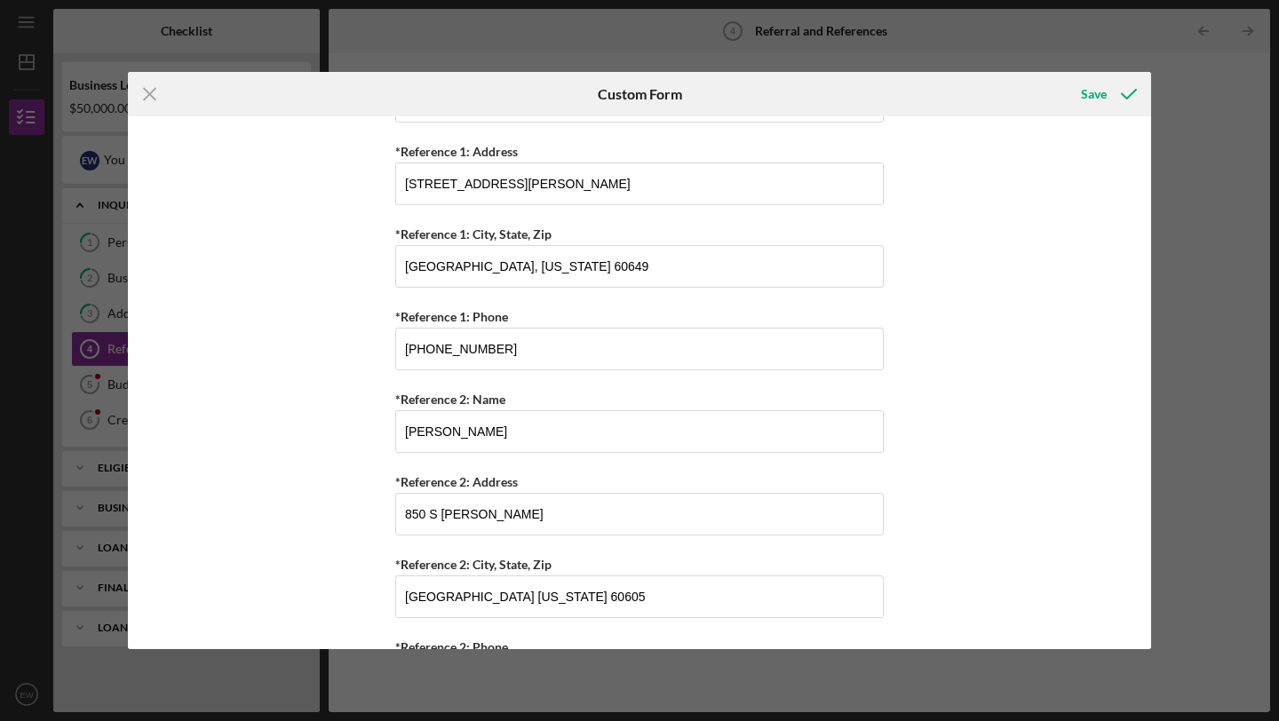
scroll to position [767, 0]
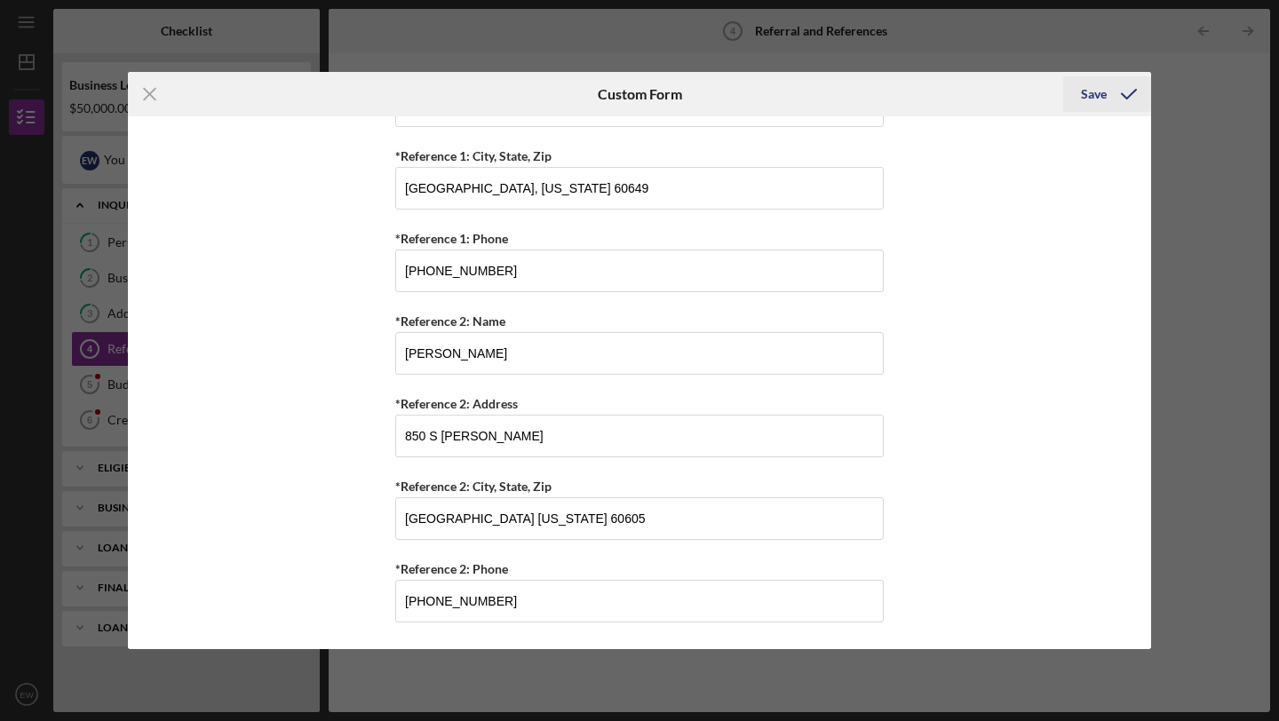
click at [1097, 98] on div "Save" at bounding box center [1094, 94] width 26 height 36
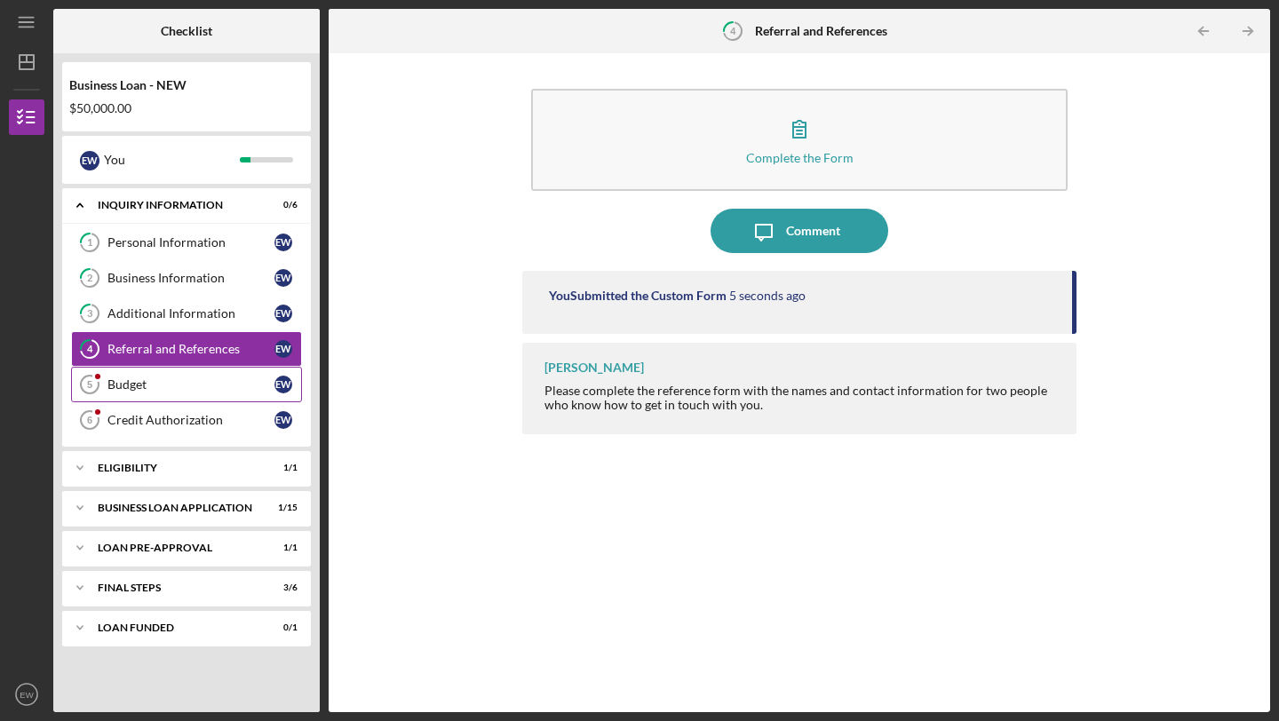
click at [130, 386] on div "Budget" at bounding box center [190, 384] width 167 height 14
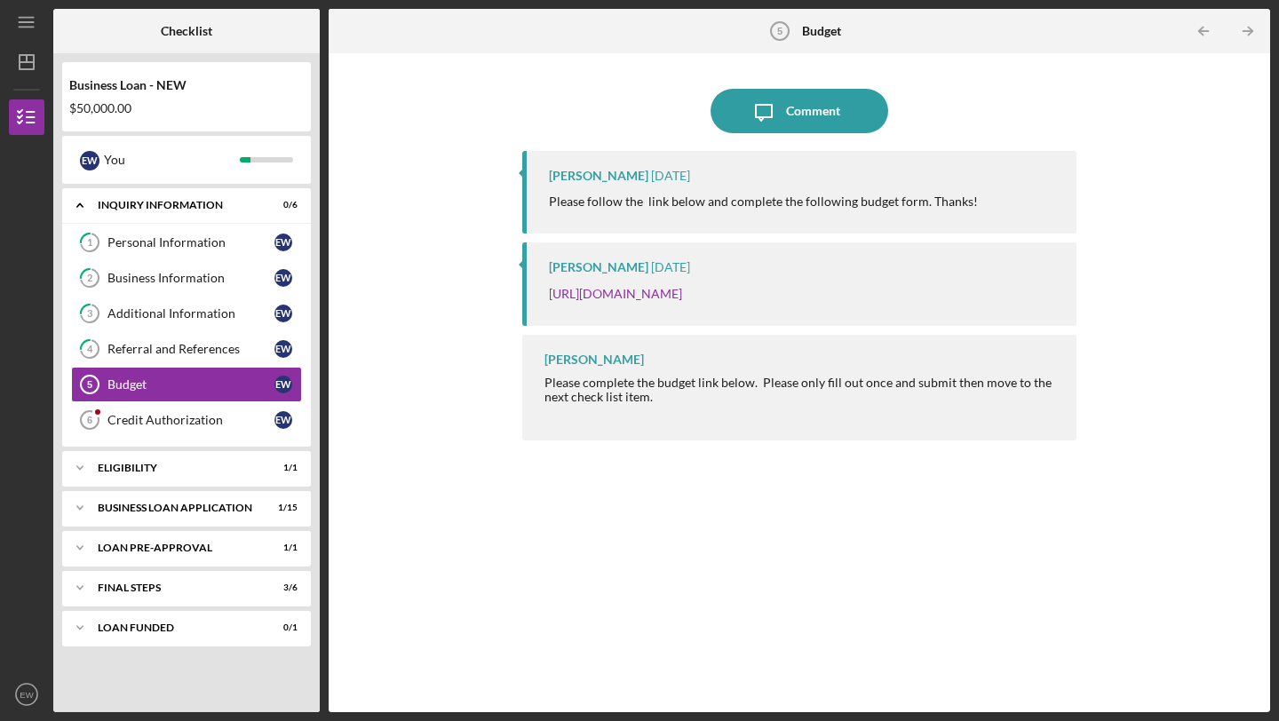
click at [635, 205] on p "Please follow the link below and complete the following budget form. Thanks!" at bounding box center [763, 202] width 429 height 20
click at [647, 291] on link "https://justinepetersen.tfaforms.net/21?serviceID=a1gPC000009UA1Z" at bounding box center [615, 293] width 133 height 15
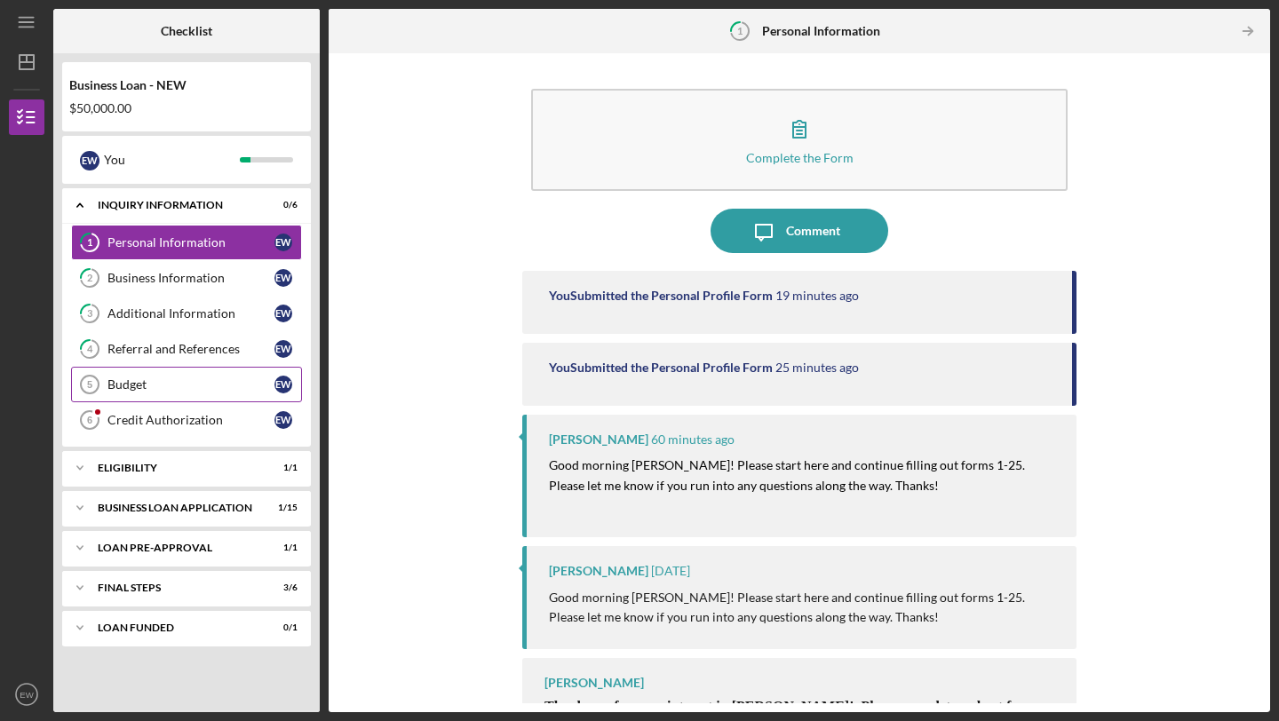
click at [147, 385] on div "Budget" at bounding box center [190, 384] width 167 height 14
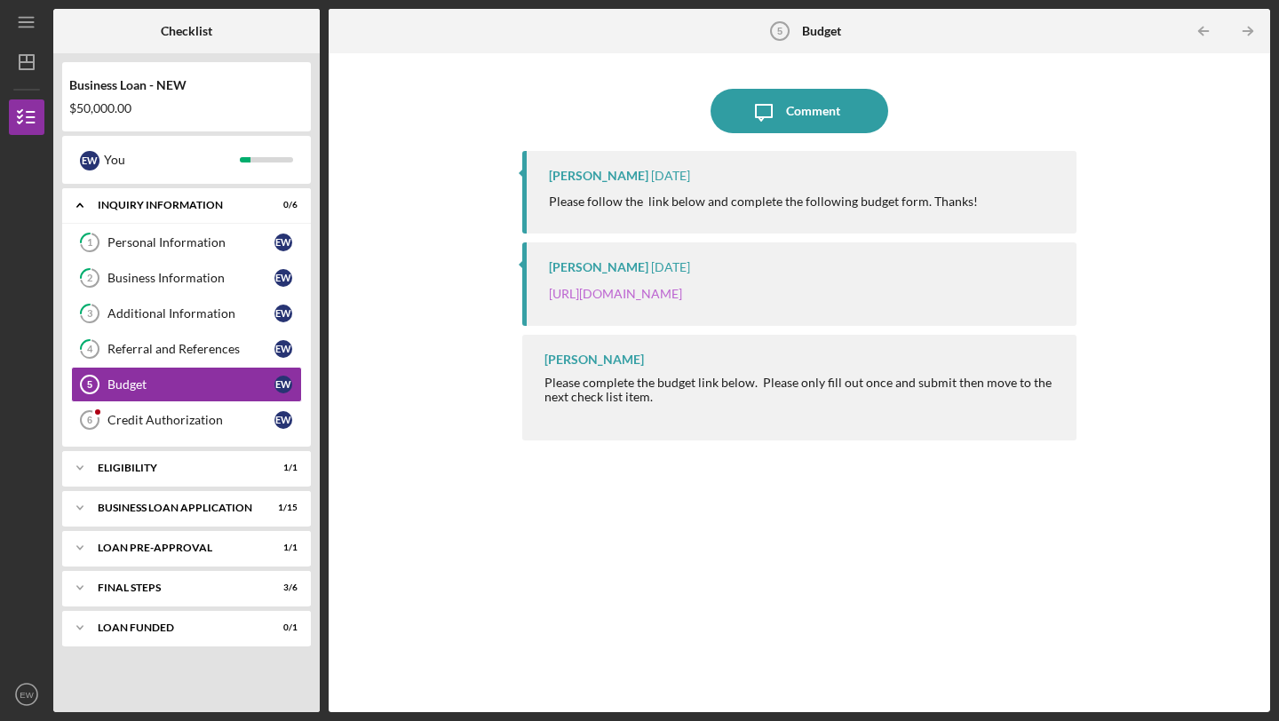
click at [644, 291] on link "https://justinepetersen.tfaforms.net/21?serviceID=a1gPC000009UA1Z" at bounding box center [615, 293] width 133 height 15
click at [203, 427] on link "Credit Authorization 6 Credit Authorization E W" at bounding box center [186, 420] width 231 height 36
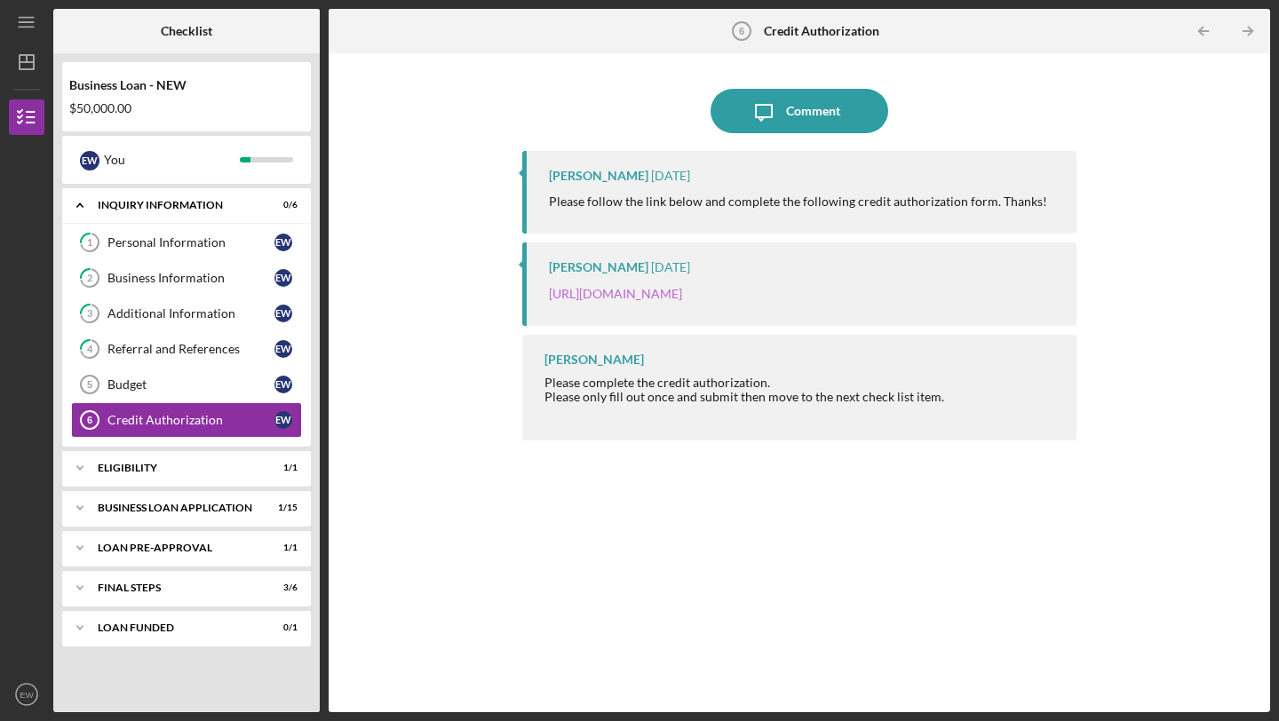
click at [682, 290] on link "https://justinepetersen.tfaforms.net/28?contactid=003PC00000TAHjq" at bounding box center [615, 293] width 133 height 15
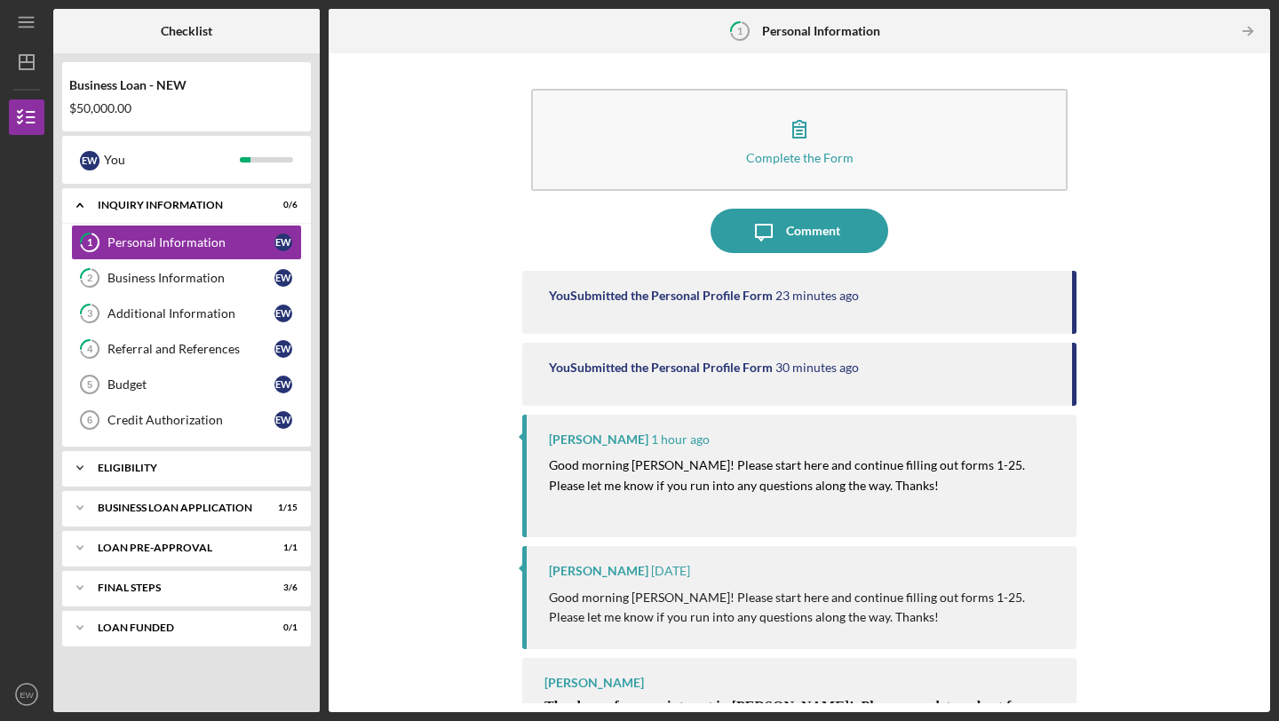
click at [71, 463] on icon "Icon/Expander" at bounding box center [80, 468] width 36 height 36
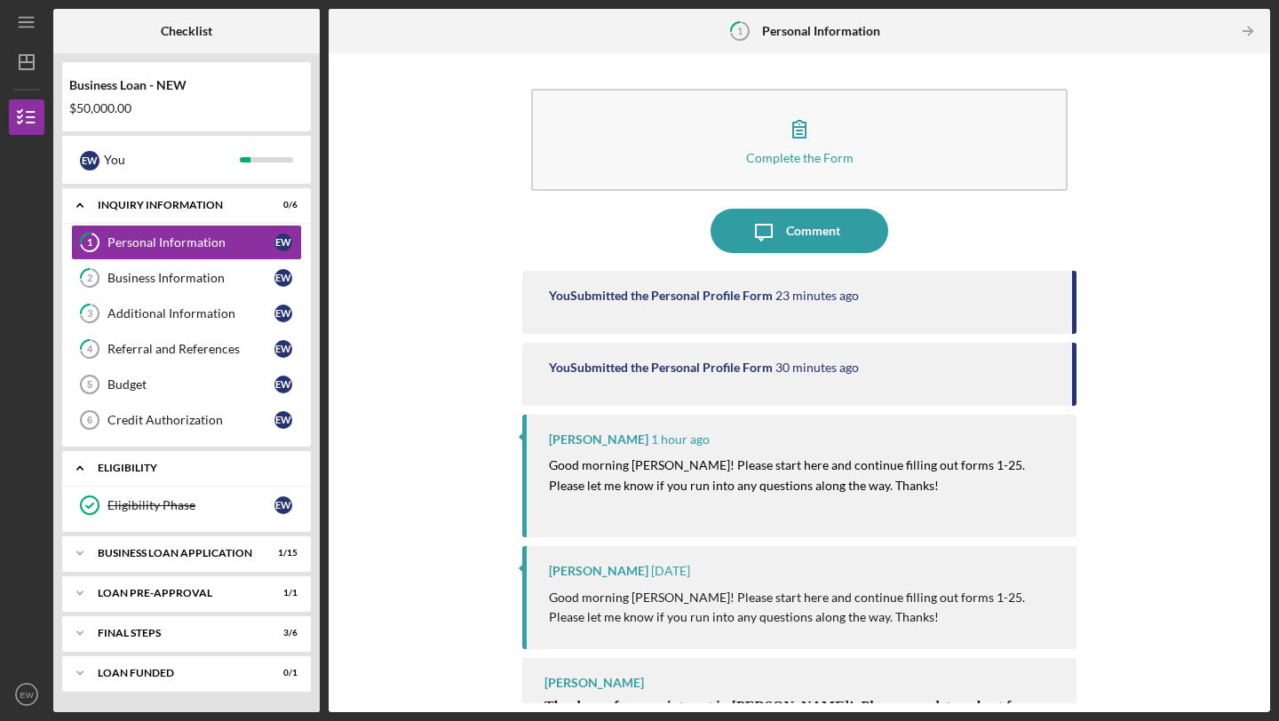
click at [78, 463] on icon "Icon/Expander" at bounding box center [80, 468] width 36 height 36
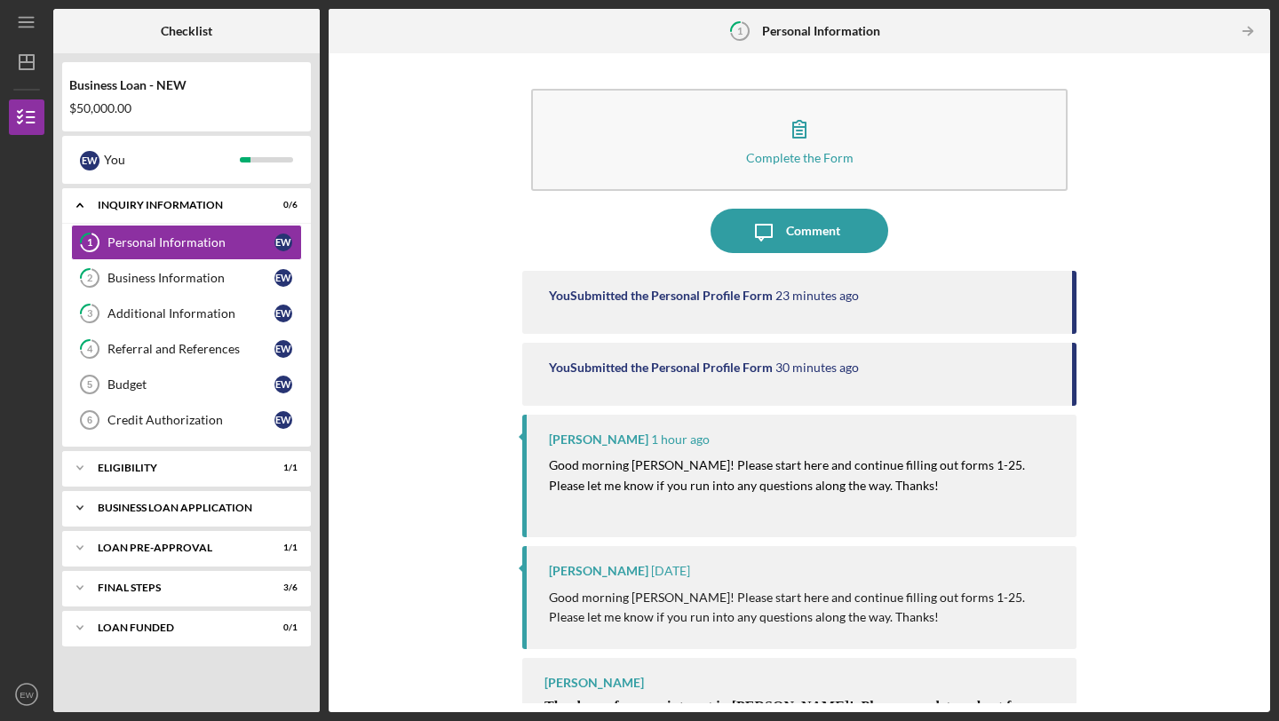
click at [87, 504] on icon "Icon/Expander" at bounding box center [80, 508] width 36 height 36
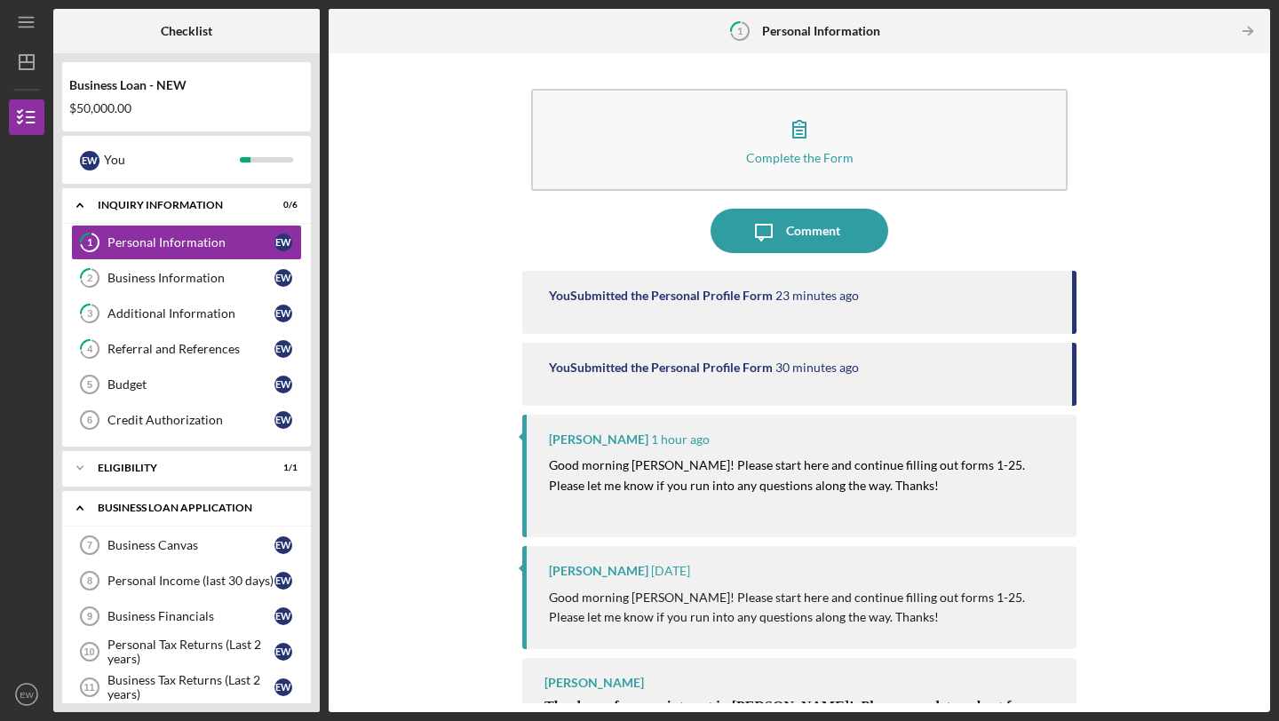
click at [82, 504] on icon "Icon/Expander" at bounding box center [80, 508] width 36 height 36
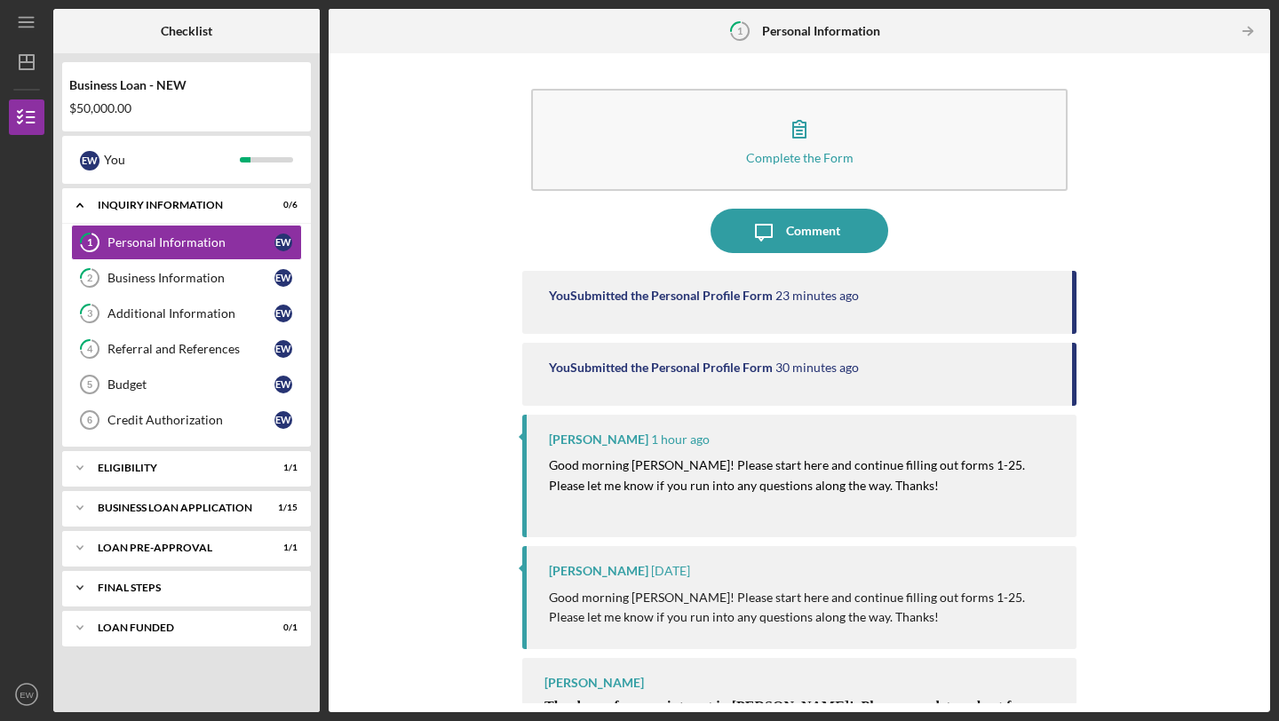
click at [81, 580] on icon "Icon/Expander" at bounding box center [80, 588] width 36 height 36
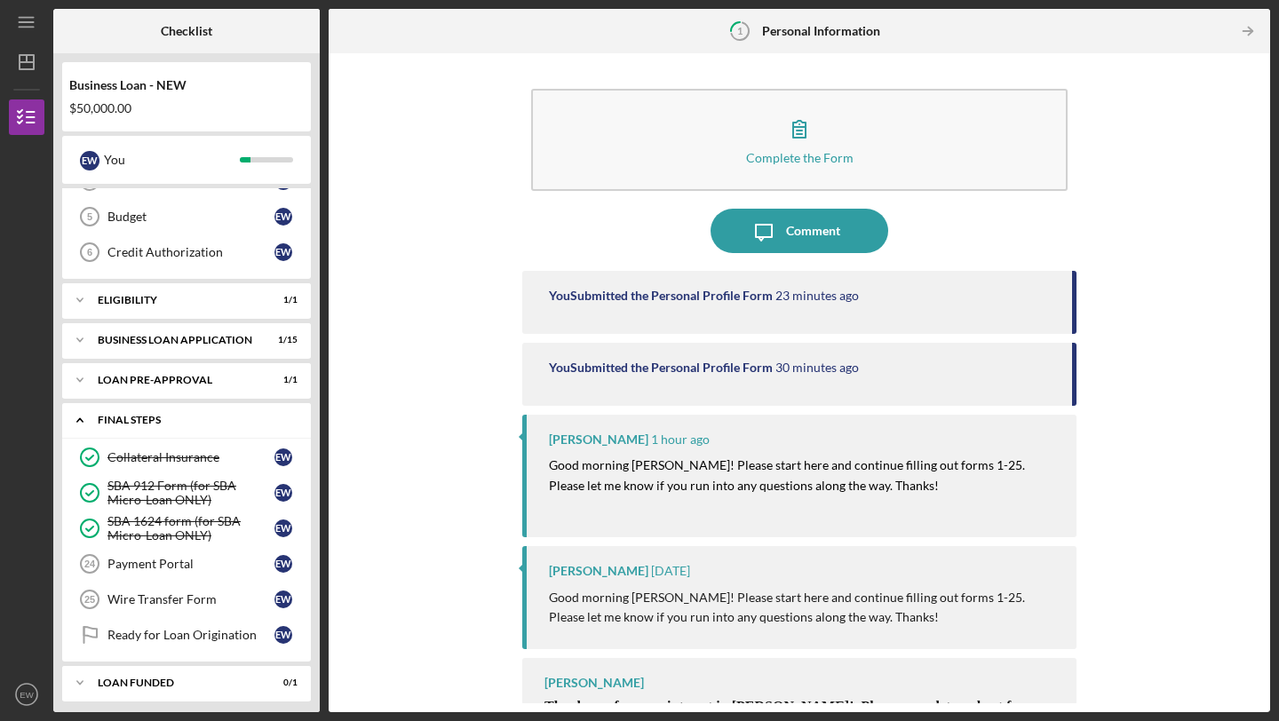
scroll to position [175, 0]
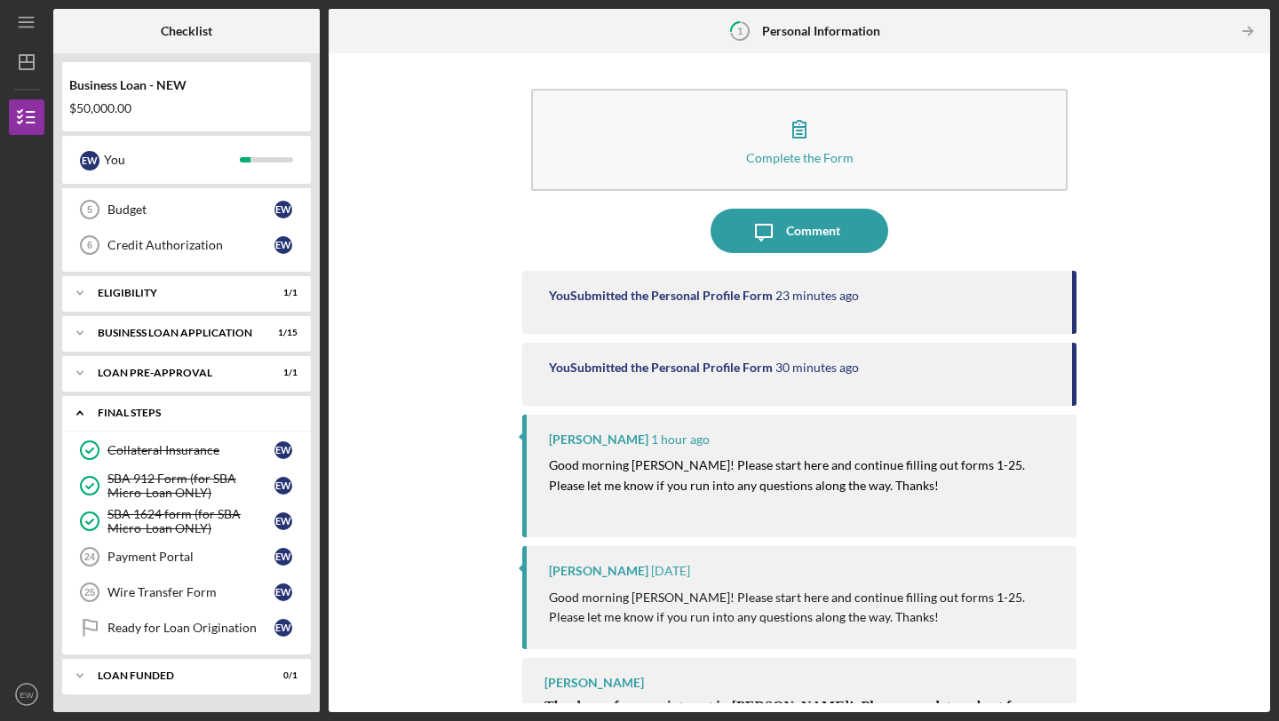
click at [75, 411] on icon "Icon/Expander" at bounding box center [80, 413] width 36 height 36
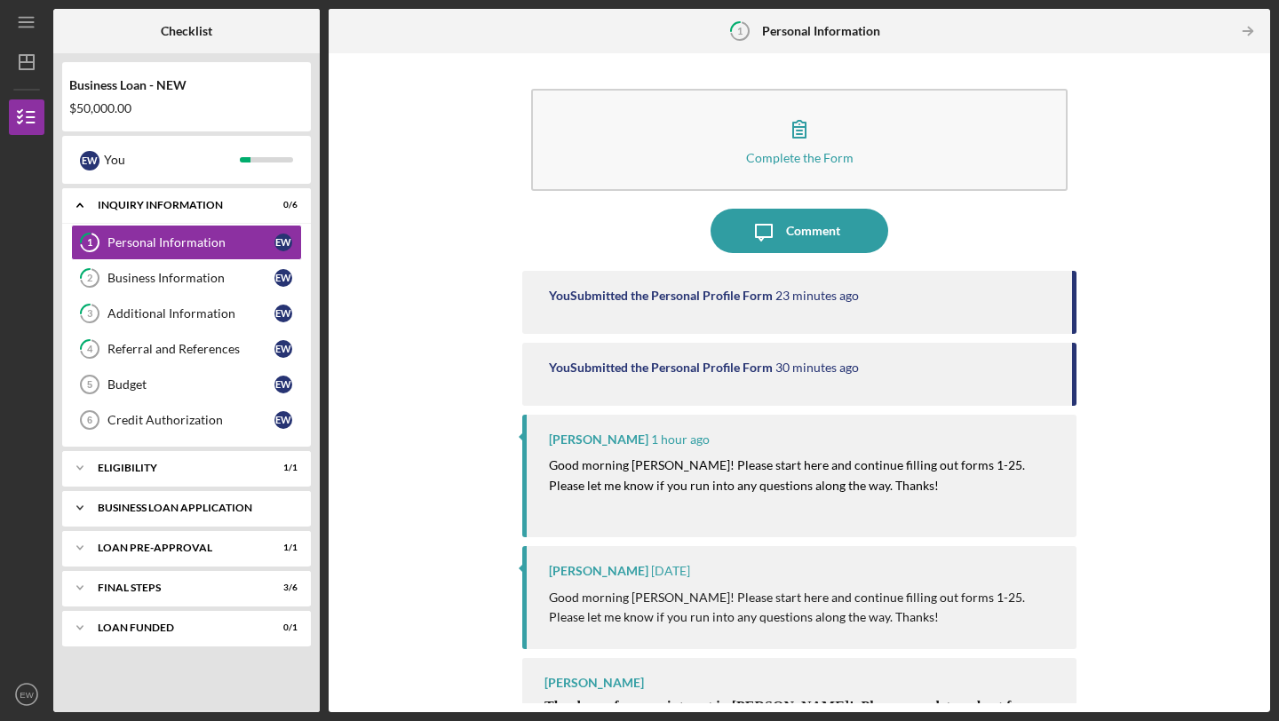
click at [86, 507] on icon "Icon/Expander" at bounding box center [80, 508] width 36 height 36
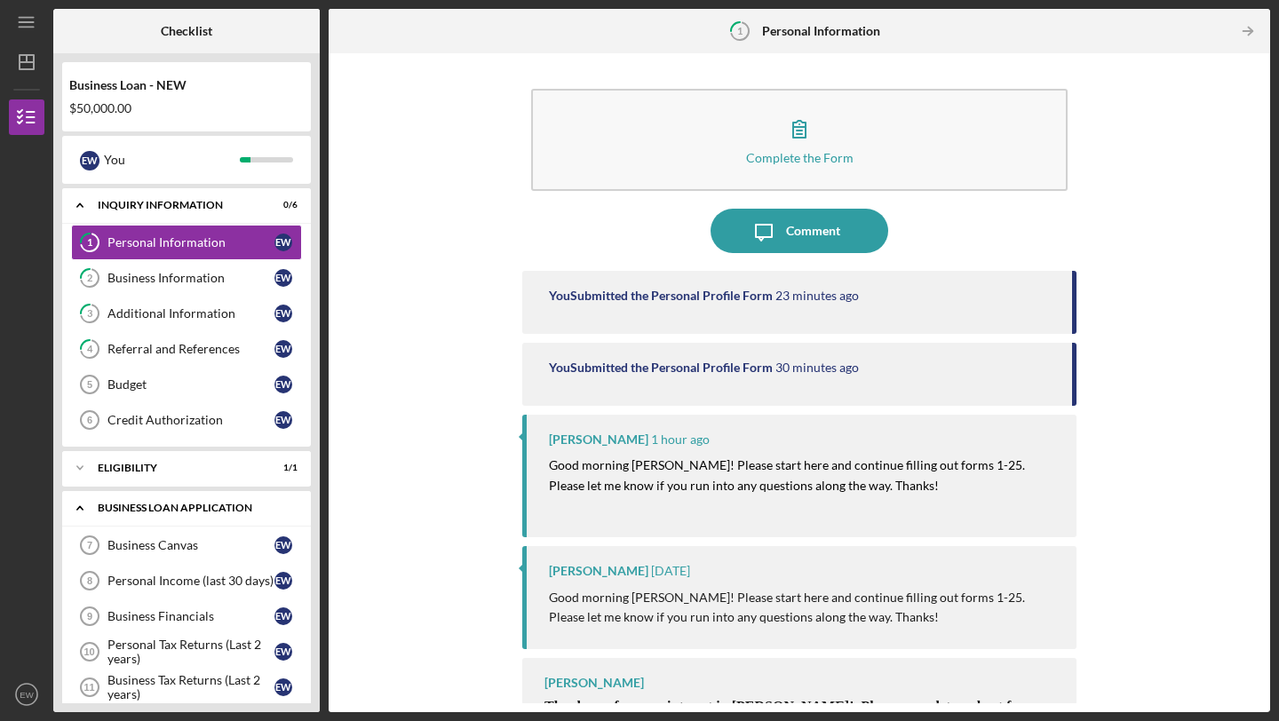
click at [86, 507] on icon "Icon/Expander" at bounding box center [80, 508] width 36 height 36
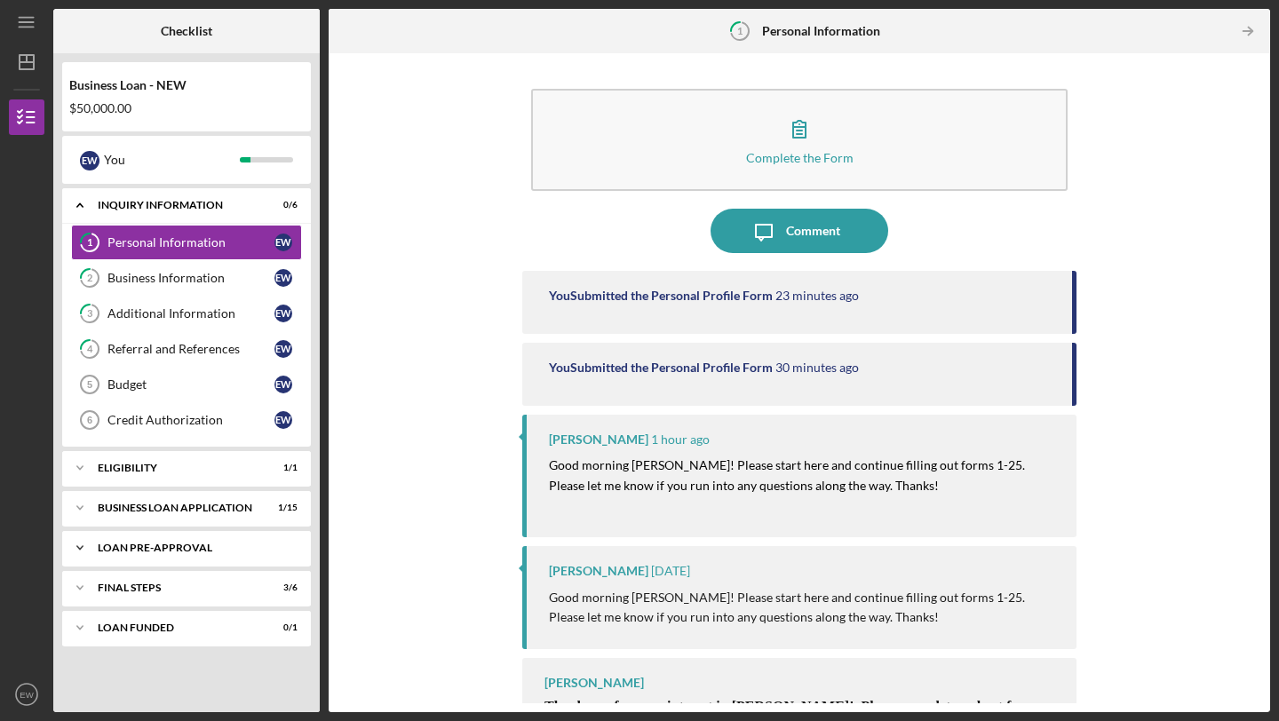
click at [86, 538] on icon "Icon/Expander" at bounding box center [80, 548] width 36 height 36
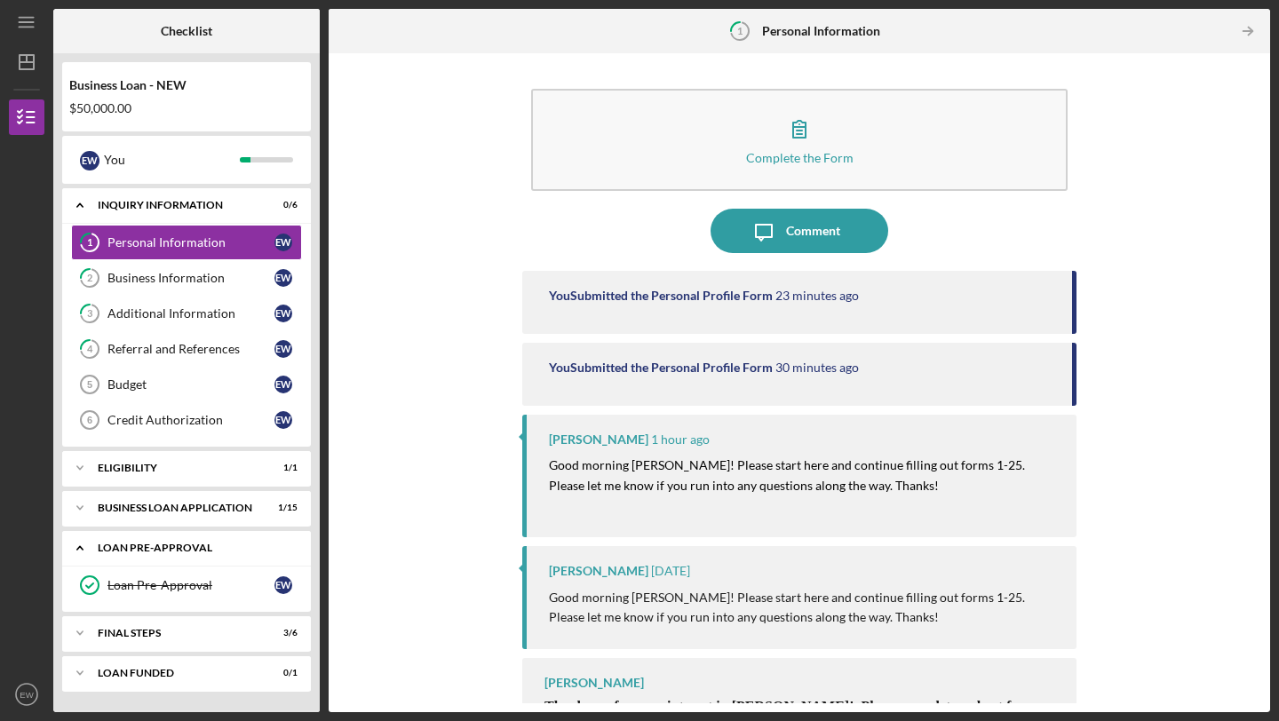
click at [86, 536] on icon "Icon/Expander" at bounding box center [80, 548] width 36 height 36
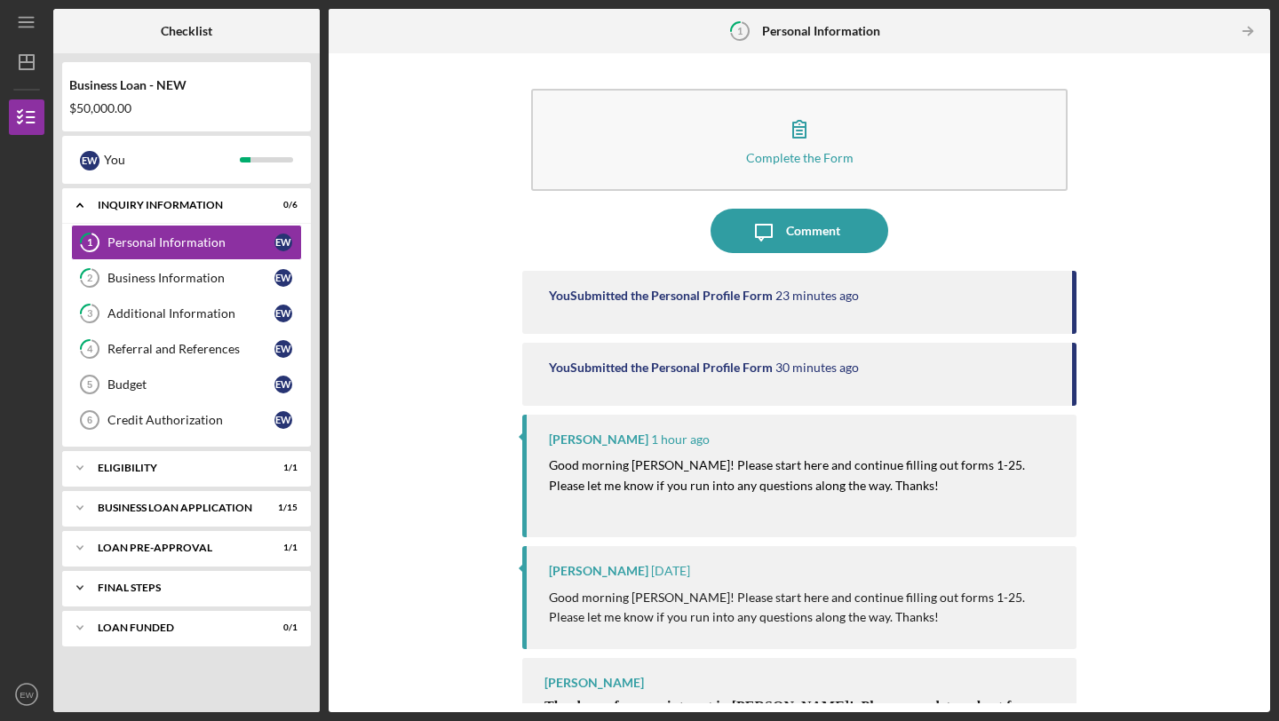
click at [83, 590] on icon "Icon/Expander" at bounding box center [80, 588] width 36 height 36
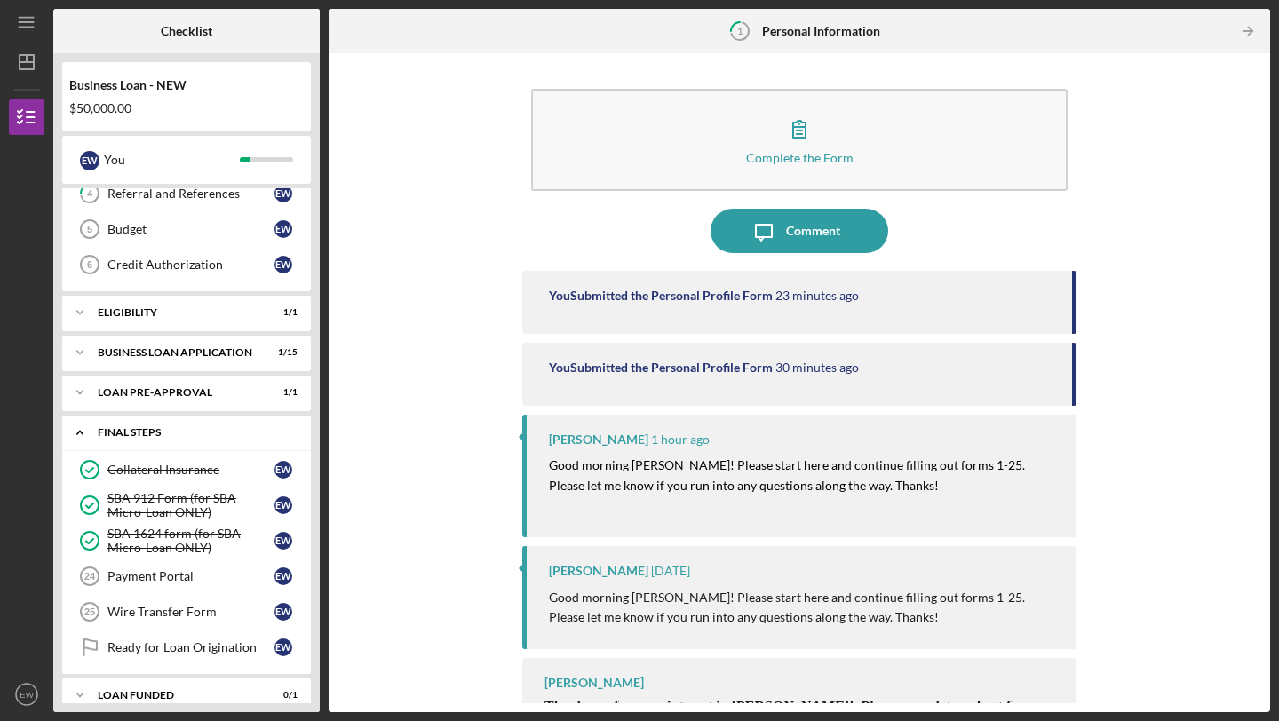
scroll to position [175, 0]
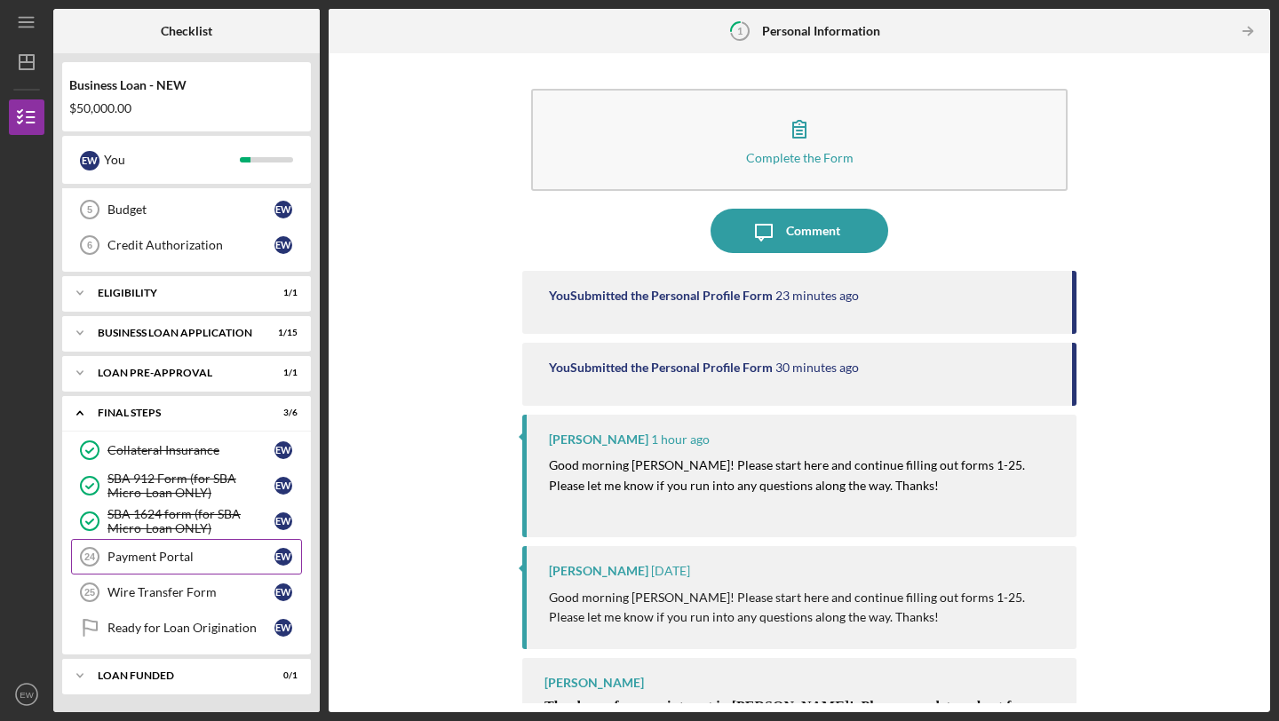
click at [124, 562] on div "Payment Portal" at bounding box center [190, 557] width 167 height 14
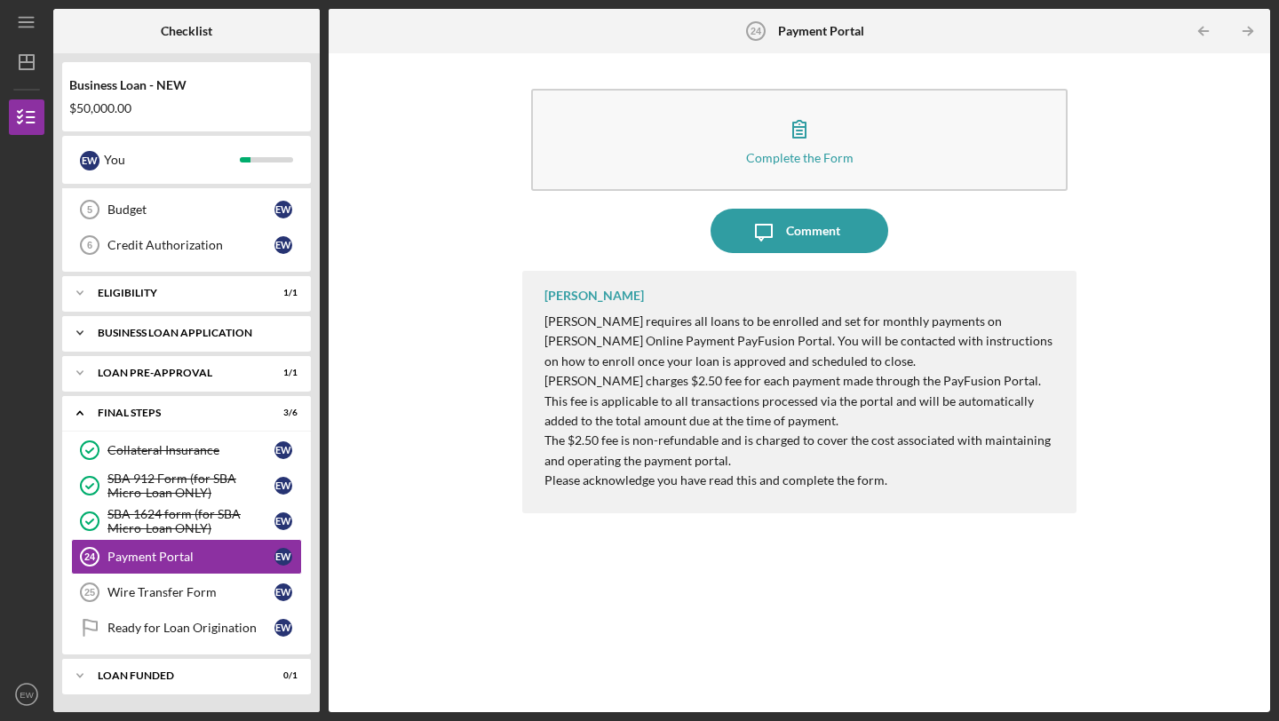
click at [79, 328] on icon "Icon/Expander" at bounding box center [80, 333] width 36 height 36
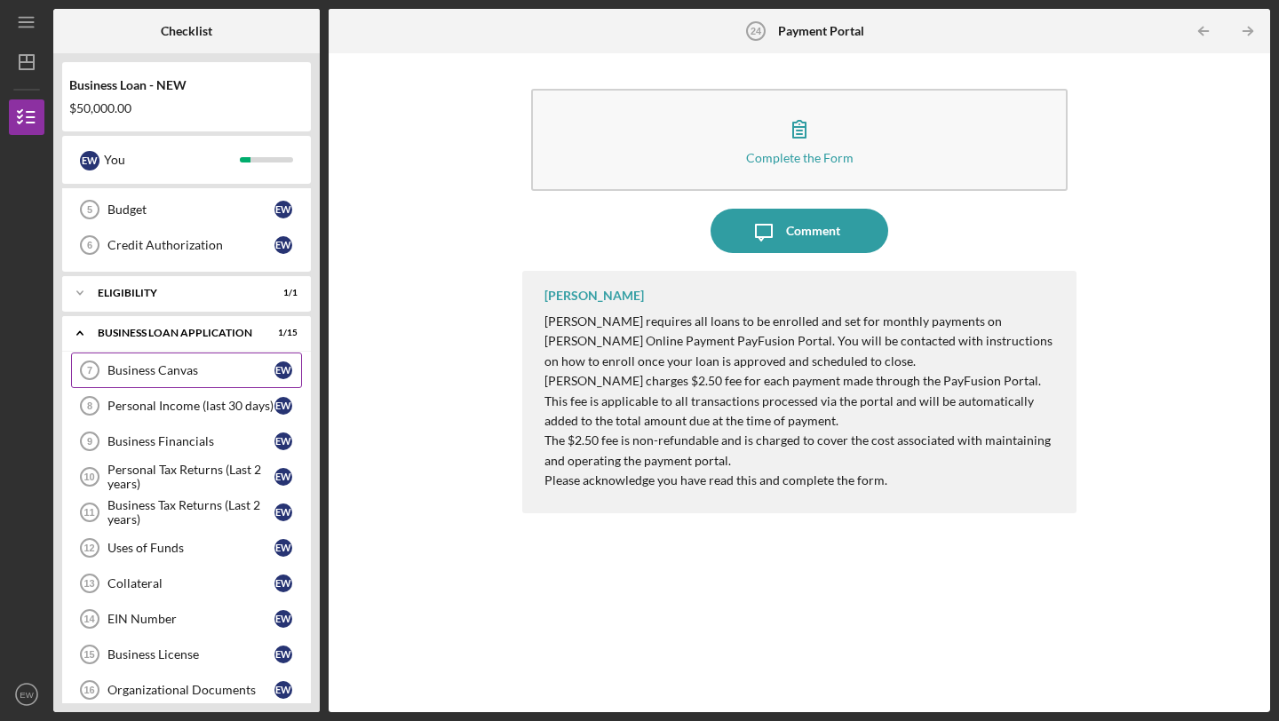
click at [101, 371] on icon "Business Canvas 7" at bounding box center [89, 370] width 44 height 44
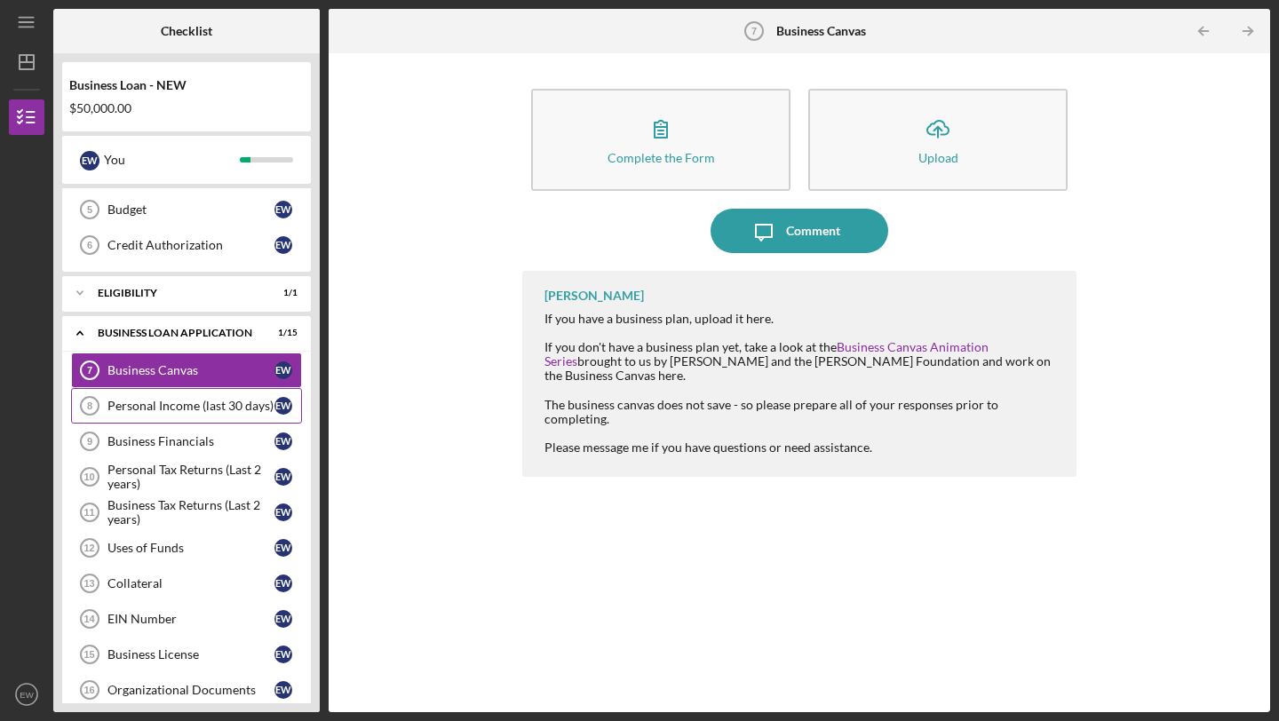
click at [154, 409] on div "Personal Income (last 30 days)" at bounding box center [190, 406] width 167 height 14
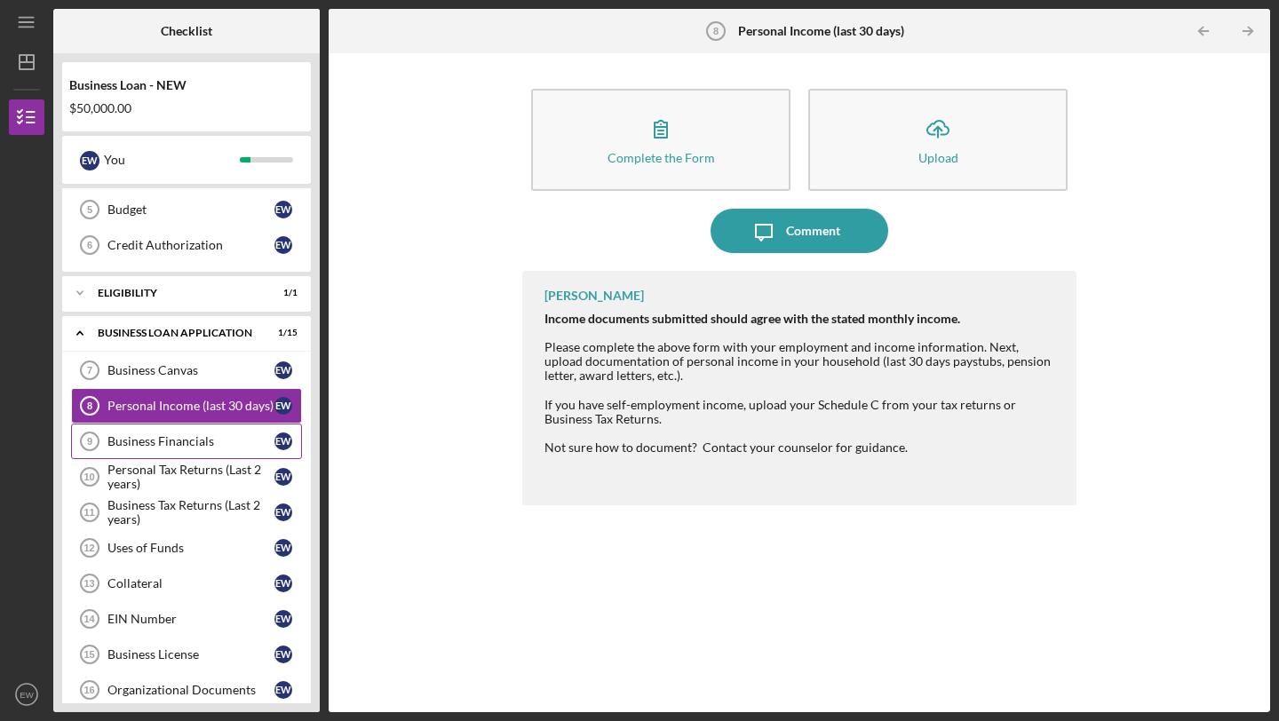
click at [178, 445] on div "Business Financials" at bounding box center [190, 441] width 167 height 14
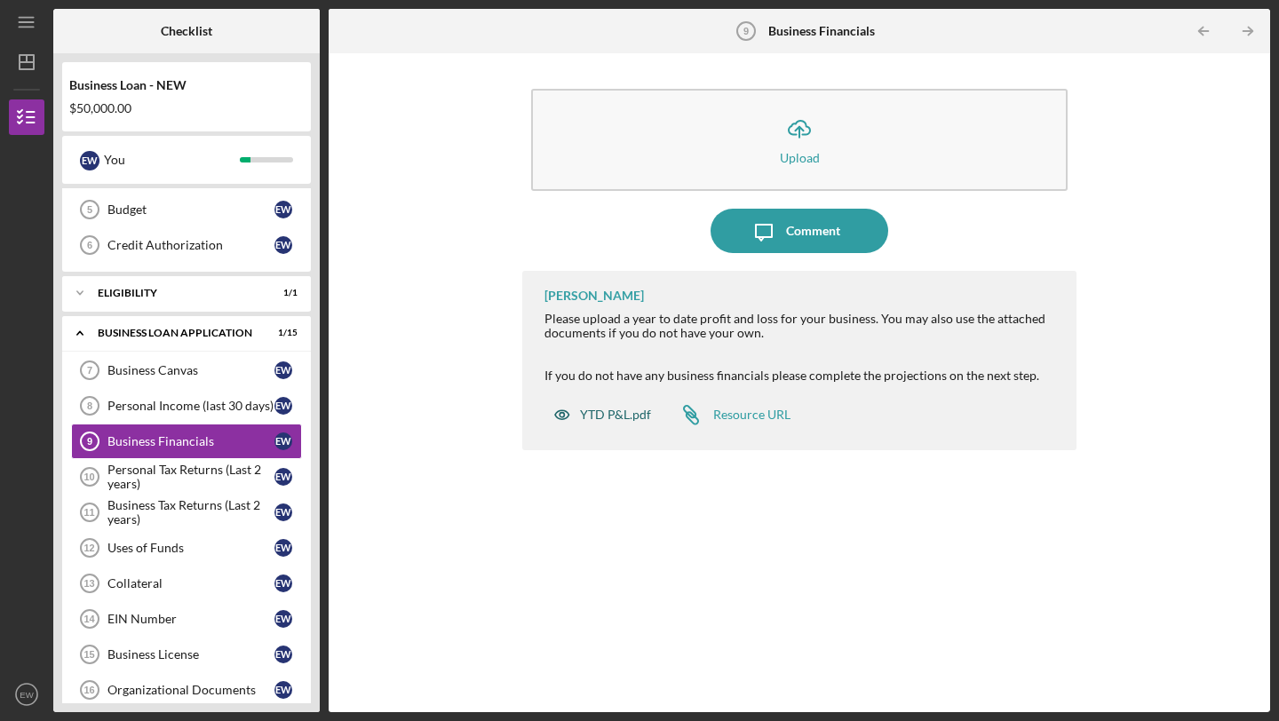
click at [595, 416] on div "YTD P&L.pdf" at bounding box center [615, 415] width 71 height 14
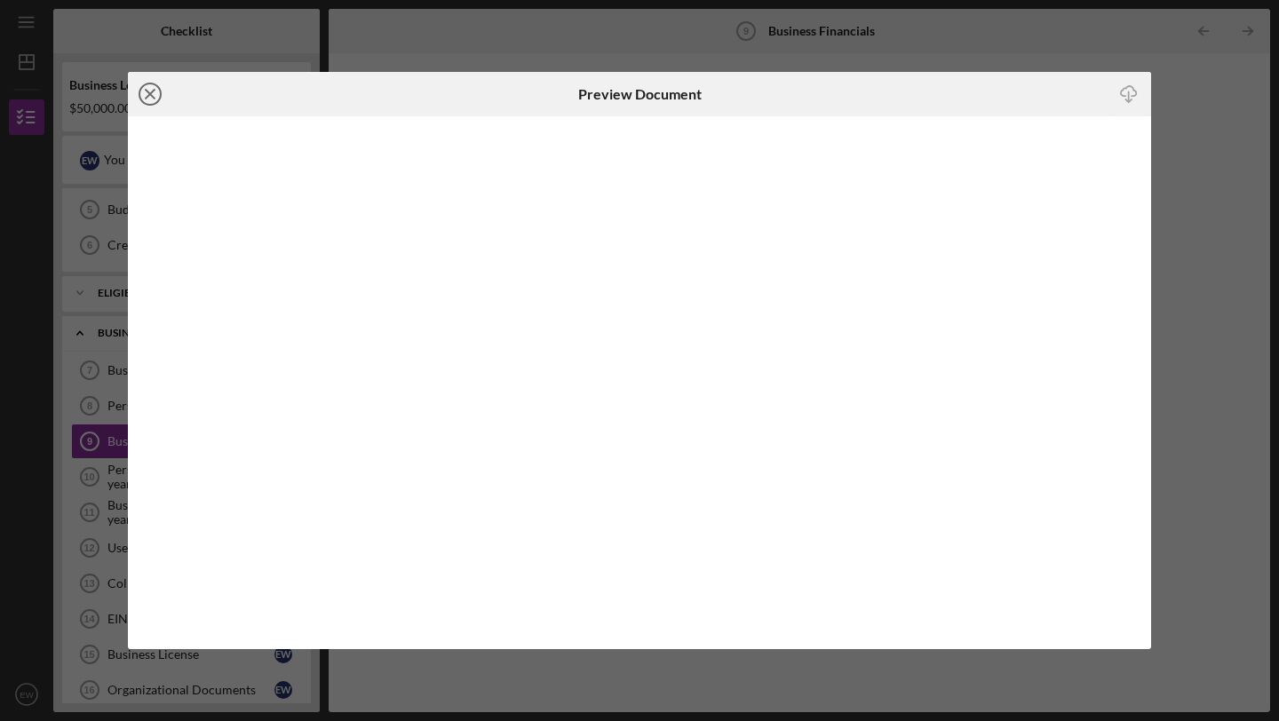
click at [148, 95] on line at bounding box center [150, 94] width 9 height 9
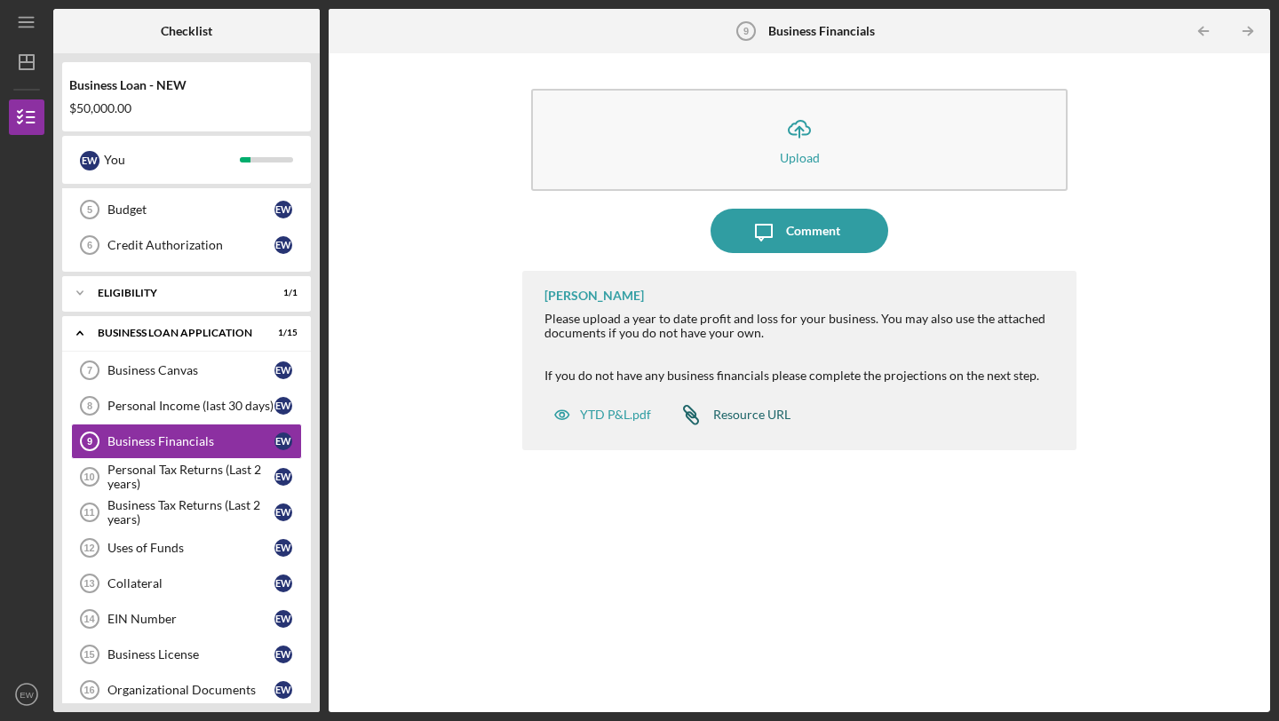
click at [745, 416] on div "Resource URL" at bounding box center [751, 415] width 77 height 14
click at [159, 456] on link "Business Financials 9 Business Financials E W" at bounding box center [186, 442] width 231 height 36
click at [159, 476] on div "Personal Tax Returns (Last 2 years)" at bounding box center [190, 477] width 167 height 28
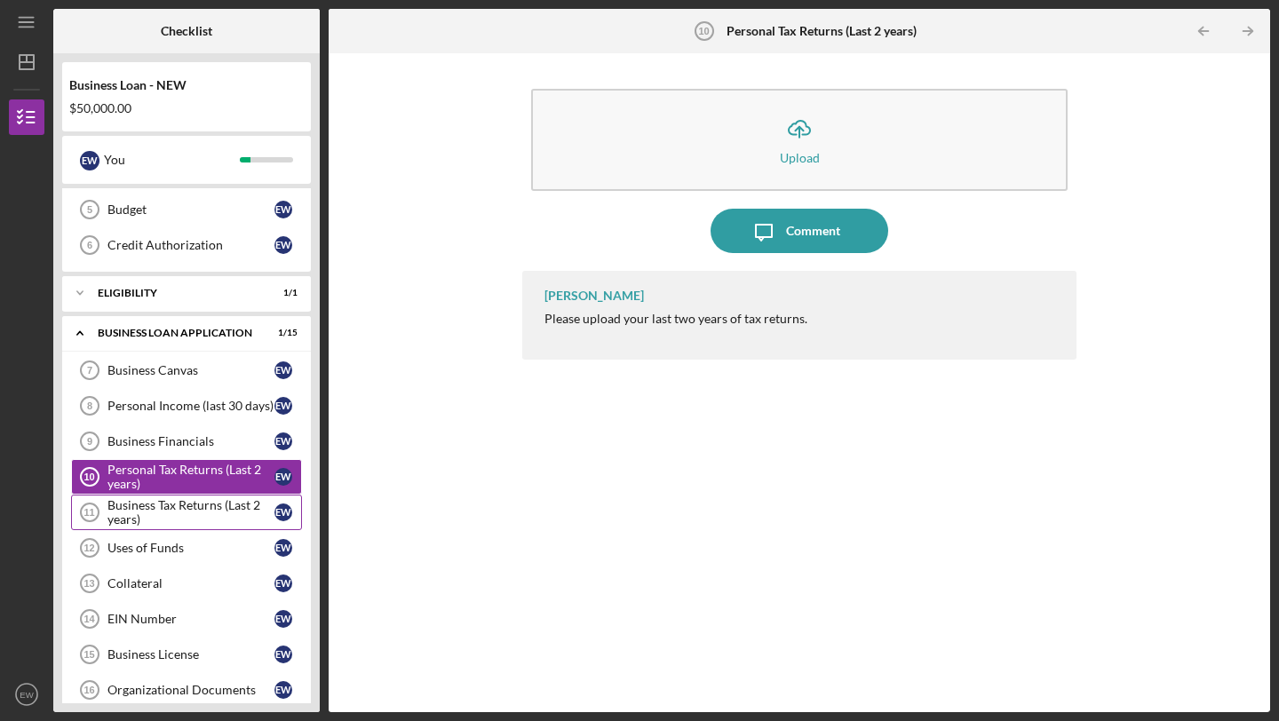
click at [169, 513] on div "Business Tax Returns (Last 2 years)" at bounding box center [190, 512] width 167 height 28
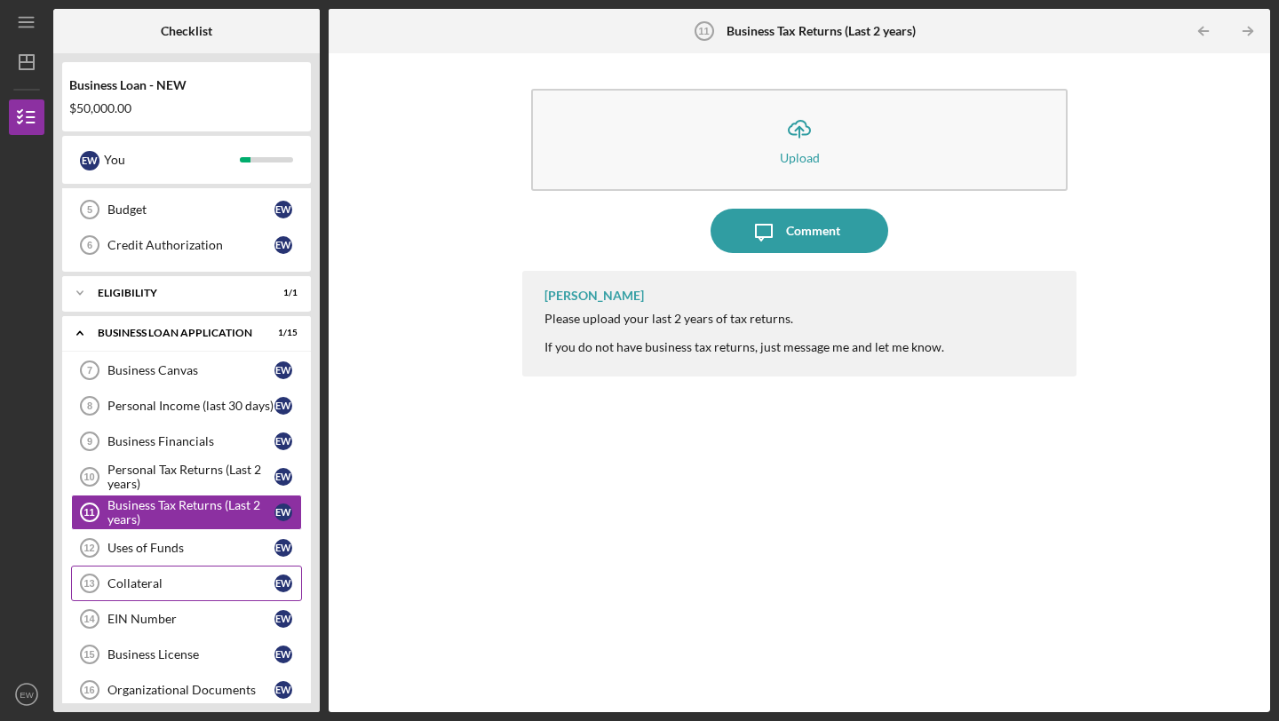
click at [159, 591] on link "Collateral 13 Collateral E W" at bounding box center [186, 584] width 231 height 36
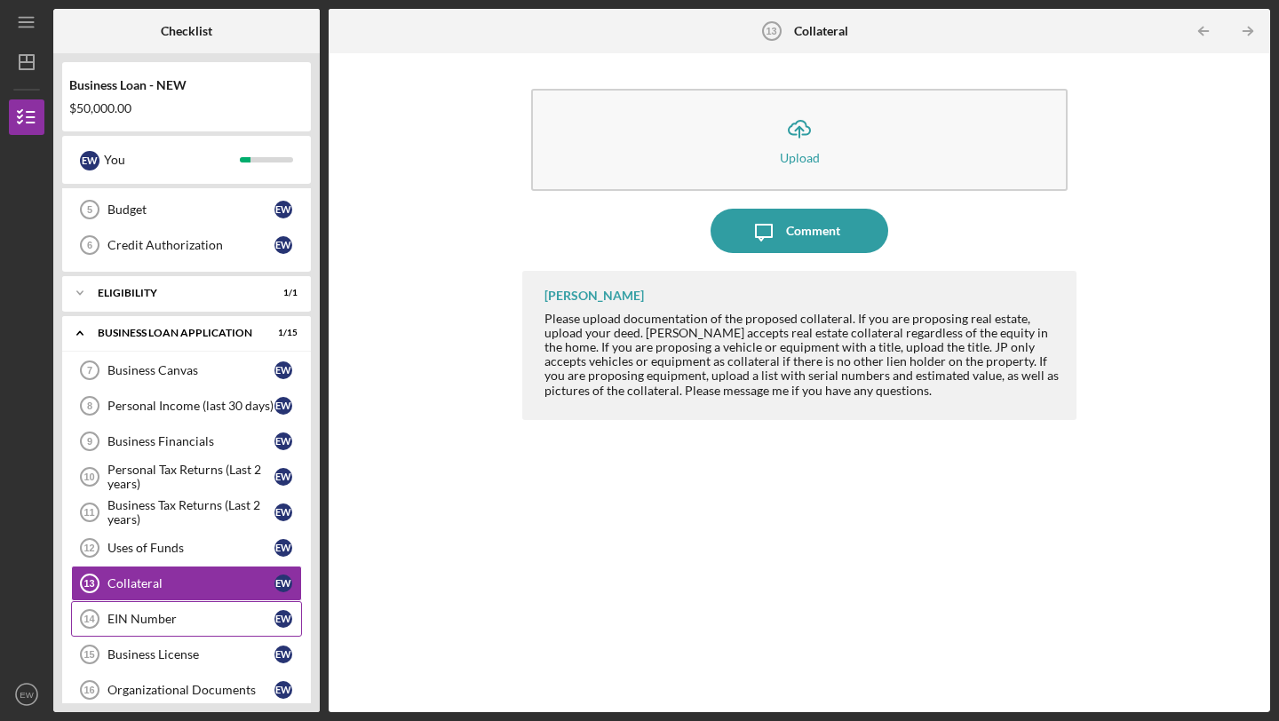
click at [156, 622] on div "EIN Number" at bounding box center [190, 619] width 167 height 14
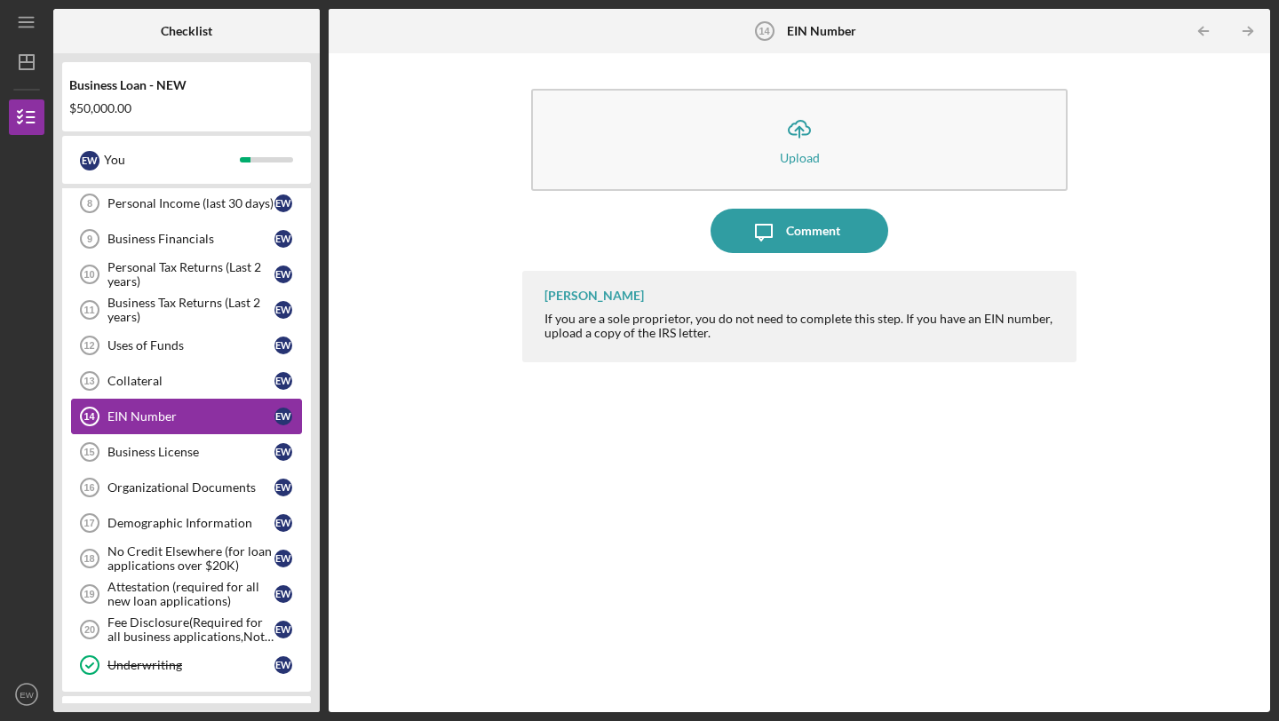
scroll to position [424, 0]
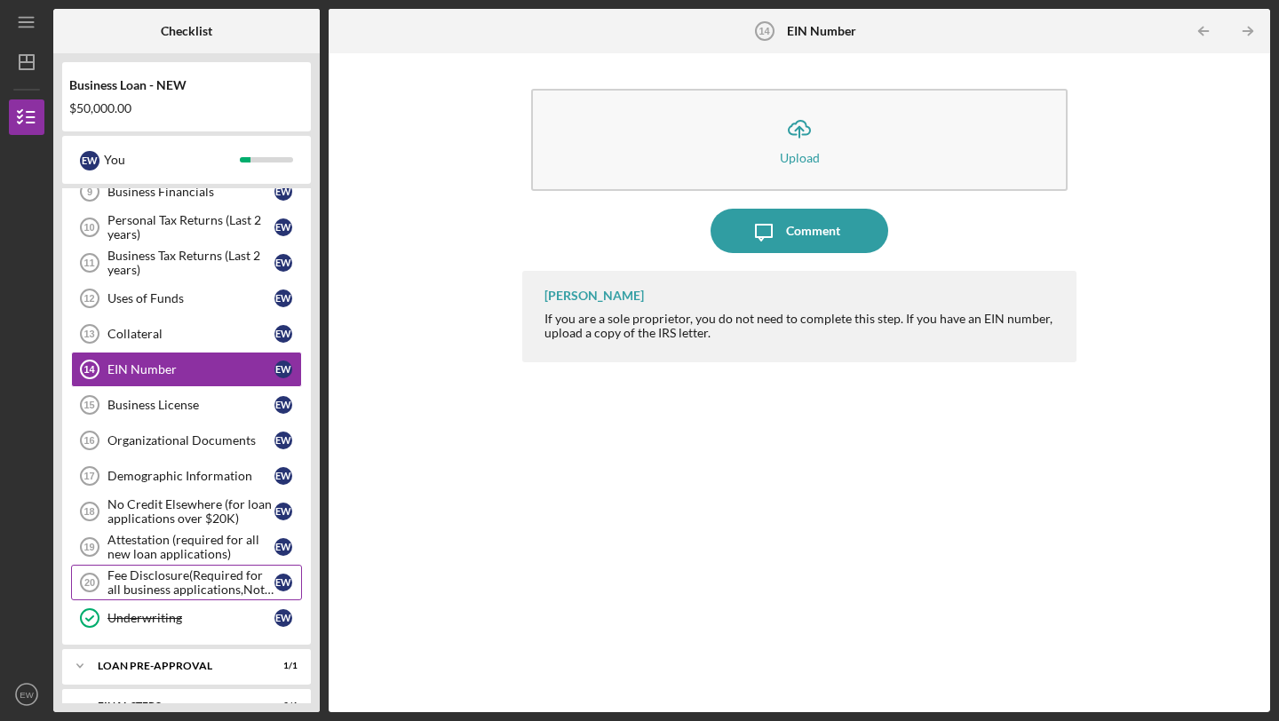
click at [196, 587] on div "Fee Disclosure(Required for all business applications,Not needed for Contractor…" at bounding box center [190, 582] width 167 height 28
